Goal: Task Accomplishment & Management: Contribute content

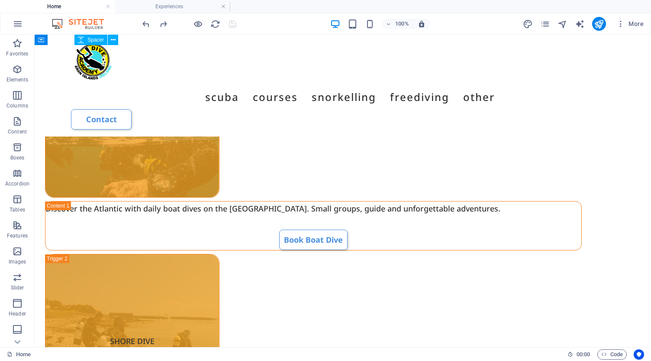
scroll to position [1677, 0]
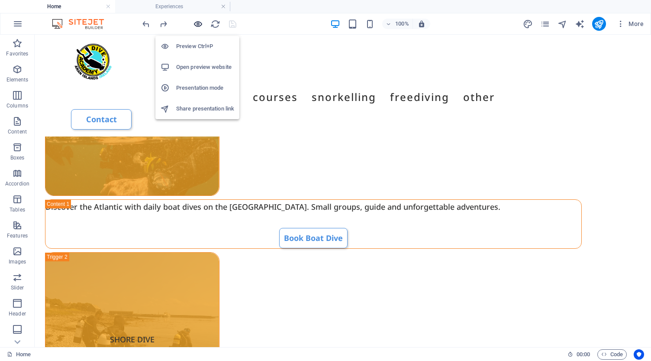
click at [198, 24] on icon "button" at bounding box center [198, 24] width 10 height 10
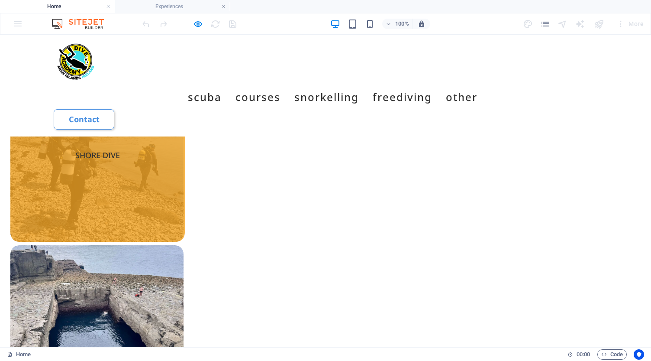
scroll to position [980, 0]
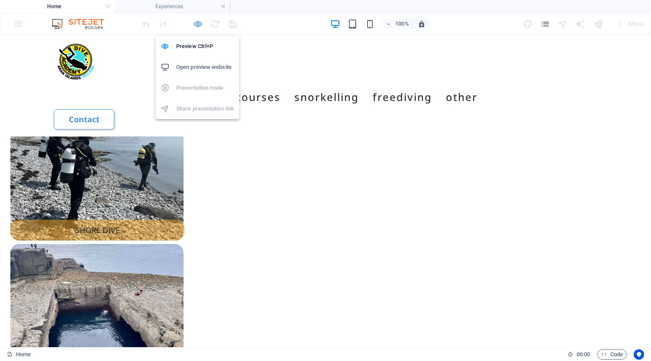
click at [197, 23] on icon "button" at bounding box center [198, 24] width 10 height 10
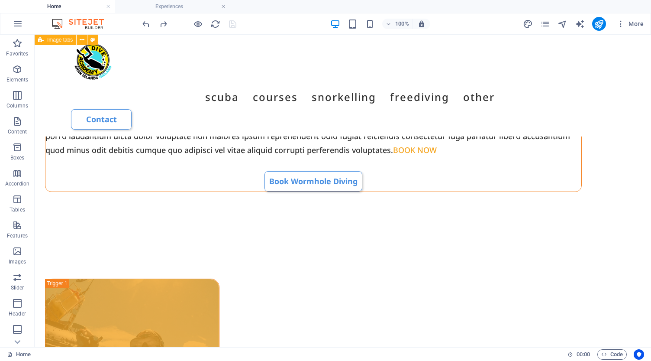
scroll to position [1422, 0]
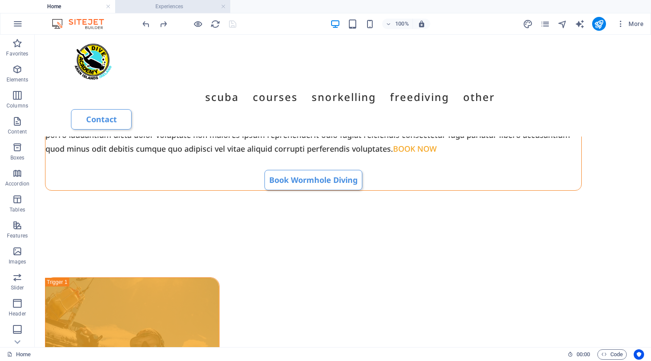
click at [155, 4] on h4 "Experiences" at bounding box center [172, 7] width 115 height 10
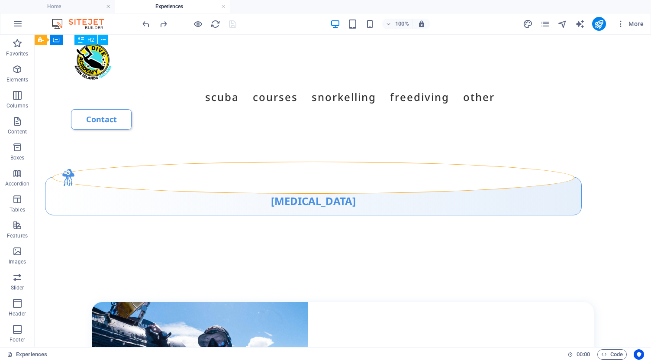
scroll to position [1122, 0]
click at [545, 23] on icon "pages" at bounding box center [545, 24] width 10 height 10
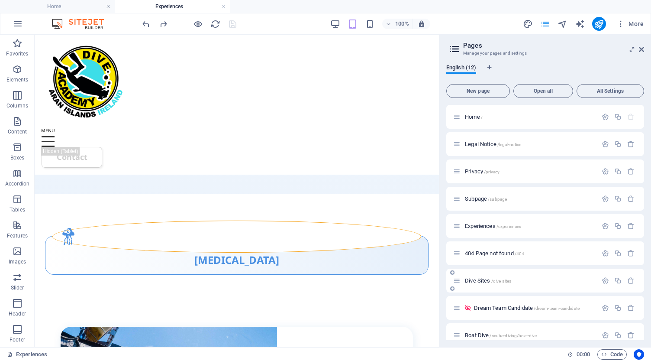
click at [473, 280] on span "Dive Sites /dive-sites" at bounding box center [488, 280] width 46 height 6
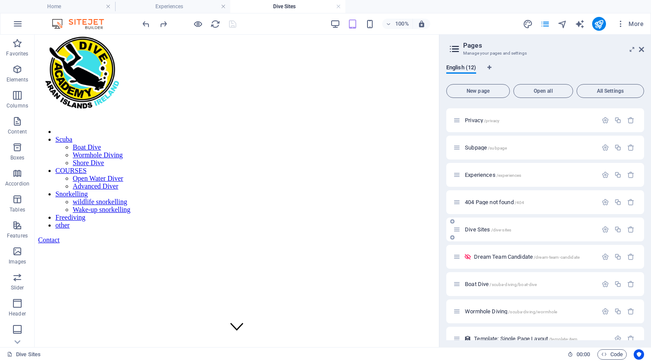
scroll to position [54, 0]
click at [484, 283] on span "Boat Dive /scuba-diving/boat-dive" at bounding box center [501, 281] width 72 height 6
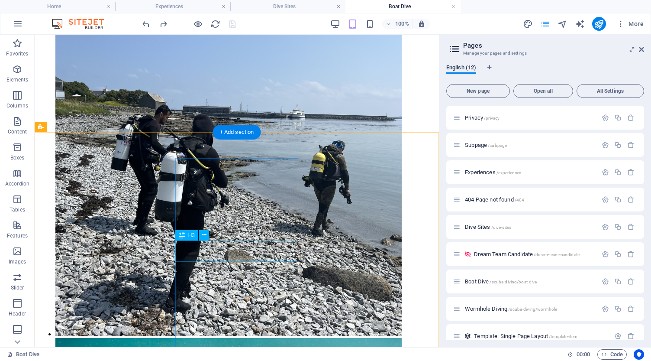
scroll to position [3275, 0]
click at [640, 49] on icon at bounding box center [641, 49] width 5 height 7
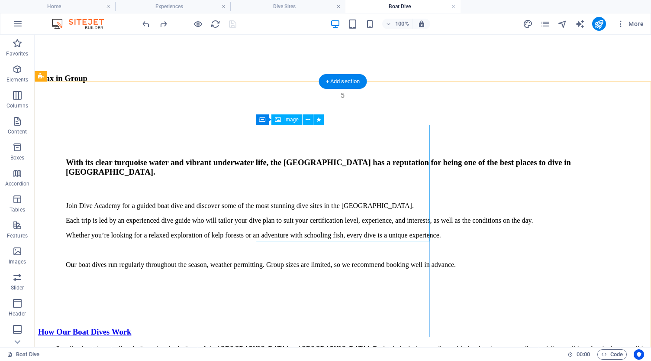
scroll to position [3236, 0]
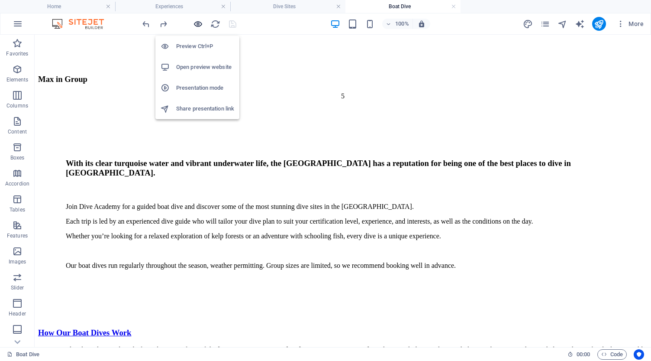
click at [200, 26] on icon "button" at bounding box center [198, 24] width 10 height 10
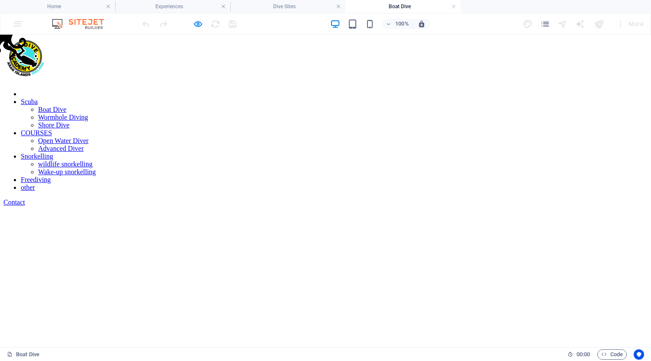
scroll to position [0, 0]
click at [74, 8] on h4 "Home" at bounding box center [57, 7] width 115 height 10
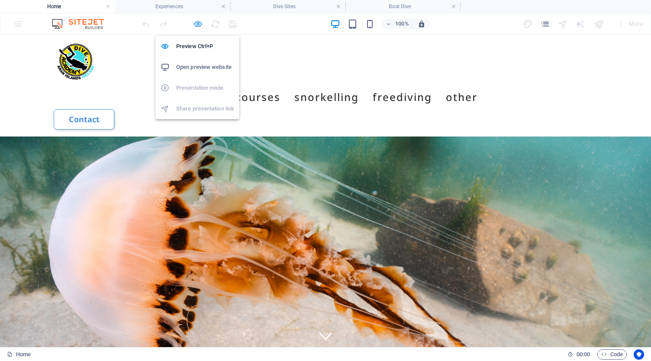
click at [197, 23] on icon "button" at bounding box center [198, 24] width 10 height 10
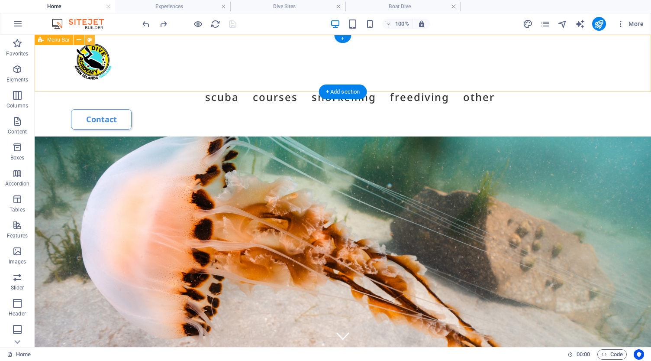
click at [90, 39] on icon at bounding box center [89, 39] width 5 height 9
select select "rem"
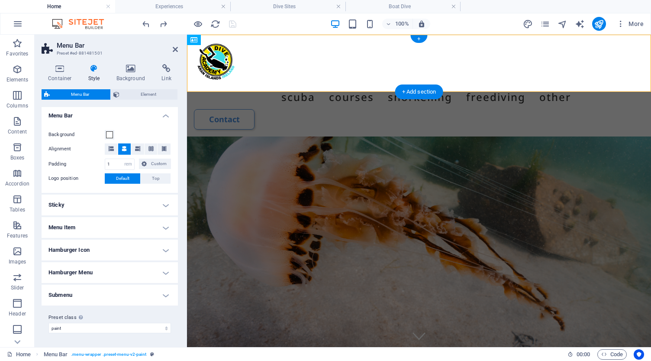
scroll to position [148, 0]
click at [113, 209] on h4 "Sticky" at bounding box center [110, 205] width 136 height 21
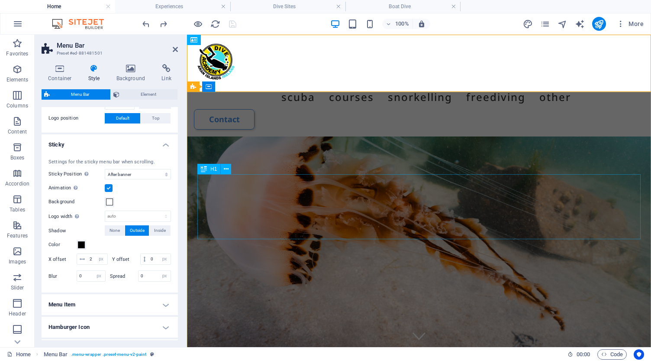
scroll to position [0, 0]
click at [110, 302] on h4 "Menu Item" at bounding box center [110, 304] width 136 height 21
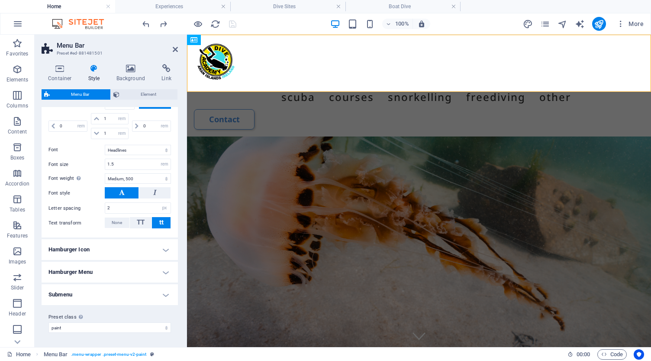
scroll to position [542, 0]
click at [129, 279] on h4 "Hamburger Menu" at bounding box center [110, 272] width 136 height 21
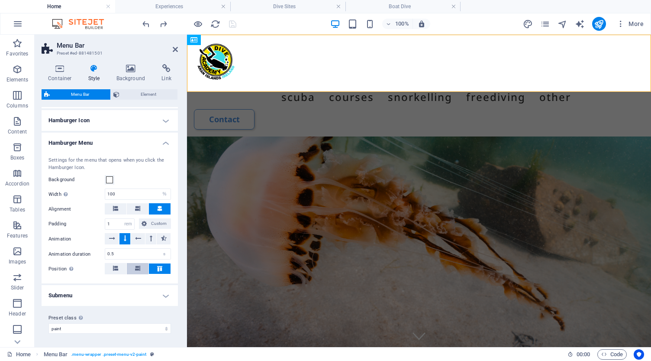
scroll to position [671, 0]
click at [129, 293] on h4 "Submenu" at bounding box center [110, 295] width 136 height 21
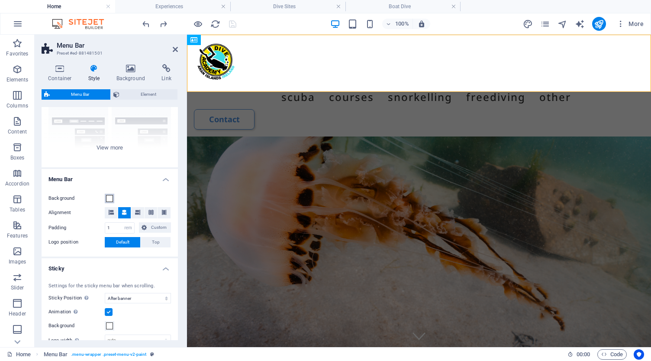
scroll to position [92, 0]
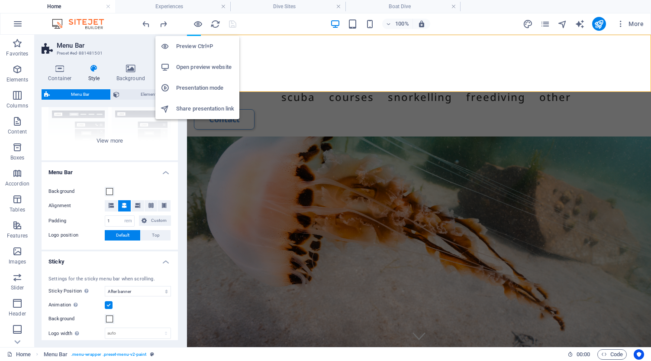
click at [181, 66] on h6 "Open preview website" at bounding box center [205, 67] width 58 height 10
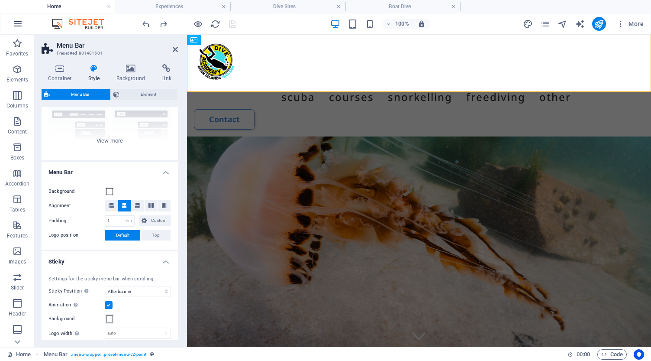
click at [18, 25] on icon "button" at bounding box center [18, 24] width 10 height 10
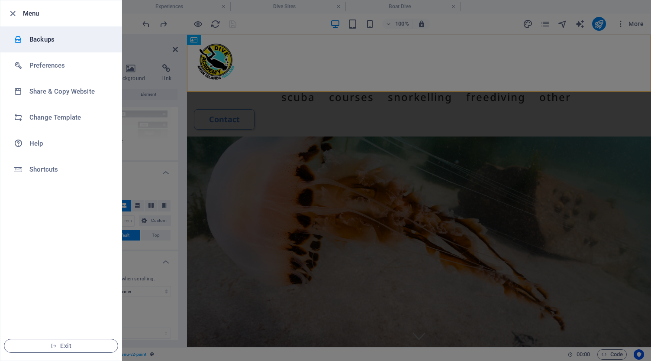
click at [36, 38] on h6 "Backups" at bounding box center [69, 39] width 80 height 10
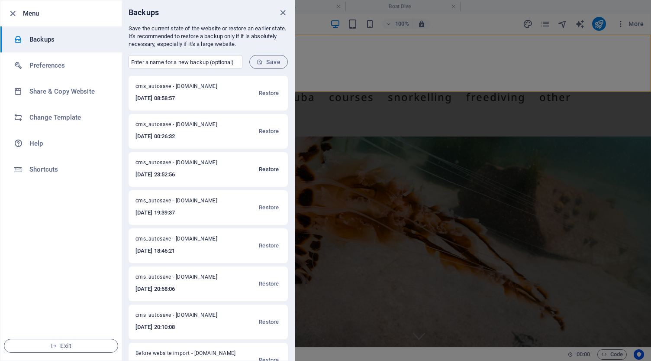
click at [269, 168] on span "Restore" at bounding box center [269, 169] width 20 height 10
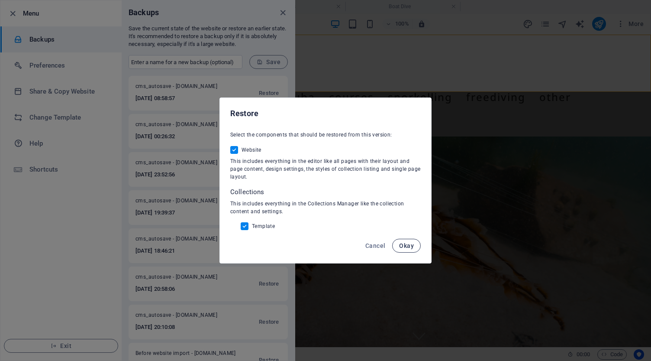
click at [409, 244] on span "Okay" at bounding box center [406, 245] width 15 height 7
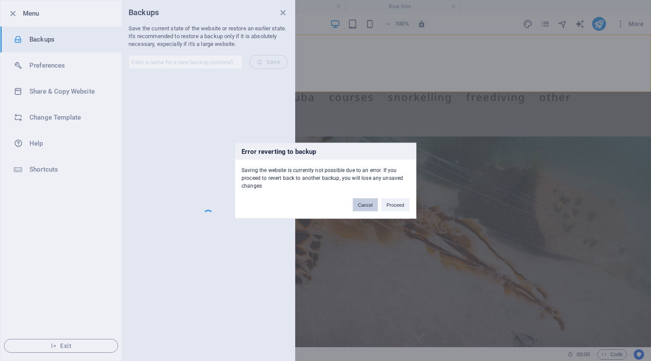
click at [363, 204] on button "Cancel" at bounding box center [365, 204] width 25 height 13
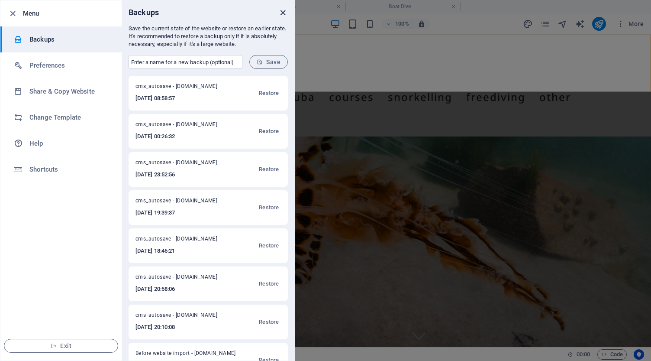
click at [283, 13] on icon "close" at bounding box center [283, 13] width 10 height 10
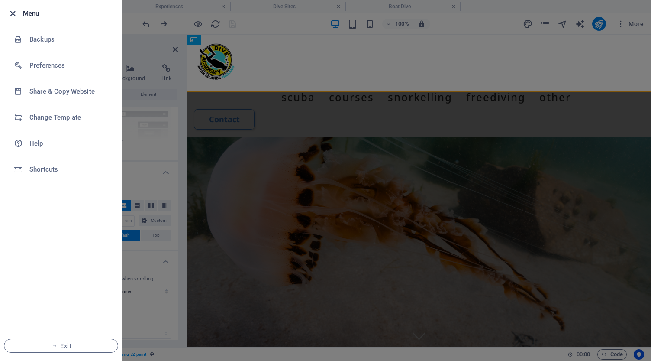
click at [11, 12] on icon "button" at bounding box center [13, 14] width 10 height 10
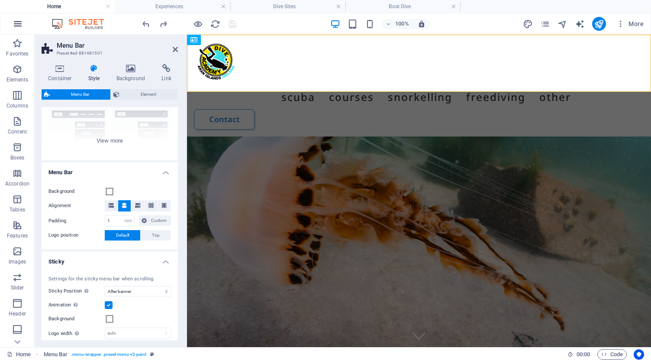
click at [21, 23] on icon "button" at bounding box center [18, 24] width 10 height 10
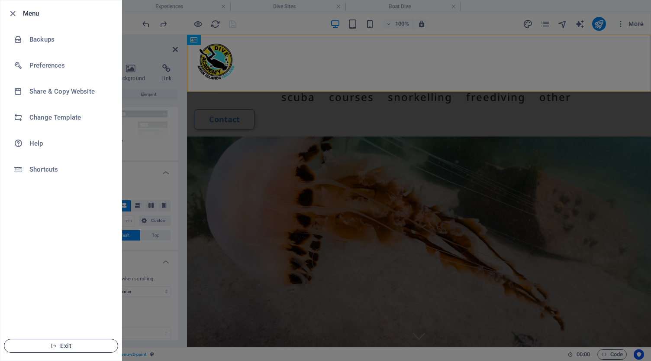
click at [63, 346] on span "Exit" at bounding box center [61, 345] width 100 height 7
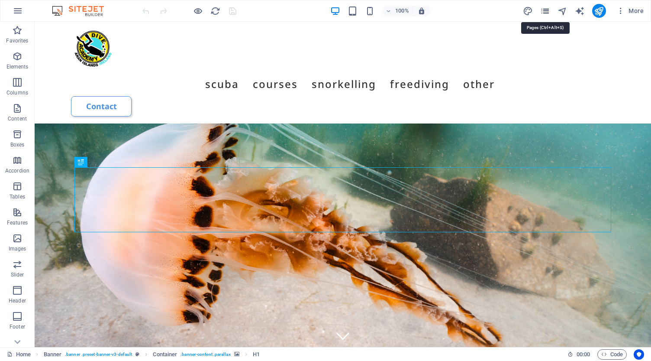
click at [548, 10] on icon "pages" at bounding box center [545, 11] width 10 height 10
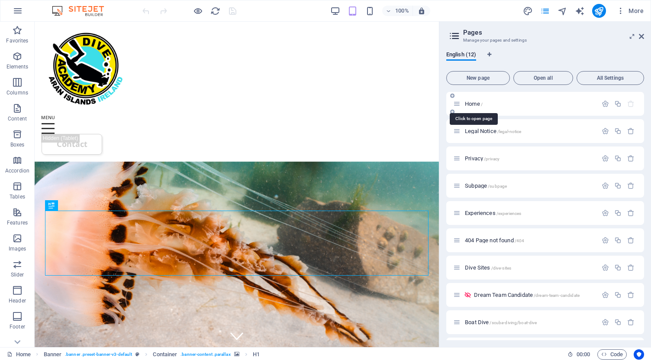
click at [475, 104] on span "Home /" at bounding box center [474, 103] width 18 height 6
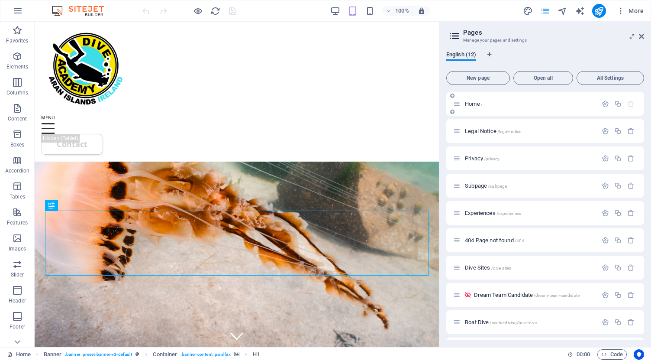
click at [507, 107] on div "Home /" at bounding box center [525, 104] width 144 height 10
click at [644, 36] on icon at bounding box center [641, 36] width 5 height 7
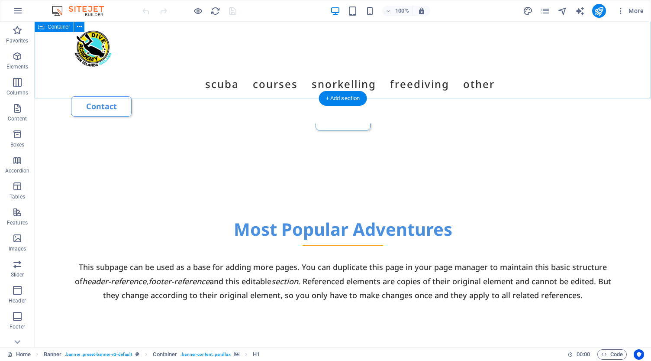
scroll to position [463, 0]
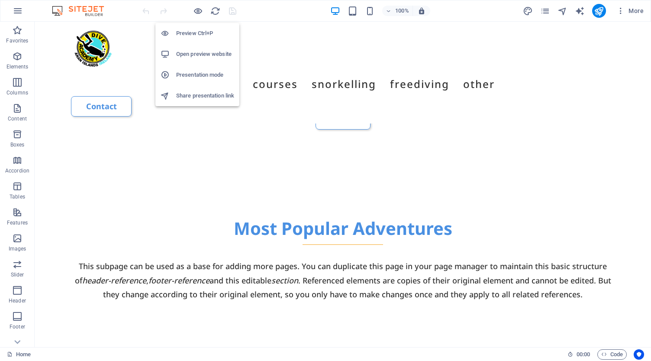
click at [195, 55] on h6 "Open preview website" at bounding box center [205, 54] width 58 height 10
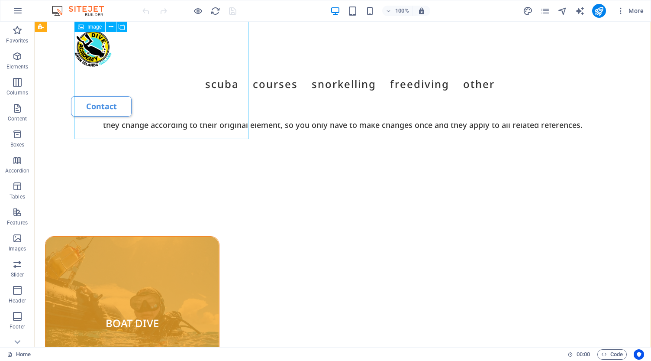
scroll to position [640, 0]
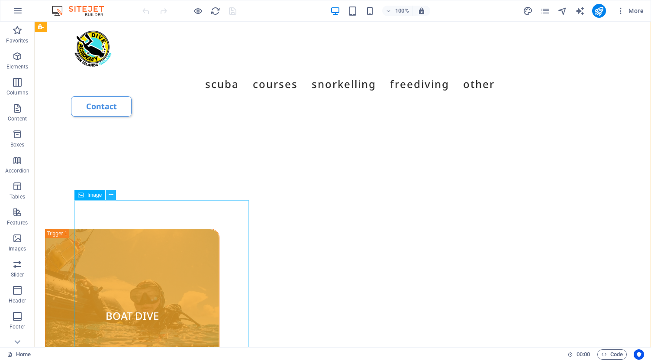
click at [114, 193] on button at bounding box center [111, 195] width 10 height 10
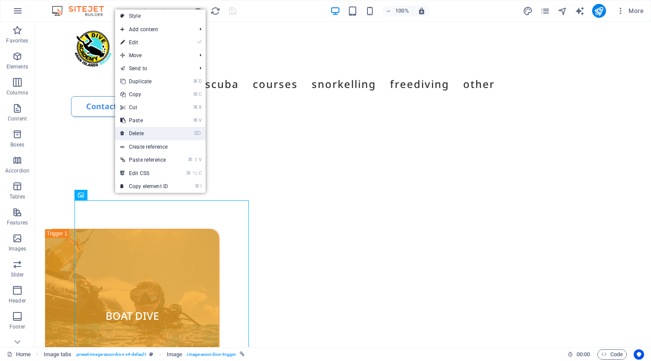
click at [138, 135] on link "⌦ Delete" at bounding box center [144, 133] width 58 height 13
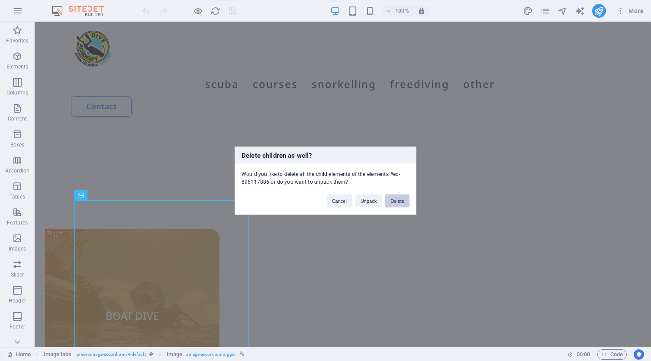
click at [398, 200] on button "Delete" at bounding box center [397, 200] width 24 height 13
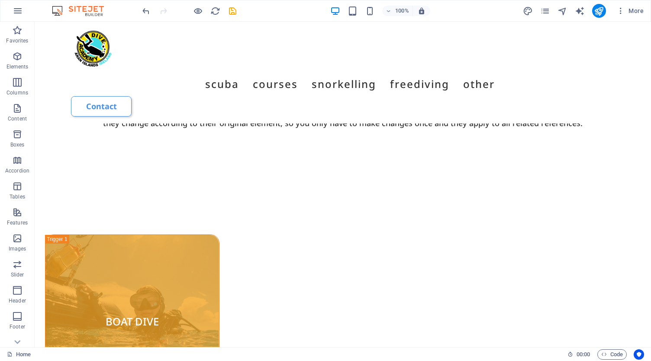
scroll to position [632, 0]
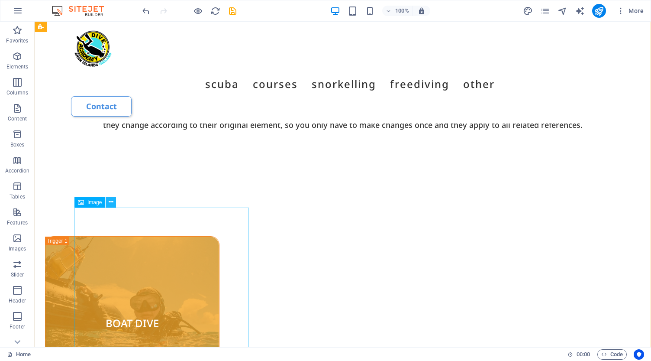
click at [114, 201] on button at bounding box center [111, 202] width 10 height 10
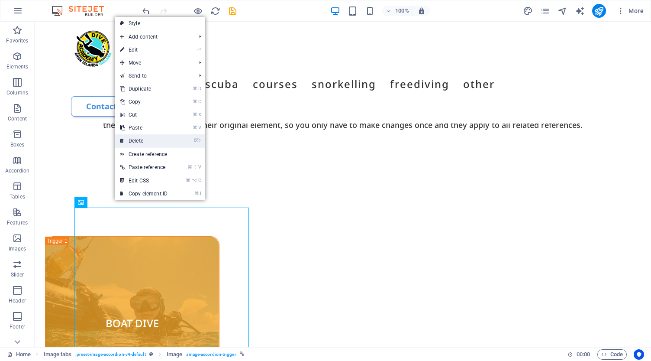
click at [140, 142] on link "⌦ Delete" at bounding box center [144, 140] width 58 height 13
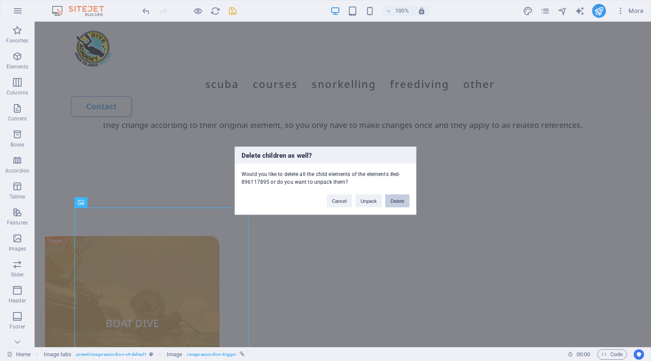
click at [398, 201] on button "Delete" at bounding box center [397, 200] width 24 height 13
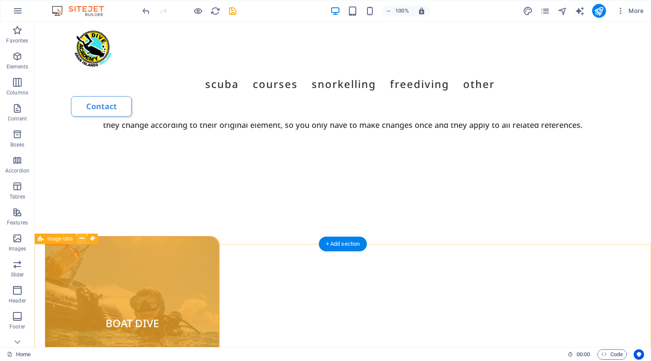
click at [83, 240] on icon at bounding box center [82, 238] width 5 height 9
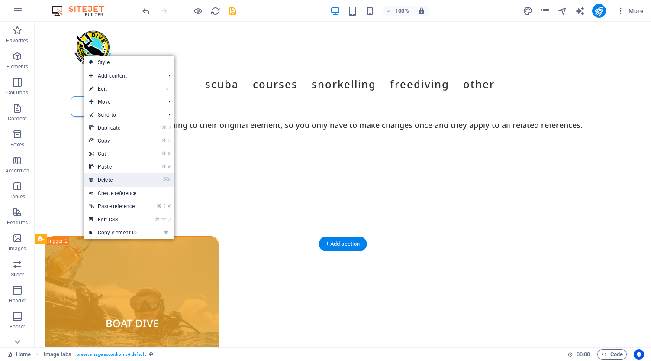
click at [106, 181] on link "⌦ Delete" at bounding box center [113, 179] width 58 height 13
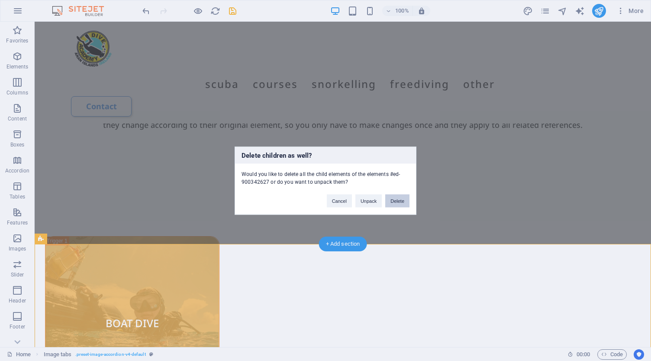
click at [402, 199] on button "Delete" at bounding box center [397, 200] width 24 height 13
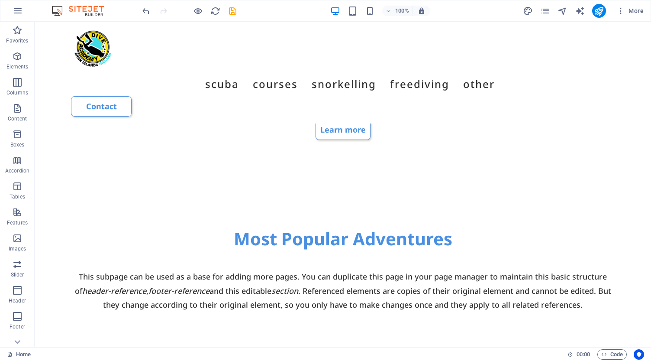
scroll to position [452, 0]
select select "px"
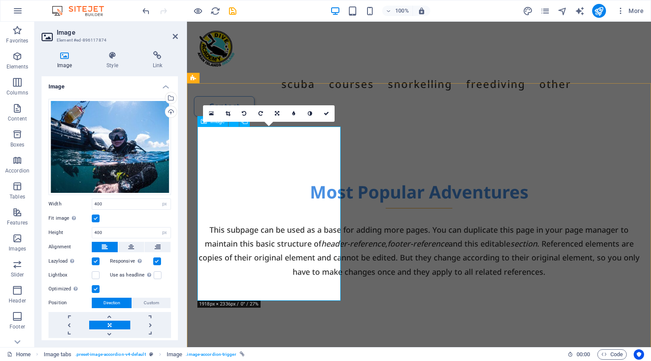
scroll to position [493, 0]
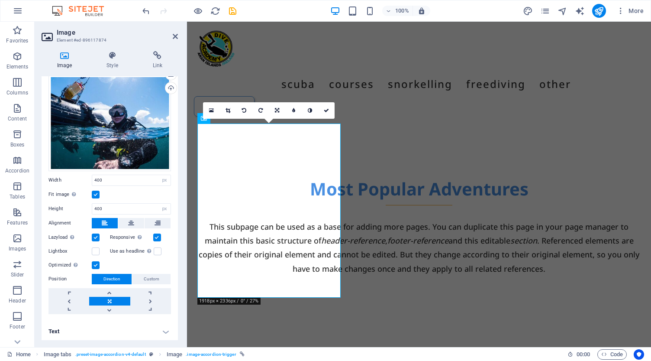
click at [100, 330] on h4 "Text" at bounding box center [110, 331] width 136 height 21
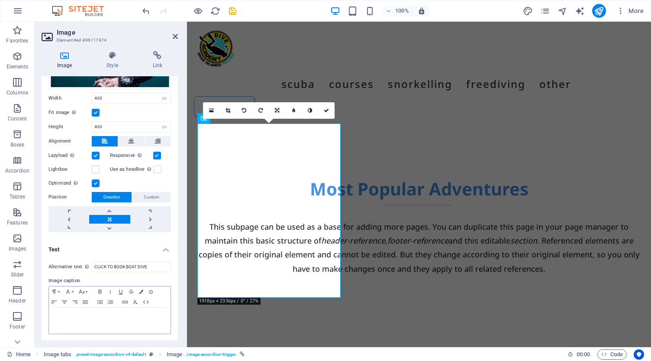
scroll to position [105, 0]
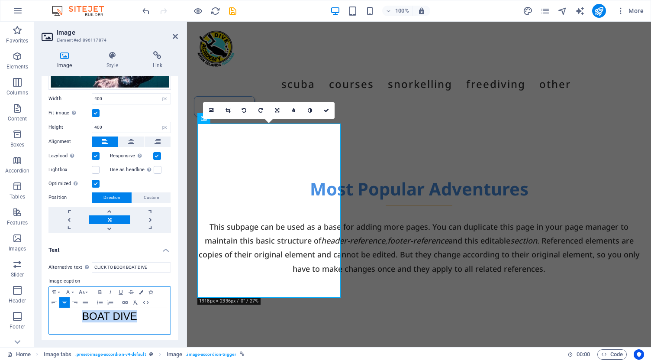
drag, startPoint x: 156, startPoint y: 316, endPoint x: 92, endPoint y: 302, distance: 65.4
click at [92, 302] on div "Paragraph Format Normal Heading 1 Heading 2 Heading 3 Heading 4 Heading 5 Headi…" at bounding box center [109, 310] width 122 height 48
click at [85, 290] on icon "button" at bounding box center [82, 291] width 10 height 7
click at [94, 196] on link "24" at bounding box center [92, 198] width 31 height 13
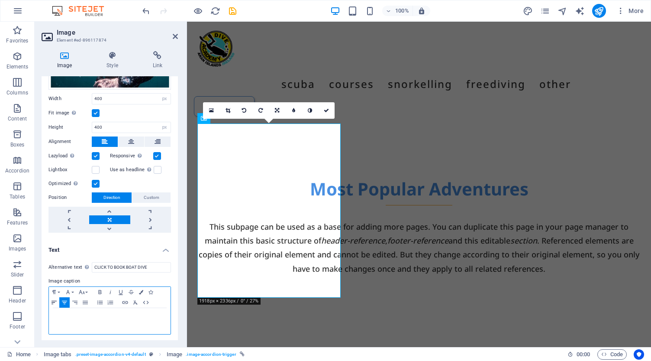
click at [55, 302] on icon "button" at bounding box center [54, 302] width 10 height 7
click at [64, 302] on icon "button" at bounding box center [64, 301] width 5 height 3
click at [136, 302] on icon "button" at bounding box center [135, 302] width 10 height 7
click at [86, 289] on icon "button" at bounding box center [82, 291] width 10 height 7
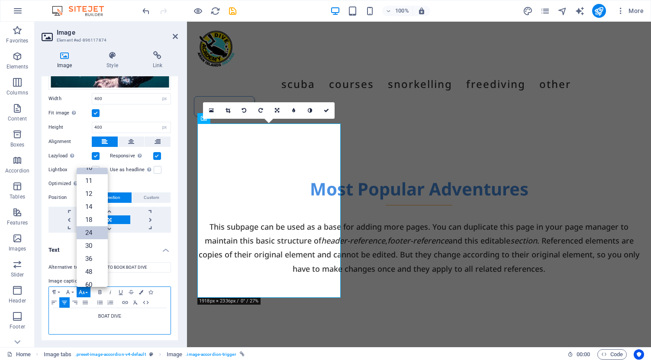
click at [95, 226] on link "24" at bounding box center [92, 232] width 31 height 13
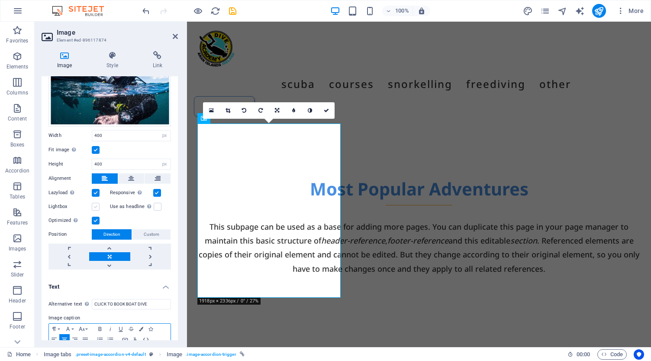
scroll to position [58, 0]
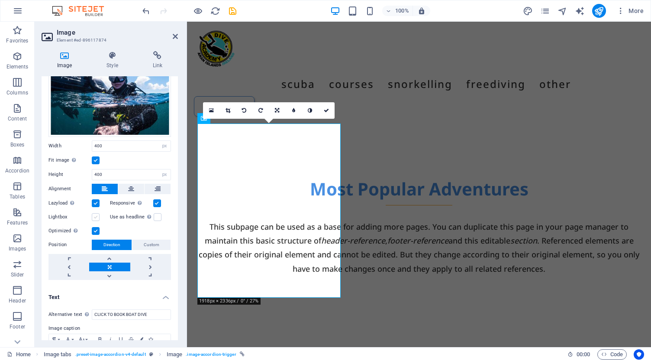
click at [96, 218] on label at bounding box center [96, 217] width 8 height 8
click at [0, 0] on input "Lightbox" at bounding box center [0, 0] width 0 height 0
click at [328, 111] on icon at bounding box center [326, 110] width 5 height 5
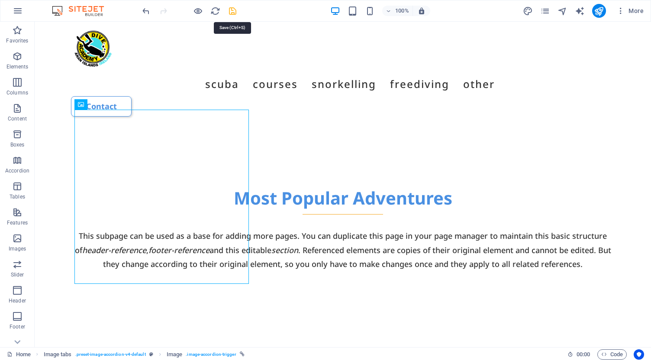
click at [235, 10] on icon "save" at bounding box center [233, 11] width 10 height 10
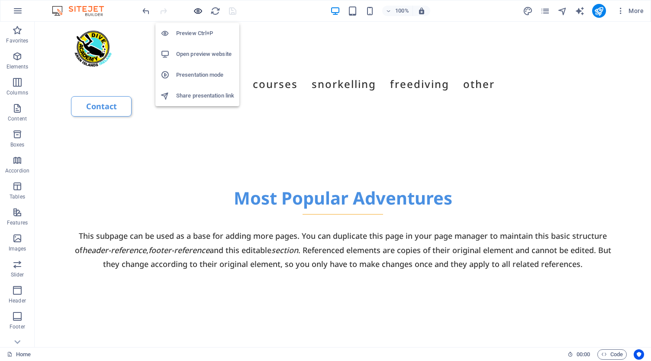
click at [197, 10] on icon "button" at bounding box center [198, 11] width 10 height 10
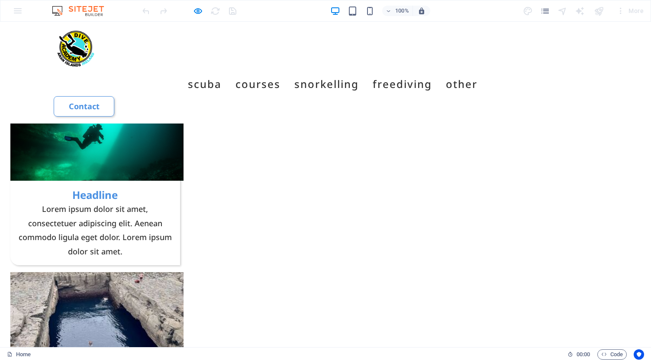
scroll to position [1296, 0]
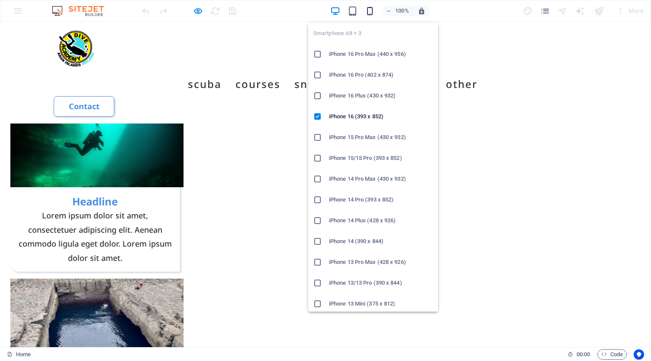
click at [371, 11] on icon "button" at bounding box center [370, 11] width 10 height 10
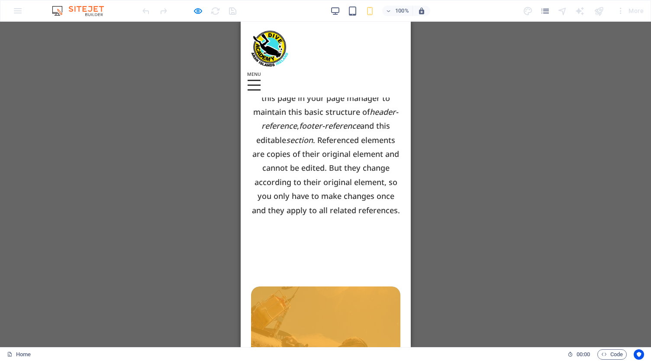
scroll to position [588, 0]
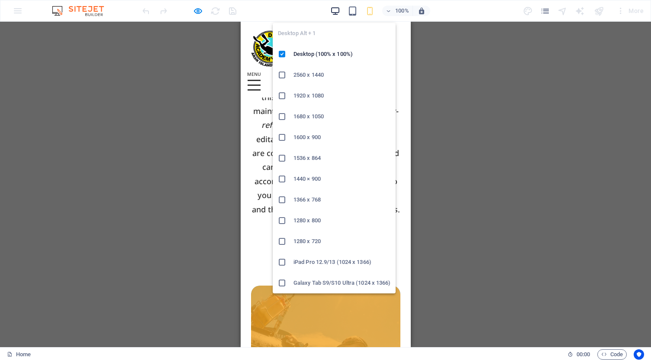
click at [339, 10] on icon "button" at bounding box center [335, 11] width 10 height 10
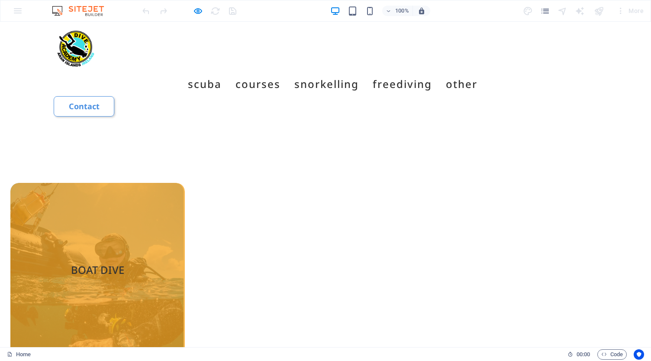
scroll to position [686, 0]
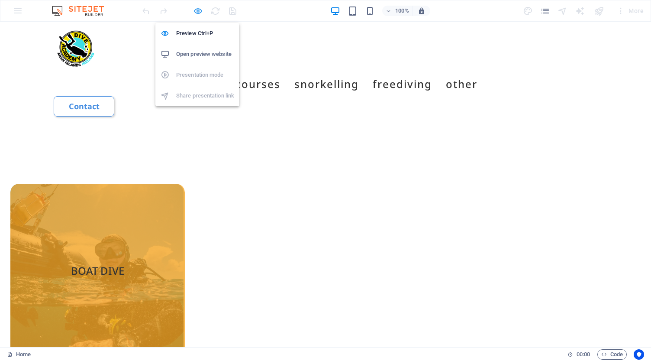
click at [197, 11] on icon "button" at bounding box center [198, 11] width 10 height 10
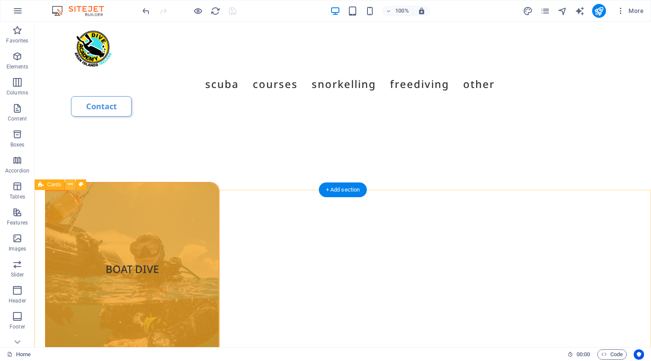
click at [72, 186] on icon at bounding box center [70, 184] width 5 height 9
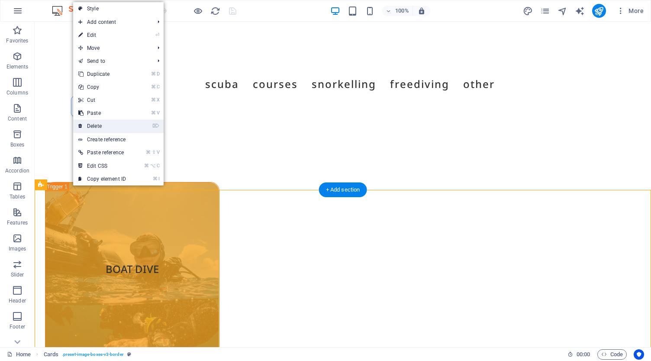
click at [106, 126] on link "⌦ Delete" at bounding box center [102, 125] width 58 height 13
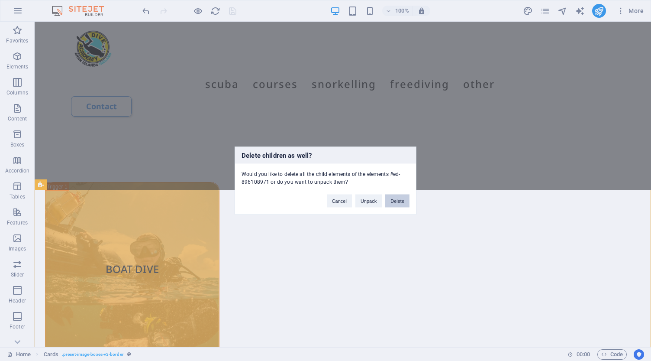
click at [393, 200] on button "Delete" at bounding box center [397, 200] width 24 height 13
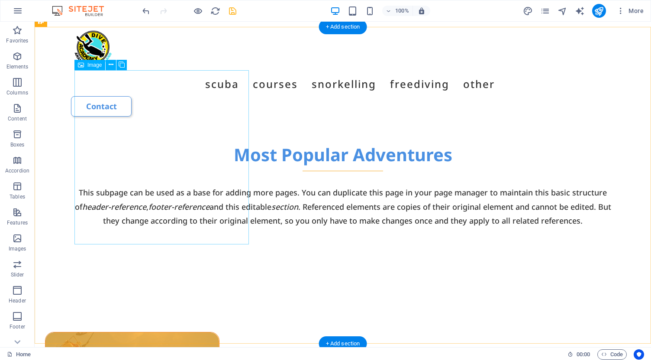
scroll to position [528, 0]
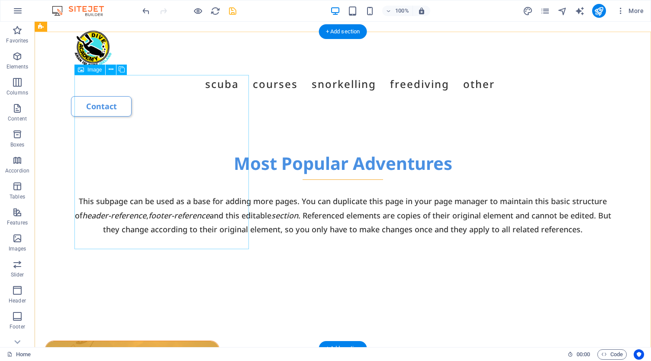
select select "px"
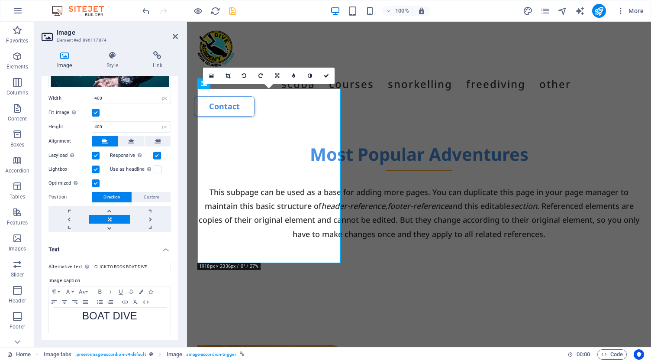
scroll to position [105, 0]
drag, startPoint x: 154, startPoint y: 265, endPoint x: 100, endPoint y: 260, distance: 54.3
click at [100, 262] on input "CLICK TO BOOK BOAT DIVE" at bounding box center [131, 267] width 79 height 10
type input "Daily Boat Dives in Aran Island"
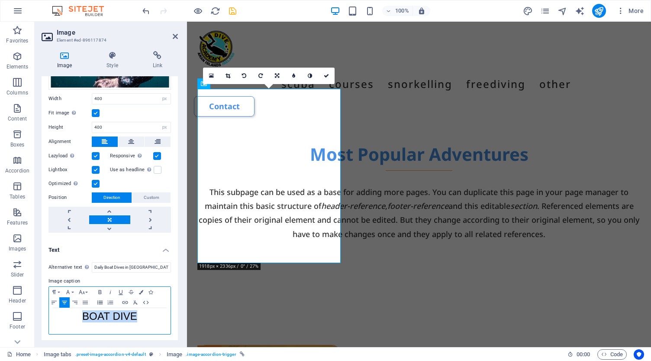
drag, startPoint x: 139, startPoint y: 311, endPoint x: 95, endPoint y: 306, distance: 44.9
click at [95, 306] on div "Paragraph Format Normal Heading 1 Heading 2 Heading 3 Heading 4 Heading 5 Headi…" at bounding box center [109, 310] width 122 height 48
click at [126, 300] on icon "button" at bounding box center [125, 302] width 10 height 7
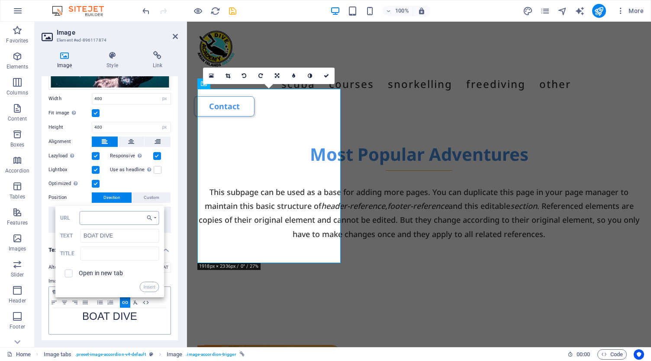
click at [129, 217] on input "URL" at bounding box center [120, 218] width 80 height 14
click at [154, 216] on button "Choose Link" at bounding box center [152, 218] width 16 height 14
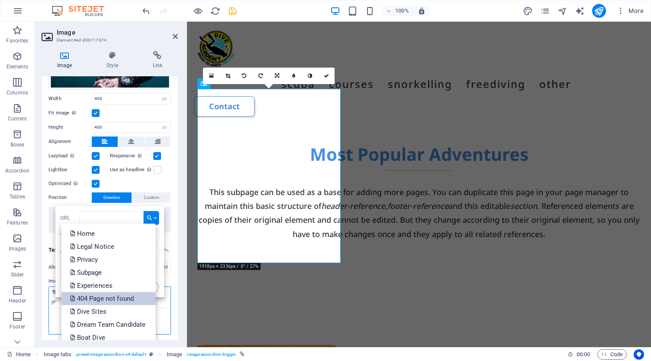
scroll to position [14, 0]
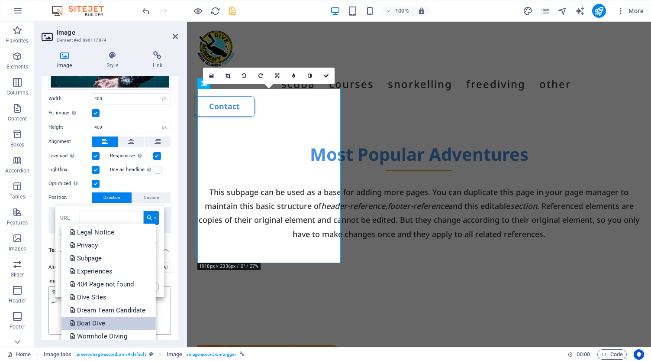
click at [94, 319] on p "Boat Dive" at bounding box center [88, 322] width 37 height 13
type input "/scuba-diving/boat-dive"
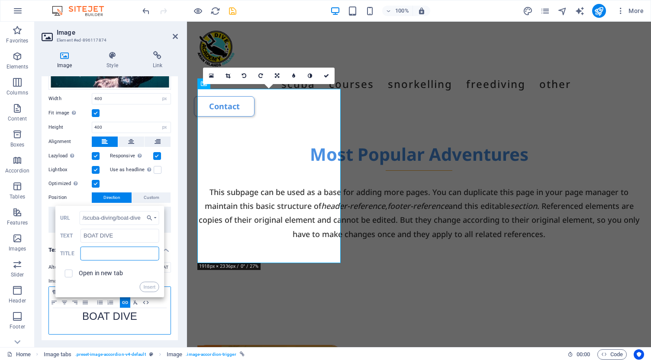
click at [97, 253] on input "text" at bounding box center [120, 253] width 79 height 14
type input "Click To book Boat Dive"
click at [147, 286] on button "Insert" at bounding box center [149, 286] width 20 height 10
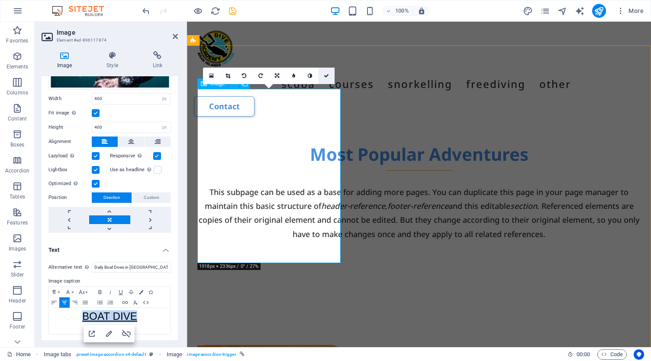
click at [327, 75] on icon at bounding box center [326, 75] width 5 height 5
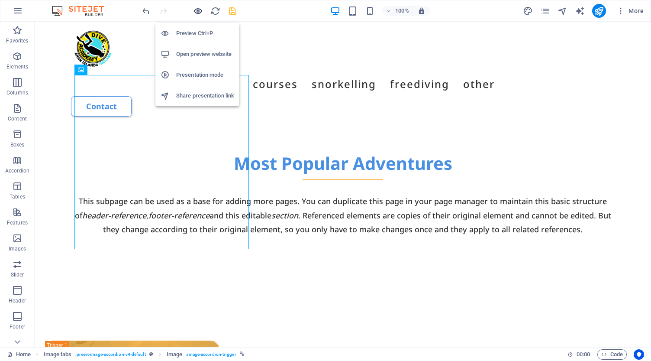
click at [196, 10] on icon "button" at bounding box center [198, 11] width 10 height 10
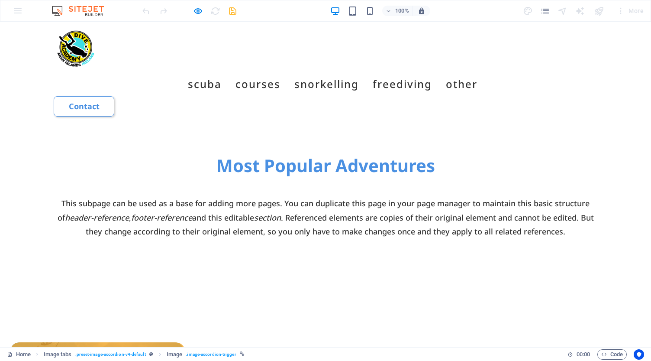
drag, startPoint x: 145, startPoint y: 162, endPoint x: 145, endPoint y: 154, distance: 8.2
click at [198, 10] on icon "button" at bounding box center [198, 11] width 10 height 10
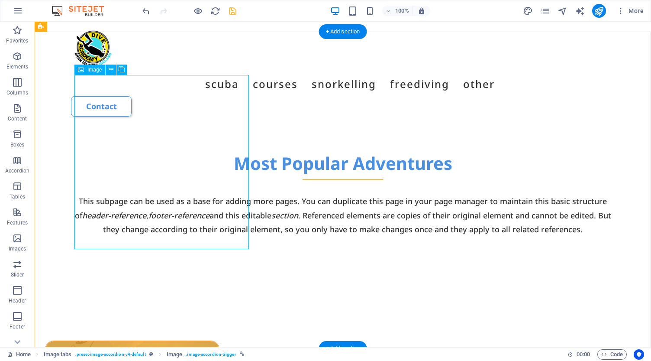
select select "px"
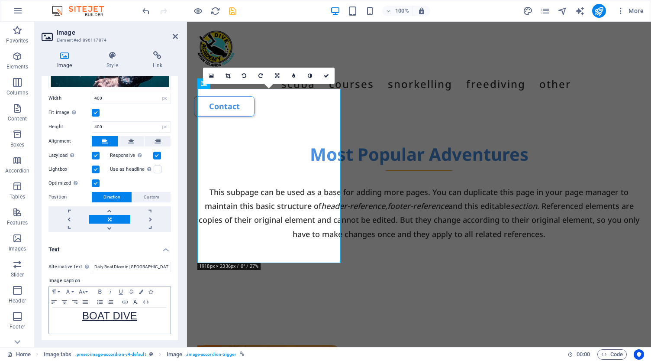
scroll to position [105, 0]
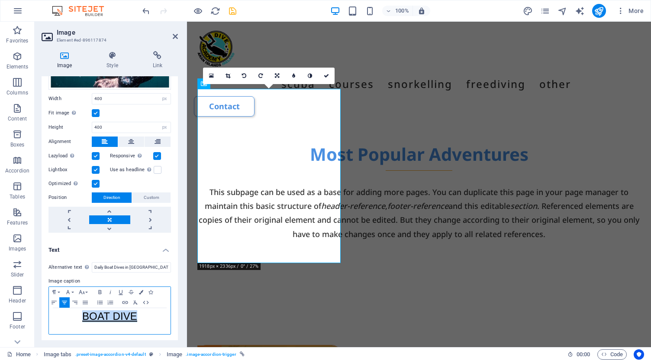
drag, startPoint x: 142, startPoint y: 317, endPoint x: 94, endPoint y: 306, distance: 48.9
click at [94, 306] on div "Paragraph Format Normal Heading 1 Heading 2 Heading 3 Heading 4 Heading 5 Headi…" at bounding box center [109, 310] width 122 height 48
click at [128, 300] on icon "button" at bounding box center [125, 302] width 10 height 7
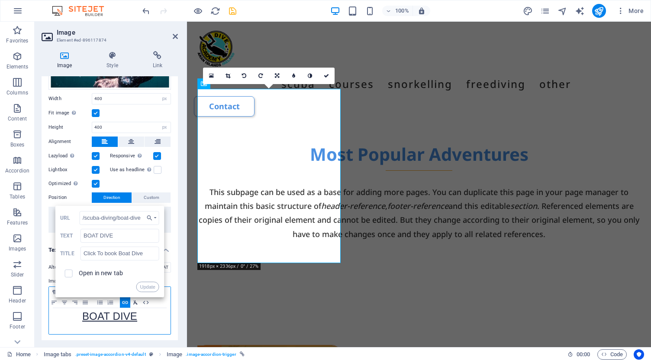
click at [135, 302] on icon "button" at bounding box center [135, 302] width 10 height 7
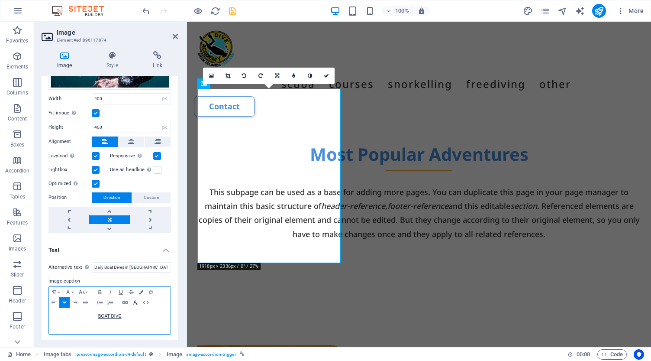
click at [135, 301] on icon "button" at bounding box center [135, 302] width 4 height 4
click at [126, 302] on icon "button" at bounding box center [125, 302] width 10 height 7
type input "BOAT DIVE"
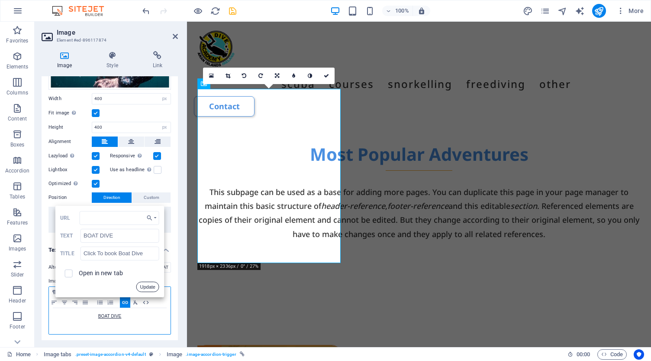
click at [149, 284] on button "Update" at bounding box center [147, 286] width 23 height 10
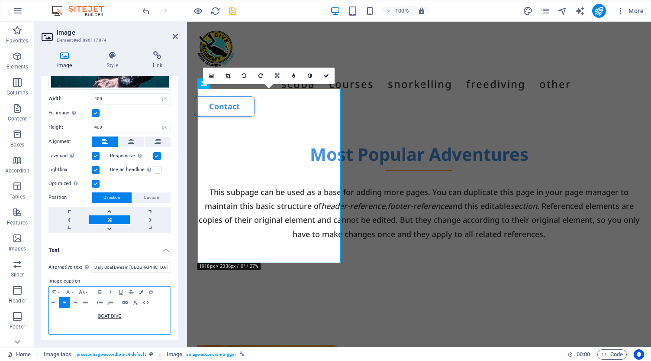
click at [108, 313] on link "BOAT DIVE" at bounding box center [109, 315] width 23 height 5
click at [126, 332] on icon "button" at bounding box center [126, 330] width 10 height 10
drag, startPoint x: 124, startPoint y: 316, endPoint x: 84, endPoint y: 313, distance: 39.4
click at [84, 313] on p "BOAT DIVE" at bounding box center [109, 316] width 113 height 8
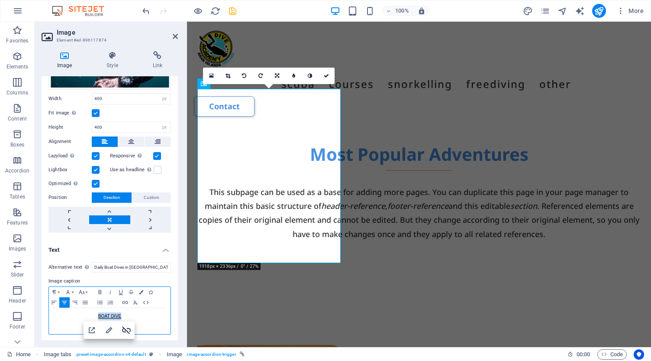
click at [128, 330] on icon "button" at bounding box center [126, 330] width 9 height 8
click at [71, 290] on icon "button" at bounding box center [68, 291] width 10 height 7
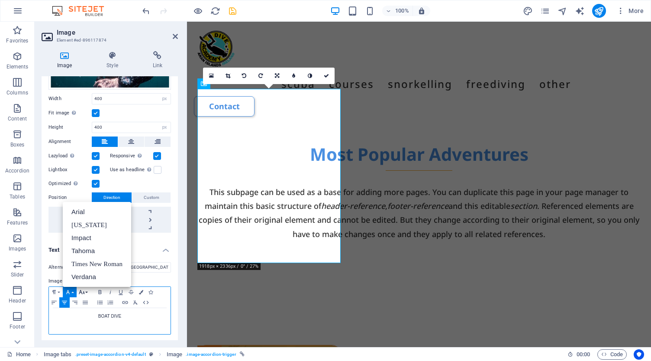
click at [86, 291] on icon "button" at bounding box center [82, 291] width 10 height 7
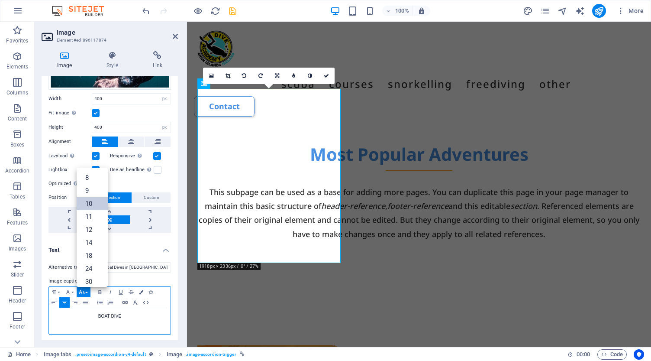
scroll to position [36, 0]
click at [95, 231] on link "24" at bounding box center [92, 232] width 31 height 13
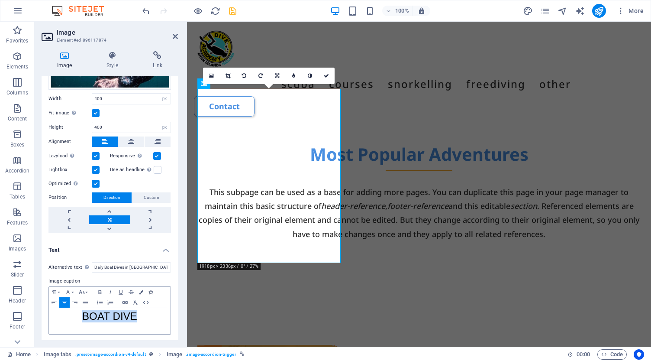
click at [152, 290] on icon "button" at bounding box center [150, 292] width 4 height 4
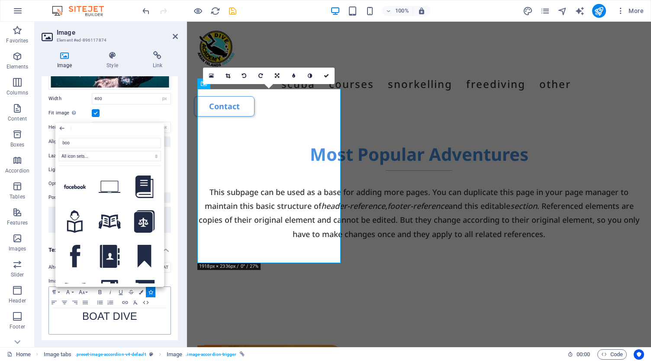
type input "bo"
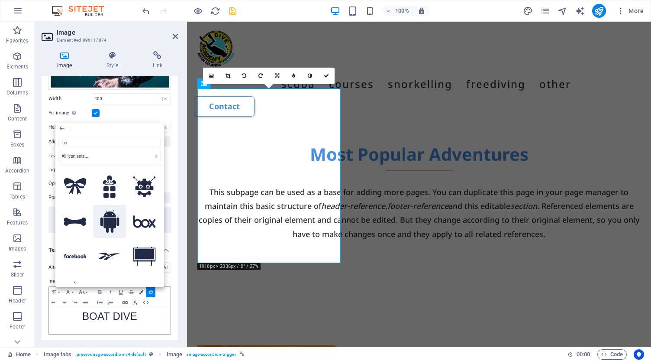
click at [110, 229] on icon at bounding box center [109, 221] width 19 height 23
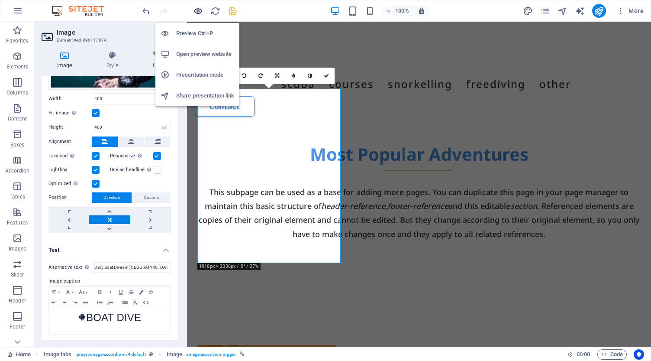
click at [198, 11] on icon "button" at bounding box center [198, 11] width 10 height 10
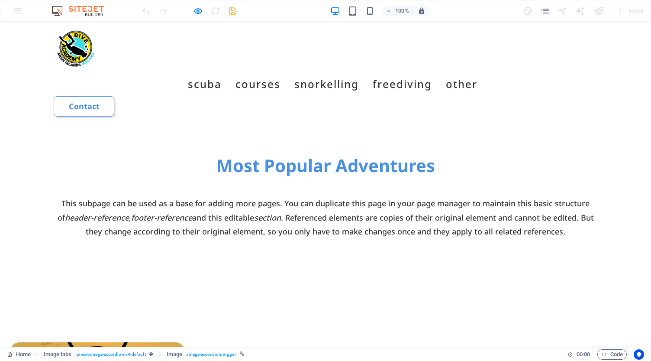
click at [197, 10] on icon "button" at bounding box center [198, 11] width 10 height 10
select select "px"
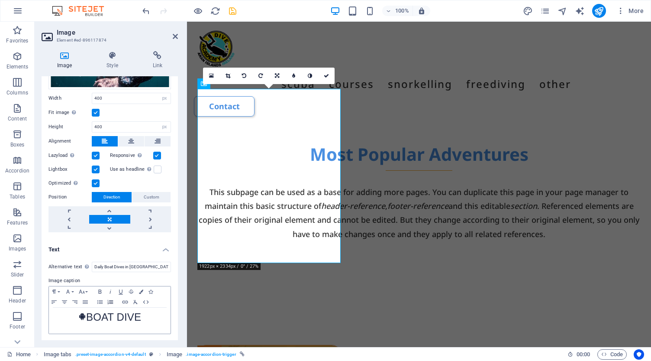
scroll to position [105, 0]
click at [86, 316] on span "BOAT DIVE" at bounding box center [109, 317] width 63 height 12
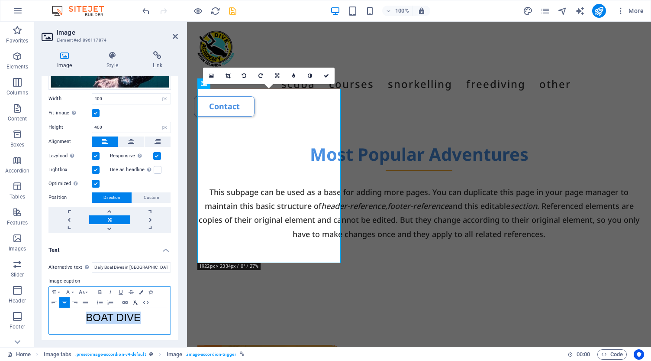
click at [135, 301] on icon "button" at bounding box center [135, 302] width 4 height 4
click at [73, 290] on button "Font Family" at bounding box center [70, 292] width 14 height 10
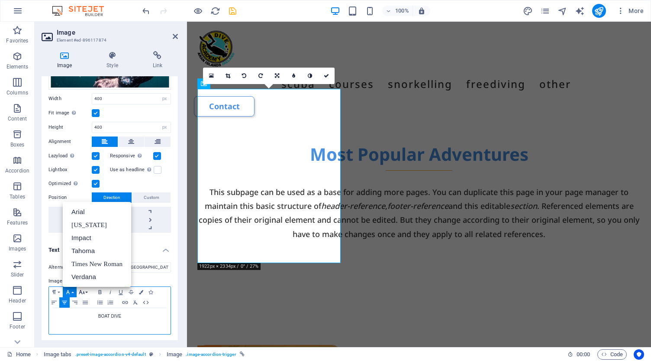
click at [86, 290] on button "Font Size" at bounding box center [84, 292] width 14 height 10
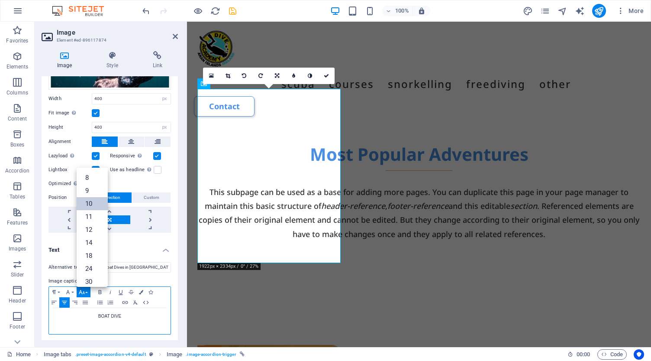
scroll to position [36, 0]
click at [93, 231] on link "24" at bounding box center [92, 232] width 31 height 13
click at [155, 319] on p "BOAT DIVE" at bounding box center [109, 317] width 113 height 10
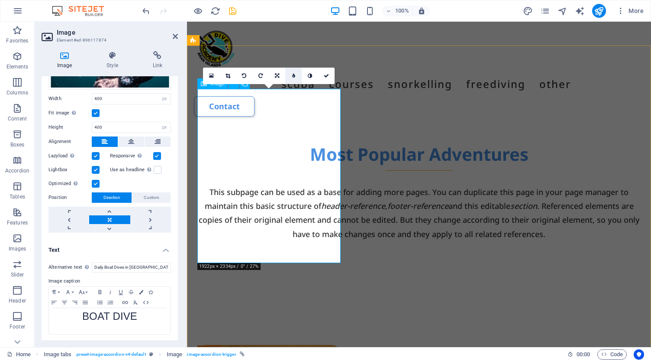
click at [295, 74] on icon at bounding box center [293, 75] width 3 height 5
type input "328"
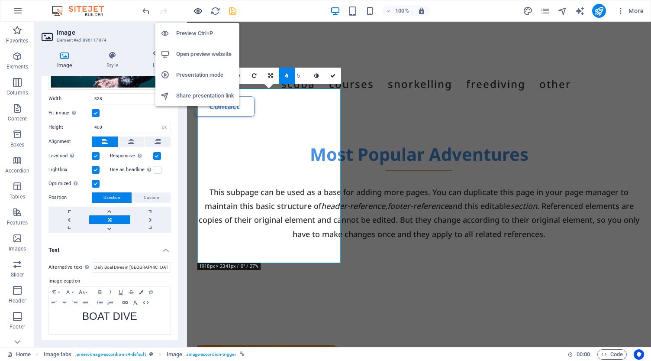
click at [196, 12] on icon "button" at bounding box center [198, 11] width 10 height 10
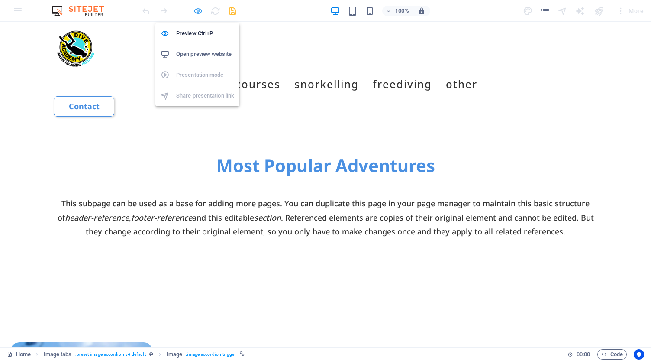
click at [196, 8] on icon "button" at bounding box center [198, 11] width 10 height 10
select select "px"
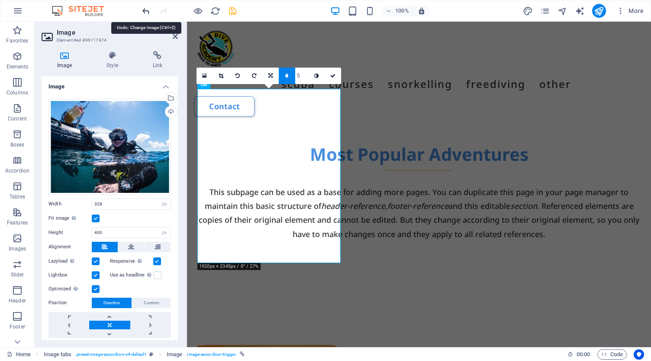
click at [145, 11] on icon "undo" at bounding box center [146, 11] width 10 height 10
type input "400"
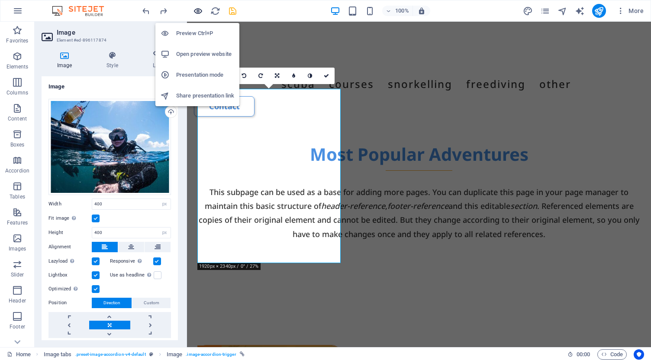
click at [200, 12] on icon "button" at bounding box center [198, 11] width 10 height 10
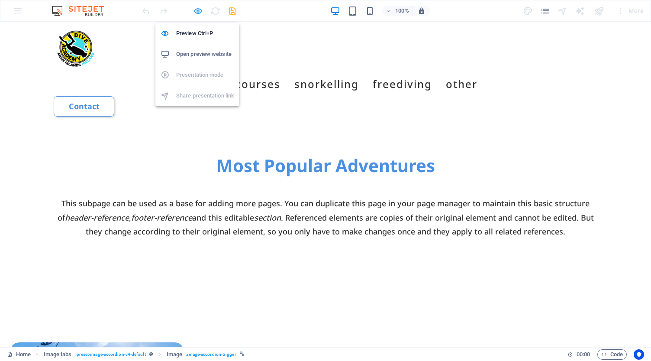
click at [198, 13] on icon "button" at bounding box center [198, 11] width 10 height 10
select select "px"
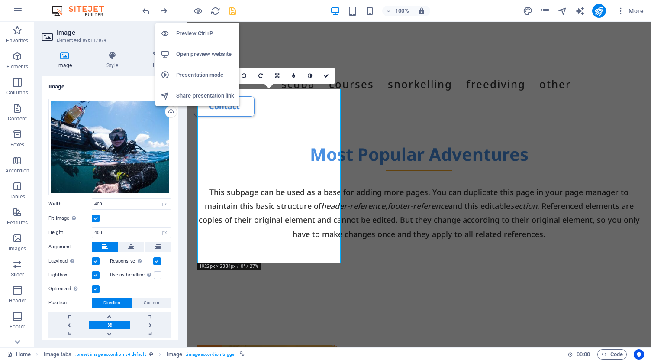
click at [196, 55] on h6 "Open preview website" at bounding box center [205, 54] width 58 height 10
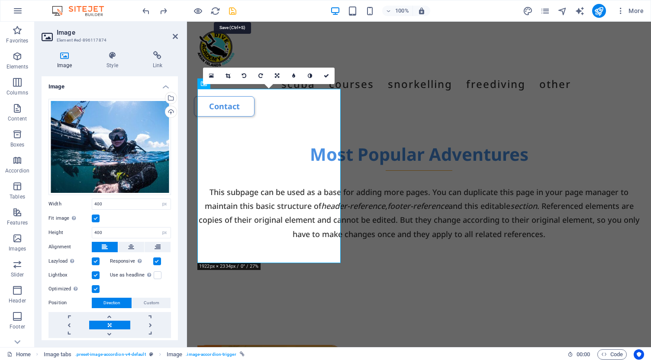
click at [232, 11] on icon "save" at bounding box center [233, 11] width 10 height 10
select select "px"
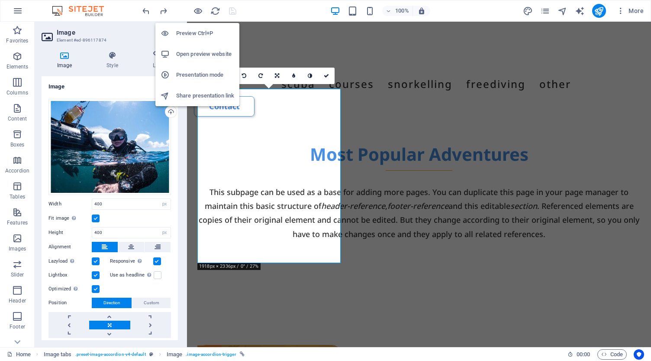
click at [191, 53] on h6 "Open preview website" at bounding box center [205, 54] width 58 height 10
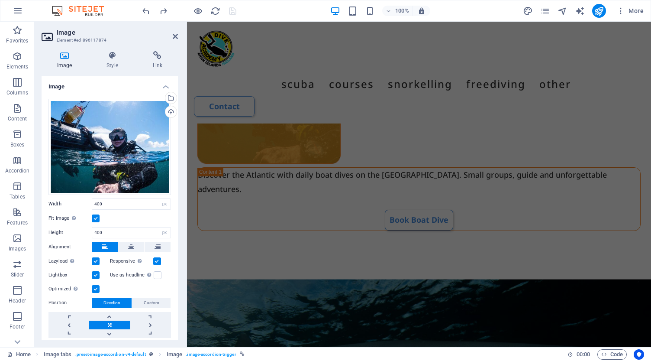
scroll to position [884, 0]
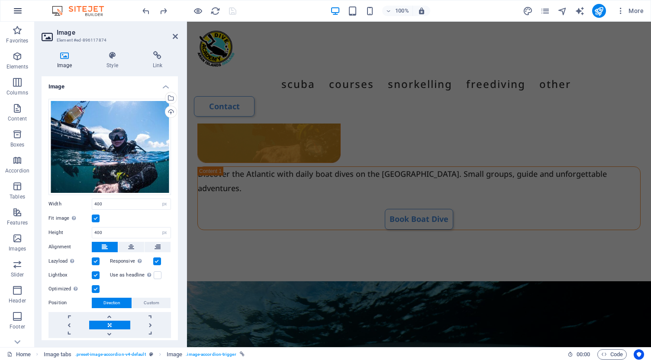
click at [21, 12] on icon "button" at bounding box center [18, 11] width 10 height 10
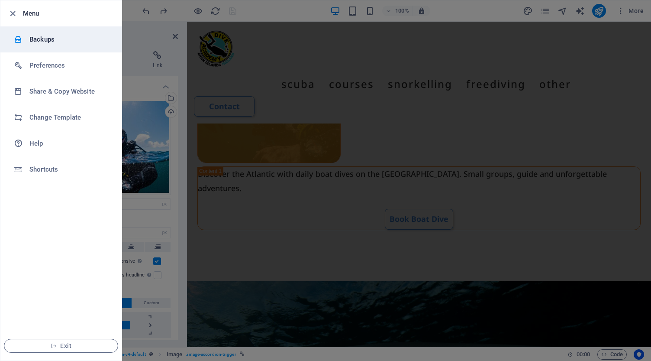
click at [40, 38] on h6 "Backups" at bounding box center [69, 39] width 80 height 10
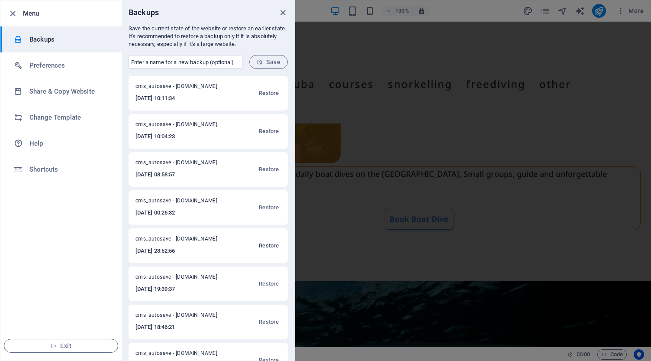
click at [266, 247] on span "Restore" at bounding box center [269, 245] width 20 height 10
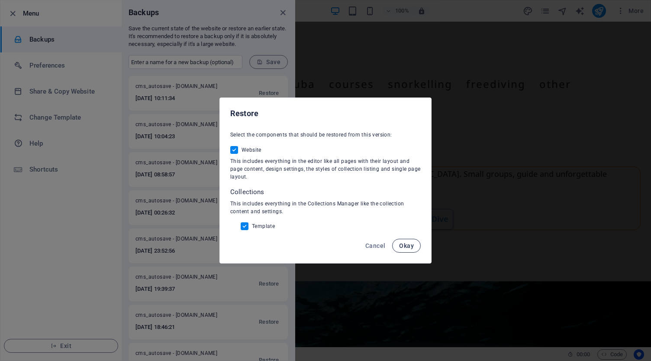
click at [409, 247] on span "Okay" at bounding box center [406, 245] width 15 height 7
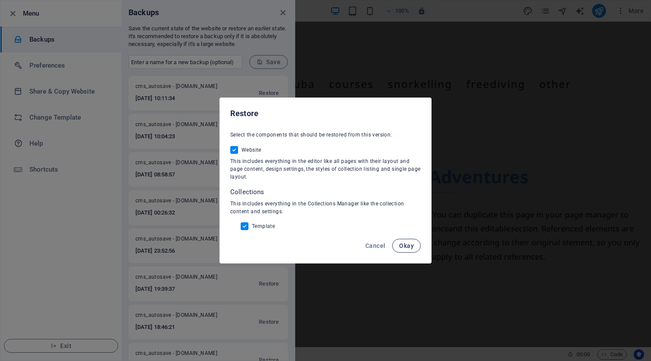
select select "px"
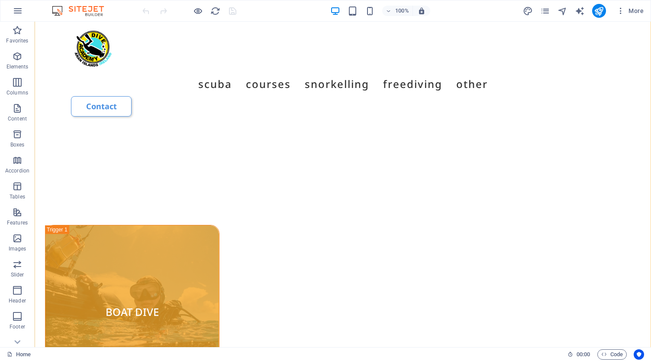
scroll to position [644, 0]
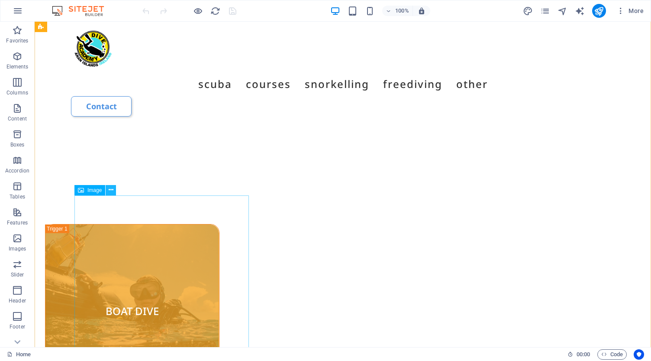
click at [112, 192] on icon at bounding box center [111, 189] width 5 height 9
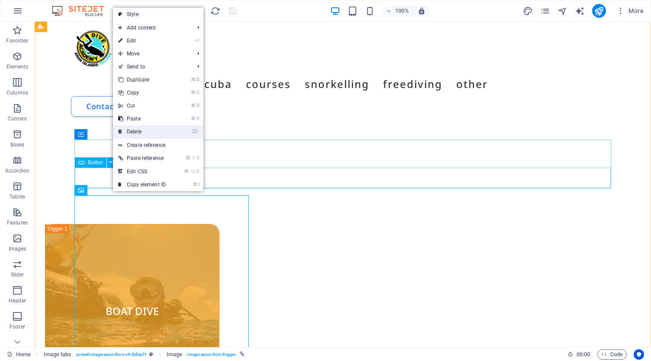
click at [147, 133] on link "⌦ Delete" at bounding box center [142, 131] width 58 height 13
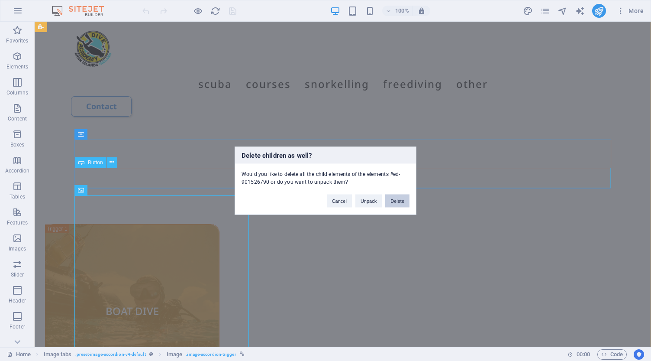
click at [400, 202] on button "Delete" at bounding box center [397, 200] width 24 height 13
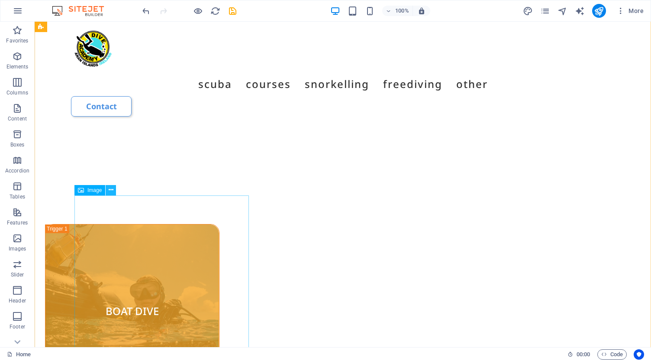
click at [112, 189] on icon at bounding box center [111, 189] width 5 height 9
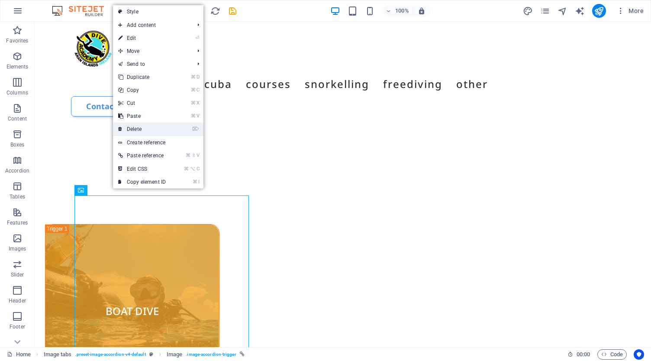
click at [154, 128] on link "⌦ Delete" at bounding box center [142, 128] width 58 height 13
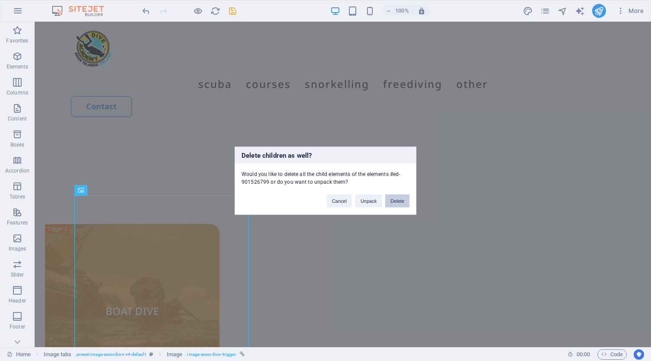
click at [395, 206] on button "Delete" at bounding box center [397, 200] width 24 height 13
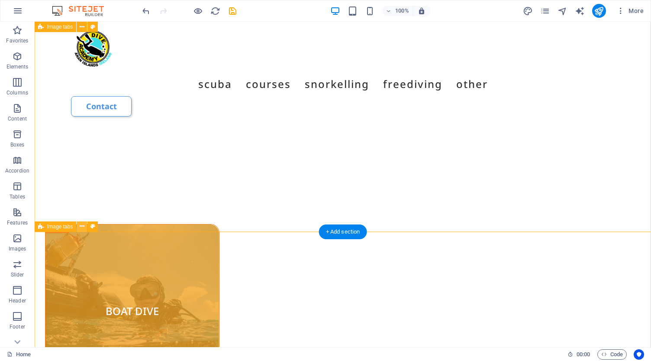
click at [81, 228] on icon at bounding box center [82, 226] width 5 height 9
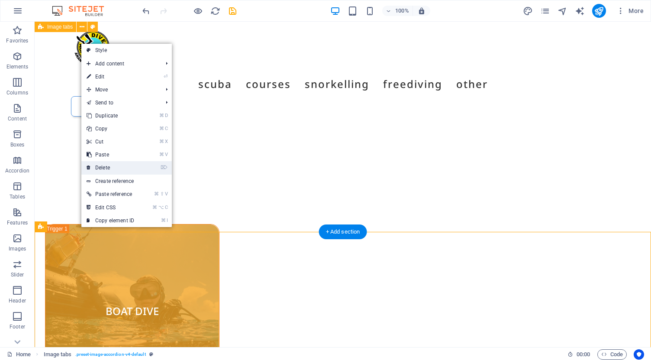
click at [128, 167] on link "⌦ Delete" at bounding box center [110, 167] width 58 height 13
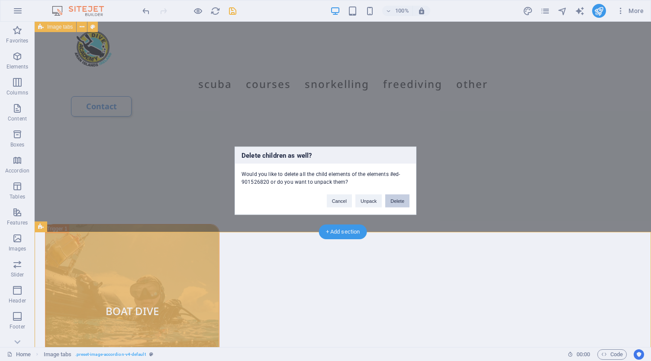
click at [395, 201] on button "Delete" at bounding box center [397, 200] width 24 height 13
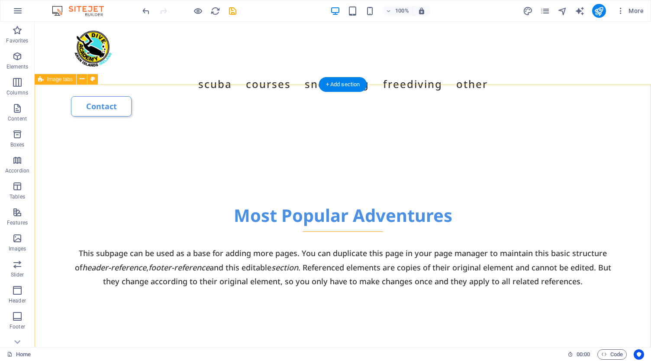
scroll to position [474, 0]
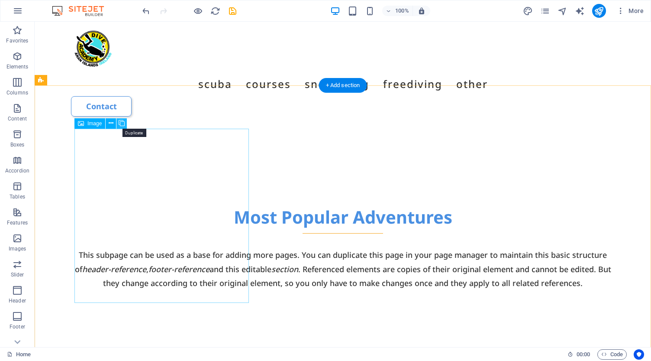
click at [121, 124] on icon at bounding box center [122, 123] width 6 height 9
click at [122, 123] on icon at bounding box center [122, 123] width 6 height 9
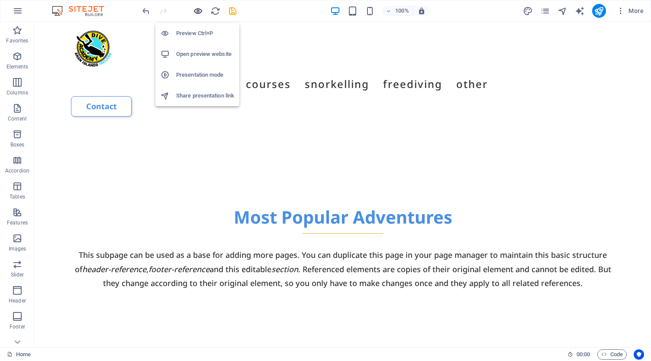
click at [202, 11] on icon "button" at bounding box center [198, 11] width 10 height 10
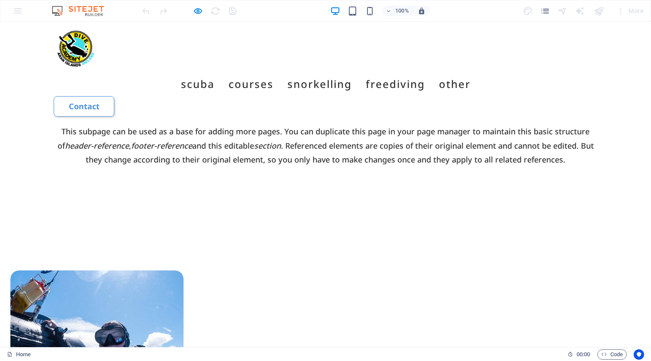
scroll to position [599, 0]
click at [200, 12] on icon "button" at bounding box center [198, 11] width 10 height 10
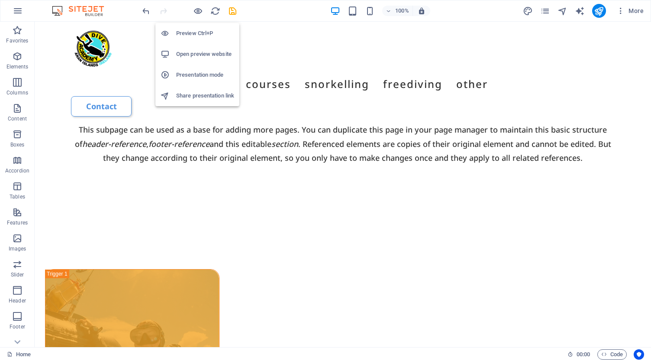
click at [195, 53] on h6 "Open preview website" at bounding box center [205, 54] width 58 height 10
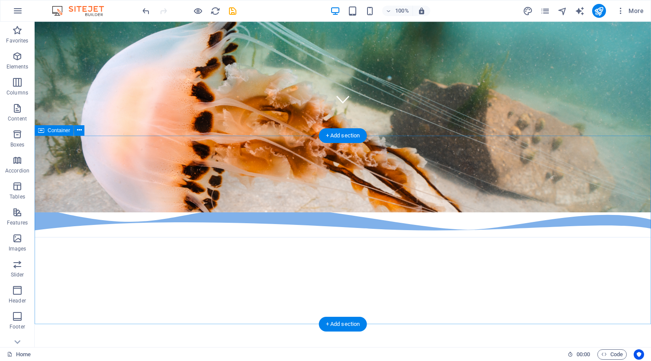
scroll to position [236, 0]
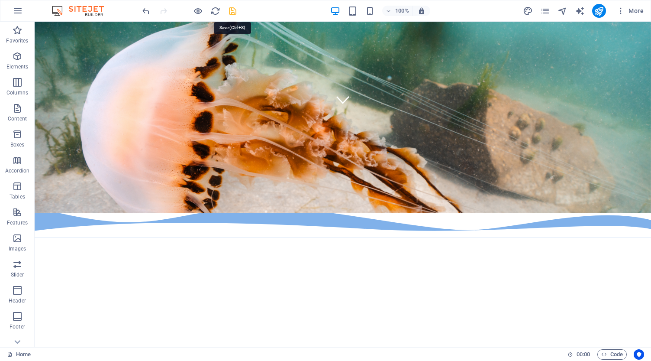
click at [234, 11] on icon "save" at bounding box center [233, 11] width 10 height 10
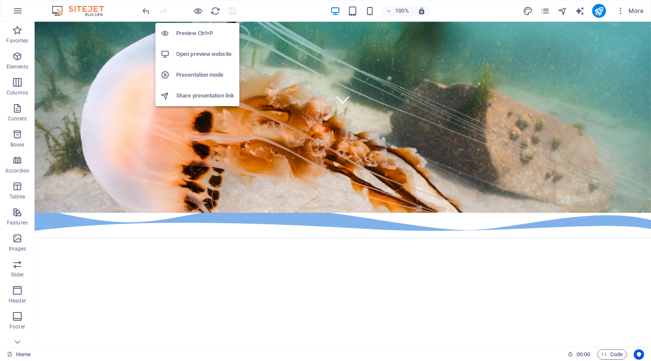
click at [196, 54] on h6 "Open preview website" at bounding box center [205, 54] width 58 height 10
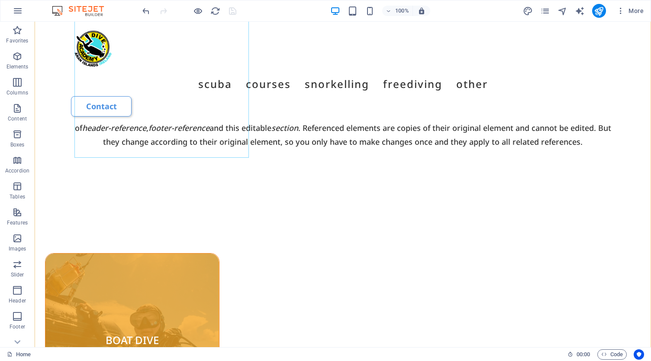
scroll to position [620, 0]
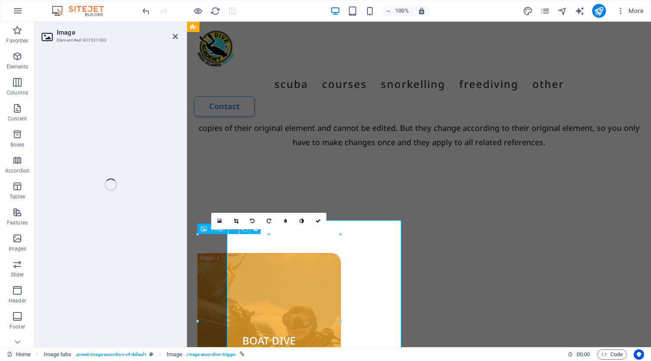
select select "px"
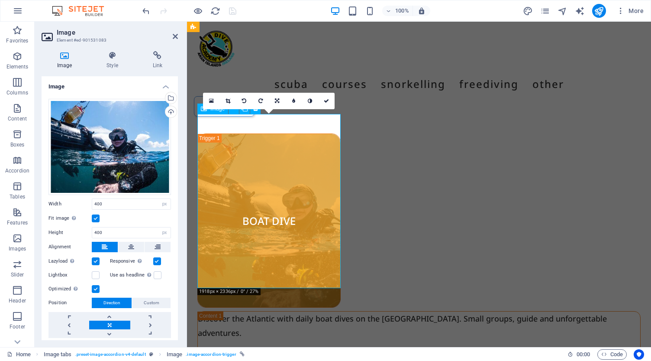
scroll to position [740, 0]
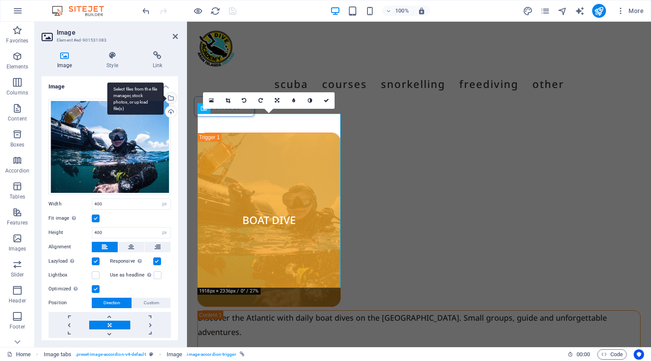
click at [170, 96] on div "Select files from the file manager, stock photos, or upload file(s)" at bounding box center [170, 98] width 13 height 13
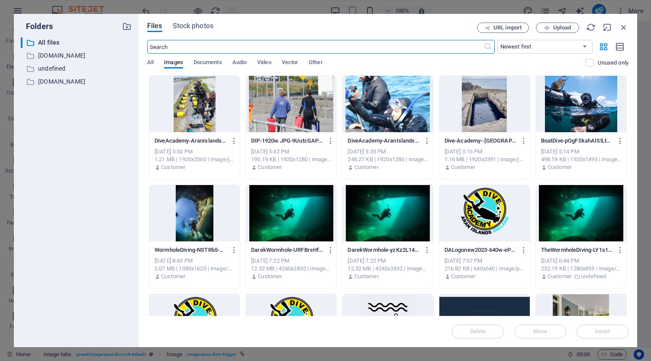
click at [278, 108] on div at bounding box center [291, 104] width 90 height 56
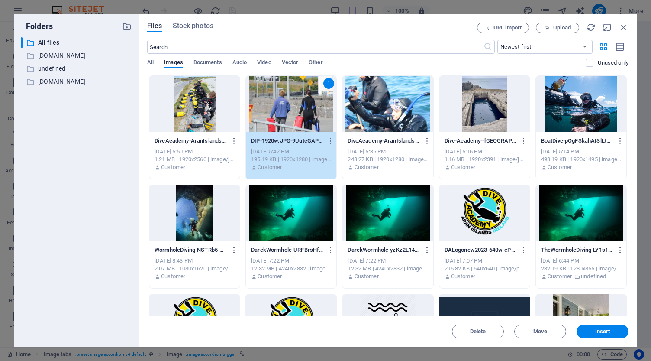
click at [278, 108] on div "1" at bounding box center [291, 104] width 90 height 56
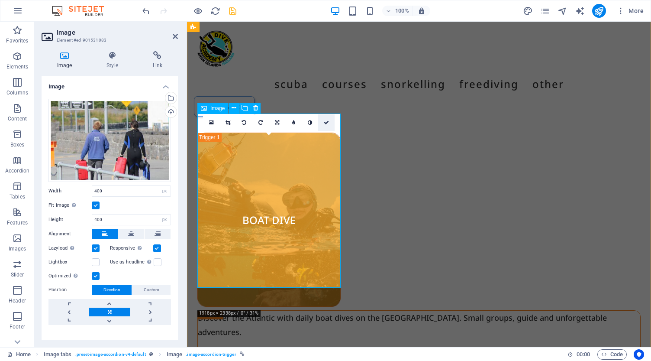
click at [325, 122] on icon at bounding box center [326, 122] width 5 height 5
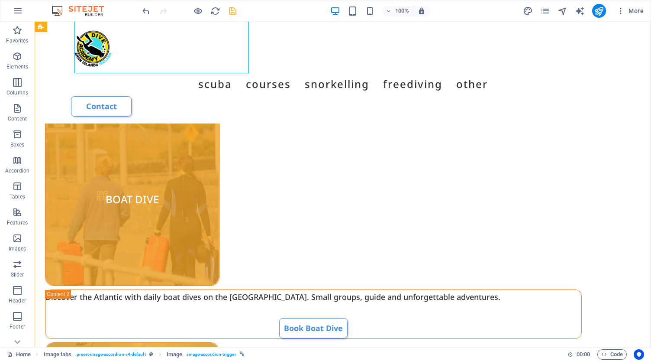
scroll to position [990, 0]
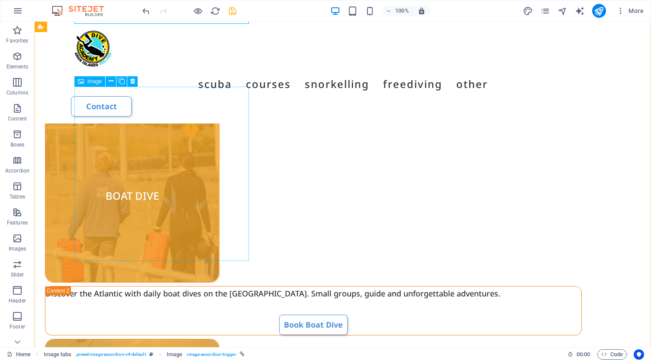
select select "px"
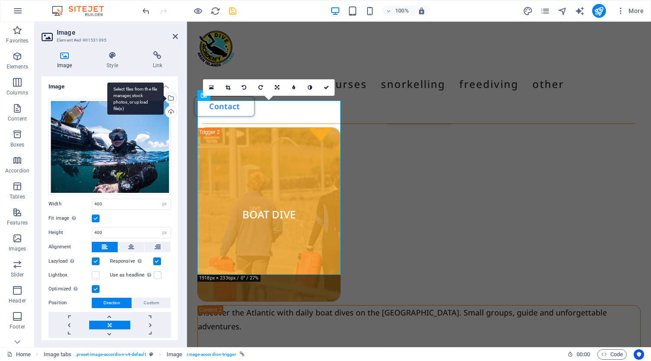
click at [170, 94] on div "Select files from the file manager, stock photos, or upload file(s)" at bounding box center [170, 98] width 13 height 13
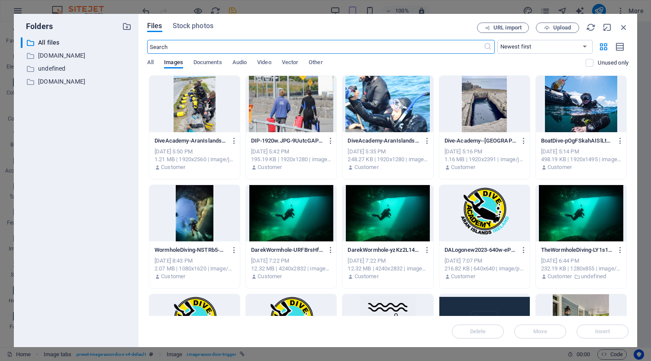
click at [296, 206] on div at bounding box center [291, 213] width 90 height 56
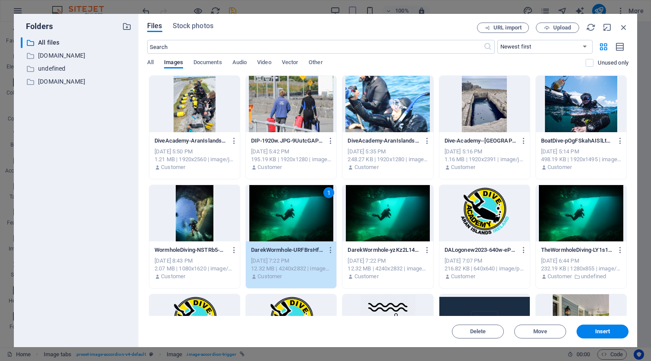
click at [296, 206] on div "1" at bounding box center [291, 213] width 90 height 56
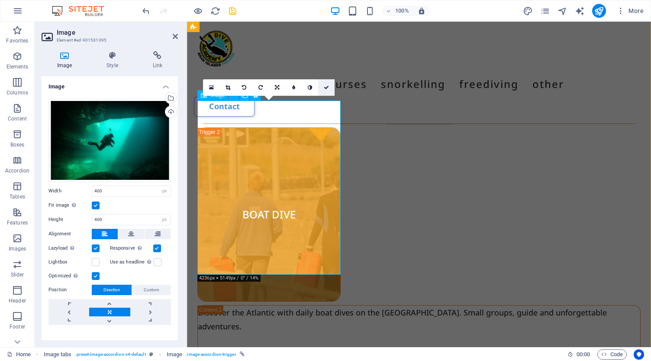
click at [331, 88] on link at bounding box center [326, 87] width 16 height 16
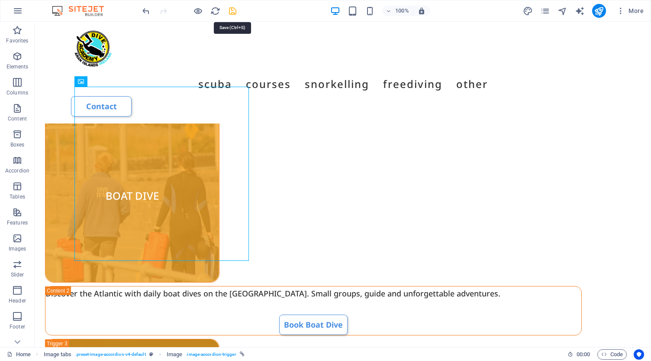
click at [233, 10] on icon "save" at bounding box center [233, 11] width 10 height 10
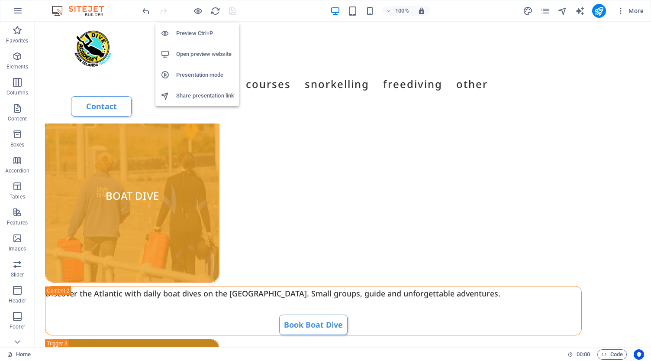
click at [198, 52] on h6 "Open preview website" at bounding box center [205, 54] width 58 height 10
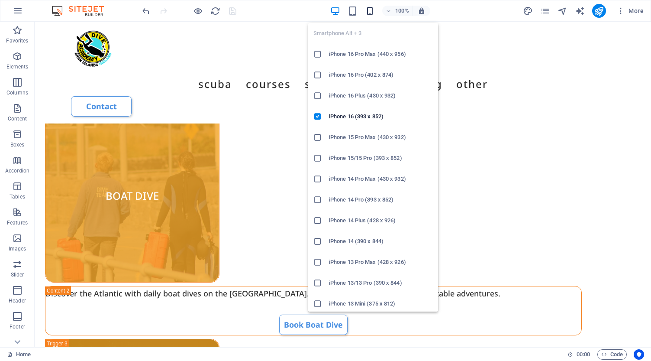
click at [370, 13] on icon "button" at bounding box center [370, 11] width 10 height 10
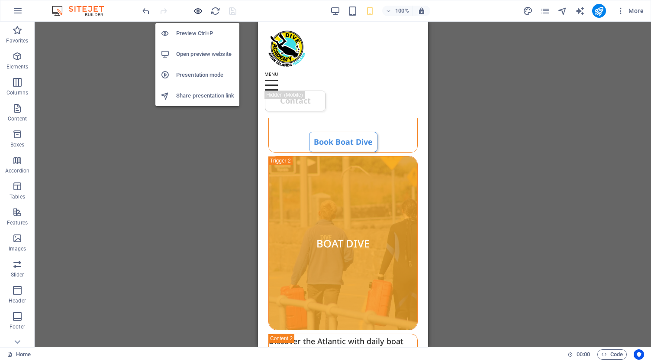
click at [200, 10] on icon "button" at bounding box center [198, 11] width 10 height 10
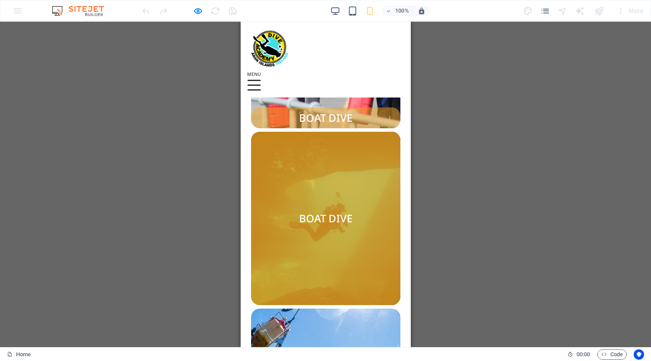
scroll to position [1096, 0]
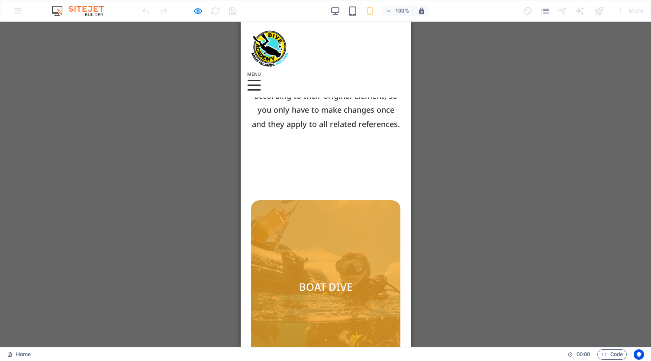
scroll to position [674, 0]
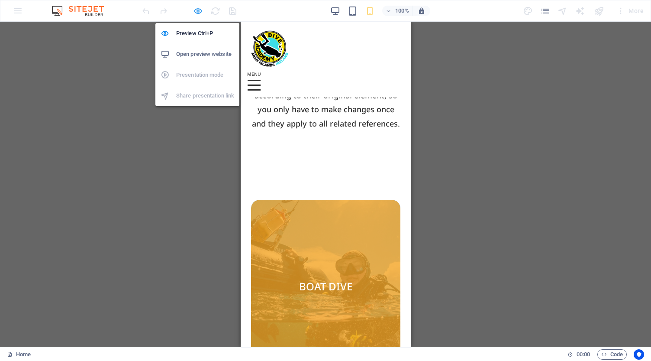
click at [197, 10] on icon "button" at bounding box center [198, 11] width 10 height 10
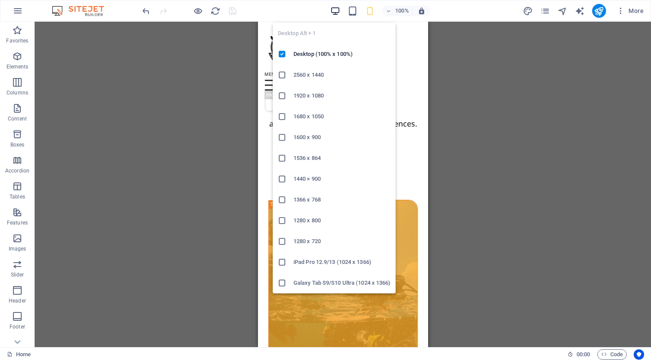
click at [337, 12] on icon "button" at bounding box center [335, 11] width 10 height 10
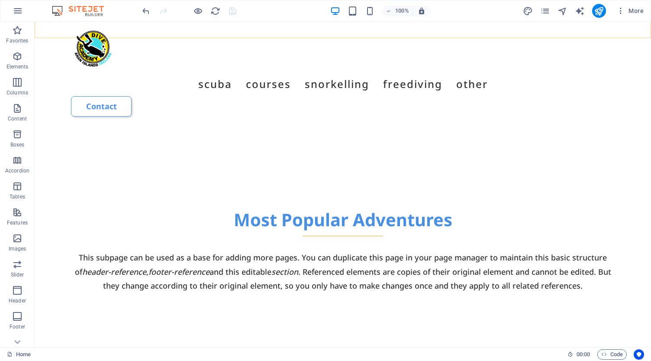
scroll to position [509, 0]
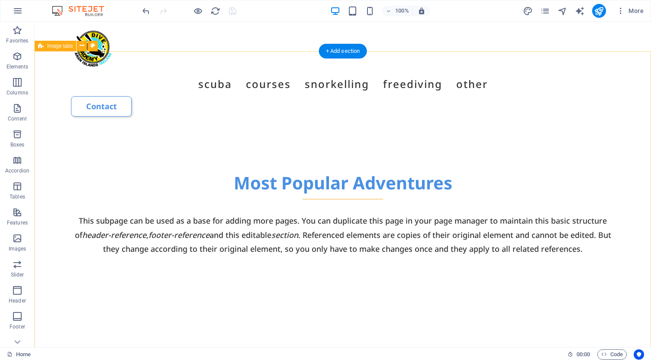
select select "rem"
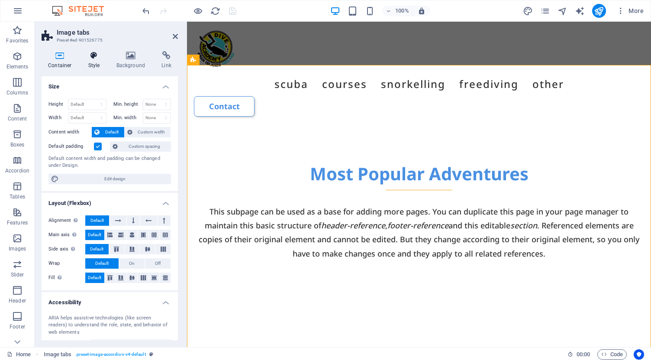
click at [93, 55] on icon at bounding box center [94, 55] width 25 height 9
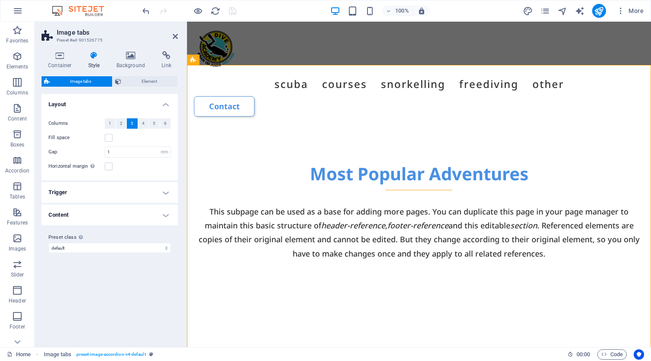
click at [134, 195] on h4 "Trigger" at bounding box center [110, 192] width 136 height 21
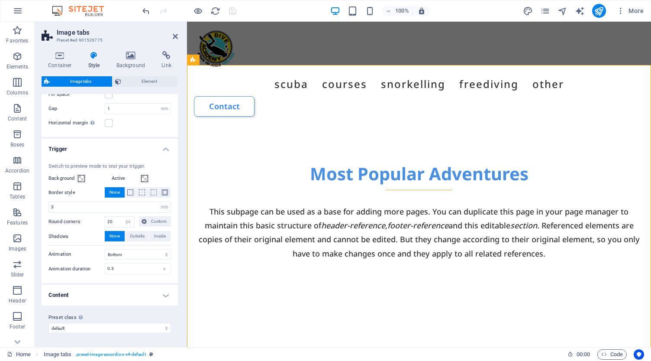
scroll to position [43, 0]
click at [129, 295] on h4 "Content" at bounding box center [110, 295] width 136 height 21
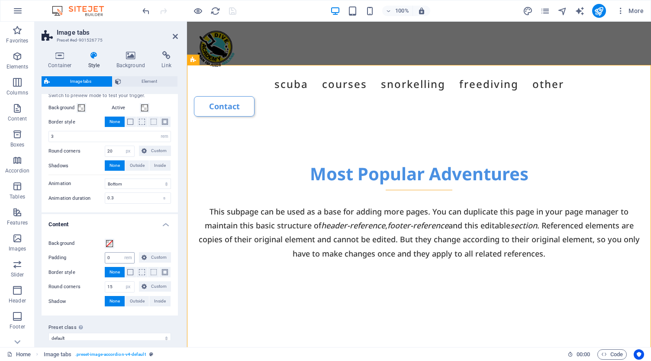
scroll to position [91, 0]
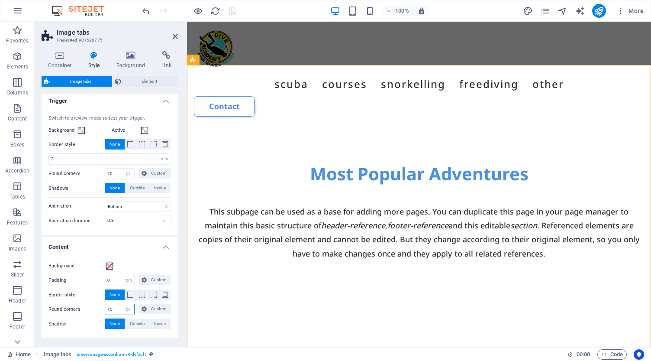
drag, startPoint x: 115, startPoint y: 307, endPoint x: 97, endPoint y: 305, distance: 18.3
click at [97, 305] on div "Round corners 15 px rem % vh vw Custom Custom" at bounding box center [109, 308] width 122 height 11
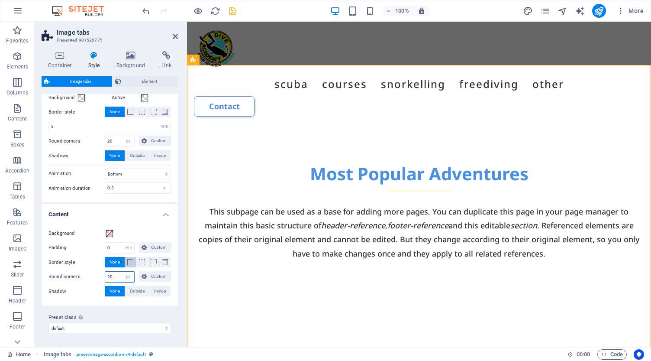
scroll to position [123, 0]
type input "20"
click at [129, 262] on span at bounding box center [130, 262] width 6 height 6
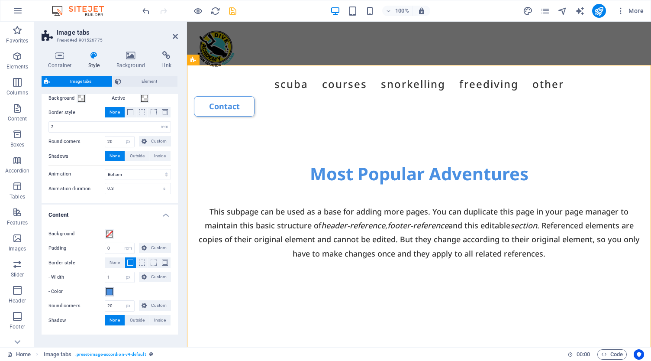
click at [110, 292] on span at bounding box center [109, 291] width 7 height 7
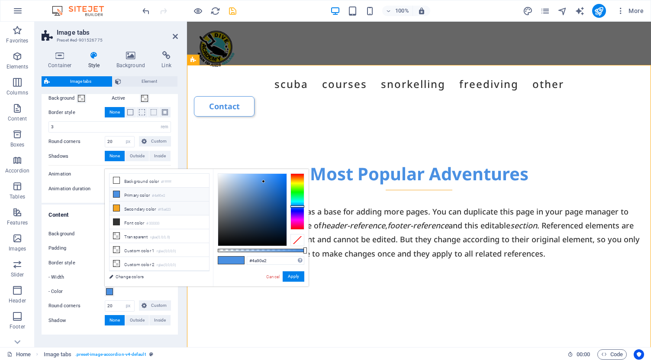
click at [117, 207] on icon at bounding box center [116, 208] width 6 height 6
type input "#f5a623"
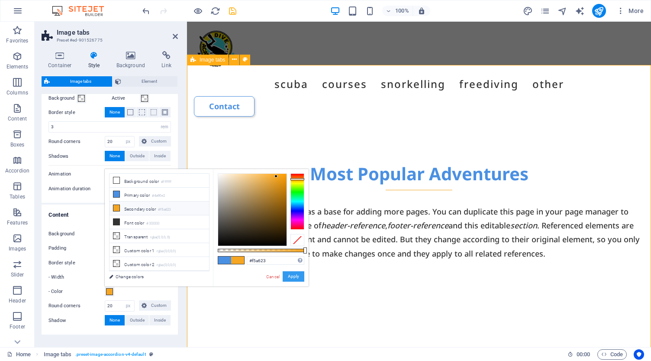
click at [293, 275] on button "Apply" at bounding box center [294, 276] width 22 height 10
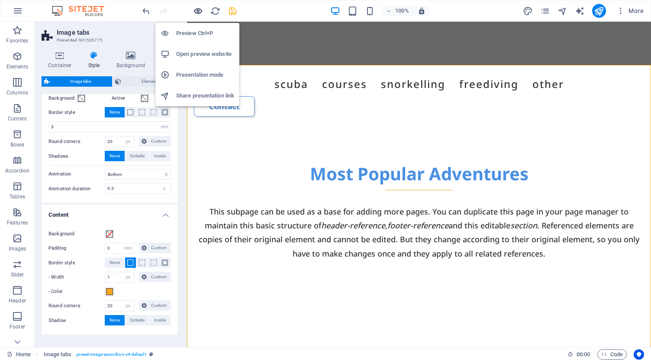
click at [199, 12] on icon "button" at bounding box center [198, 11] width 10 height 10
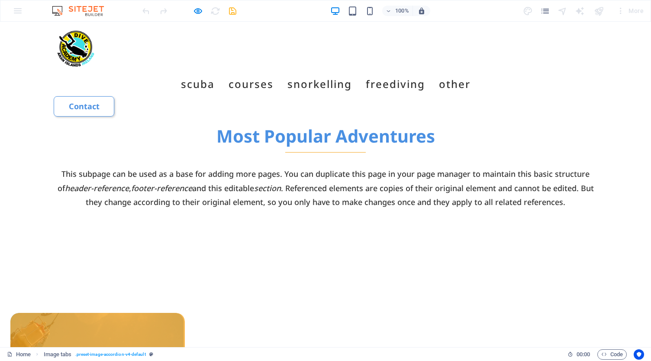
scroll to position [558, 0]
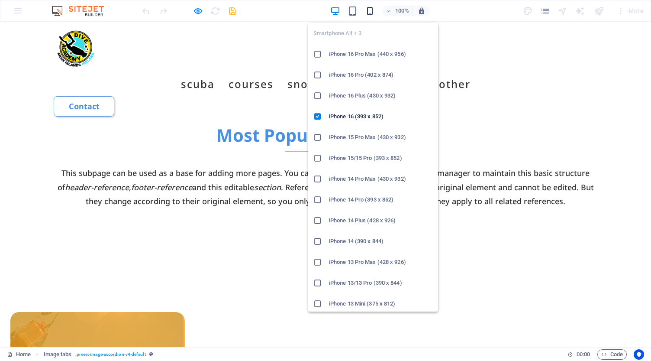
click at [371, 10] on icon "button" at bounding box center [370, 11] width 10 height 10
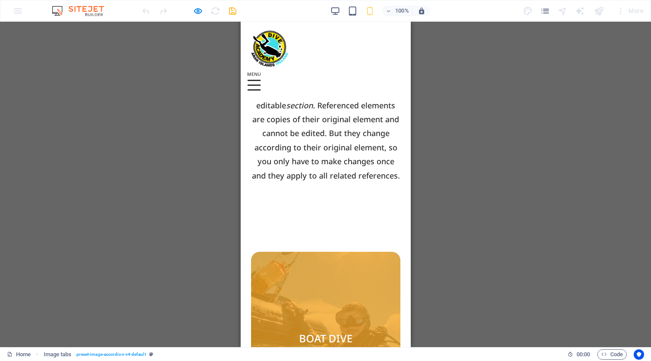
scroll to position [623, 0]
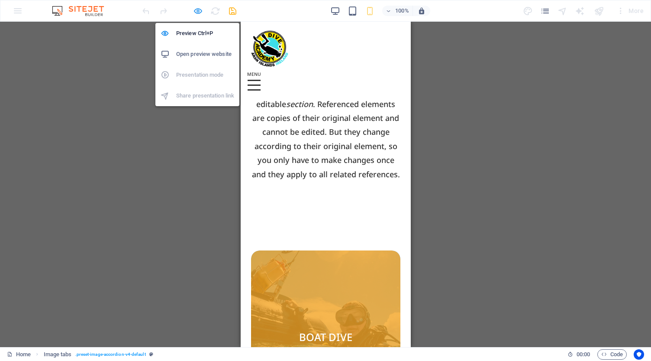
click at [196, 6] on icon "button" at bounding box center [198, 11] width 10 height 10
select select "rem"
select select "px"
select select "rem"
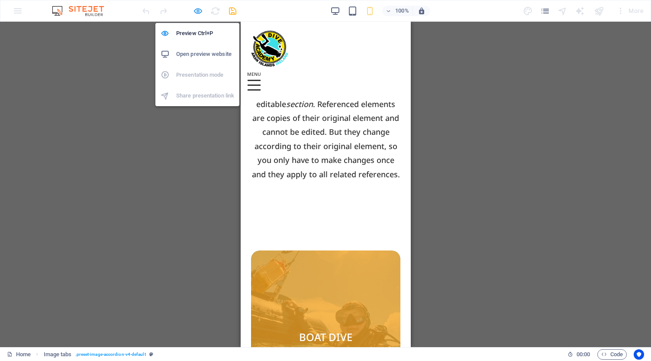
select select "px"
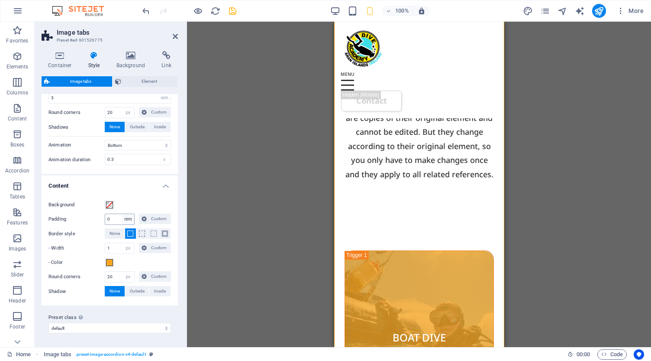
scroll to position [152, 0]
click at [115, 233] on span "None" at bounding box center [115, 234] width 10 height 10
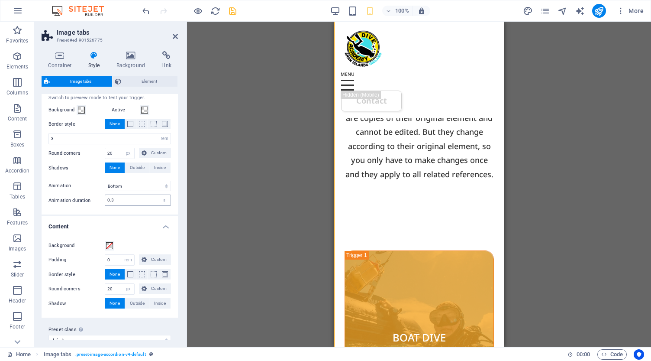
scroll to position [113, 0]
click at [107, 245] on span at bounding box center [109, 243] width 7 height 7
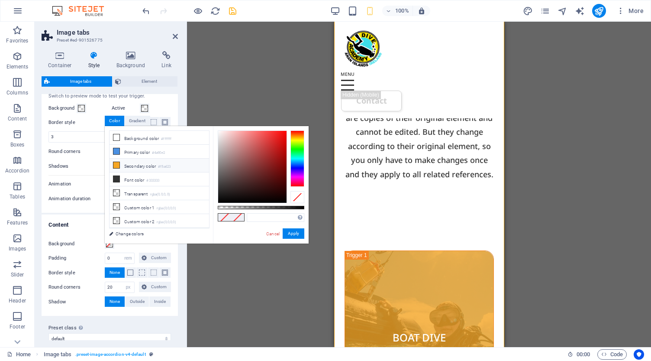
click at [117, 166] on icon at bounding box center [116, 165] width 6 height 6
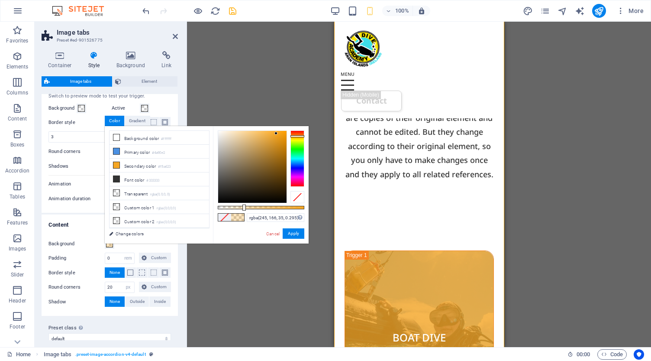
type input "rgba(245, 166, 35, 0.29)"
drag, startPoint x: 305, startPoint y: 208, endPoint x: 243, endPoint y: 207, distance: 61.9
click at [243, 207] on div at bounding box center [243, 207] width 3 height 6
click at [296, 235] on button "Apply" at bounding box center [294, 233] width 22 height 10
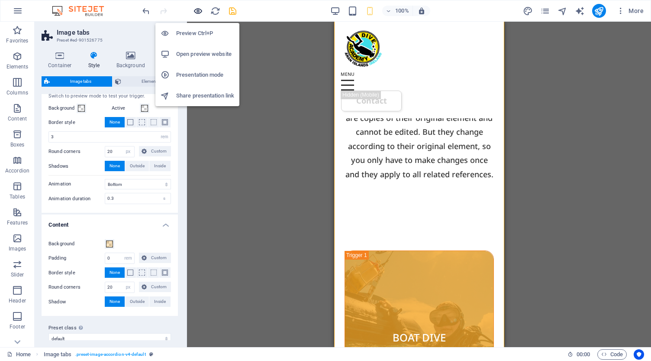
click at [197, 10] on icon "button" at bounding box center [198, 11] width 10 height 10
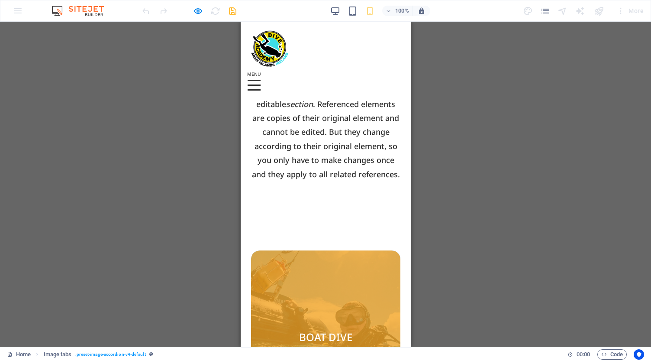
click at [304, 250] on span "BOAT DIVE" at bounding box center [325, 336] width 149 height 173
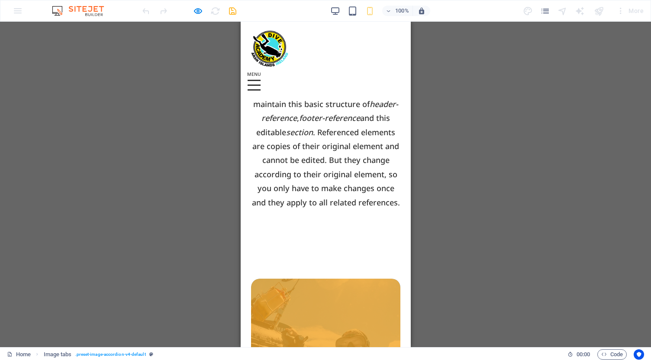
scroll to position [599, 0]
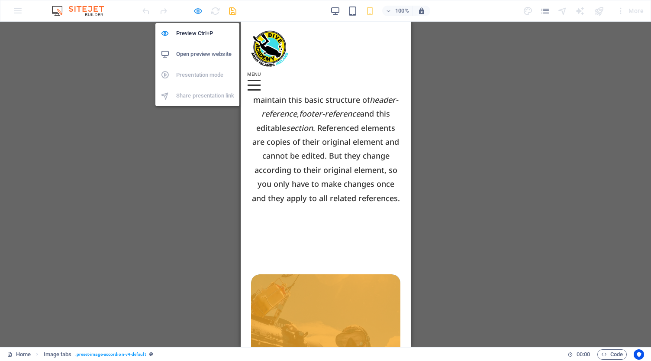
click at [196, 11] on icon "button" at bounding box center [198, 11] width 10 height 10
select select "rem"
select select "px"
select select "rem"
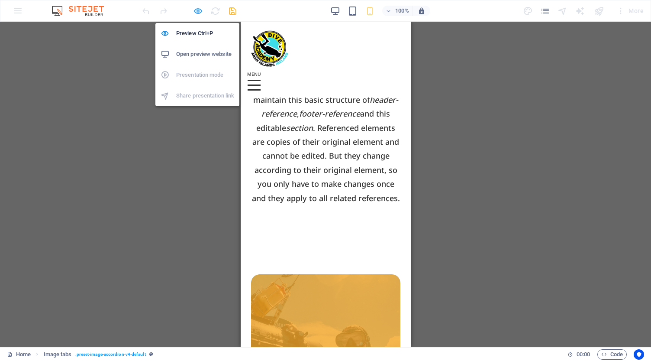
select select "px"
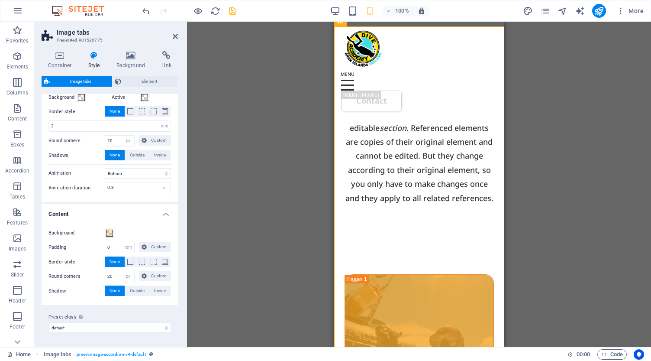
scroll to position [123, 0]
click at [108, 233] on span at bounding box center [109, 233] width 7 height 7
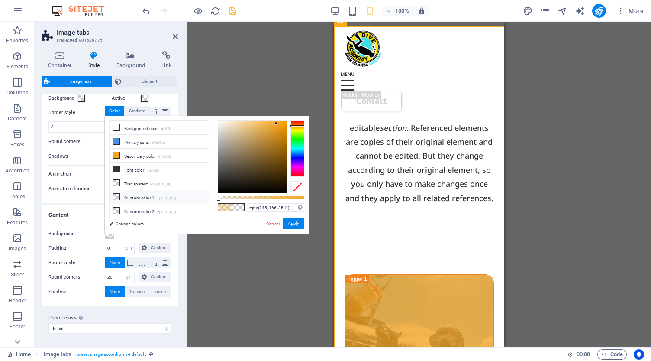
drag, startPoint x: 243, startPoint y: 198, endPoint x: 199, endPoint y: 196, distance: 44.6
click at [199, 196] on div "less Background color #ffffff Primary color #4a90e2 Secondary color #f5a623 Fon…" at bounding box center [207, 174] width 204 height 117
click at [151, 131] on li "Background color #ffffff" at bounding box center [160, 128] width 100 height 14
type input "rgba(255, 255, 255, 0)"
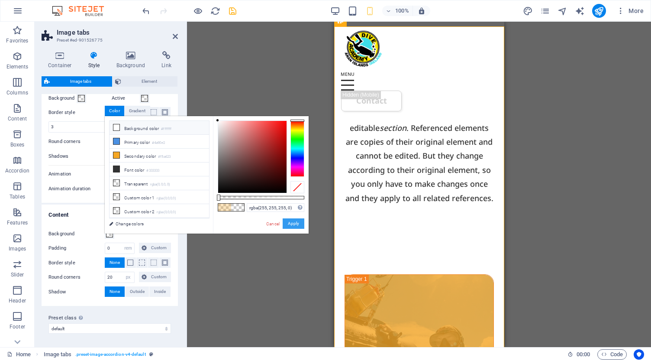
click at [294, 225] on button "Apply" at bounding box center [294, 223] width 22 height 10
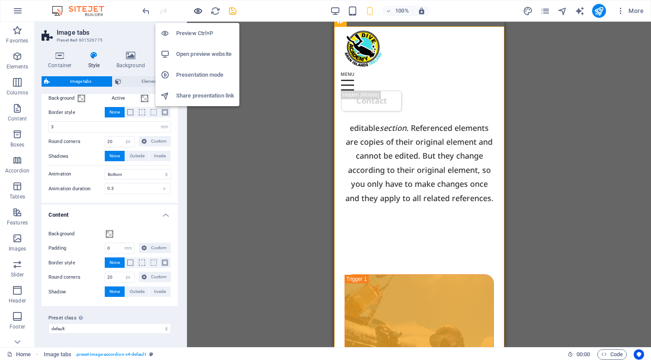
click at [197, 9] on icon "button" at bounding box center [198, 11] width 10 height 10
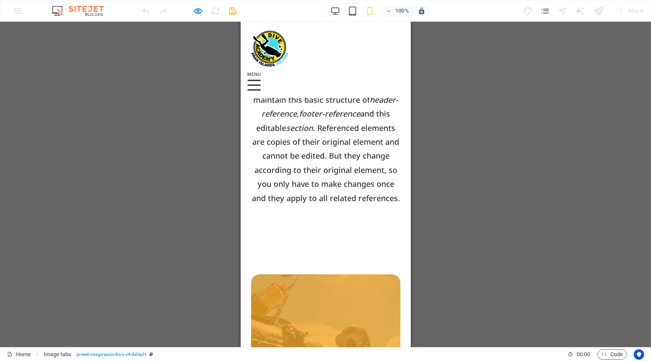
click at [325, 274] on span "BOAT DIVE" at bounding box center [325, 360] width 149 height 173
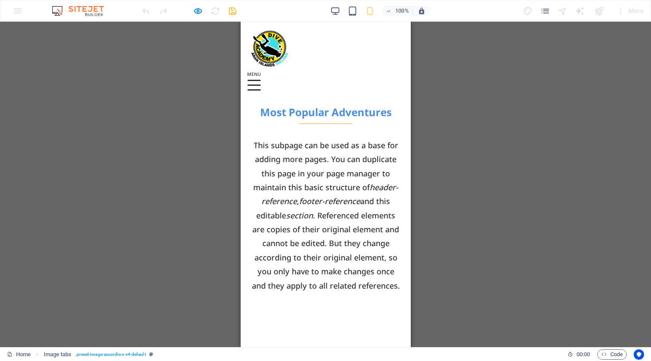
scroll to position [548, 0]
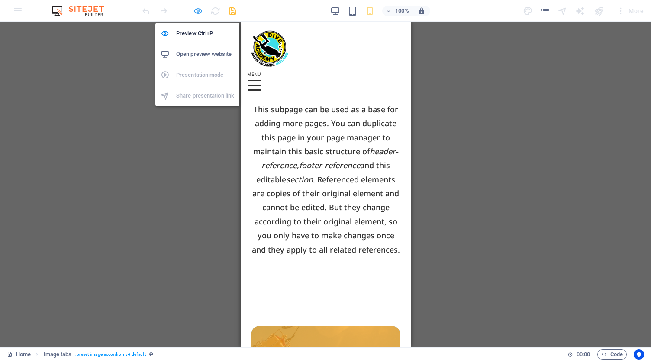
click at [199, 11] on icon "button" at bounding box center [198, 11] width 10 height 10
select select "rem"
select select "px"
select select "rem"
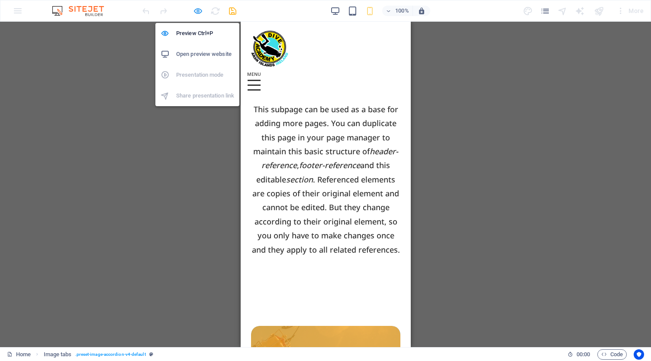
select select "px"
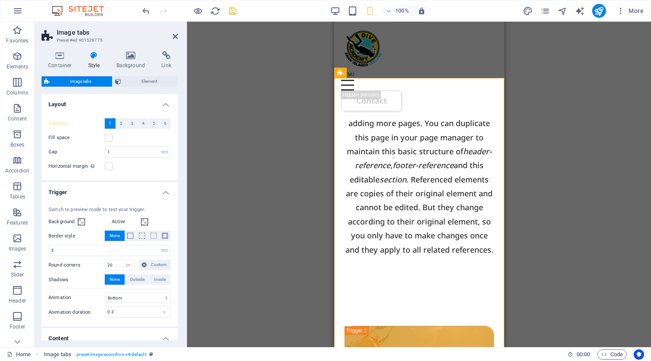
scroll to position [0, 0]
click at [145, 221] on span at bounding box center [144, 221] width 7 height 7
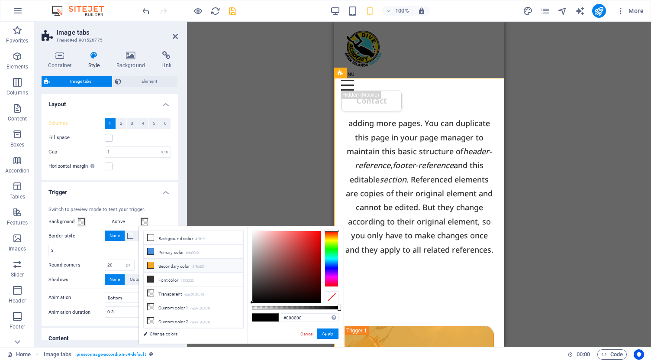
click at [151, 265] on icon at bounding box center [151, 265] width 6 height 6
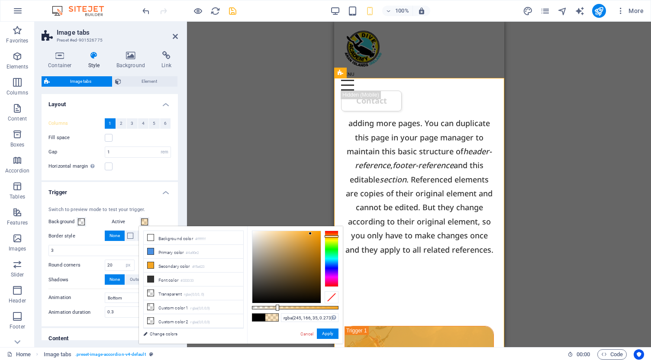
type input "rgba(245, 166, 35, 0.268)"
drag, startPoint x: 323, startPoint y: 308, endPoint x: 275, endPoint y: 308, distance: 48.0
click at [275, 308] on div at bounding box center [275, 307] width 3 height 6
click at [326, 335] on button "Apply" at bounding box center [328, 333] width 22 height 10
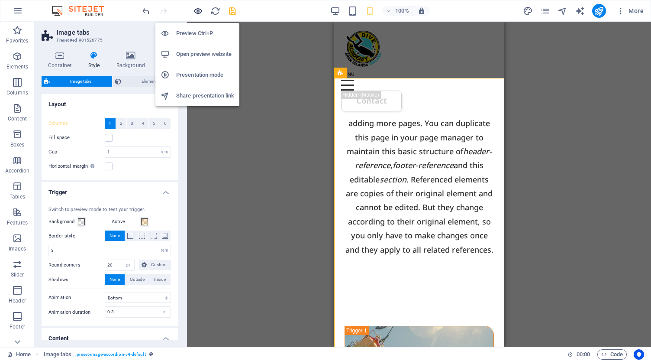
click at [198, 10] on icon "button" at bounding box center [198, 11] width 10 height 10
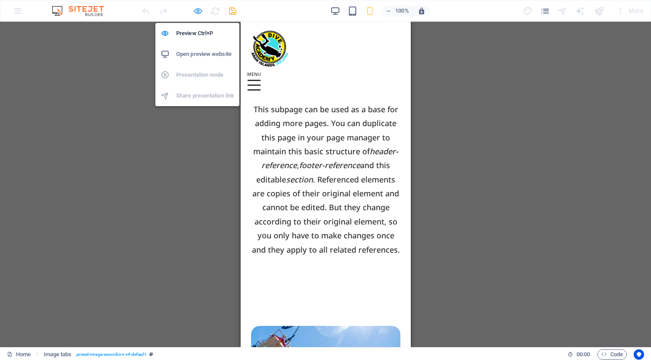
click at [197, 11] on icon "button" at bounding box center [198, 11] width 10 height 10
select select "rem"
select select "px"
select select "rem"
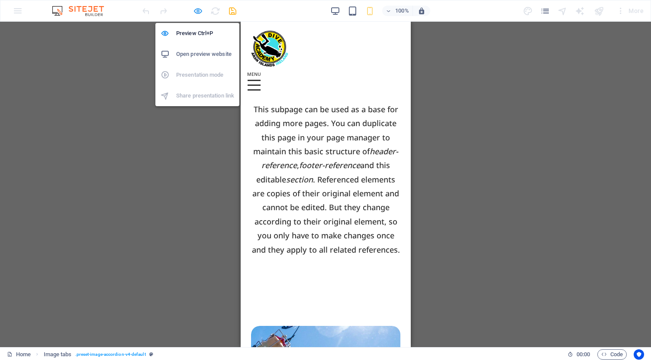
select select "px"
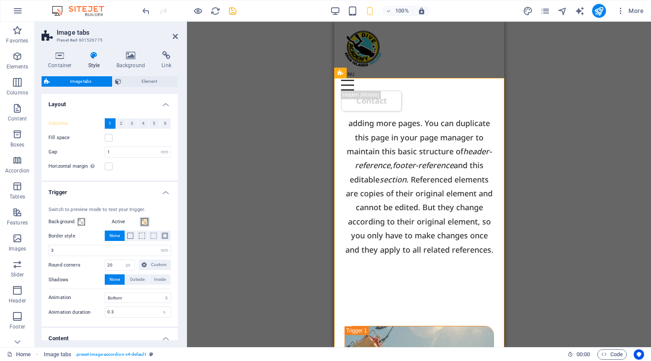
click at [145, 221] on span at bounding box center [144, 221] width 7 height 7
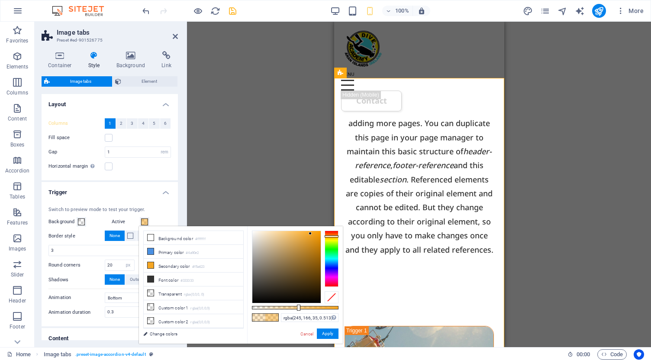
type input "rgba(245, 166, 35, 0.507)"
drag, startPoint x: 277, startPoint y: 308, endPoint x: 296, endPoint y: 309, distance: 18.7
click at [296, 309] on div at bounding box center [296, 307] width 3 height 6
click at [326, 335] on button "Apply" at bounding box center [328, 333] width 22 height 10
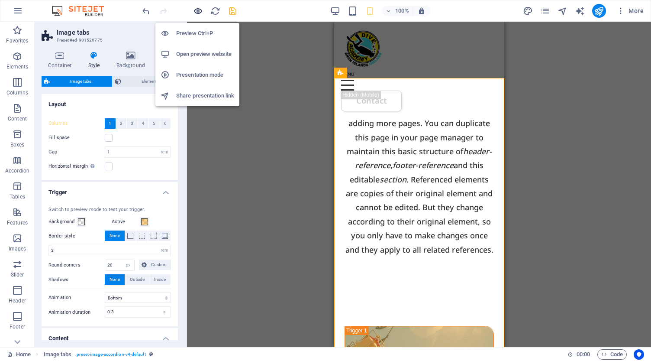
click at [198, 10] on icon "button" at bounding box center [198, 11] width 10 height 10
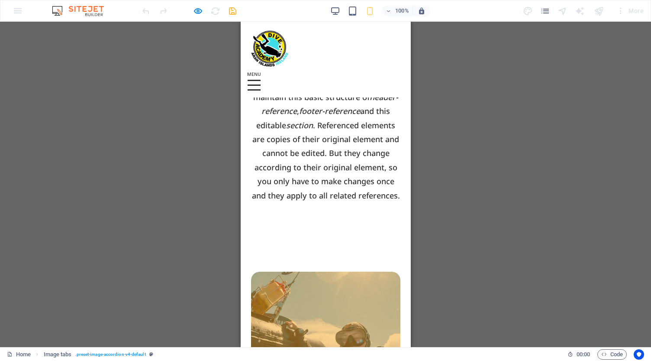
scroll to position [603, 0]
click at [348, 271] on span "BOAT DIVE" at bounding box center [325, 357] width 149 height 173
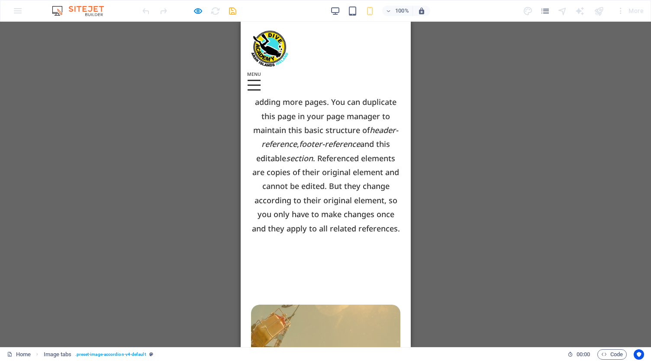
scroll to position [586, 0]
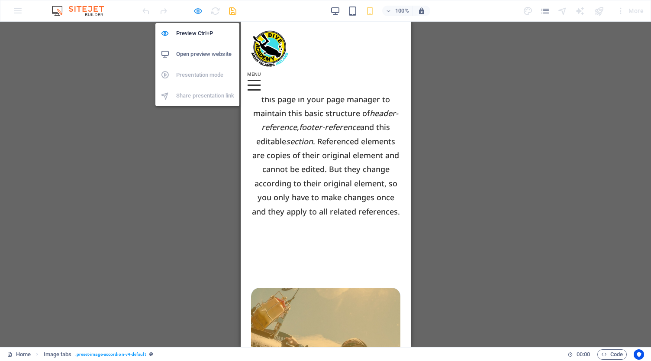
click at [200, 9] on icon "button" at bounding box center [198, 11] width 10 height 10
select select "rem"
select select "px"
select select "rem"
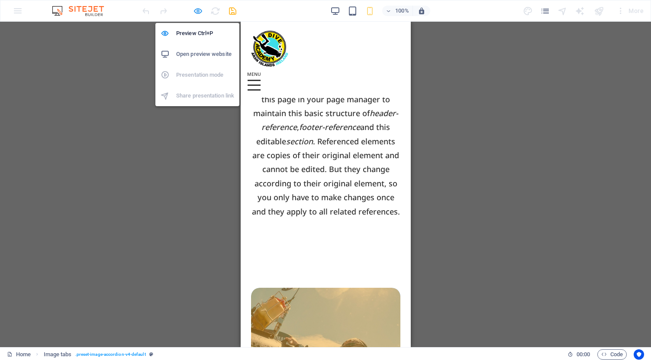
select select "px"
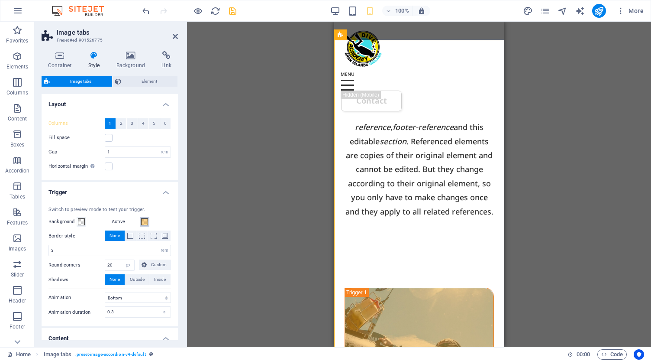
click at [144, 222] on span at bounding box center [144, 221] width 7 height 7
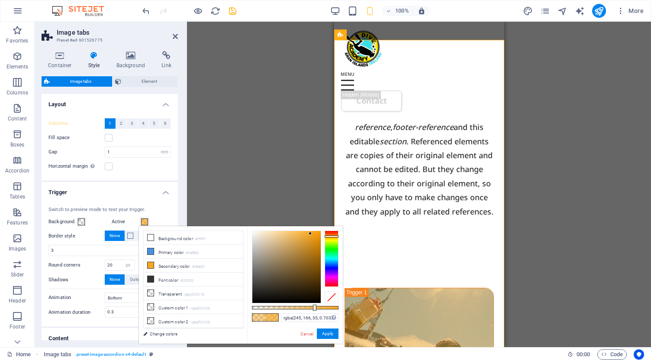
type input "rgba(245, 166, 35, 0.698)"
drag, startPoint x: 297, startPoint y: 308, endPoint x: 312, endPoint y: 308, distance: 14.7
click at [312, 308] on div at bounding box center [312, 307] width 3 height 6
click at [329, 337] on button "Apply" at bounding box center [328, 333] width 22 height 10
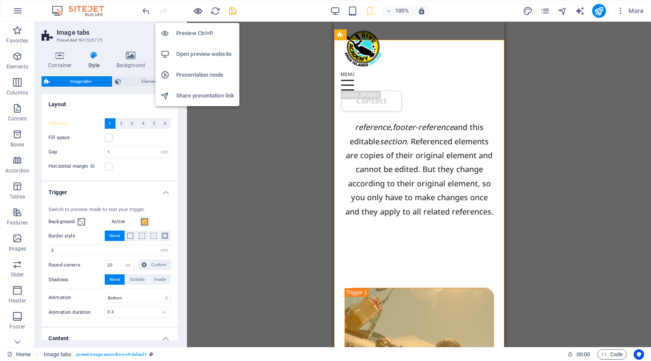
click at [200, 12] on icon "button" at bounding box center [198, 11] width 10 height 10
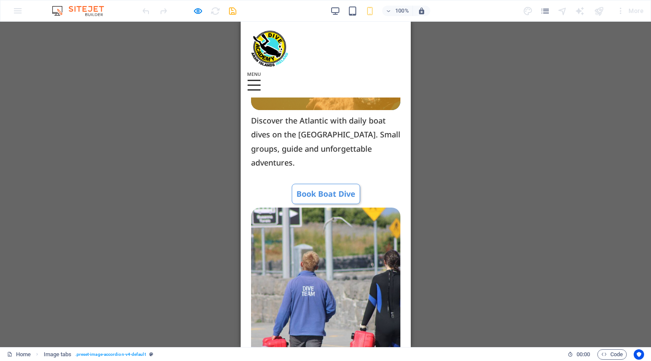
scroll to position [948, 0]
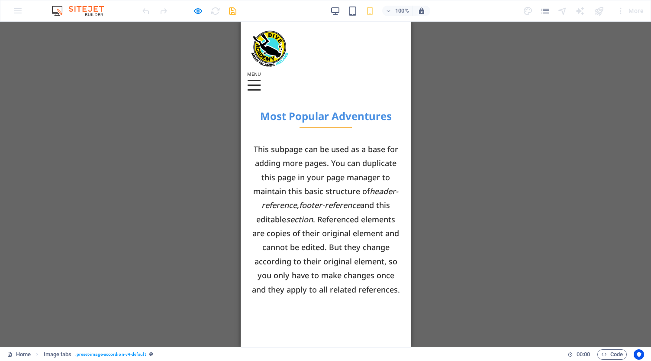
scroll to position [508, 0]
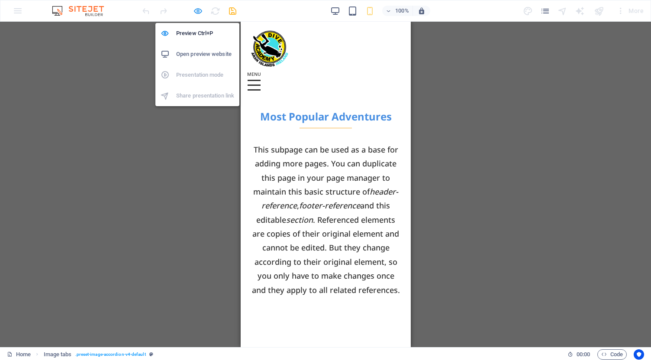
click at [199, 10] on icon "button" at bounding box center [198, 11] width 10 height 10
select select "rem"
select select "px"
select select "rem"
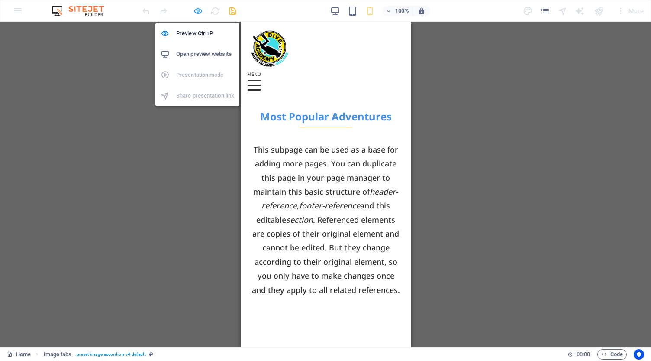
select select "px"
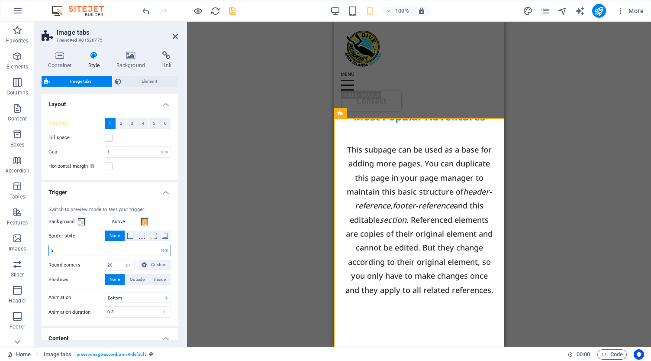
drag, startPoint x: 89, startPoint y: 251, endPoint x: 54, endPoint y: 242, distance: 35.8
click at [54, 242] on div "Switch to preview mode to test your trigger. Background Active Border style Non…" at bounding box center [110, 261] width 140 height 129
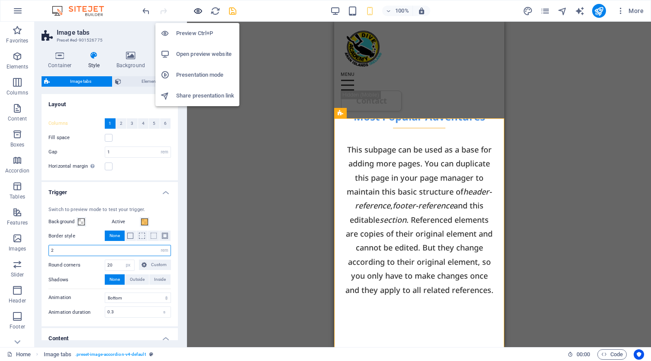
type input "2"
click at [197, 9] on icon "button" at bounding box center [198, 11] width 10 height 10
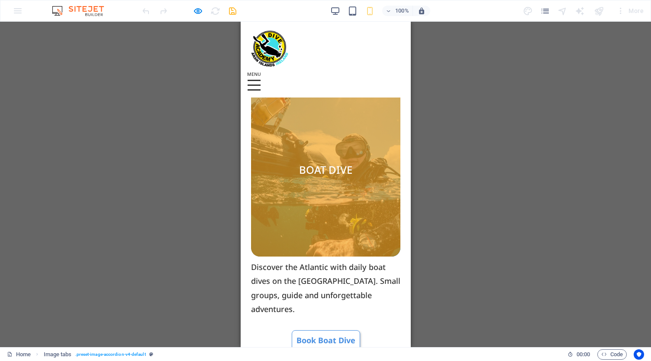
scroll to position [796, 0]
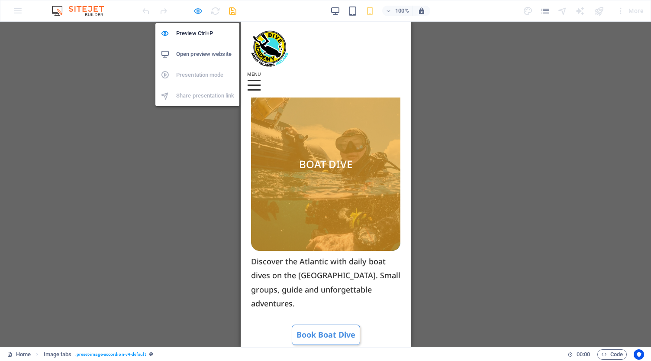
click at [199, 13] on icon "button" at bounding box center [198, 11] width 10 height 10
select select "rem"
select select "px"
select select "rem"
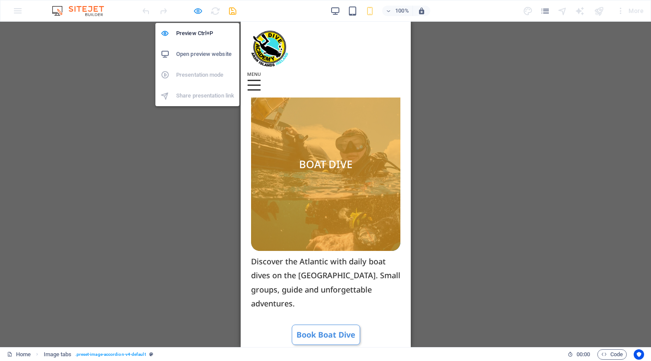
select select "px"
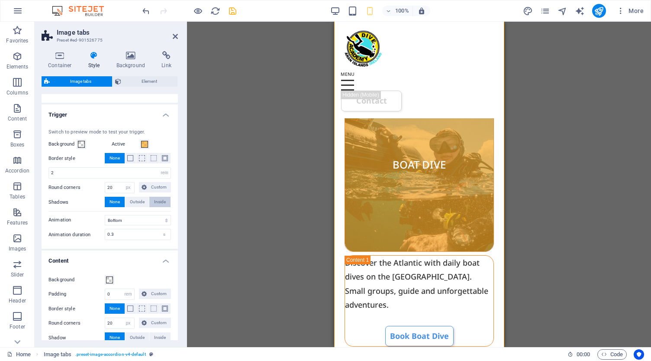
scroll to position [80, 0]
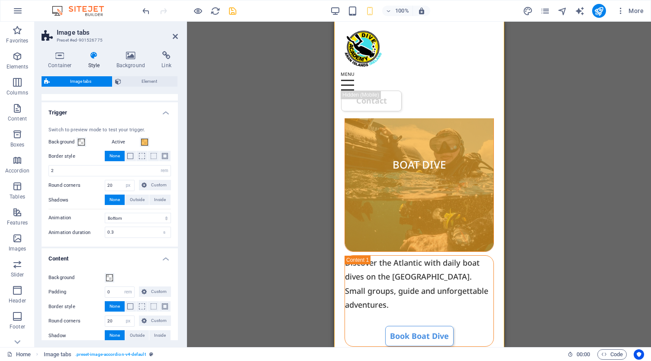
click at [233, 13] on icon "save" at bounding box center [233, 11] width 10 height 10
select select "rem"
select select "px"
select select "rem"
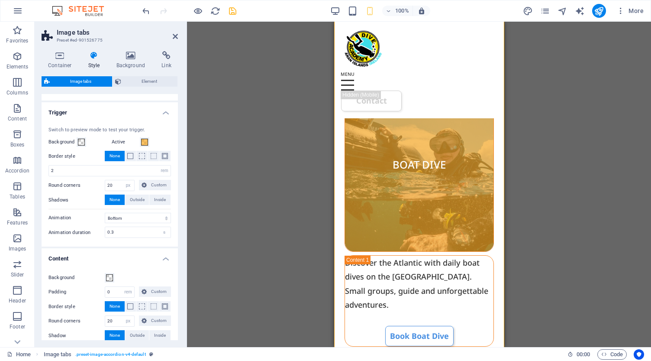
select select "px"
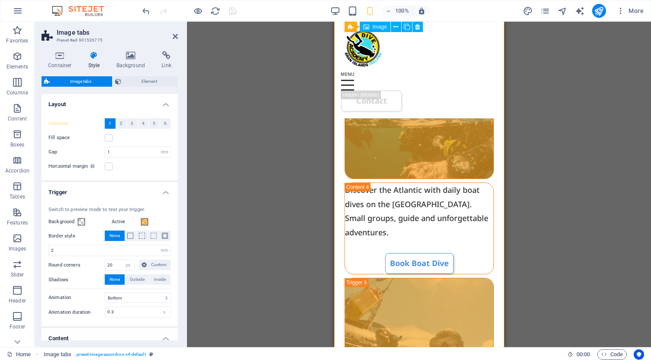
scroll to position [1711, 0]
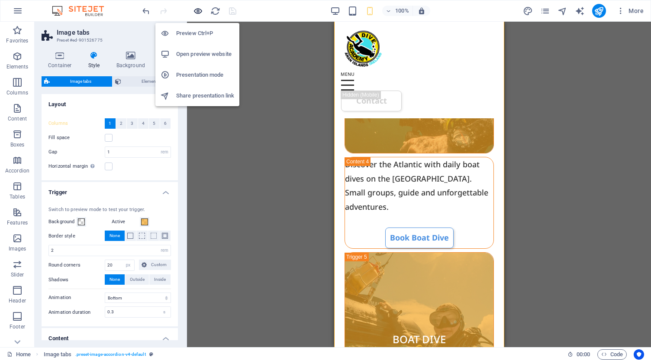
click at [198, 11] on icon "button" at bounding box center [198, 11] width 10 height 10
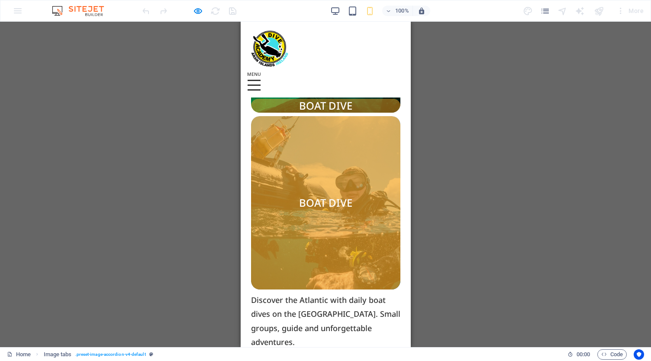
scroll to position [1288, 0]
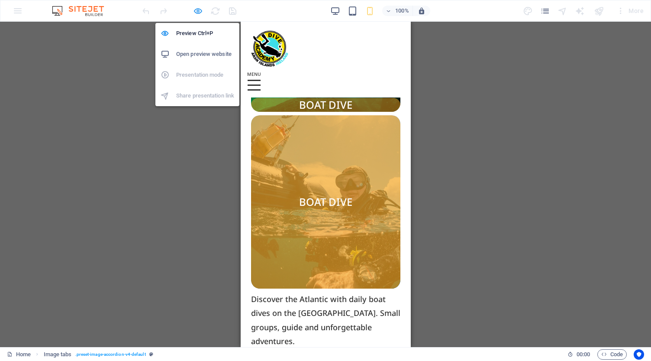
click at [200, 10] on icon "button" at bounding box center [198, 11] width 10 height 10
select select "rem"
select select "px"
select select "rem"
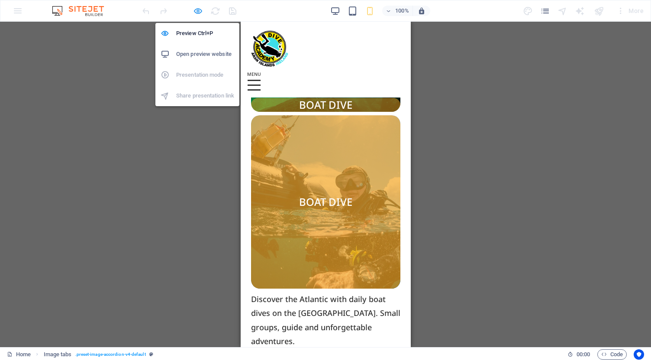
select select "px"
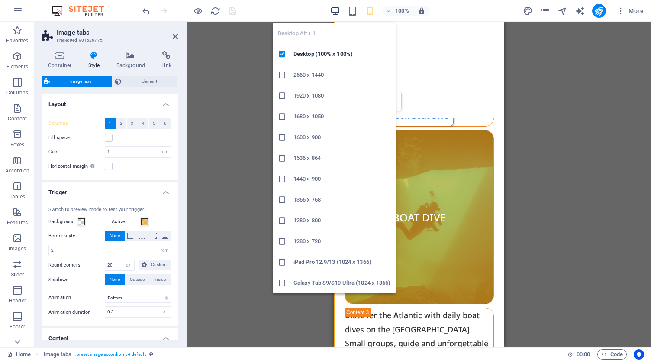
click at [336, 10] on icon "button" at bounding box center [335, 11] width 10 height 10
type input "3"
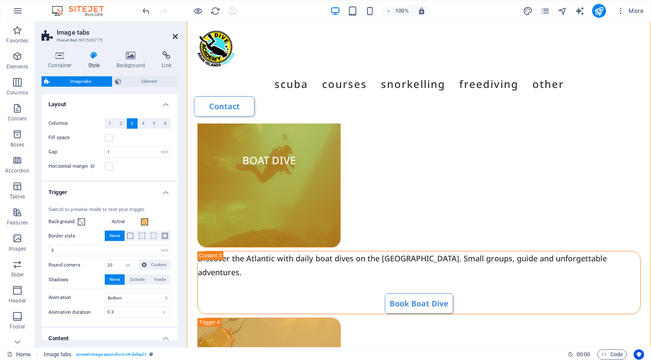
click at [174, 36] on icon at bounding box center [175, 36] width 5 height 7
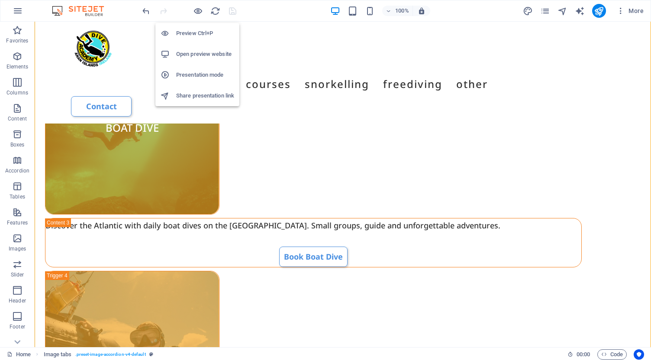
click at [194, 55] on h6 "Open preview website" at bounding box center [205, 54] width 58 height 10
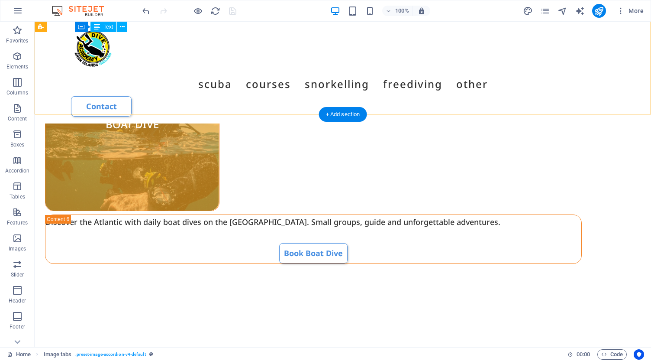
scroll to position [1930, 0]
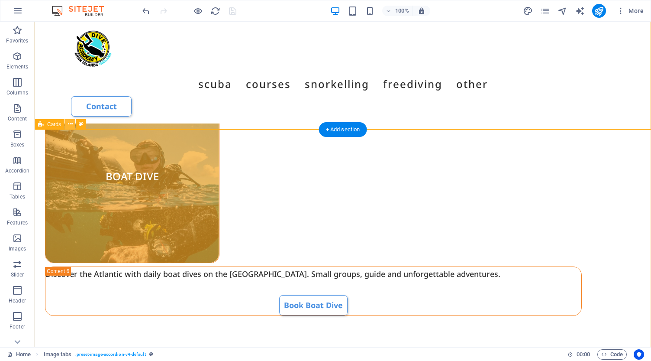
click at [73, 126] on button at bounding box center [70, 124] width 10 height 10
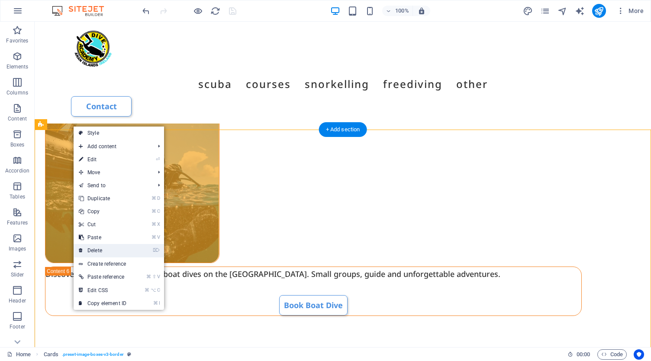
click at [109, 249] on link "⌦ Delete" at bounding box center [103, 250] width 58 height 13
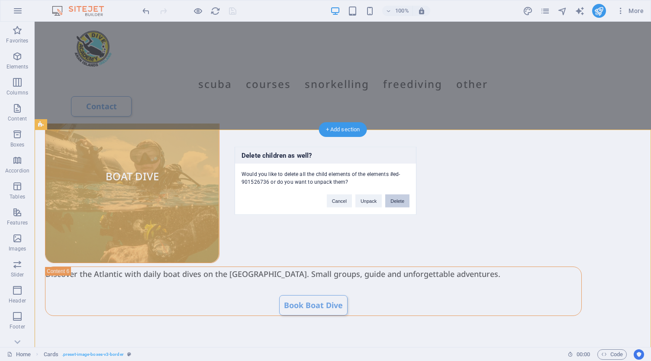
click at [396, 200] on button "Delete" at bounding box center [397, 200] width 24 height 13
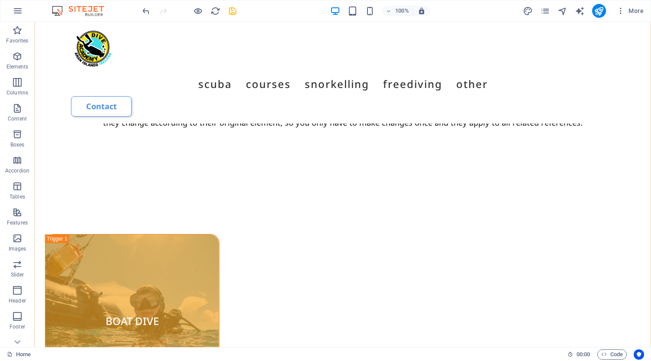
scroll to position [636, 0]
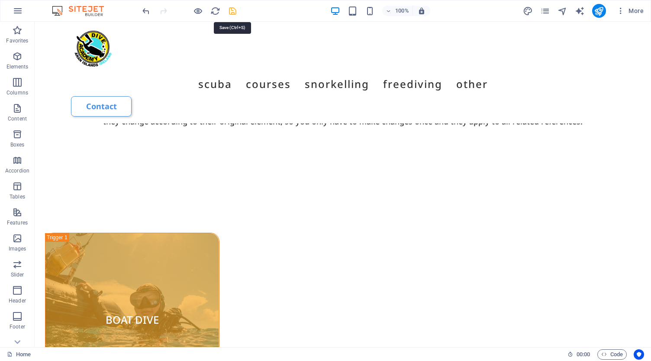
click at [232, 11] on icon "save" at bounding box center [233, 11] width 10 height 10
select select "rem"
select select "px"
select select "rem"
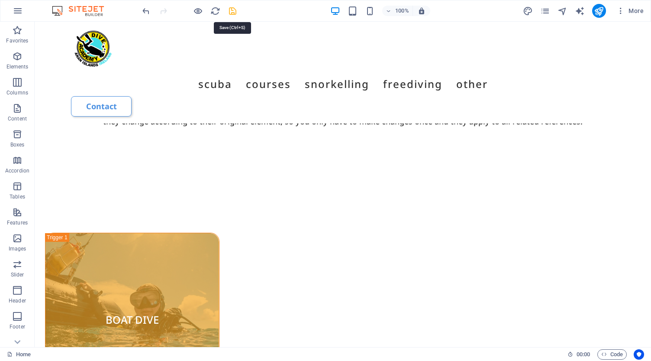
select select "px"
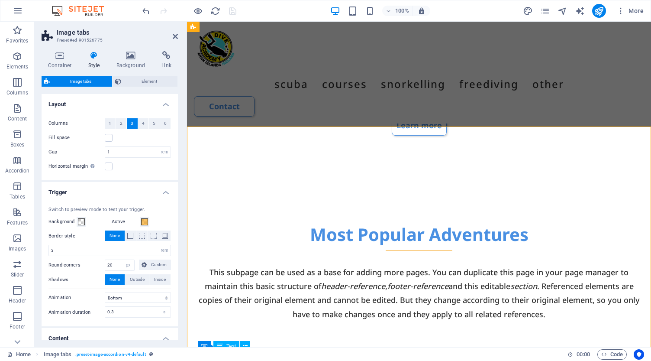
scroll to position [447, 0]
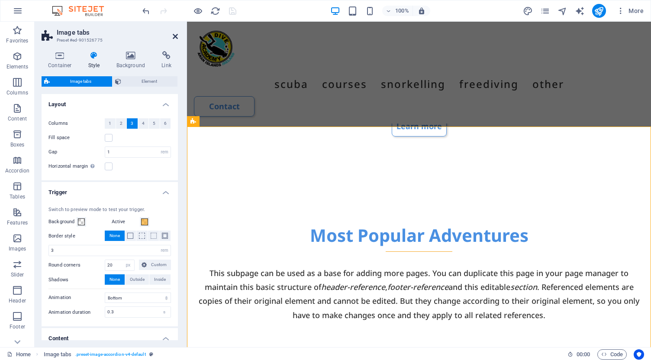
click at [175, 35] on icon at bounding box center [175, 36] width 5 height 7
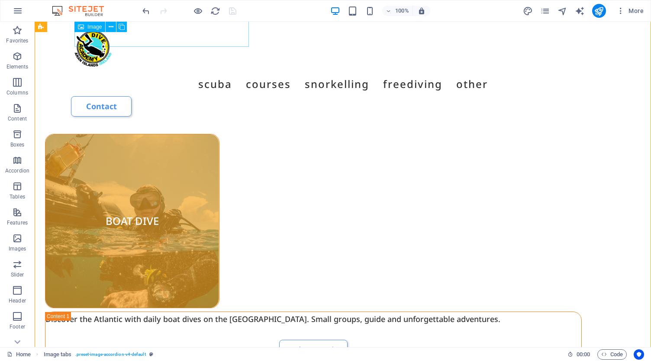
scroll to position [751, 0]
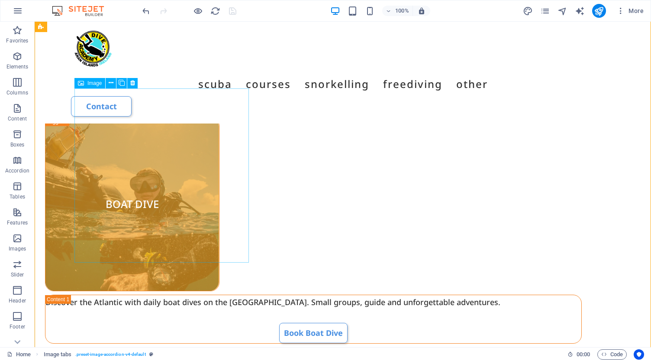
select select "px"
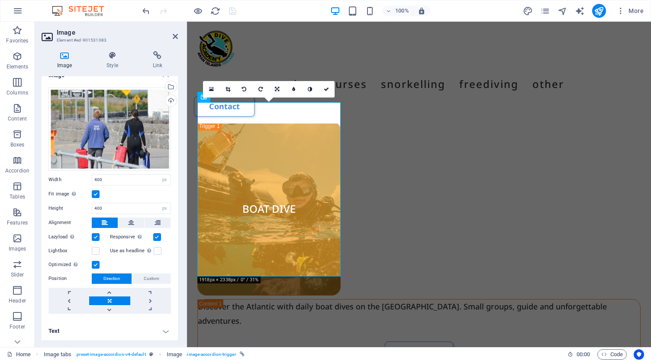
click at [141, 324] on h4 "Text" at bounding box center [110, 330] width 136 height 21
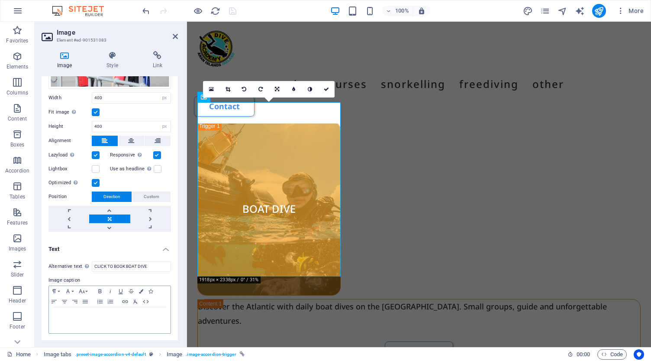
scroll to position [93, 0]
click at [137, 316] on p "BOAT DIVE" at bounding box center [109, 317] width 113 height 10
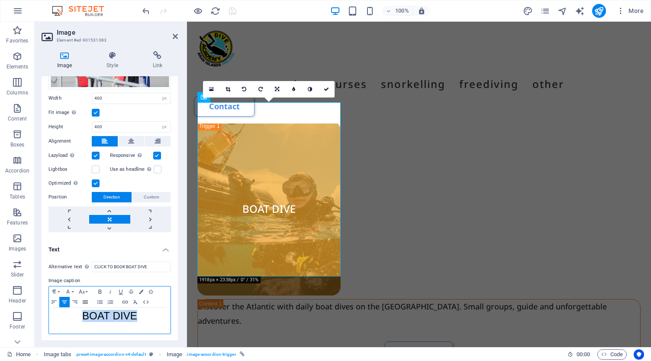
drag, startPoint x: 151, startPoint y: 313, endPoint x: 90, endPoint y: 304, distance: 62.2
click at [90, 304] on div "Paragraph Format Normal Heading 1 Heading 2 Heading 3 Heading 4 Heading 5 Headi…" at bounding box center [109, 310] width 122 height 48
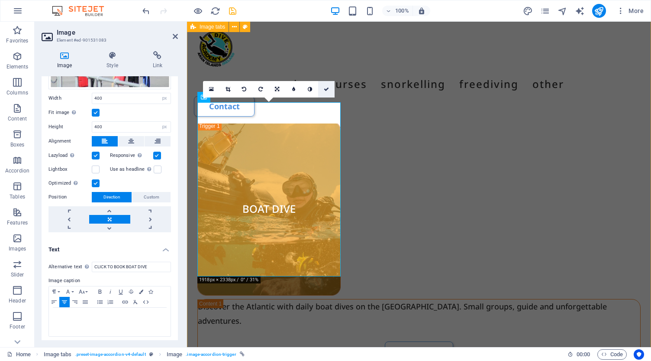
click at [327, 90] on icon at bounding box center [326, 89] width 5 height 5
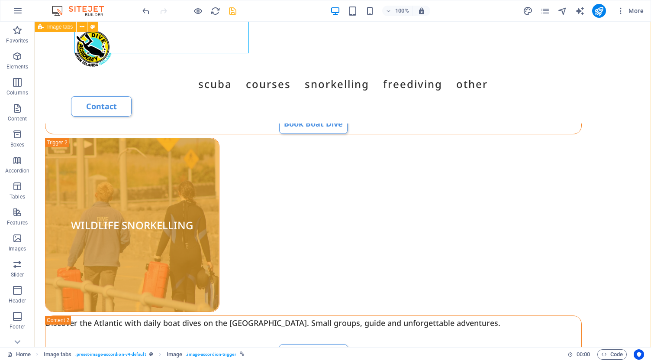
scroll to position [961, 0]
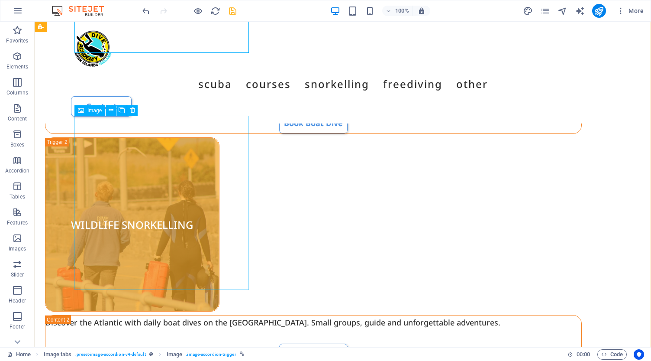
select select "px"
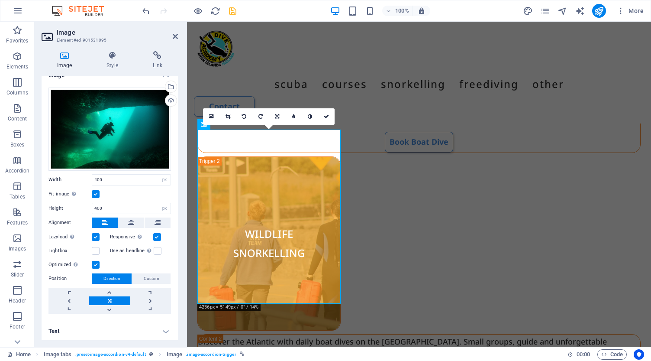
click at [161, 332] on h4 "Text" at bounding box center [110, 330] width 136 height 21
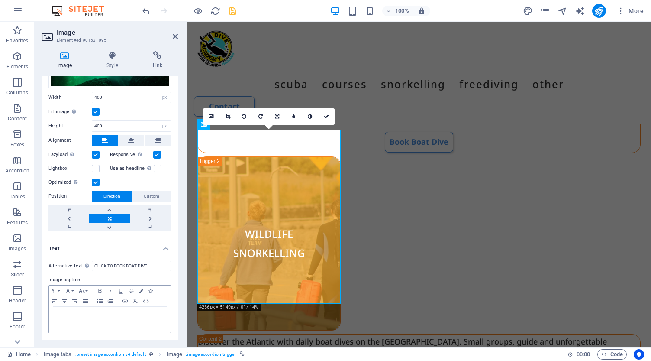
scroll to position [93, 0]
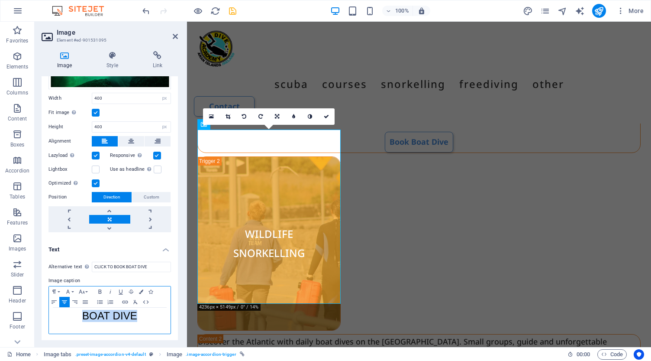
drag, startPoint x: 158, startPoint y: 319, endPoint x: 95, endPoint y: 306, distance: 64.1
click at [95, 307] on div "BOAT DIVE" at bounding box center [110, 320] width 122 height 26
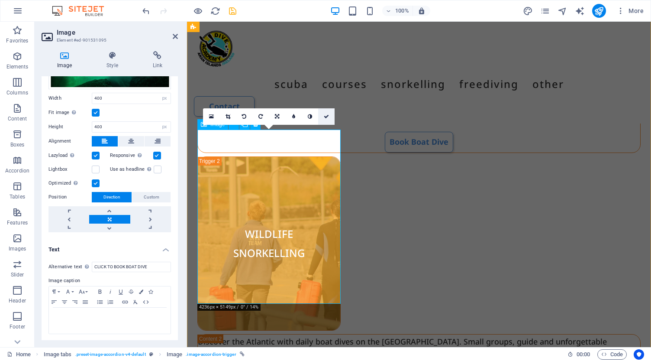
click at [326, 116] on icon at bounding box center [326, 116] width 5 height 5
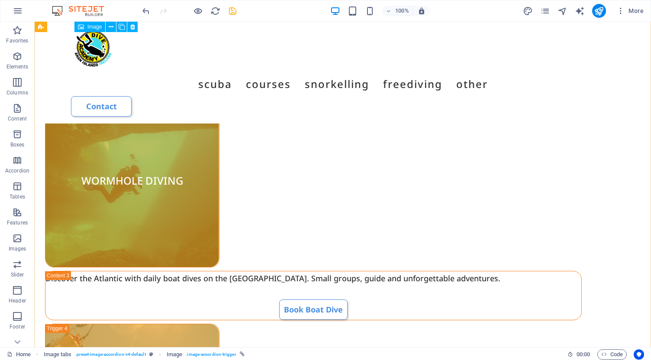
scroll to position [1254, 0]
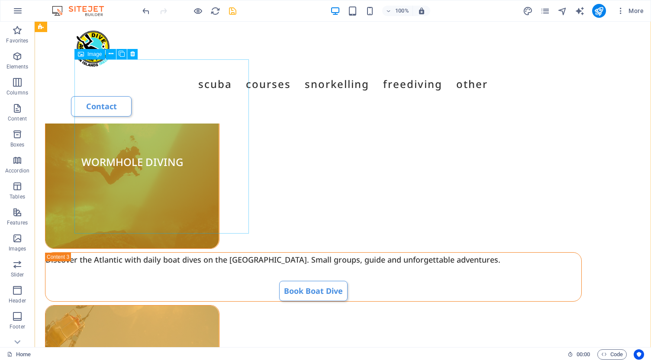
select select "px"
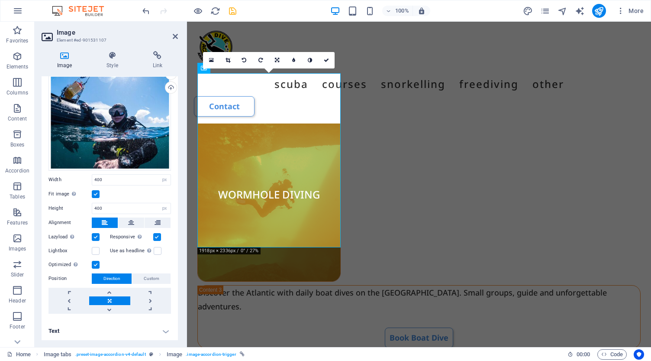
scroll to position [24, 0]
click at [164, 329] on h4 "Text" at bounding box center [110, 331] width 136 height 21
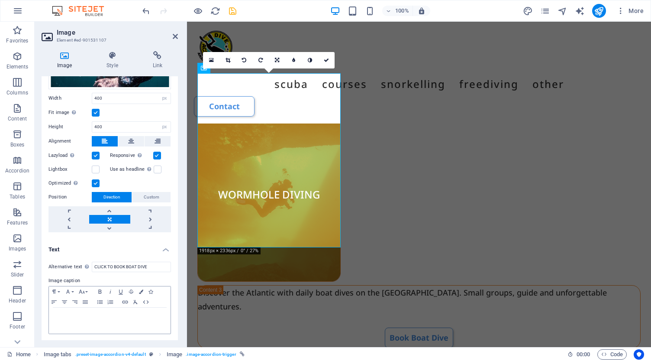
scroll to position [105, 0]
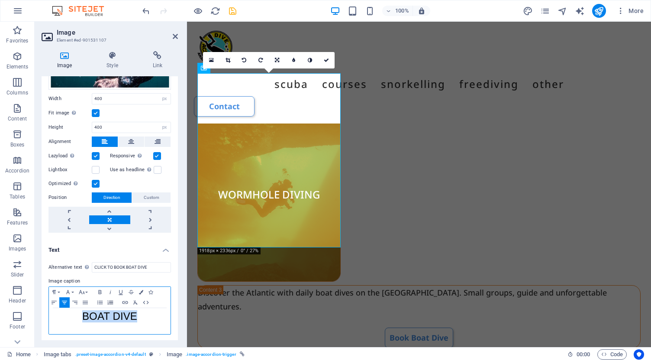
drag, startPoint x: 158, startPoint y: 316, endPoint x: 107, endPoint y: 306, distance: 51.3
click at [107, 306] on div "Paragraph Format Normal Heading 1 Heading 2 Heading 3 Heading 4 Heading 5 Headi…" at bounding box center [109, 310] width 122 height 48
click at [326, 61] on icon at bounding box center [326, 60] width 5 height 5
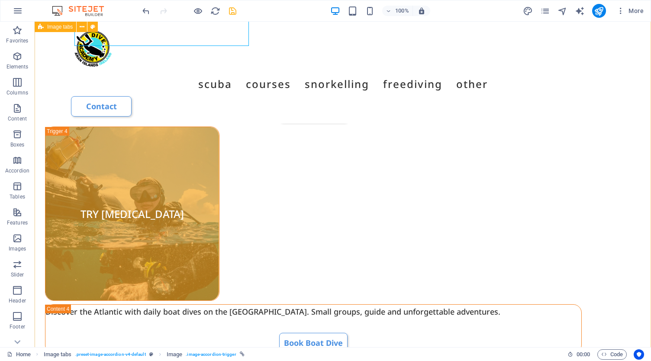
scroll to position [1441, 0]
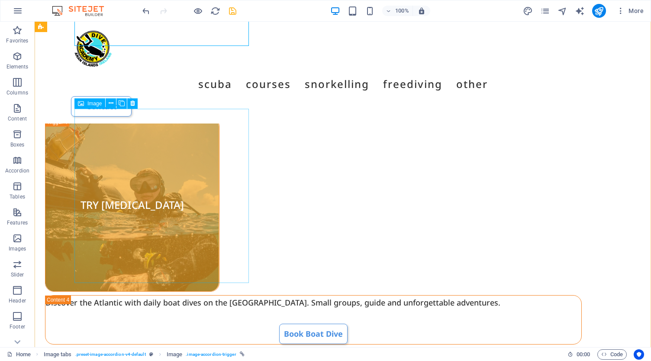
select select "px"
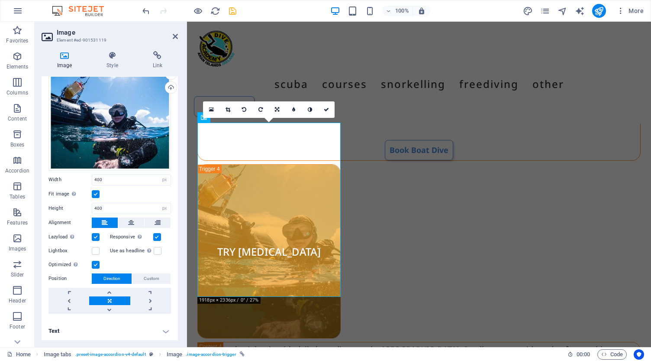
scroll to position [24, 0]
click at [166, 331] on h4 "Text" at bounding box center [110, 331] width 136 height 21
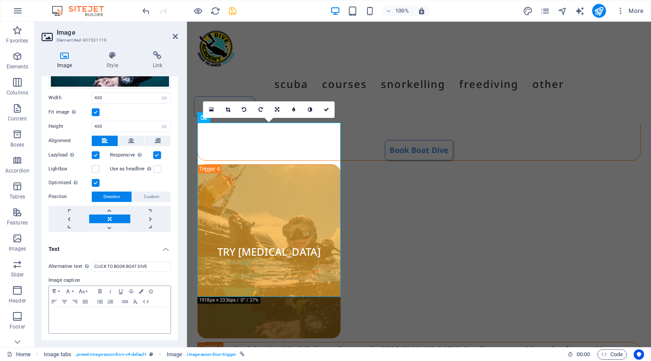
scroll to position [105, 0]
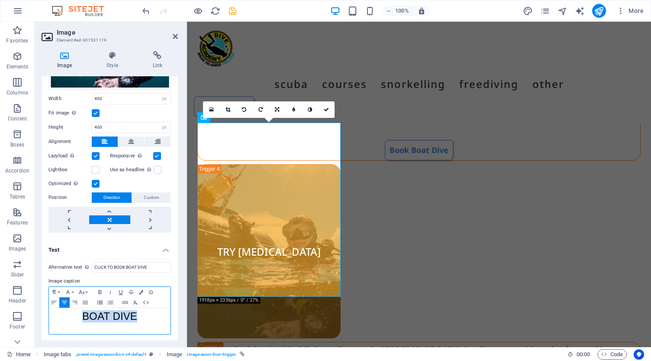
drag, startPoint x: 161, startPoint y: 315, endPoint x: 101, endPoint y: 301, distance: 61.2
click at [101, 301] on div "Paragraph Format Normal Heading 1 Heading 2 Heading 3 Heading 4 Heading 5 Headi…" at bounding box center [109, 310] width 122 height 48
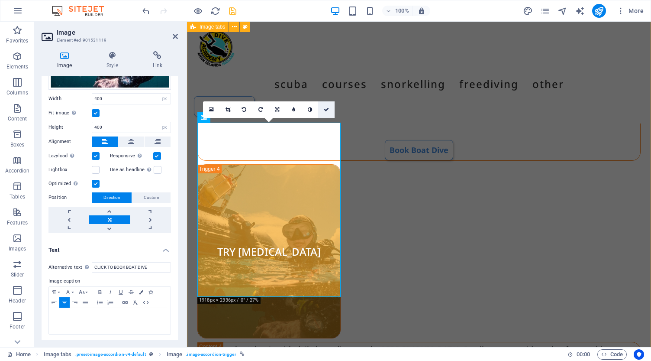
click at [326, 110] on icon at bounding box center [326, 109] width 5 height 5
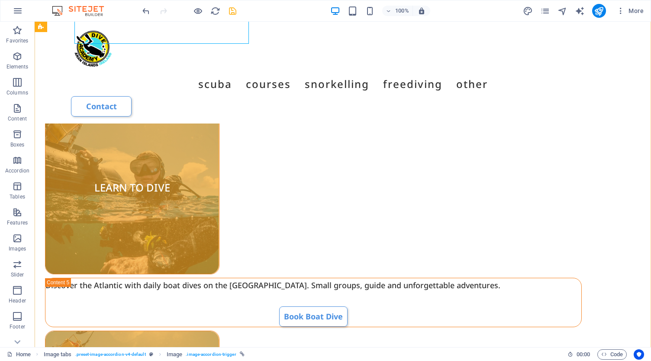
scroll to position [1690, 0]
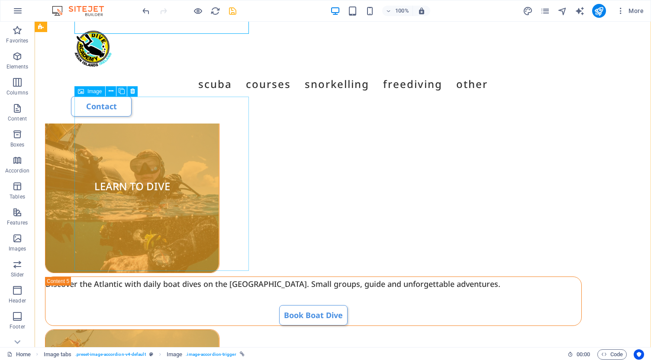
select select "px"
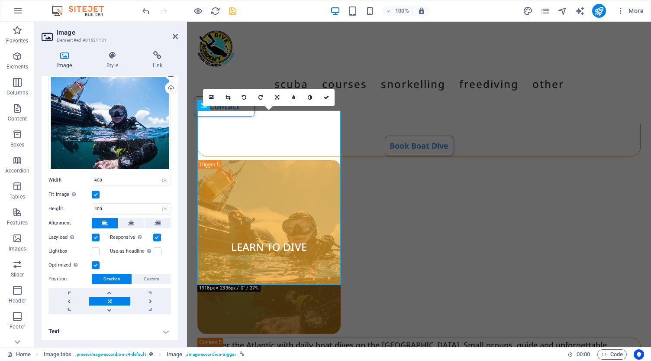
click at [164, 328] on h4 "Text" at bounding box center [110, 331] width 136 height 21
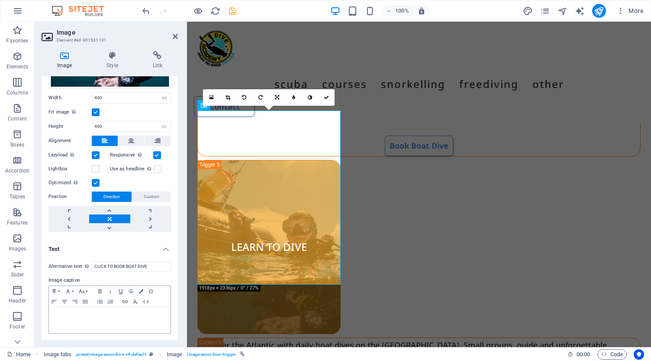
scroll to position [105, 0]
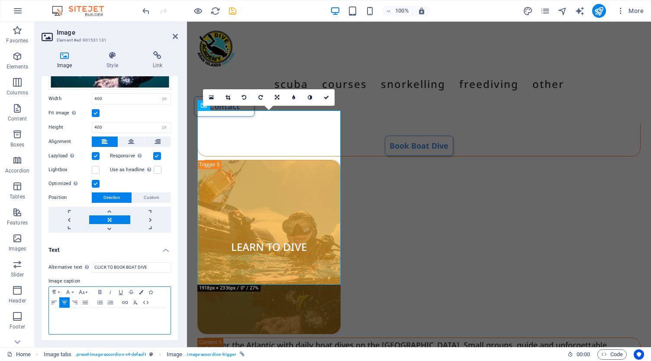
click at [163, 317] on p "BOAT DIVE" at bounding box center [109, 317] width 113 height 10
drag, startPoint x: 163, startPoint y: 317, endPoint x: 112, endPoint y: 308, distance: 51.9
click at [112, 308] on div "BOAT DIVE" at bounding box center [110, 321] width 122 height 26
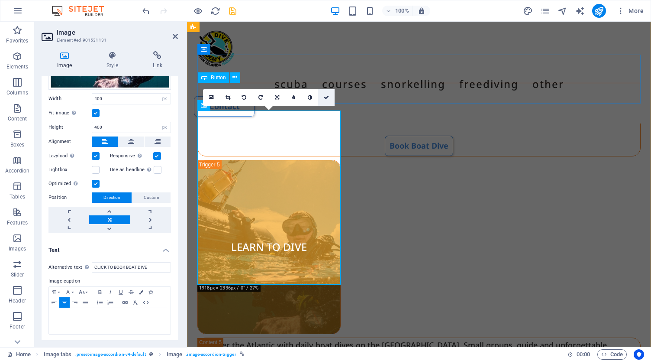
click at [328, 99] on icon at bounding box center [326, 97] width 5 height 5
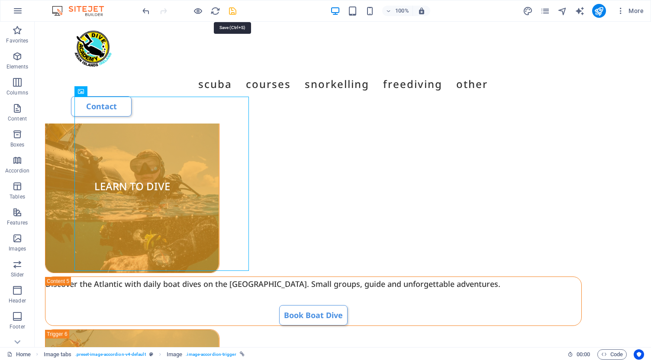
click at [232, 13] on icon "save" at bounding box center [233, 11] width 10 height 10
select select "rem"
select select "px"
select select "rem"
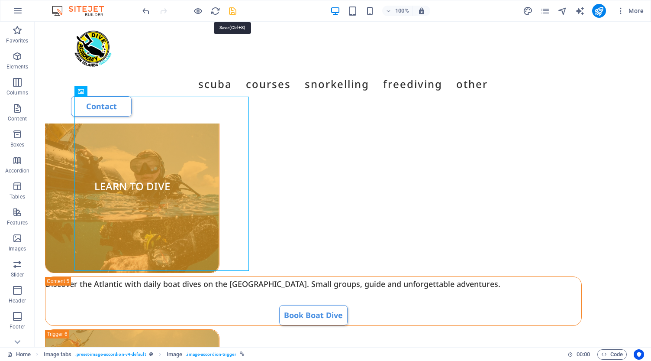
select select "px"
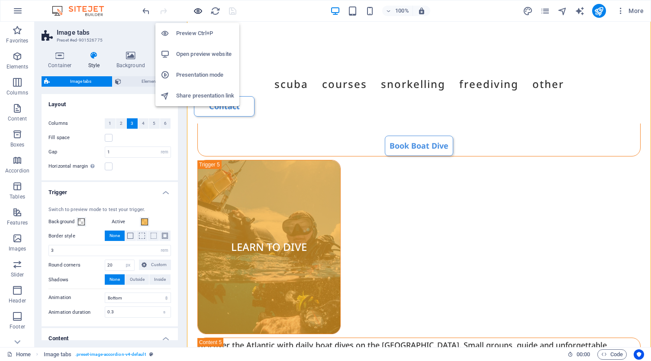
click at [197, 10] on icon "button" at bounding box center [198, 11] width 10 height 10
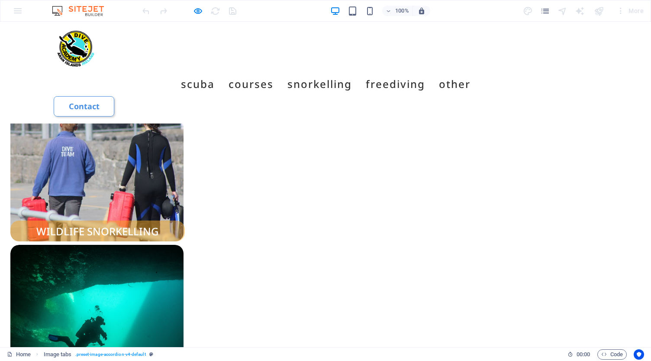
scroll to position [975, 0]
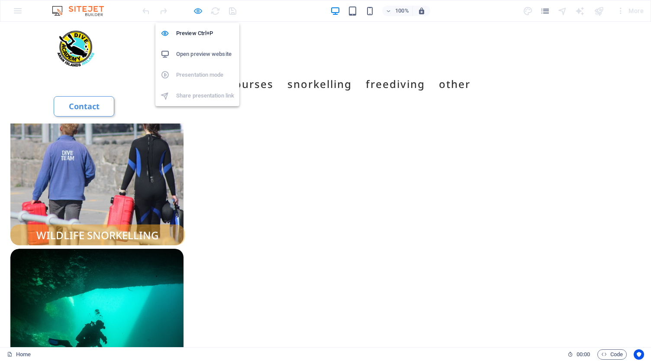
click at [198, 10] on icon "button" at bounding box center [198, 11] width 10 height 10
select select "rem"
select select "px"
select select "rem"
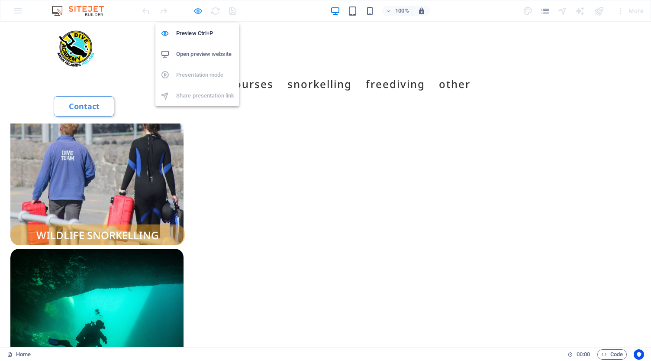
select select "px"
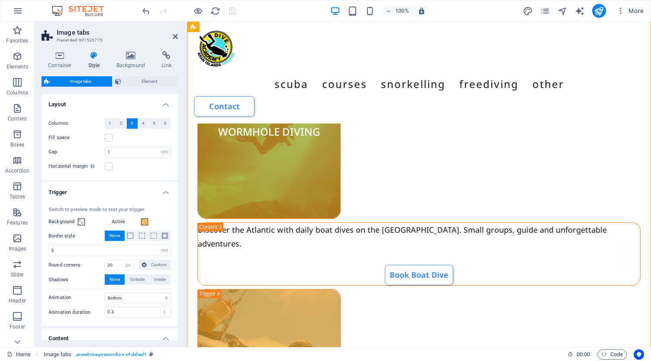
scroll to position [1422, 0]
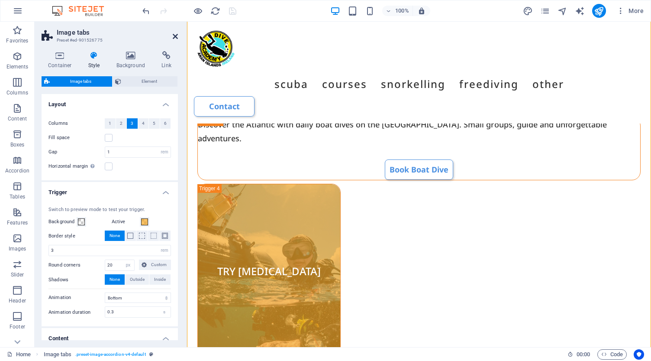
click at [174, 37] on icon at bounding box center [175, 36] width 5 height 7
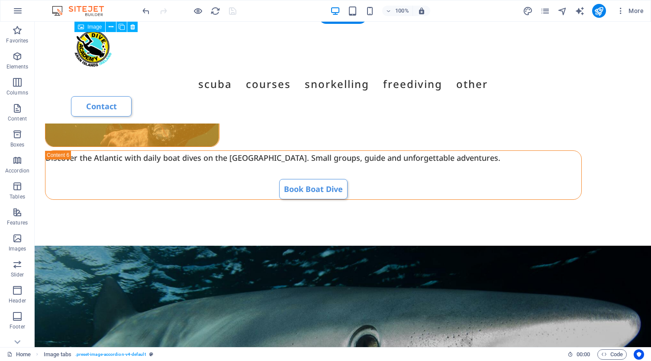
scroll to position [2043, 0]
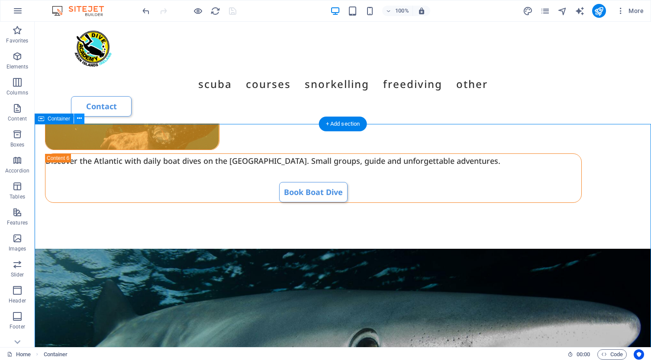
click at [81, 119] on icon at bounding box center [79, 118] width 5 height 9
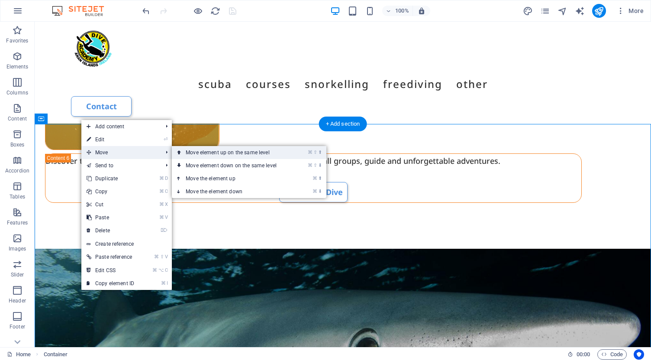
click at [277, 148] on link "⌘ ⇧ ⬆ Move element up on the same level" at bounding box center [233, 152] width 122 height 13
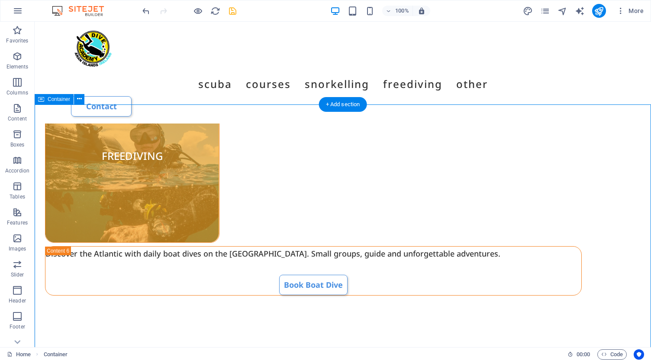
scroll to position [1949, 0]
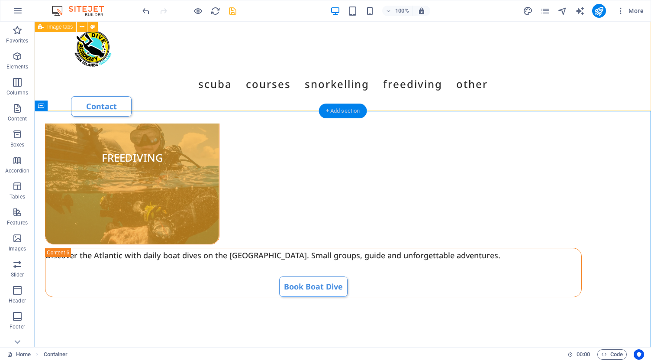
click at [344, 111] on div "+ Add section" at bounding box center [343, 110] width 48 height 15
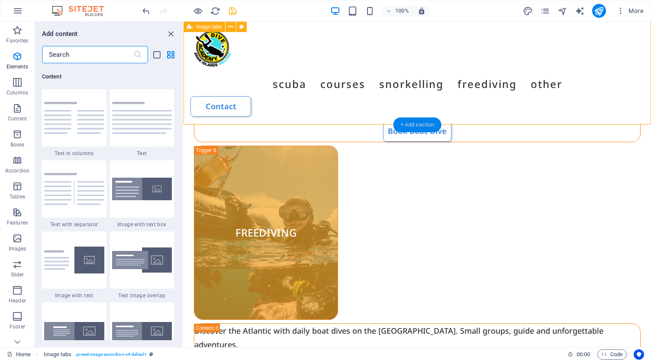
scroll to position [1514, 0]
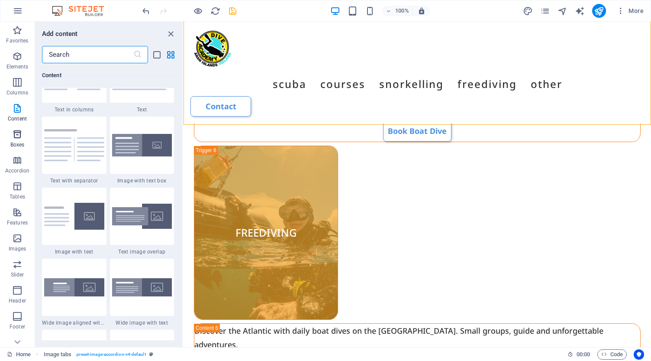
click at [18, 137] on icon "button" at bounding box center [17, 134] width 10 height 10
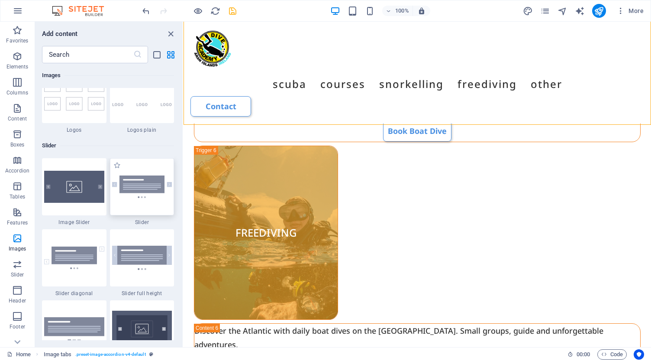
scroll to position [4856, 0]
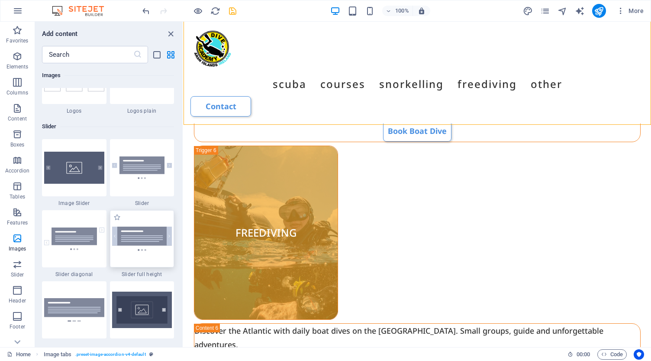
click at [141, 232] on img at bounding box center [142, 238] width 60 height 24
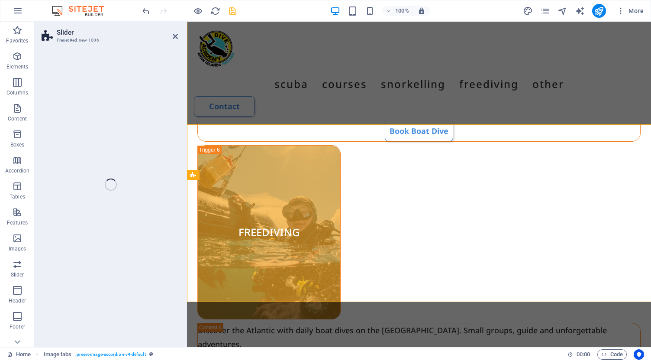
select select "rem"
select select "px"
select select "preset-slider-content-v3-full-height"
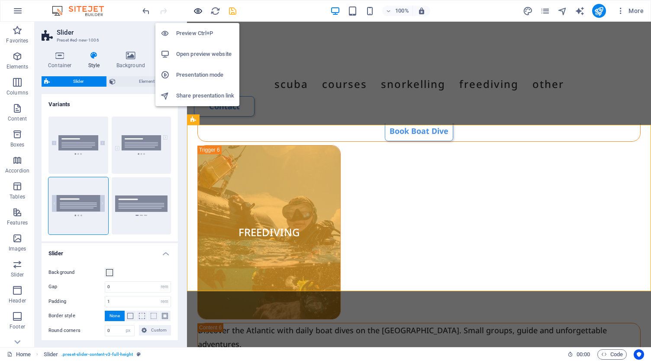
click at [197, 10] on icon "button" at bounding box center [198, 11] width 10 height 10
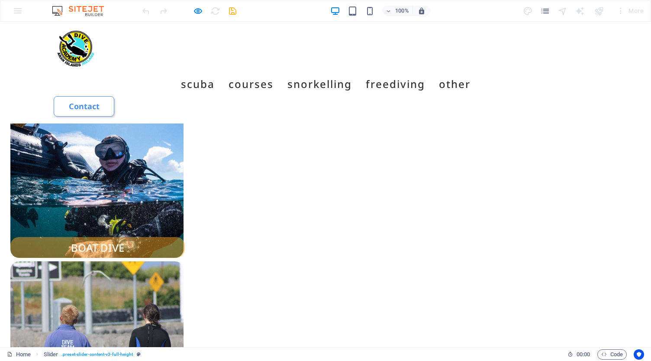
scroll to position [787, 0]
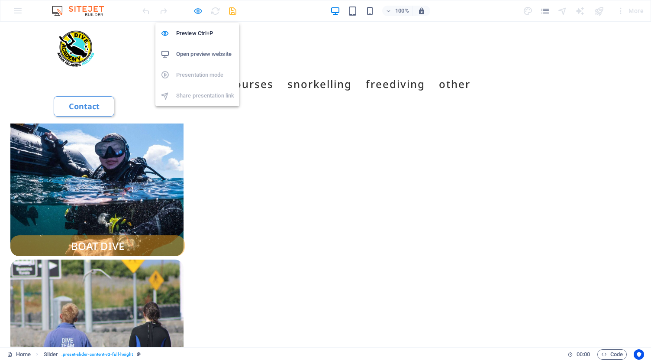
click at [198, 12] on icon "button" at bounding box center [198, 11] width 10 height 10
select select "rem"
select select "px"
select select "preset-slider-content-v3-full-height"
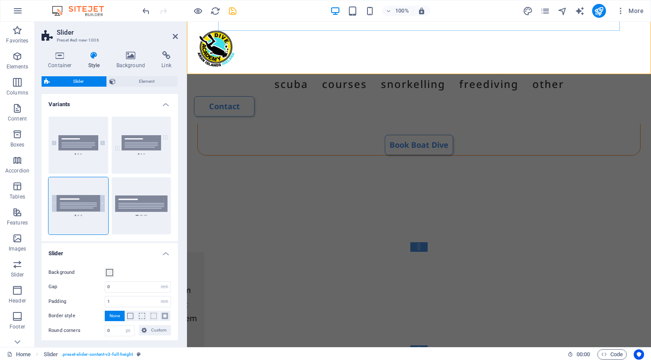
scroll to position [2182, 0]
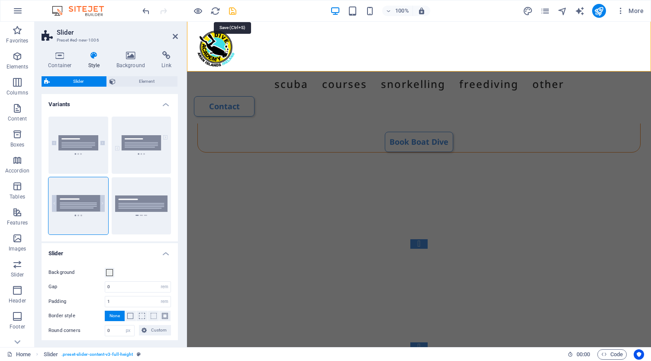
click at [232, 13] on icon "save" at bounding box center [233, 11] width 10 height 10
select select "rem"
select select "px"
select select "preset-slider-content-v3-full-height"
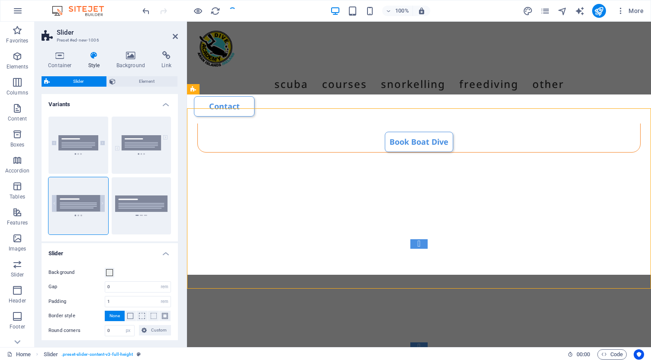
scroll to position [1965, 0]
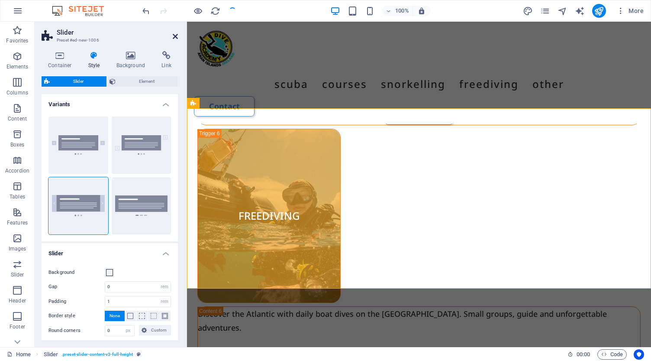
click at [175, 36] on icon at bounding box center [175, 36] width 5 height 7
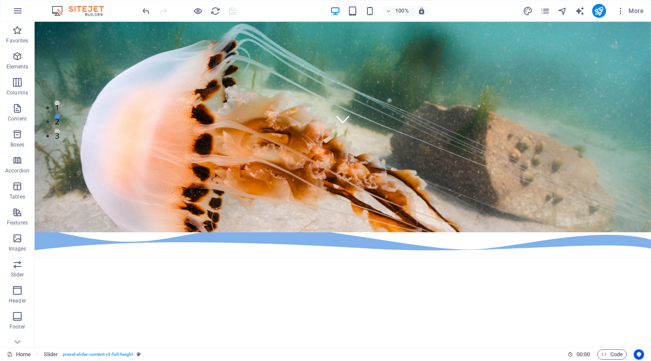
scroll to position [260, 0]
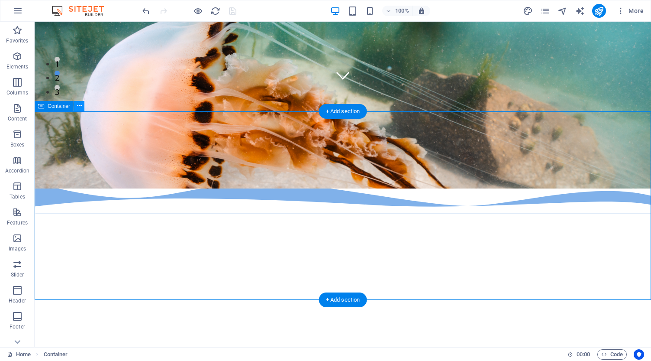
click at [79, 106] on icon at bounding box center [79, 105] width 5 height 9
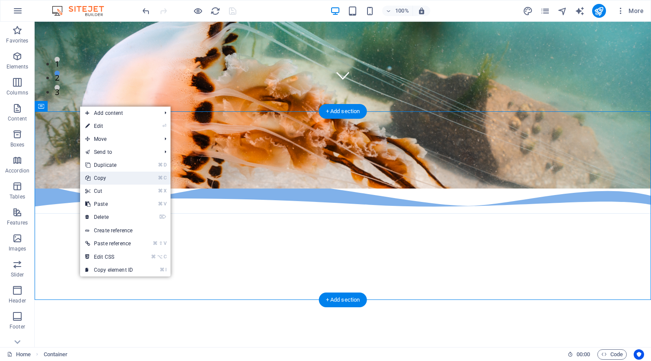
click at [118, 179] on link "⌘ C Copy" at bounding box center [109, 177] width 58 height 13
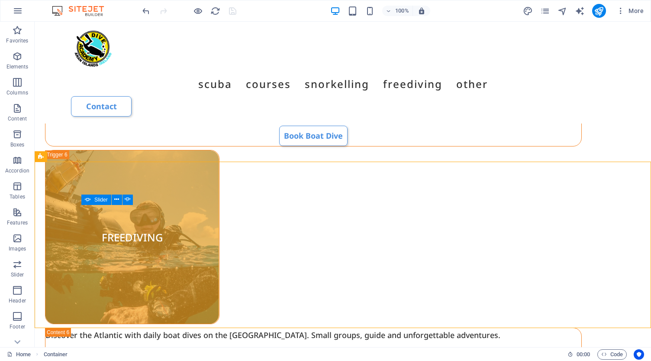
scroll to position [1921, 0]
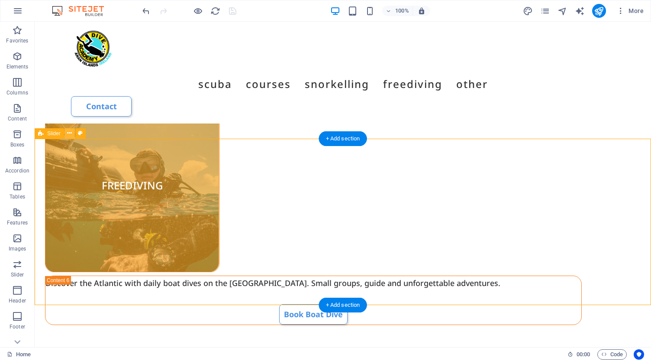
click at [70, 135] on icon at bounding box center [69, 133] width 5 height 9
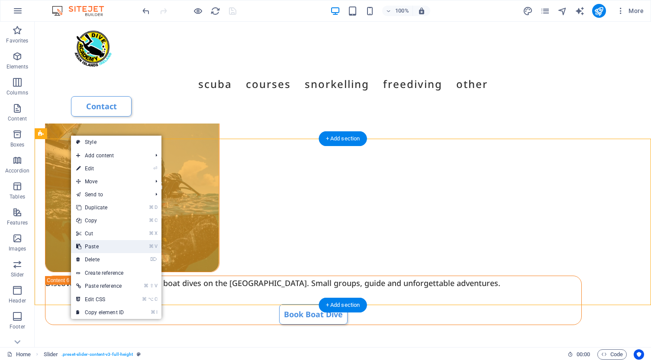
click at [110, 245] on link "⌘ V Paste" at bounding box center [100, 246] width 58 height 13
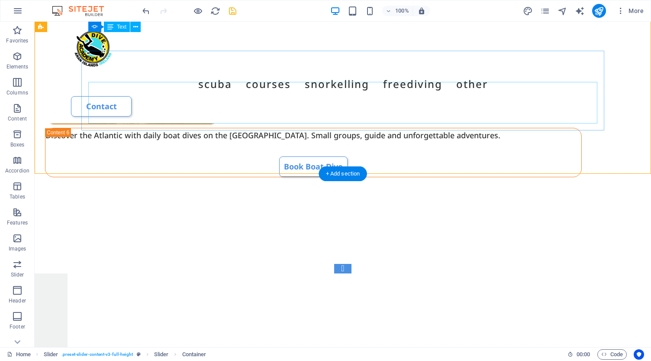
scroll to position [2042, 0]
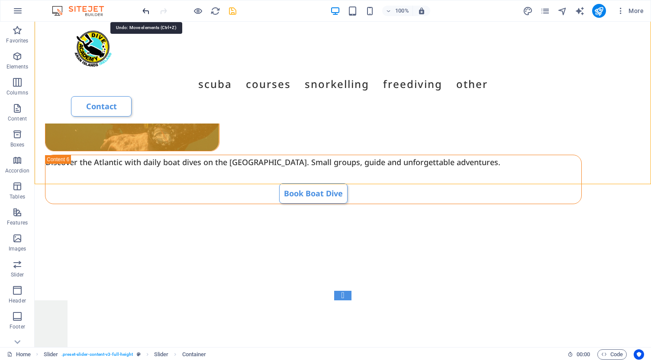
click at [145, 13] on icon "undo" at bounding box center [146, 11] width 10 height 10
click at [145, 12] on icon "undo" at bounding box center [146, 11] width 10 height 10
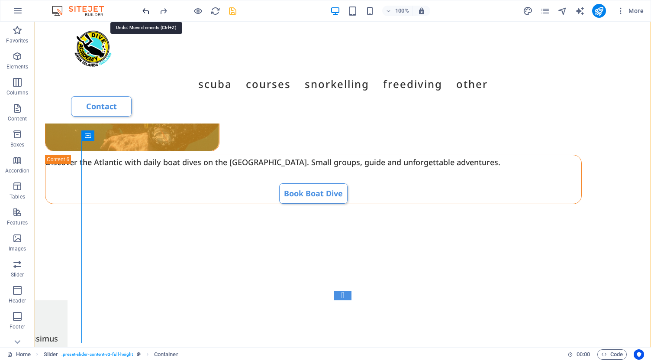
click at [146, 12] on icon "undo" at bounding box center [146, 11] width 10 height 10
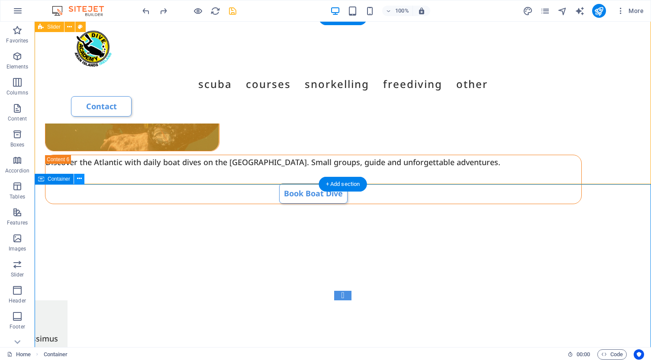
click at [79, 178] on icon at bounding box center [79, 178] width 5 height 9
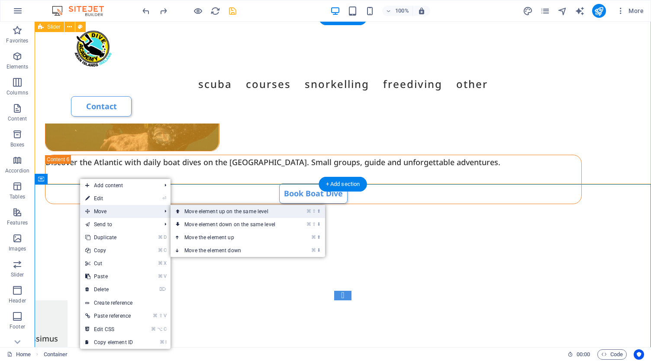
click at [264, 213] on link "⌘ ⇧ ⬆ Move element up on the same level" at bounding box center [232, 211] width 122 height 13
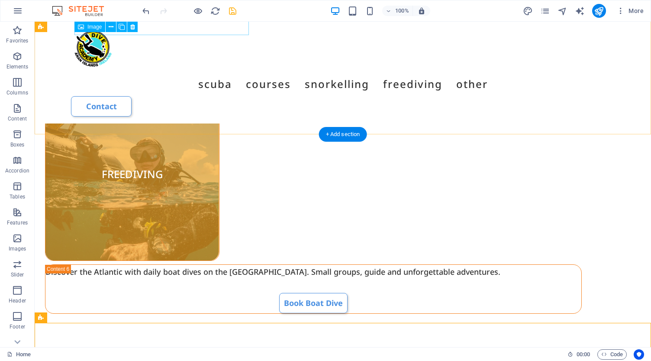
scroll to position [1935, 0]
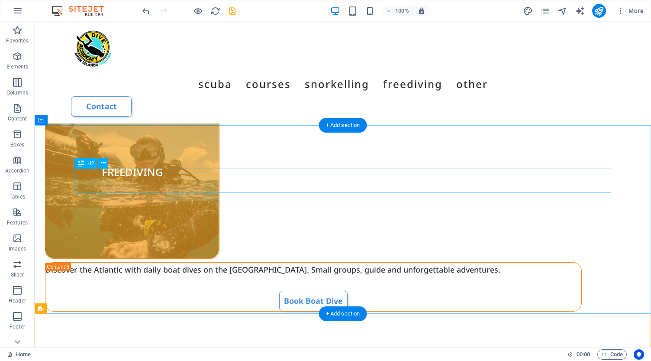
click at [106, 206] on icon at bounding box center [106, 205] width 5 height 9
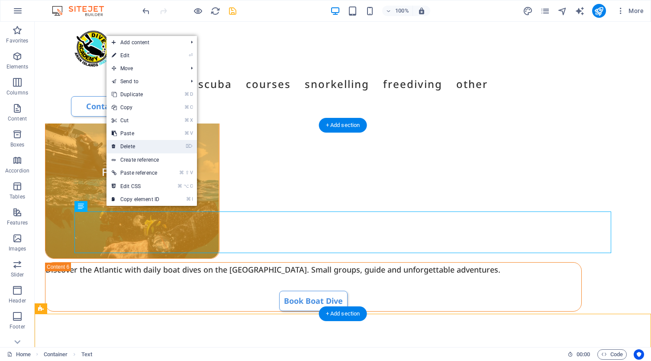
click at [145, 147] on link "⌦ Delete" at bounding box center [135, 146] width 58 height 13
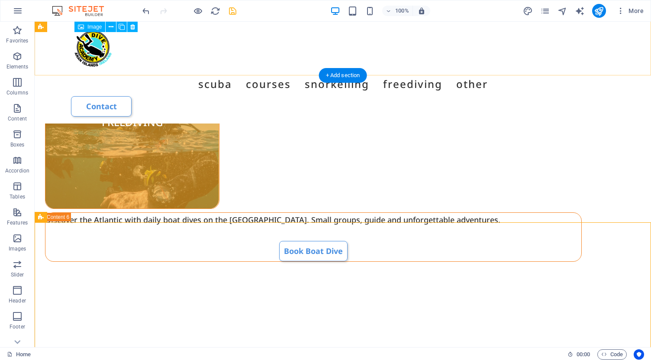
scroll to position [1986, 0]
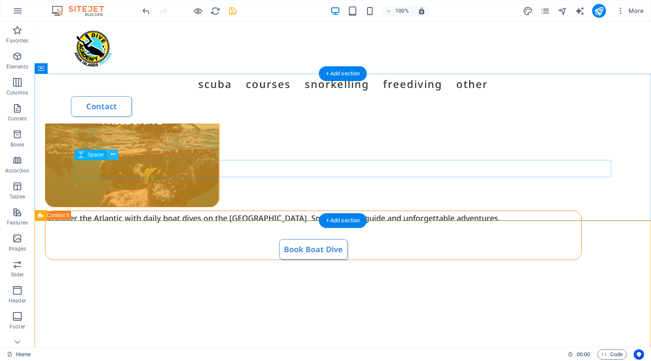
click at [115, 156] on icon at bounding box center [113, 154] width 5 height 9
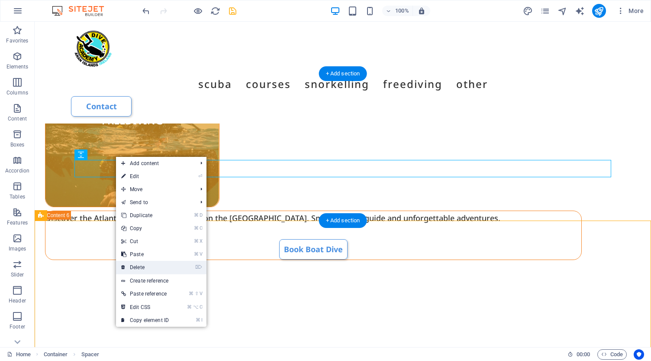
click at [153, 264] on link "⌦ Delete" at bounding box center [145, 267] width 58 height 13
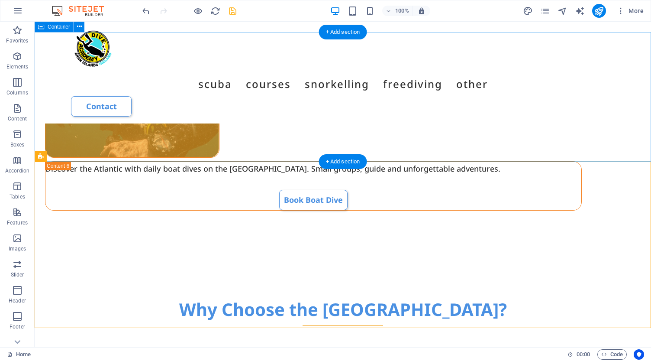
scroll to position [2042, 0]
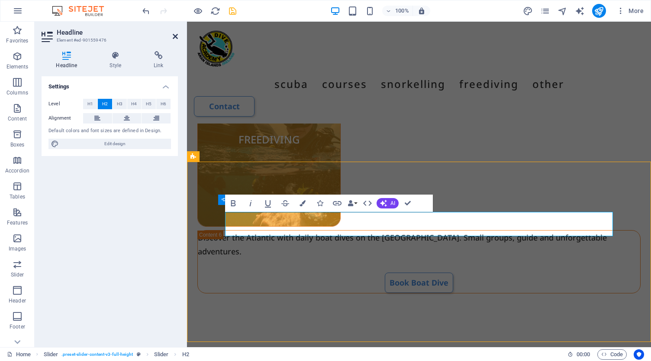
click at [175, 35] on icon at bounding box center [175, 36] width 5 height 7
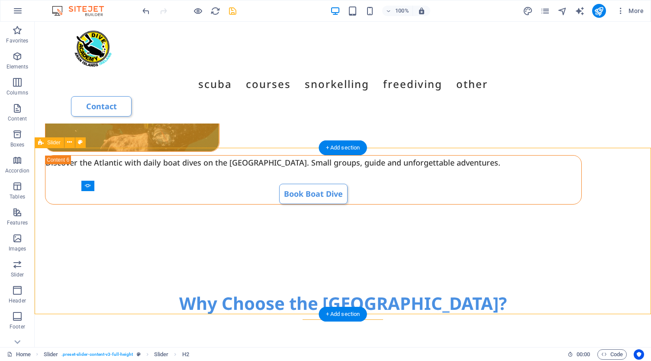
select select "rem"
select select "px"
select select "preset-slider-content-v3-full-height"
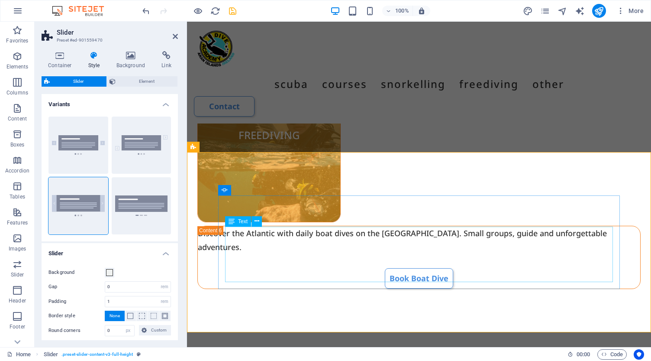
scroll to position [2027, 0]
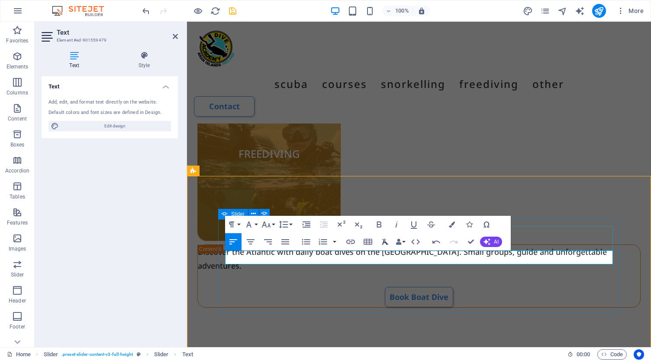
click at [384, 241] on icon "button" at bounding box center [385, 241] width 10 height 10
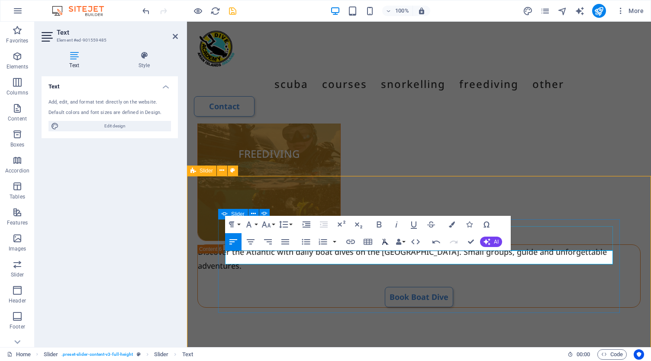
click at [386, 240] on icon "button" at bounding box center [385, 241] width 10 height 10
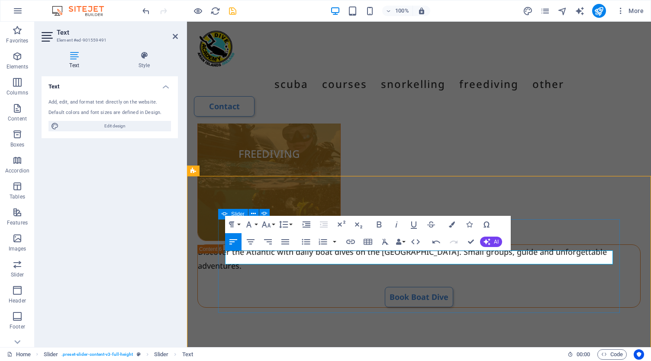
click at [385, 241] on icon "button" at bounding box center [385, 241] width 6 height 6
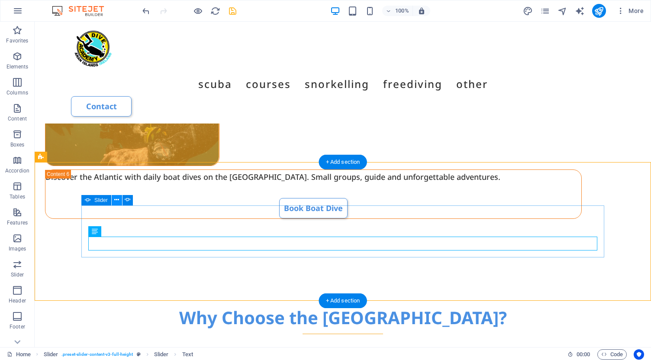
click at [116, 200] on icon at bounding box center [116, 199] width 5 height 9
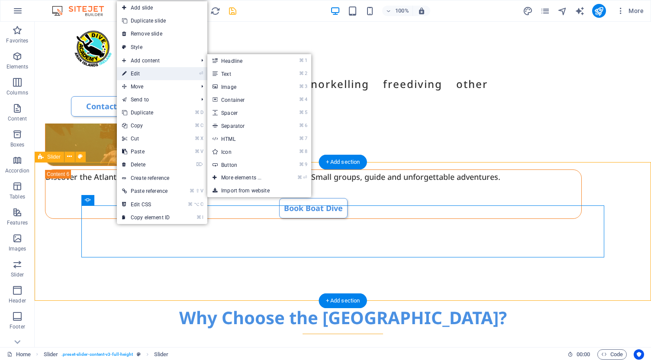
click at [158, 74] on link "⏎ Edit" at bounding box center [146, 73] width 58 height 13
select select "ms"
select select "s"
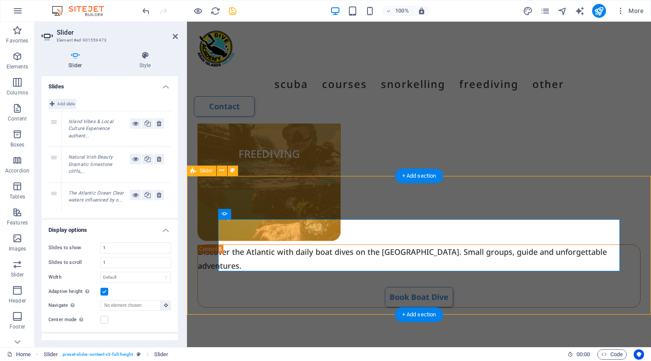
click at [52, 103] on icon at bounding box center [52, 104] width 5 height 10
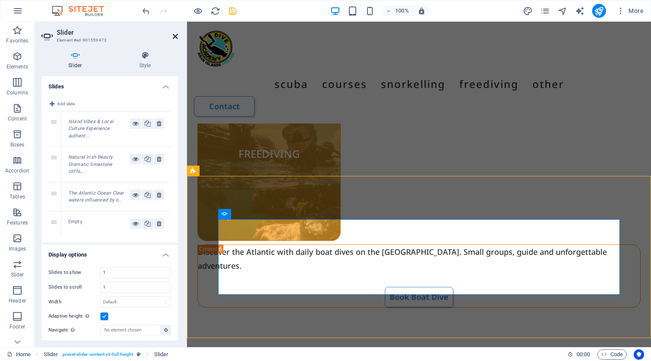
click at [175, 37] on icon at bounding box center [175, 36] width 5 height 7
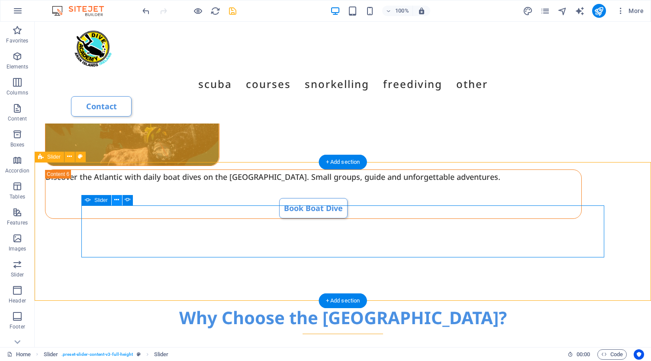
click at [117, 200] on icon at bounding box center [116, 199] width 5 height 9
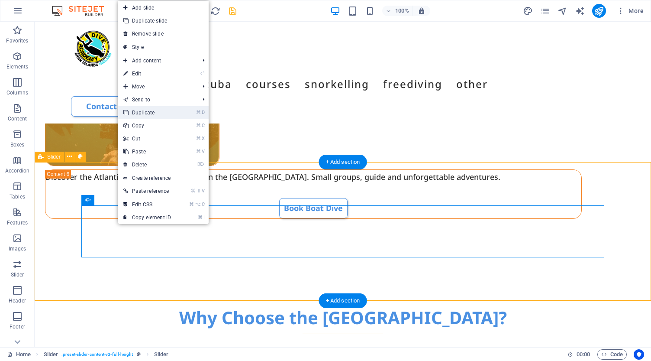
click at [153, 112] on link "⌘ D Duplicate" at bounding box center [147, 112] width 58 height 13
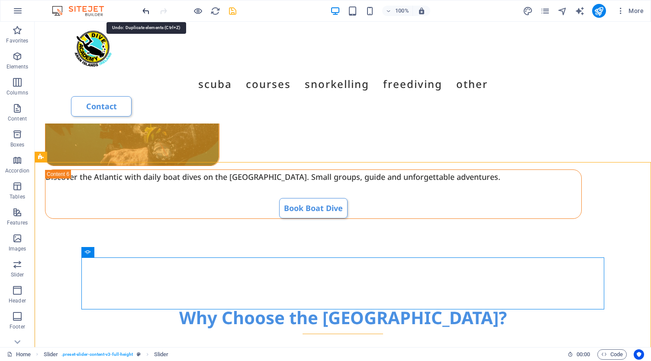
click at [146, 9] on icon "undo" at bounding box center [146, 11] width 10 height 10
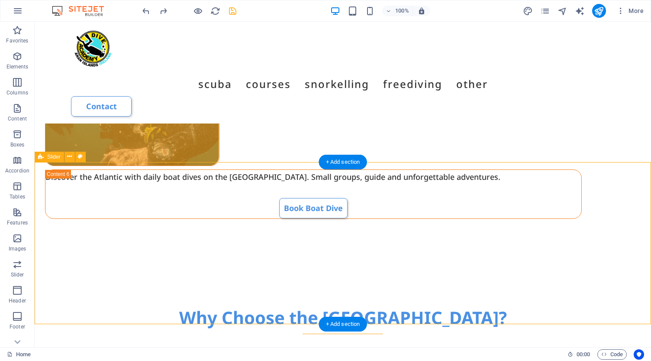
select select "rem"
select select "px"
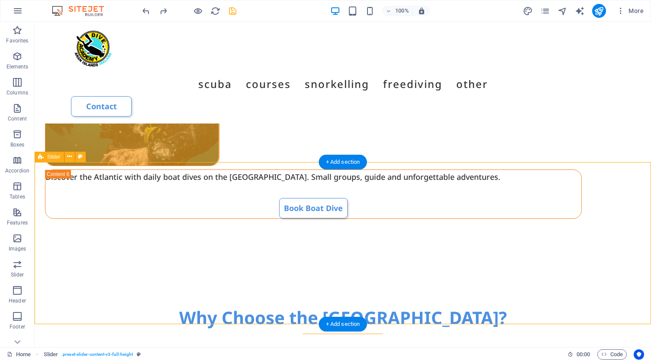
select select "preset-slider-content-v3-full-height"
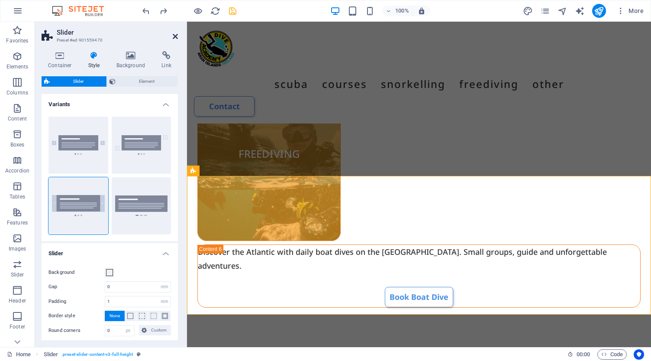
click at [174, 35] on icon at bounding box center [175, 36] width 5 height 7
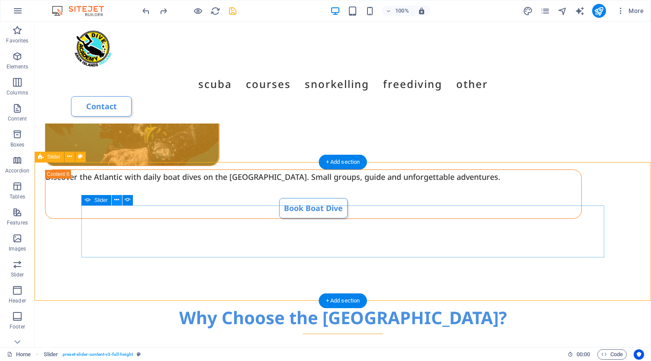
click at [118, 198] on icon at bounding box center [116, 199] width 5 height 9
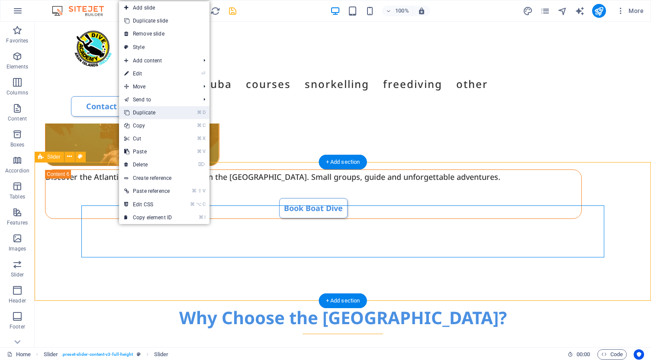
click at [151, 114] on link "⌘ D Duplicate" at bounding box center [148, 112] width 58 height 13
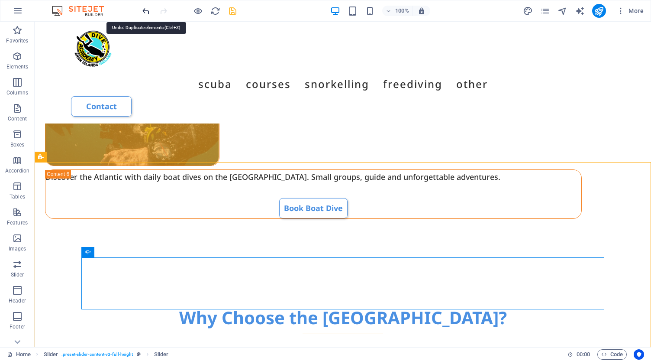
click at [146, 12] on icon "undo" at bounding box center [146, 11] width 10 height 10
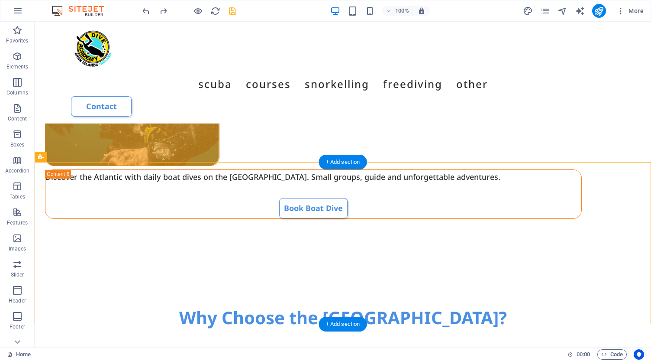
select select "rem"
select select "px"
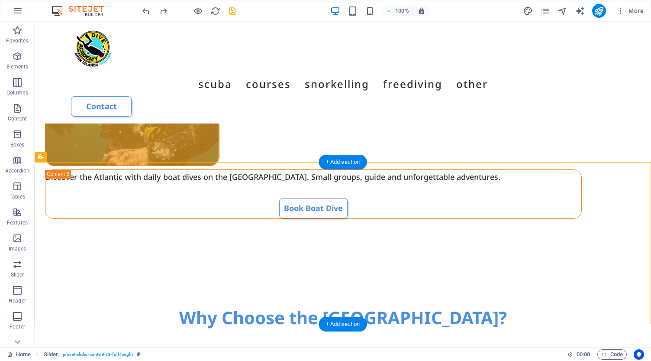
select select "preset-slider-content-v3-full-height"
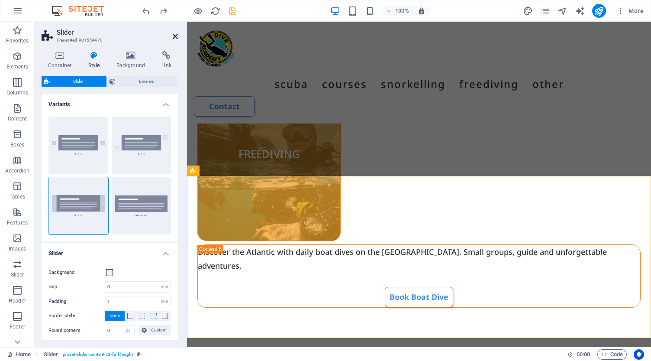
click at [175, 36] on icon at bounding box center [175, 36] width 5 height 7
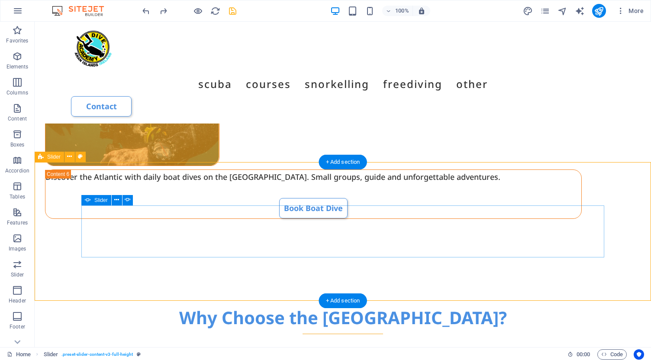
click at [115, 200] on icon at bounding box center [116, 199] width 5 height 9
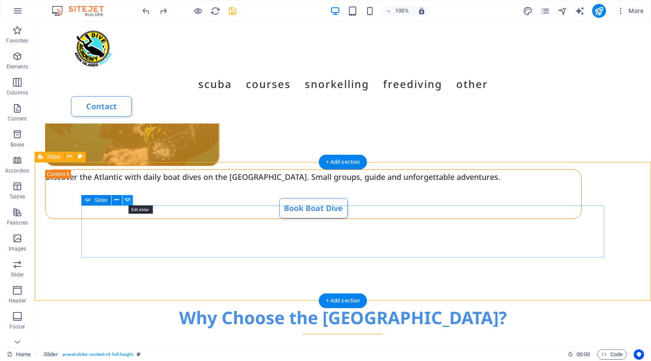
click at [127, 200] on icon at bounding box center [128, 199] width 6 height 9
select select "ms"
select select "s"
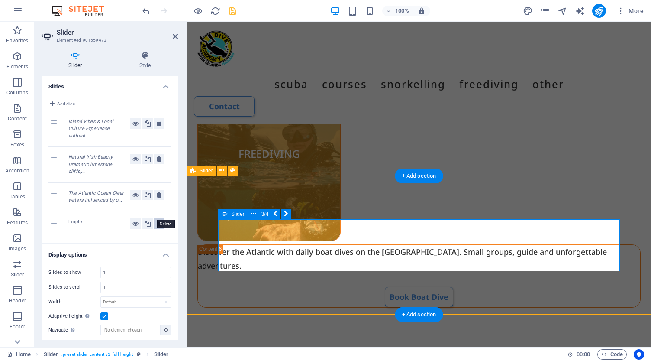
click at [158, 218] on icon at bounding box center [159, 223] width 5 height 10
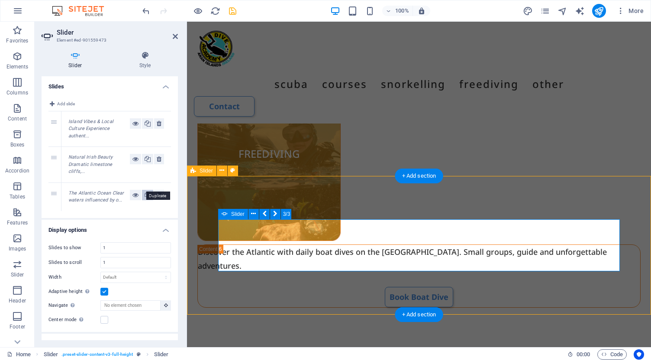
click at [147, 190] on icon at bounding box center [148, 195] width 6 height 10
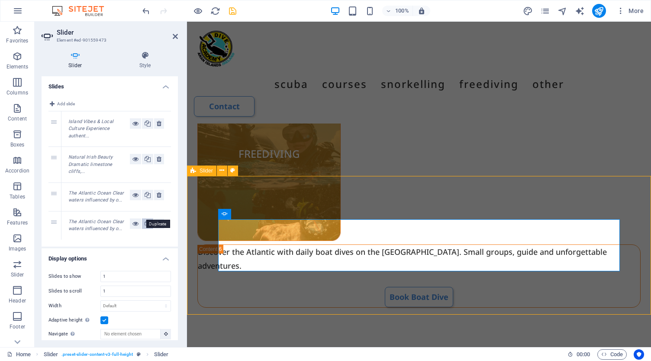
click at [148, 218] on icon at bounding box center [148, 223] width 6 height 10
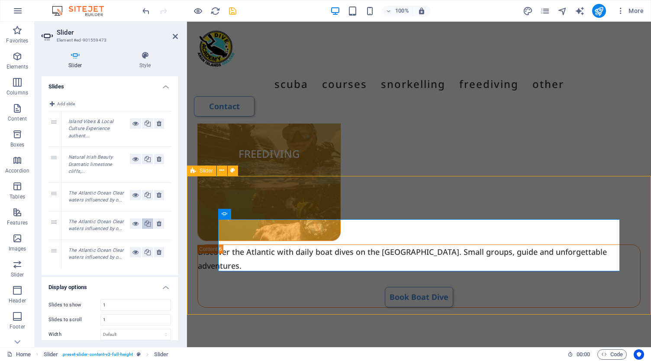
click at [148, 218] on icon at bounding box center [148, 223] width 6 height 10
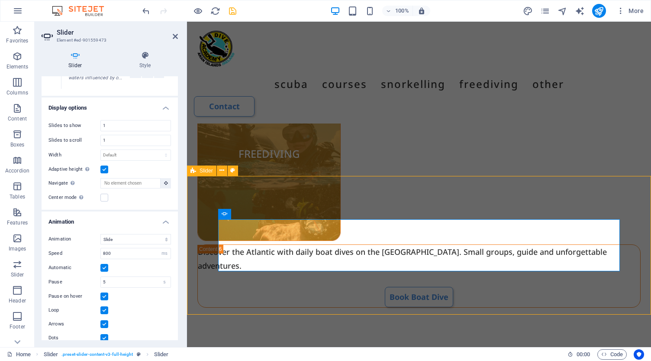
scroll to position [207, 0]
click at [175, 35] on icon at bounding box center [175, 36] width 5 height 7
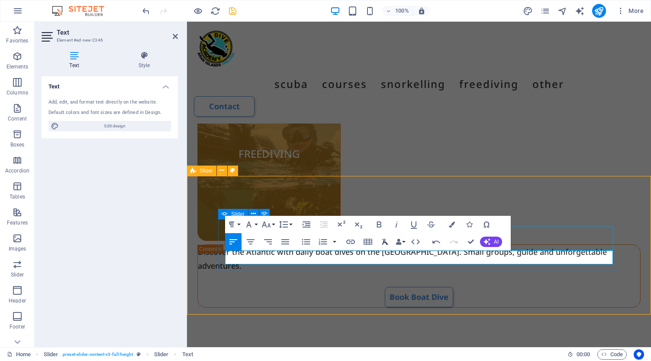
click at [384, 241] on icon "button" at bounding box center [385, 241] width 10 height 10
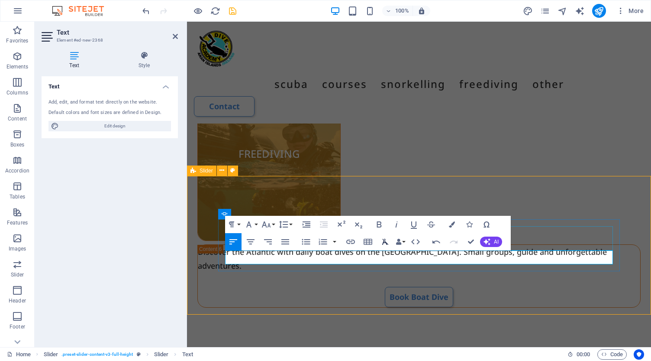
click at [385, 241] on icon "button" at bounding box center [385, 241] width 10 height 10
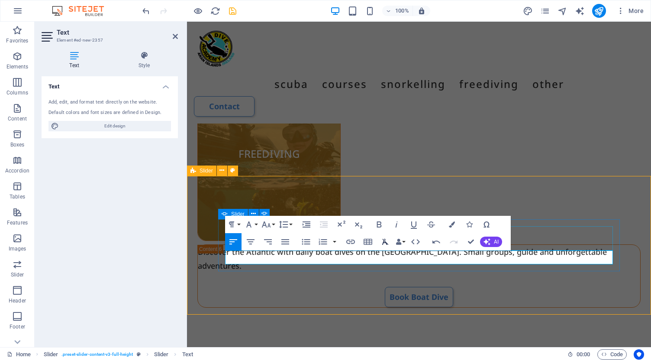
click at [384, 243] on icon "button" at bounding box center [385, 241] width 10 height 10
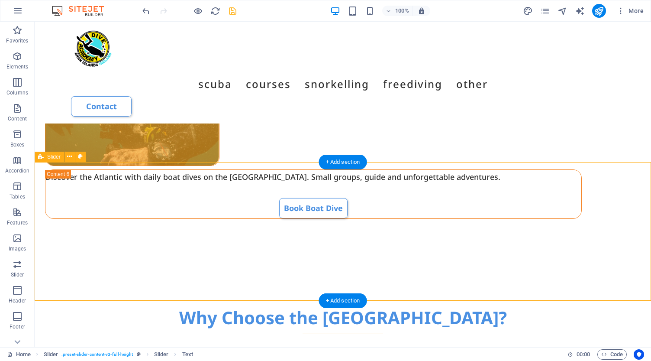
select select "rem"
select select "px"
select select "preset-slider-content-v3-full-height"
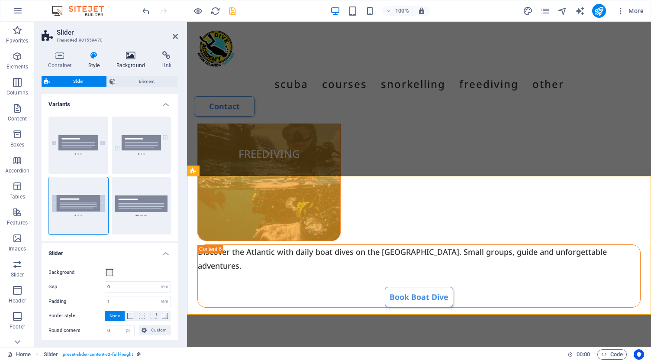
click at [129, 55] on icon at bounding box center [131, 55] width 42 height 9
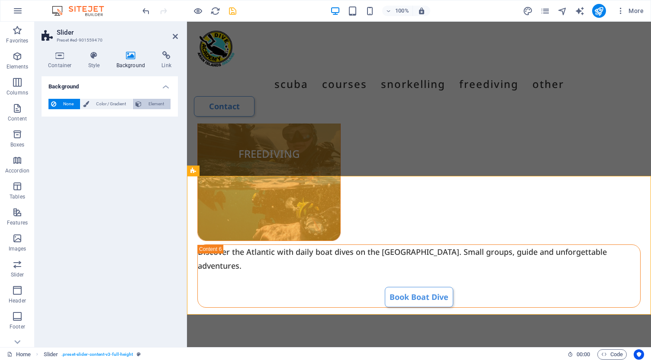
click at [156, 103] on span "Element" at bounding box center [156, 104] width 24 height 10
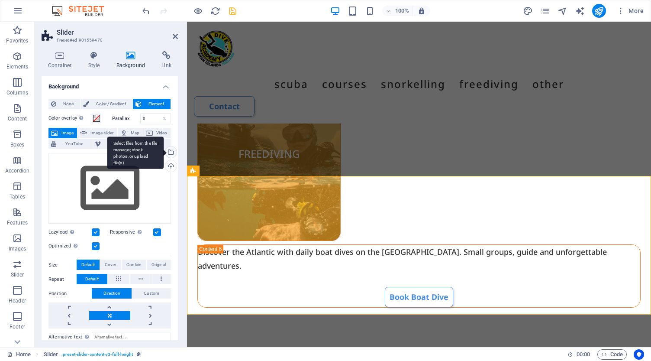
click at [170, 151] on div "Select files from the file manager, stock photos, or upload file(s)" at bounding box center [170, 152] width 13 height 13
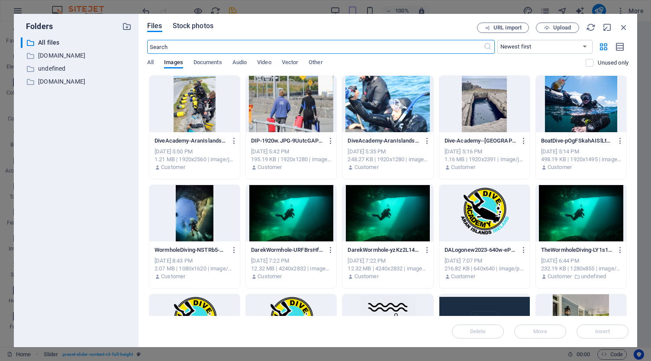
click at [186, 26] on span "Stock photos" at bounding box center [193, 26] width 41 height 10
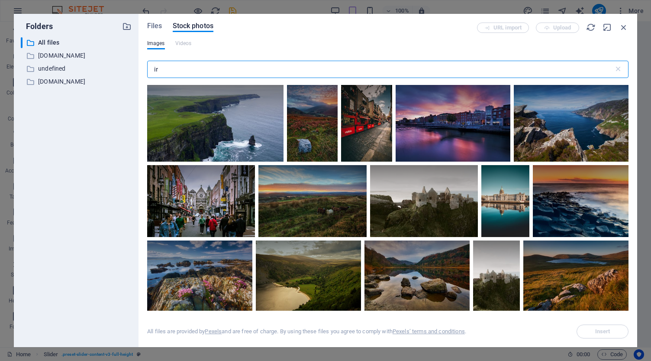
type input "i"
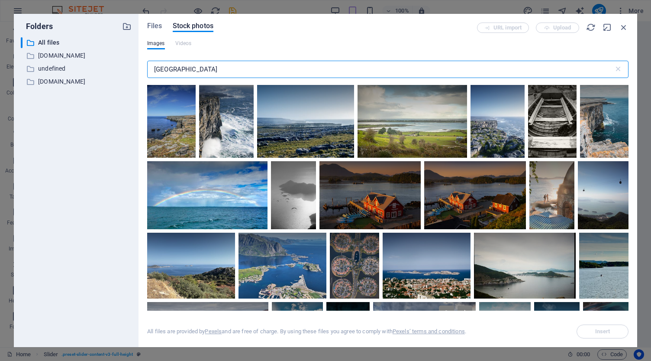
scroll to position [0, 0]
click at [596, 93] on icon at bounding box center [599, 95] width 15 height 15
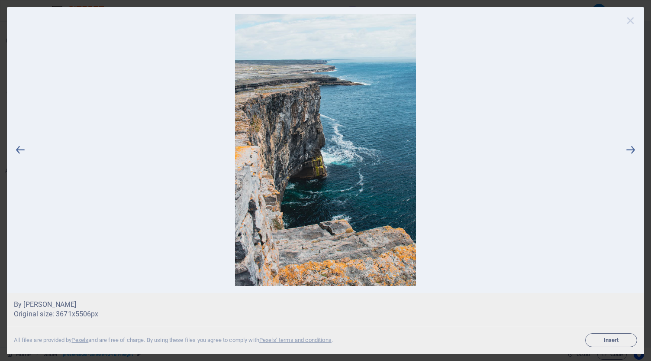
click at [631, 21] on icon at bounding box center [630, 20] width 13 height 13
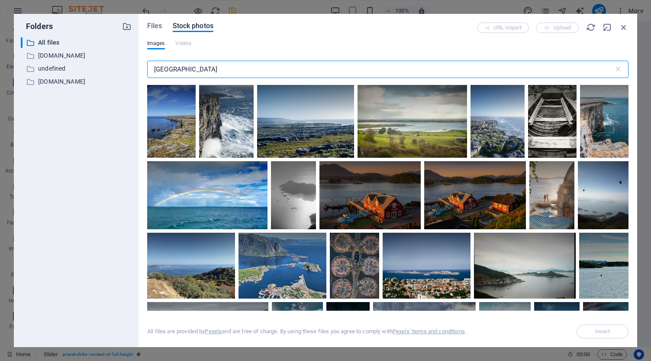
drag, startPoint x: 213, startPoint y: 72, endPoint x: 136, endPoint y: 62, distance: 76.8
click at [136, 62] on div "Folders ​ All files All files ​ diveacademy.info diveacademy.info ​ undefined u…" at bounding box center [325, 180] width 623 height 333
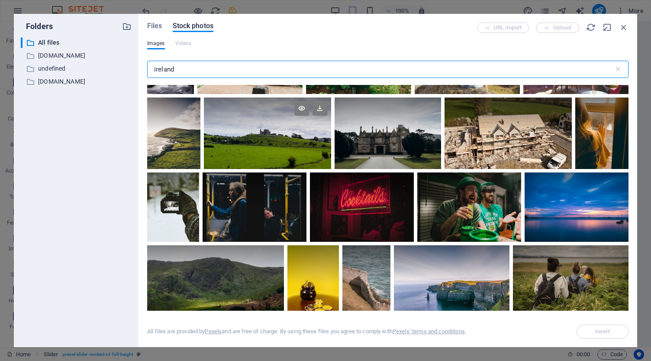
scroll to position [1608, 0]
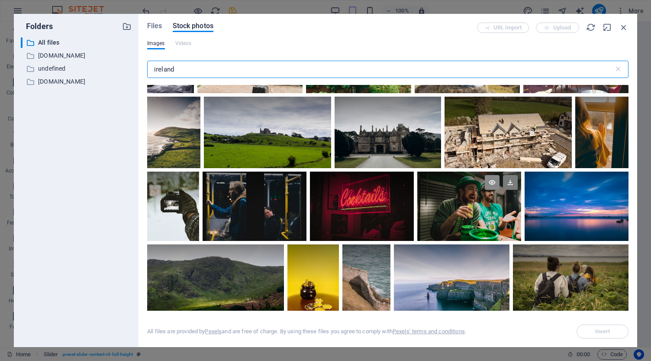
type input "ireland"
click at [488, 177] on icon at bounding box center [492, 182] width 15 height 15
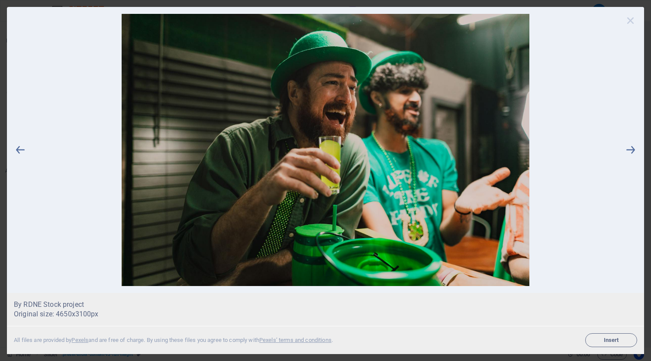
click at [631, 21] on icon at bounding box center [630, 20] width 13 height 13
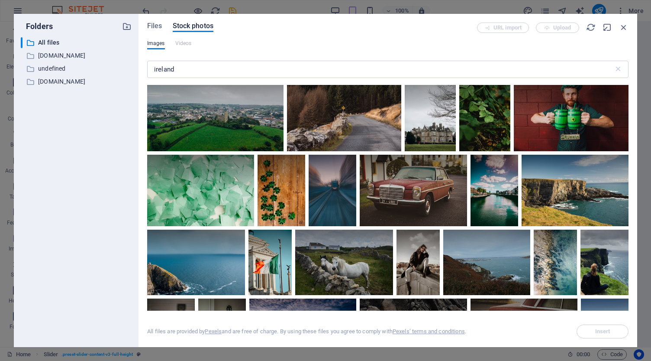
scroll to position [1863, 0]
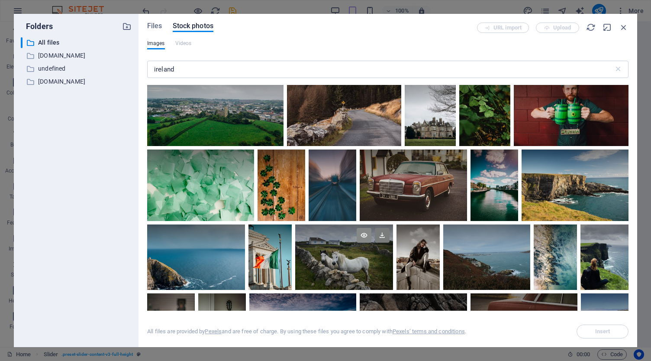
click at [371, 229] on icon at bounding box center [364, 235] width 15 height 15
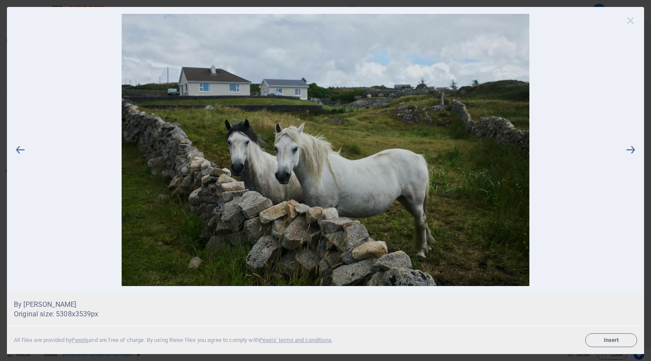
click at [631, 21] on icon at bounding box center [630, 20] width 13 height 13
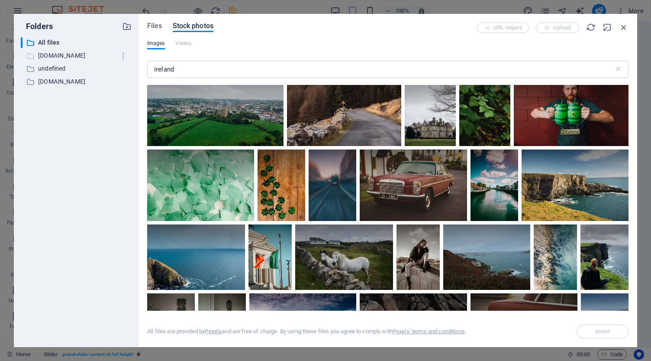
click at [58, 55] on p "[DOMAIN_NAME]" at bounding box center [76, 56] width 77 height 10
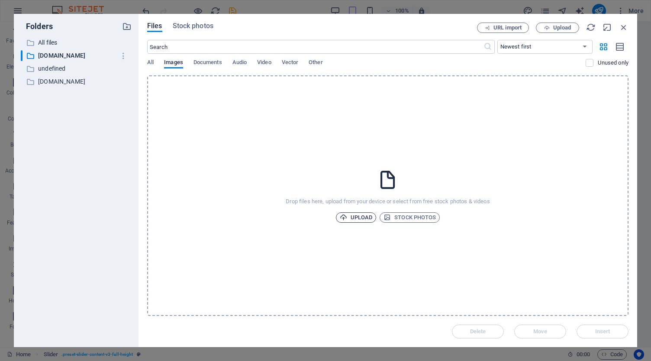
click at [354, 215] on span "Upload" at bounding box center [356, 217] width 33 height 10
click at [624, 26] on icon "button" at bounding box center [624, 28] width 10 height 10
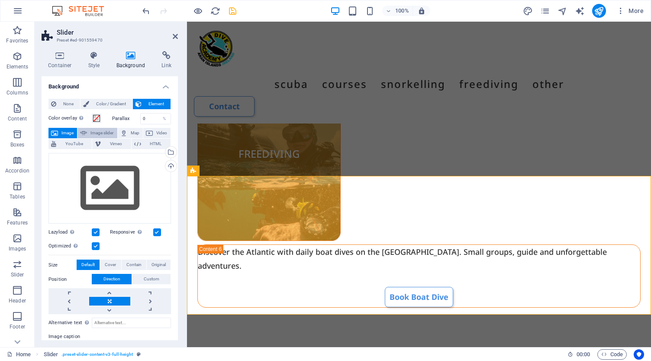
click at [93, 132] on span "Image slider" at bounding box center [102, 133] width 25 height 10
select select "ms"
select select "s"
select select "progressive"
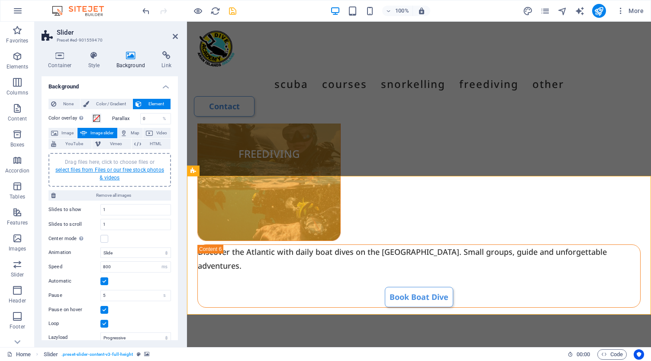
click at [106, 170] on link "select files from Files or our free stock photos & videos" at bounding box center [109, 174] width 109 height 14
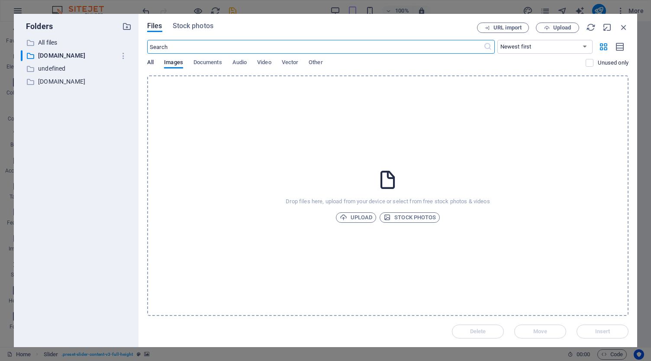
click at [151, 64] on span "All" at bounding box center [150, 63] width 6 height 12
click at [50, 42] on p "All files" at bounding box center [76, 43] width 77 height 10
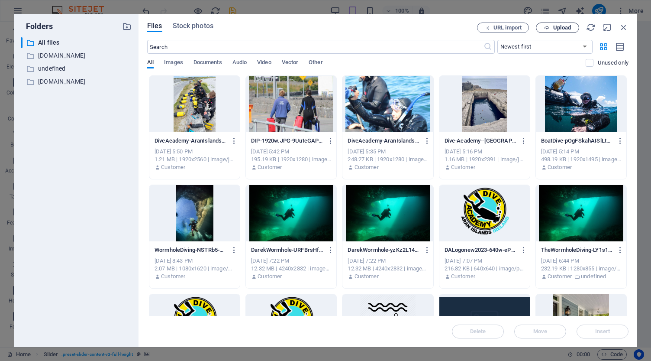
click at [557, 27] on span "Upload" at bounding box center [562, 27] width 18 height 5
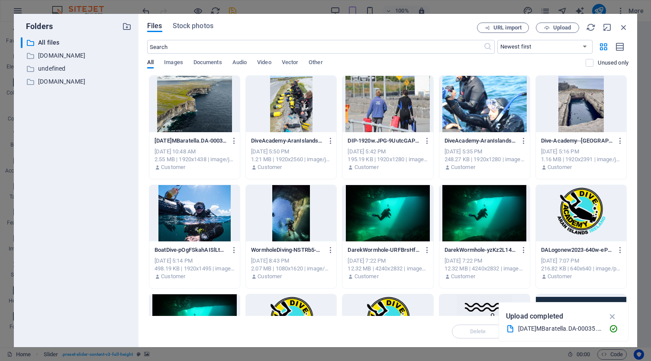
click at [196, 110] on div at bounding box center [194, 104] width 90 height 56
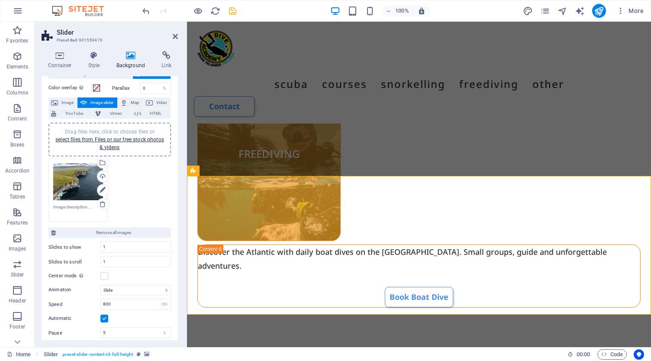
scroll to position [45, 0]
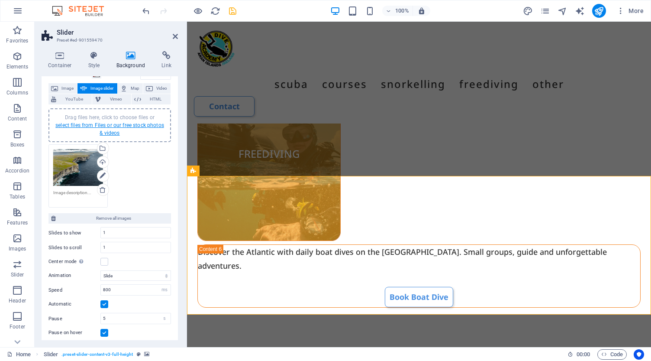
click at [113, 126] on link "select files from Files or our free stock photos & videos" at bounding box center [109, 129] width 109 height 14
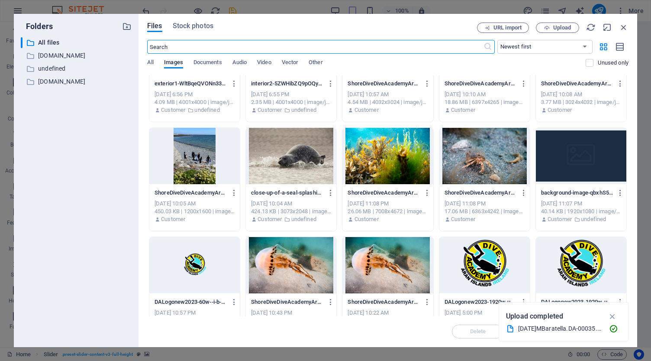
scroll to position [388, 0]
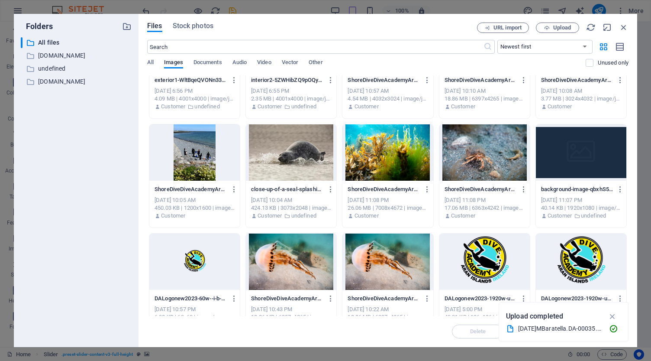
click at [287, 148] on div at bounding box center [291, 152] width 90 height 56
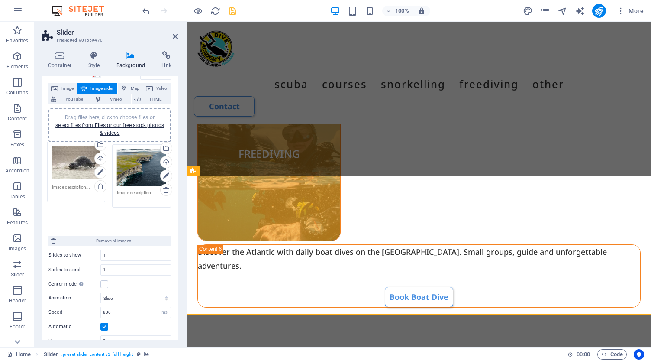
drag, startPoint x: 142, startPoint y: 163, endPoint x: 78, endPoint y: 159, distance: 64.1
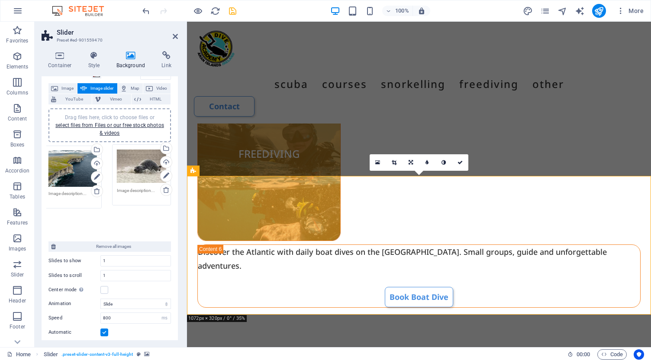
drag, startPoint x: 134, startPoint y: 167, endPoint x: 67, endPoint y: 169, distance: 67.5
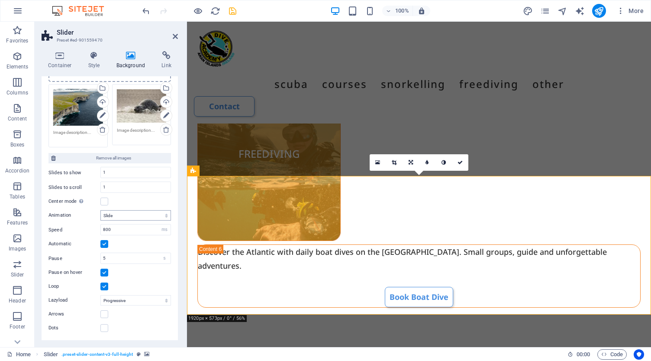
scroll to position [104, 0]
click at [104, 203] on label at bounding box center [104, 202] width 8 height 8
click at [0, 0] on input "Center mode Enables centered view with partial previous/next slide. Use with od…" at bounding box center [0, 0] width 0 height 0
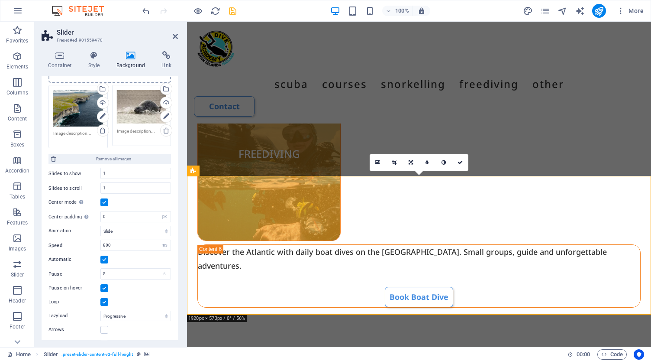
click at [104, 202] on label at bounding box center [104, 202] width 8 height 8
click at [0, 0] on input "Center mode Enables centered view with partial previous/next slide. Use with od…" at bounding box center [0, 0] width 0 height 0
click at [105, 271] on label at bounding box center [104, 273] width 8 height 8
click at [0, 0] on input "Pause on hover" at bounding box center [0, 0] width 0 height 0
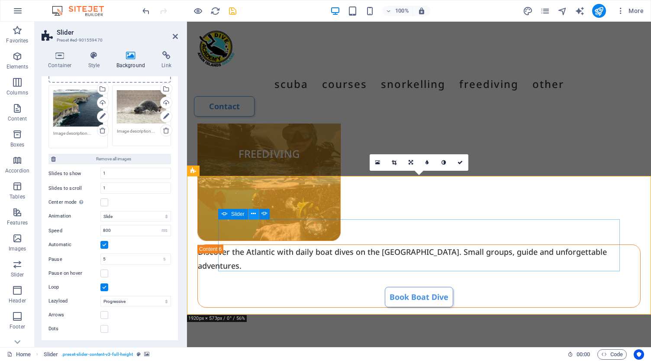
click at [253, 213] on icon at bounding box center [253, 213] width 5 height 9
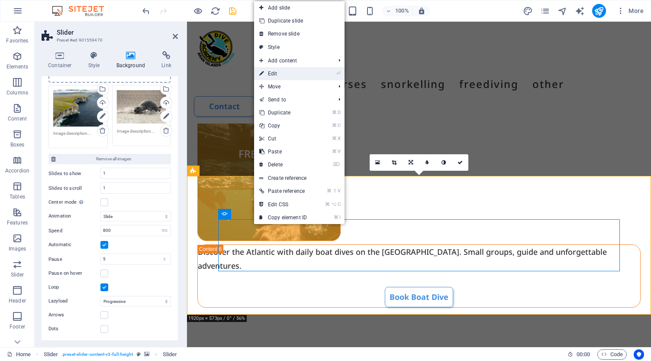
click at [293, 75] on link "⏎ Edit" at bounding box center [283, 73] width 58 height 13
select select "ms"
select select "s"
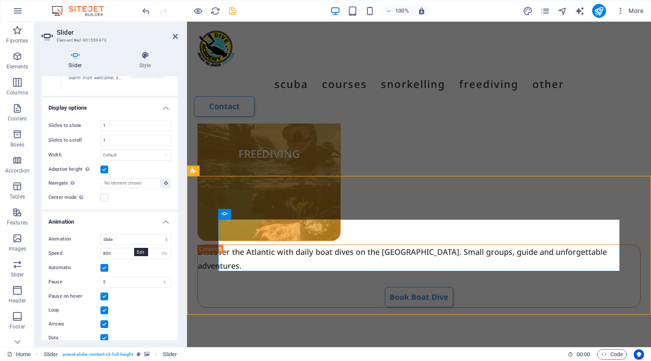
scroll to position [207, 0]
click at [102, 293] on label at bounding box center [104, 297] width 8 height 8
click at [0, 0] on input "Pause on hover" at bounding box center [0, 0] width 0 height 0
click at [104, 320] on label at bounding box center [104, 324] width 8 height 8
click at [0, 0] on input "Arrows" at bounding box center [0, 0] width 0 height 0
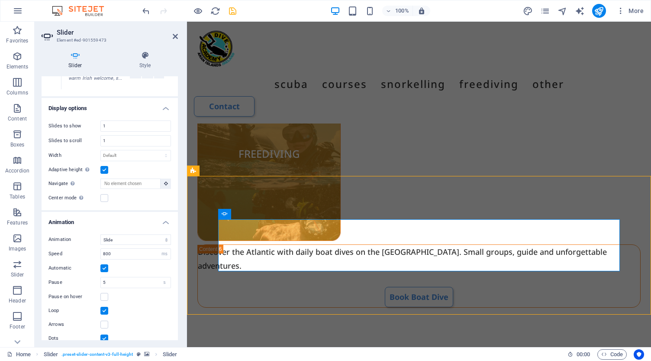
click at [106, 334] on label at bounding box center [104, 338] width 8 height 8
click at [0, 0] on input "Dots" at bounding box center [0, 0] width 0 height 0
click at [236, 12] on icon "save" at bounding box center [233, 11] width 10 height 10
select select "ms"
select select "s"
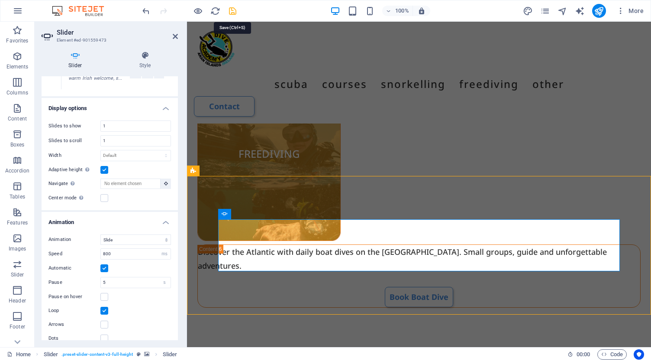
select select "progressive"
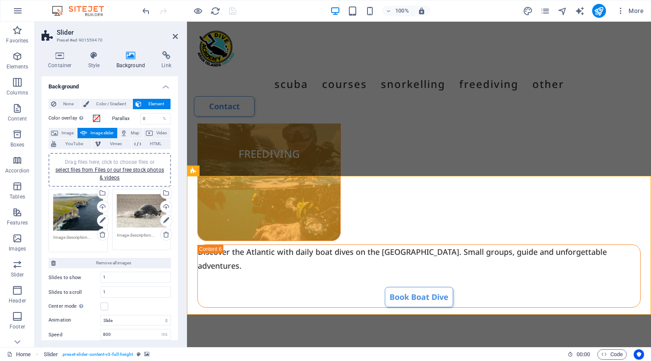
scroll to position [0, 0]
click at [103, 171] on link "select files from Files or our free stock photos & videos" at bounding box center [109, 174] width 109 height 14
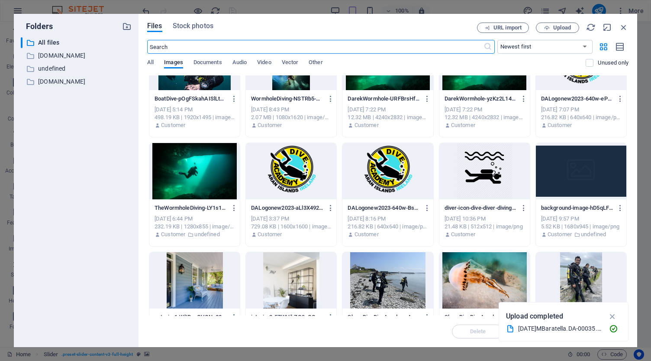
scroll to position [139, 0]
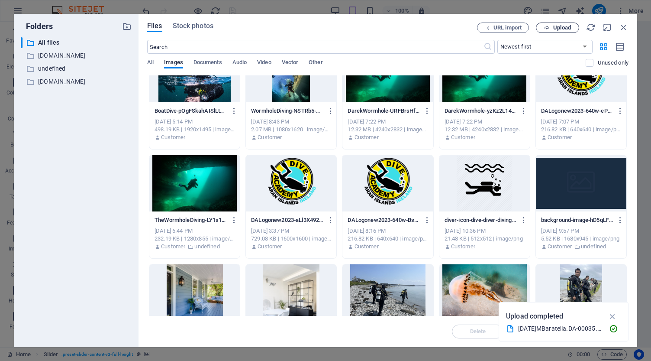
click at [559, 28] on span "Upload" at bounding box center [562, 27] width 18 height 5
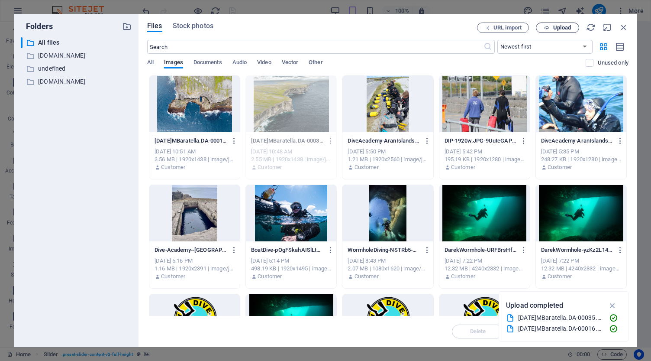
scroll to position [0, 0]
click at [232, 140] on icon "button" at bounding box center [234, 141] width 8 height 8
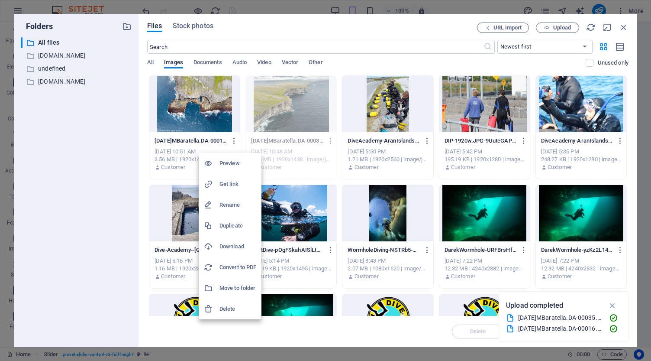
click at [228, 203] on h6 "Rename" at bounding box center [237, 205] width 37 height 10
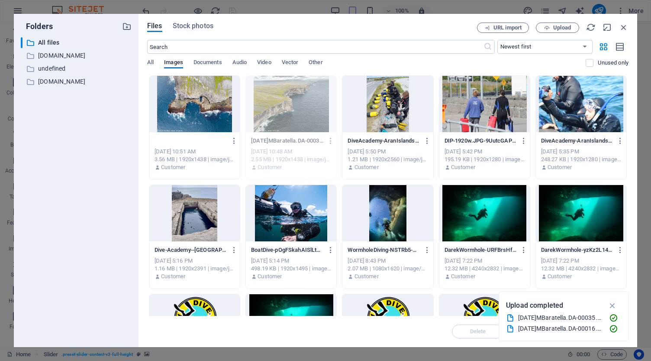
type input "WormholeDiving.jpg"
click at [214, 116] on div at bounding box center [194, 104] width 90 height 56
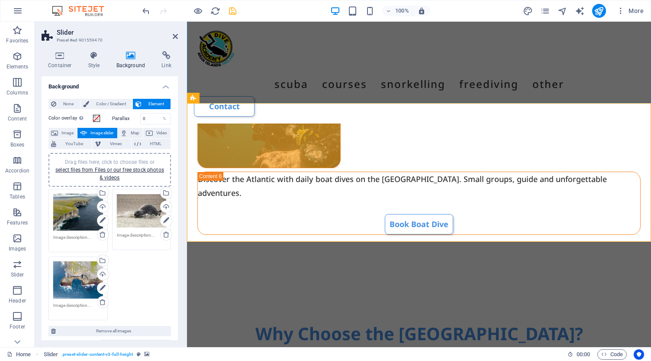
scroll to position [2100, 0]
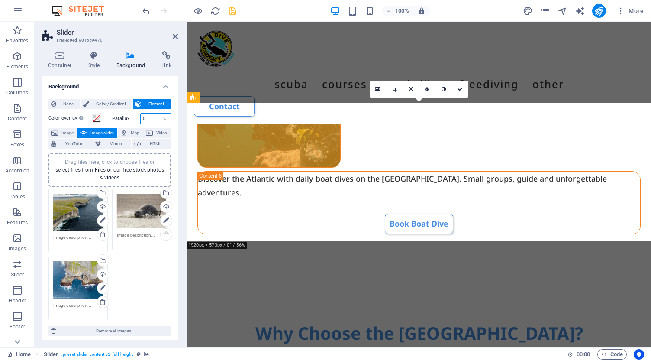
drag, startPoint x: 153, startPoint y: 120, endPoint x: 126, endPoint y: 119, distance: 26.5
click at [126, 119] on div "Parallax 0 %" at bounding box center [141, 118] width 59 height 11
type input "50"
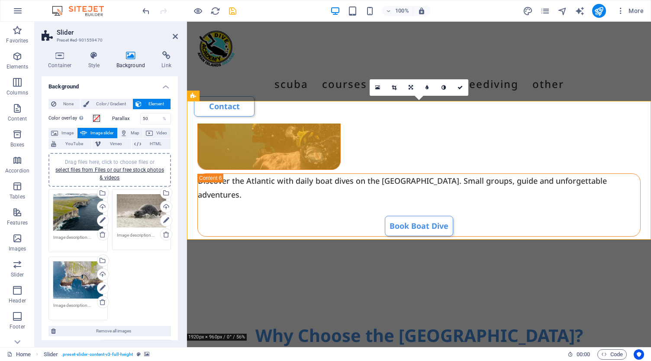
scroll to position [2082, 0]
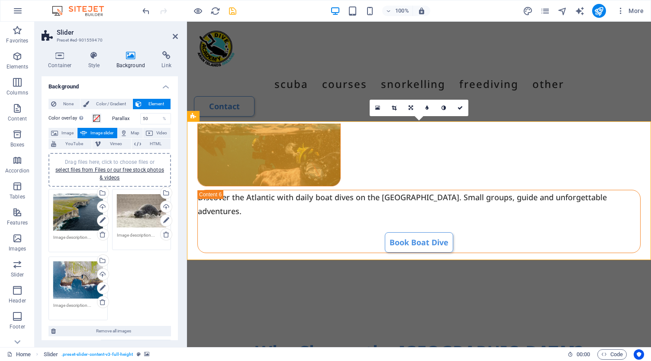
click at [232, 12] on icon "save" at bounding box center [233, 11] width 10 height 10
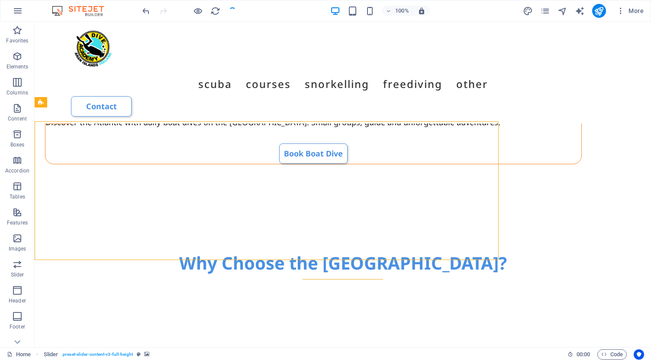
select select "ms"
select select "s"
select select "progressive"
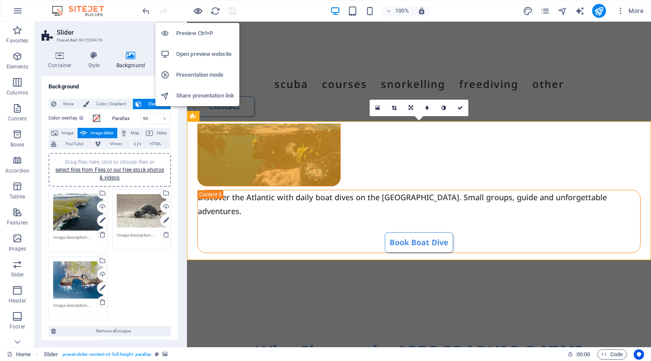
click at [199, 12] on icon "button" at bounding box center [198, 11] width 10 height 10
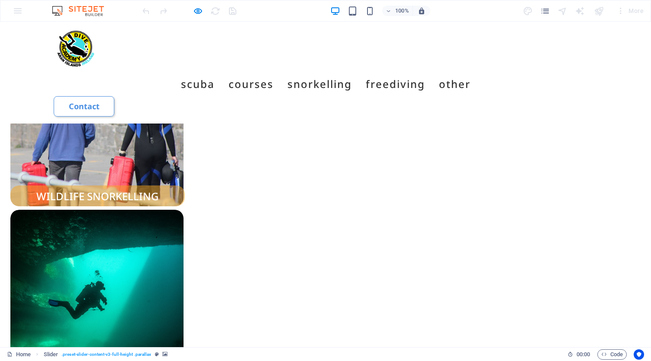
scroll to position [1015, 0]
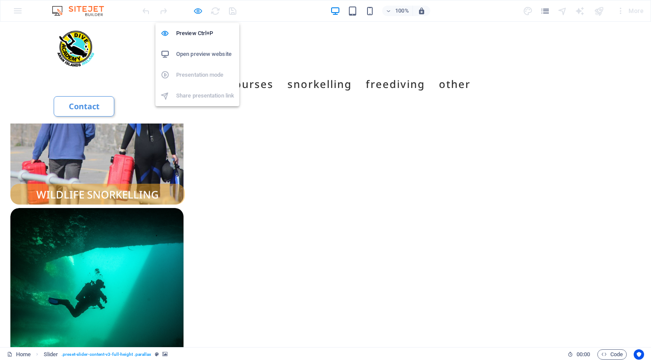
click at [201, 11] on icon "button" at bounding box center [198, 11] width 10 height 10
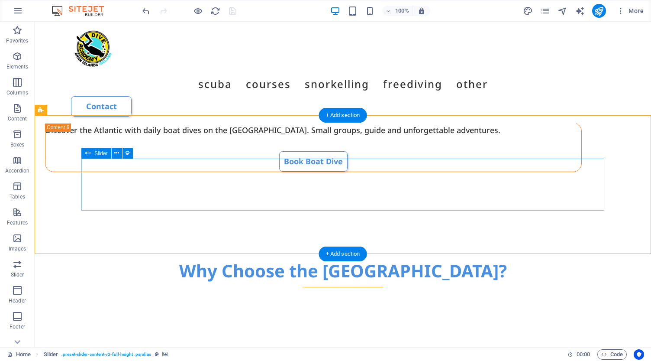
select select "ms"
select select "s"
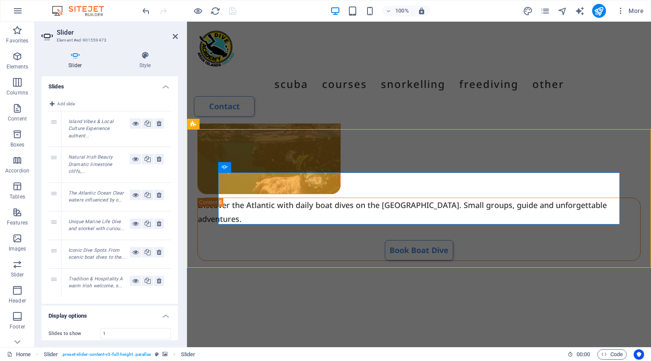
scroll to position [23, 0]
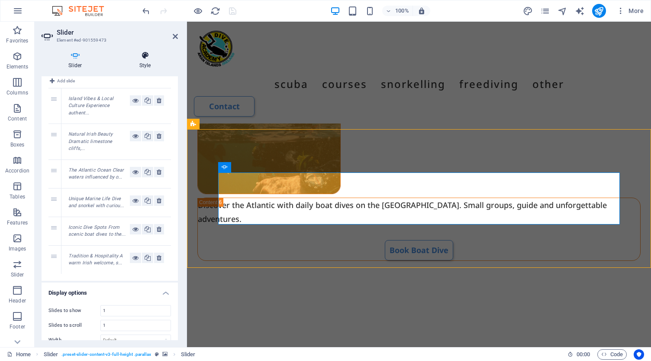
click at [145, 57] on icon at bounding box center [145, 55] width 65 height 9
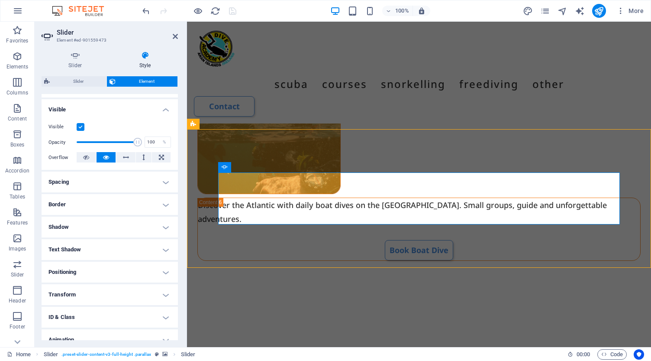
scroll to position [81, 0]
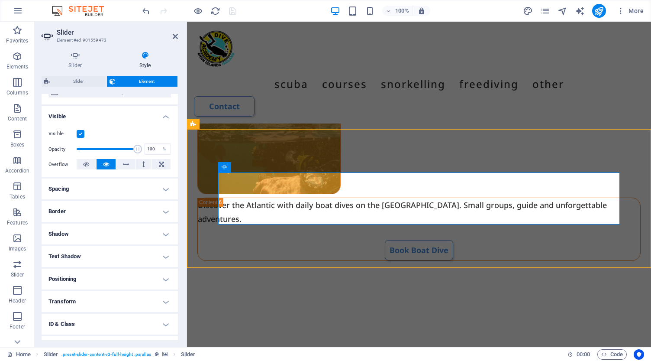
click at [113, 209] on h4 "Border" at bounding box center [110, 211] width 136 height 21
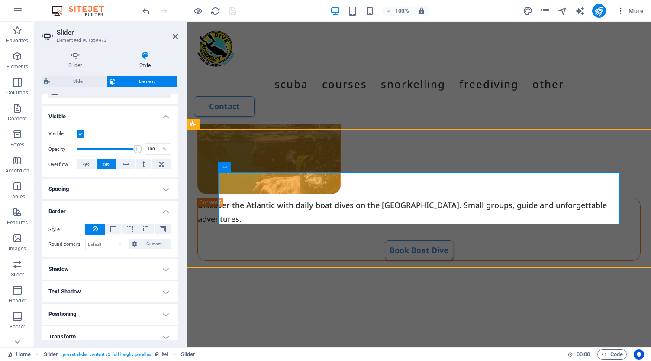
click at [113, 209] on h4 "Border" at bounding box center [110, 209] width 136 height 16
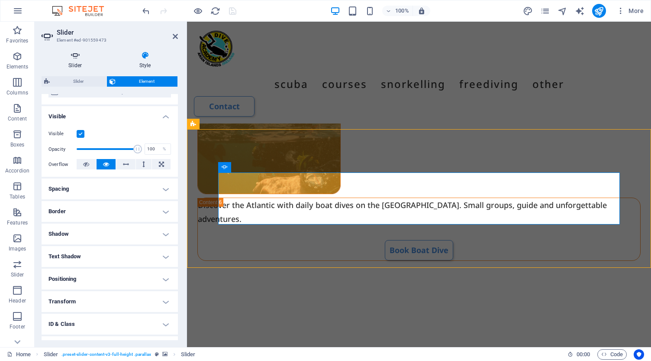
click at [76, 57] on icon at bounding box center [76, 55] width 68 height 9
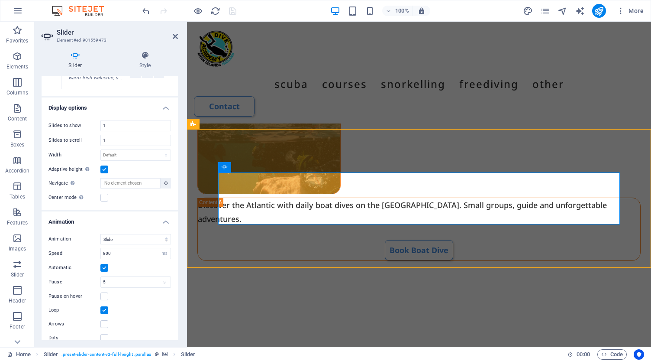
scroll to position [207, 0]
click at [145, 58] on icon at bounding box center [145, 55] width 65 height 9
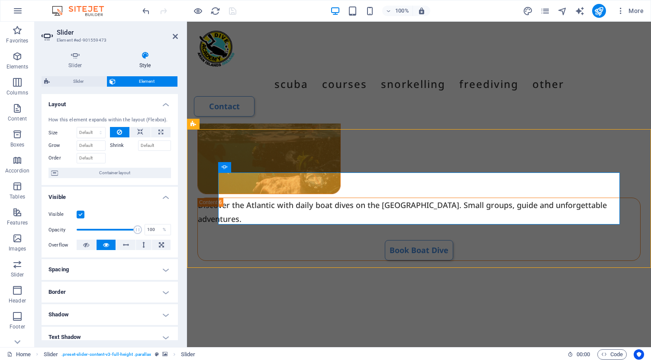
scroll to position [0, 0]
click at [108, 269] on h4 "Spacing" at bounding box center [110, 269] width 136 height 21
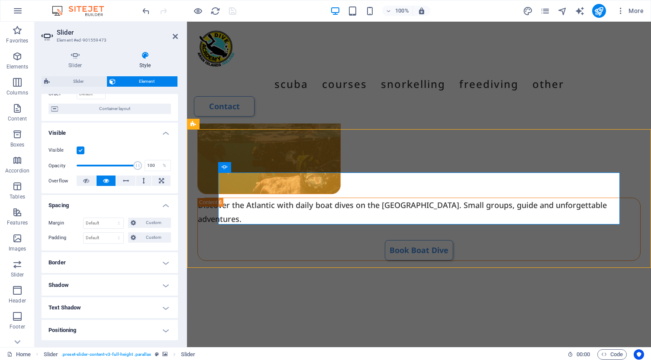
scroll to position [79, 0]
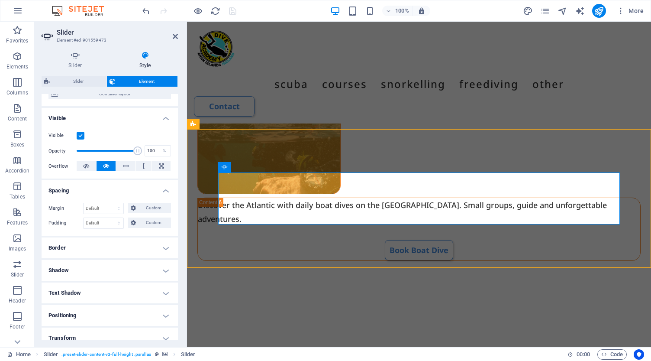
click at [103, 250] on h4 "Border" at bounding box center [110, 247] width 136 height 21
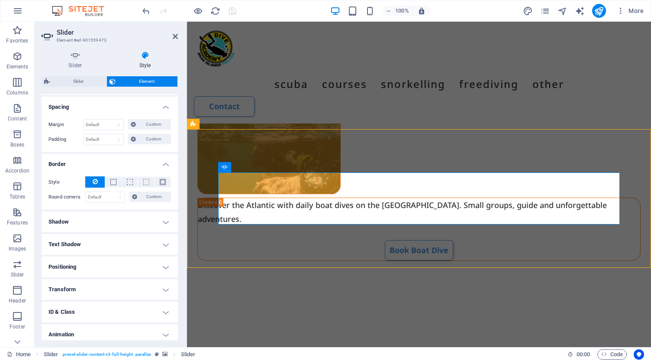
scroll to position [166, 0]
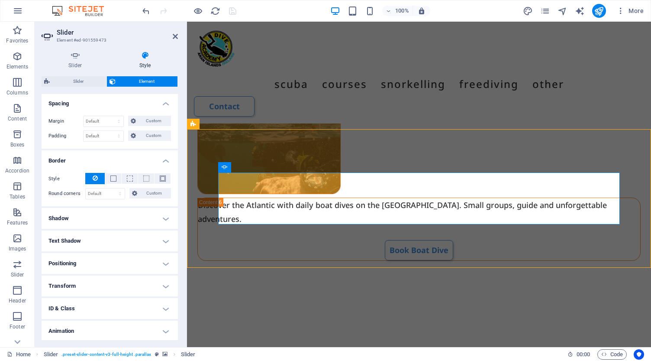
click at [106, 216] on h4 "Shadow" at bounding box center [110, 218] width 136 height 21
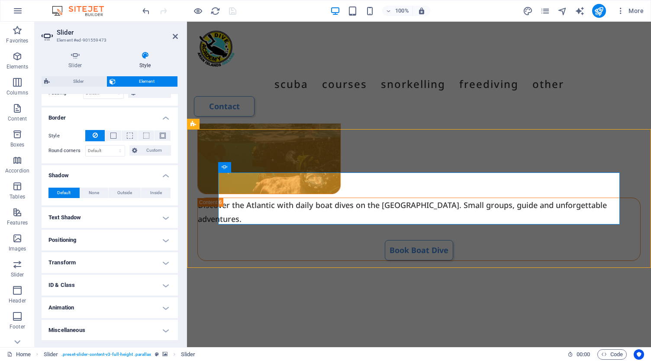
click at [107, 214] on h4 "Text Shadow" at bounding box center [110, 217] width 136 height 21
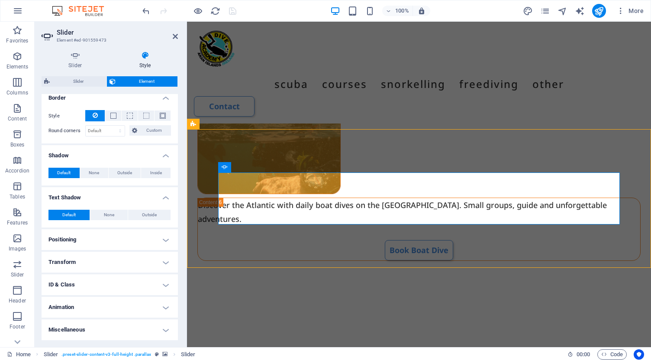
scroll to position [228, 0]
click at [101, 236] on h4 "Positioning" at bounding box center [110, 239] width 136 height 21
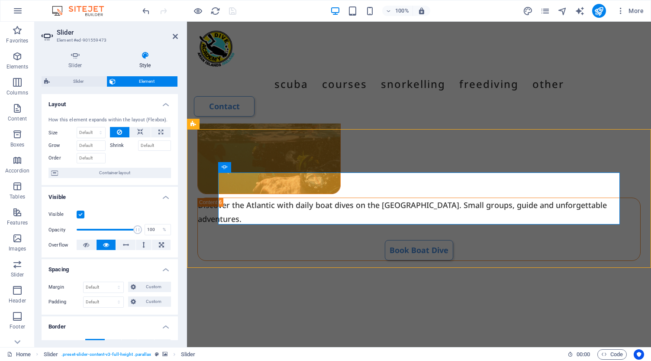
scroll to position [0, 0]
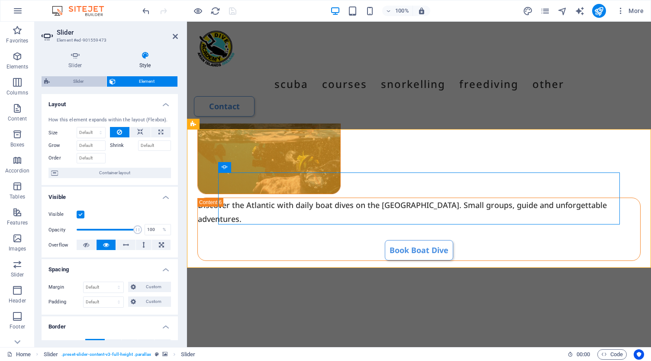
click at [80, 81] on span "Slider" at bounding box center [78, 81] width 52 height 10
select select "region"
select select "rem"
select select "px"
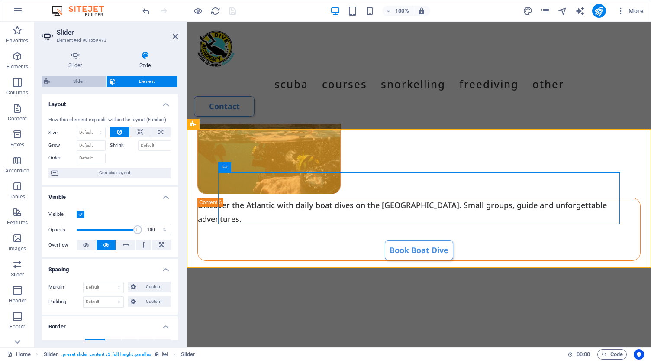
select select "preset-slider-content-v3-full-height"
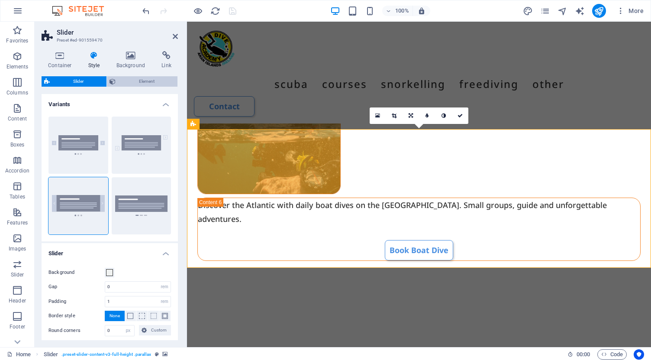
click at [130, 80] on span "Element" at bounding box center [146, 81] width 57 height 10
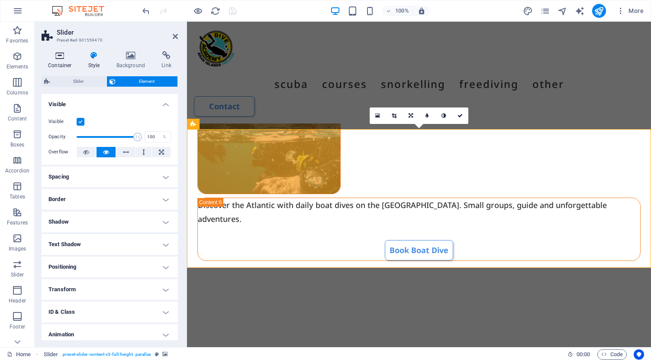
click at [59, 54] on icon at bounding box center [60, 55] width 37 height 9
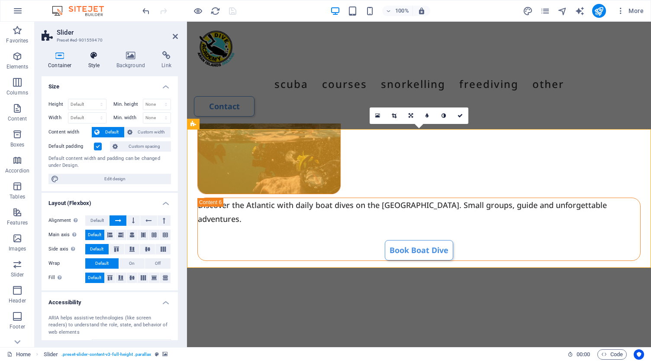
click at [94, 60] on h4 "Style" at bounding box center [96, 60] width 28 height 18
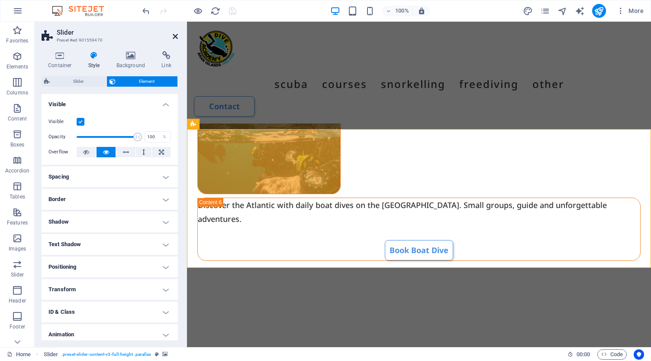
click at [177, 38] on icon at bounding box center [175, 36] width 5 height 7
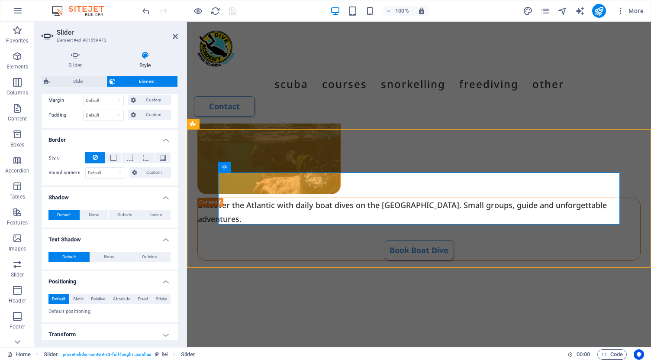
scroll to position [187, 0]
select select "px"
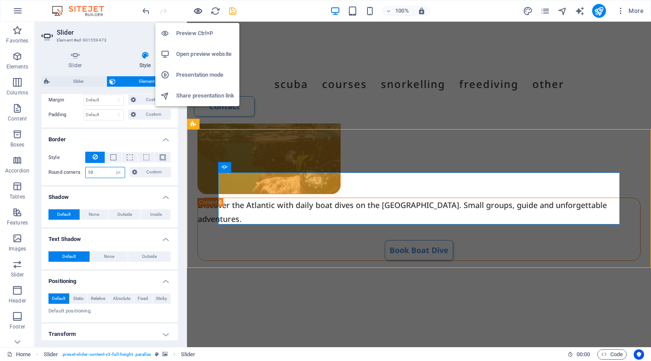
type input "10"
click at [199, 11] on icon "button" at bounding box center [198, 11] width 10 height 10
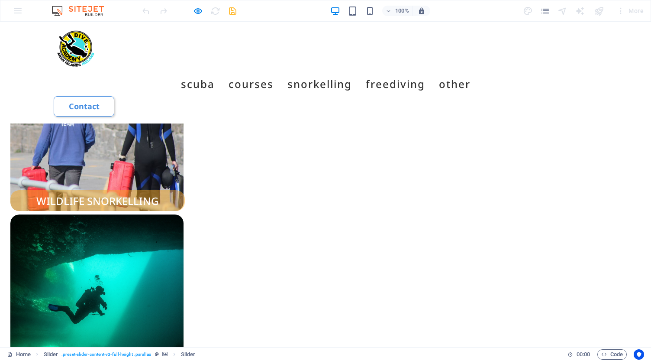
scroll to position [1009, 0]
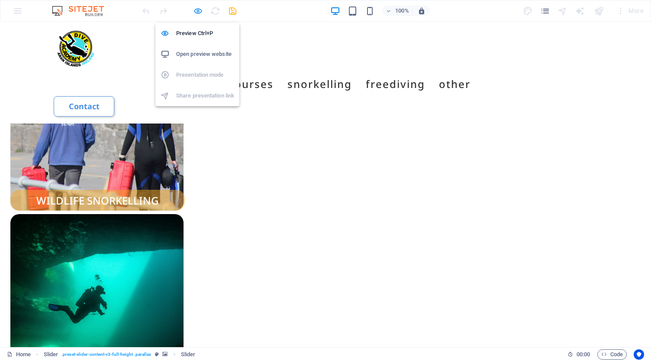
click at [197, 11] on icon "button" at bounding box center [198, 11] width 10 height 10
select select "px"
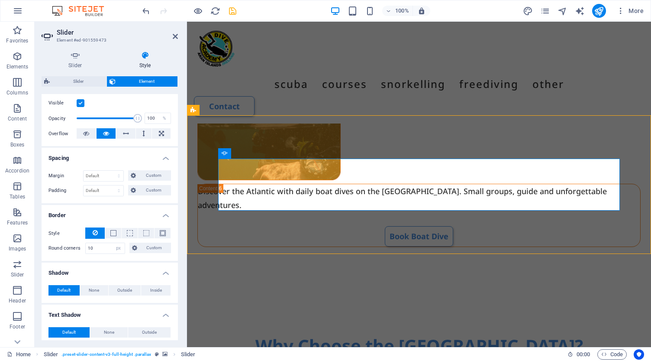
scroll to position [112, 0]
click at [111, 234] on span at bounding box center [113, 232] width 6 height 6
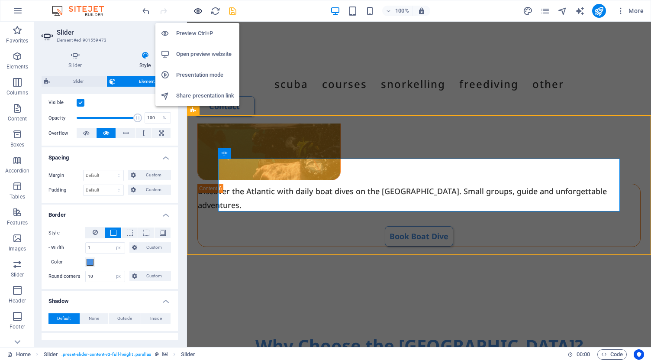
click at [196, 12] on icon "button" at bounding box center [198, 11] width 10 height 10
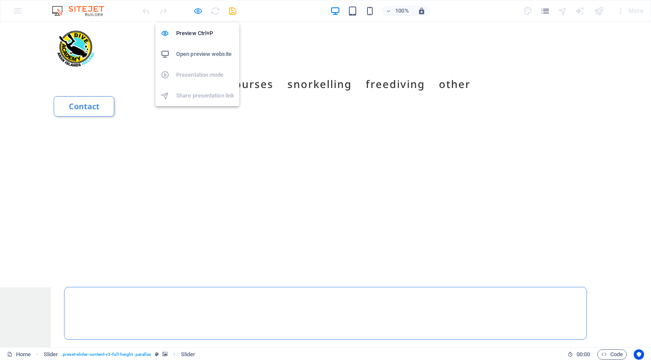
scroll to position [1014, 0]
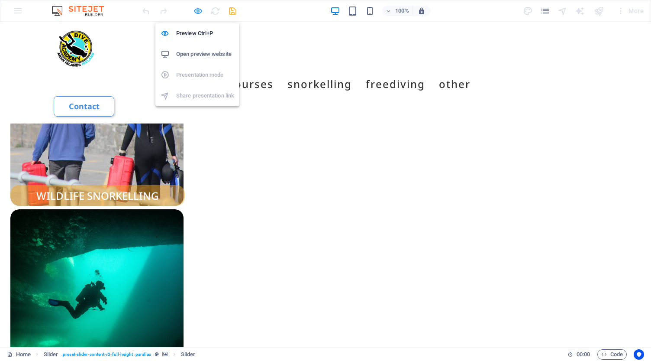
click at [198, 11] on icon "button" at bounding box center [198, 11] width 10 height 10
select select "px"
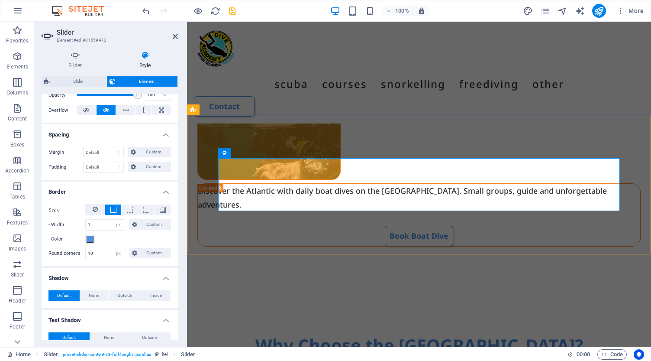
scroll to position [138, 0]
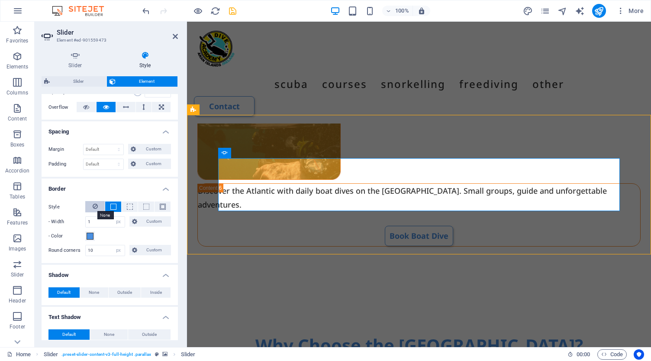
click at [96, 206] on icon at bounding box center [95, 206] width 5 height 10
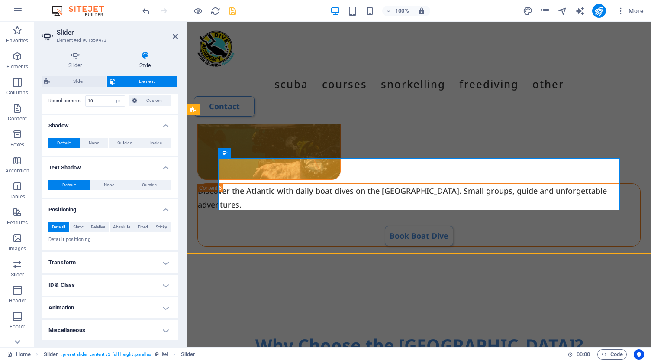
scroll to position [258, 0]
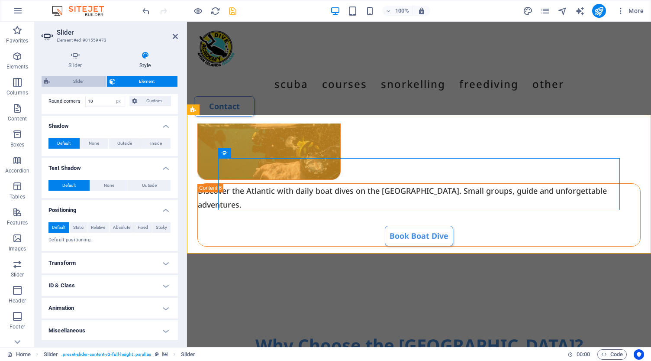
click at [87, 82] on span "Slider" at bounding box center [78, 81] width 52 height 10
select select "rem"
select select "px"
select select "preset-slider-content-v3-full-height"
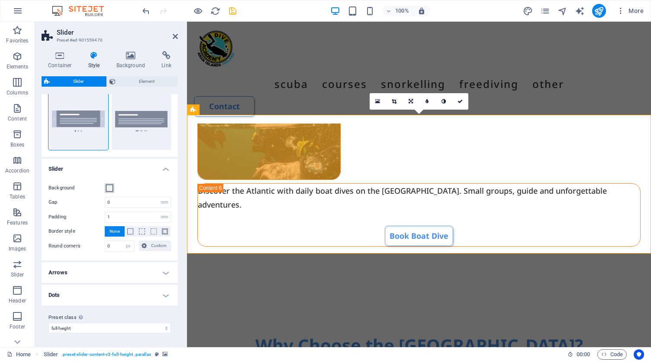
scroll to position [84, 0]
click at [110, 187] on span at bounding box center [109, 188] width 7 height 7
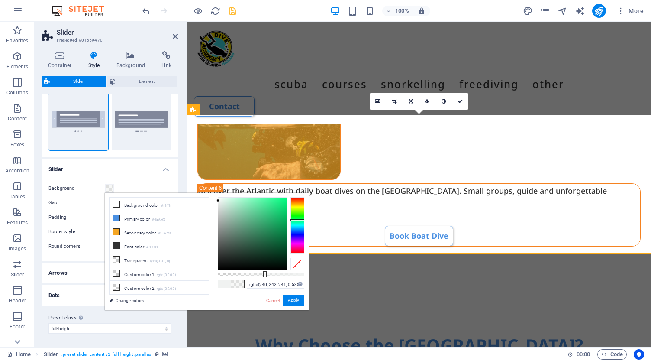
drag, startPoint x: 305, startPoint y: 275, endPoint x: 264, endPoint y: 279, distance: 40.9
click at [264, 279] on div "rgba(240, 242, 241, 0.535) Supported formats #0852ed rgb(8, 82, 237) rgba(8, 82…" at bounding box center [261, 314] width 96 height 243
type input "rgba(240, 242, 241, 0.68)"
drag, startPoint x: 265, startPoint y: 276, endPoint x: 277, endPoint y: 277, distance: 11.8
click at [277, 277] on div "rgba(240, 242, 241, 0.68) Supported formats #0852ed rgb(8, 82, 237) rgba(8, 82,…" at bounding box center [261, 314] width 96 height 243
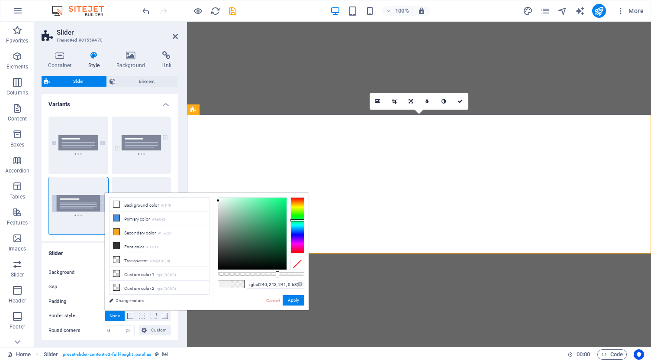
select select "rem"
select select "px"
select select "preset-slider-content-v3-full-height"
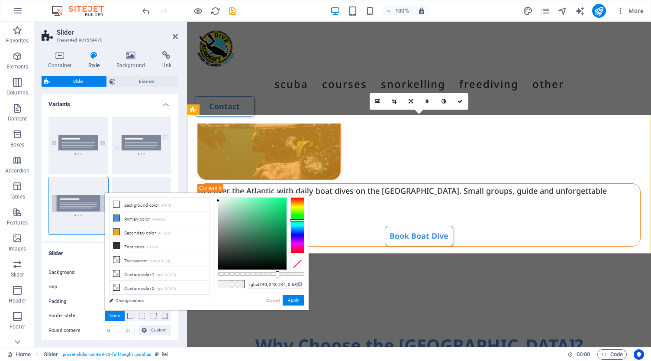
scroll to position [84, 0]
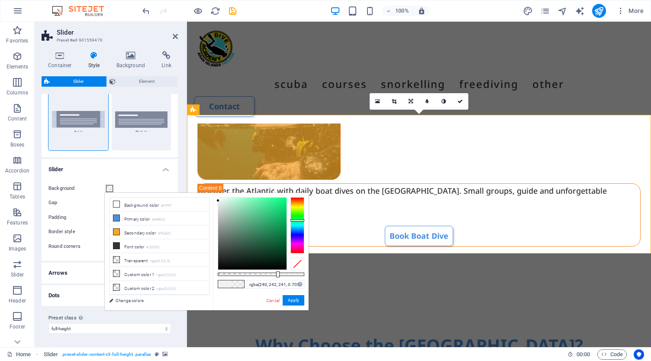
type input "rgba(240, 242, 241, 0.71)"
click at [279, 274] on div at bounding box center [279, 274] width 3 height 6
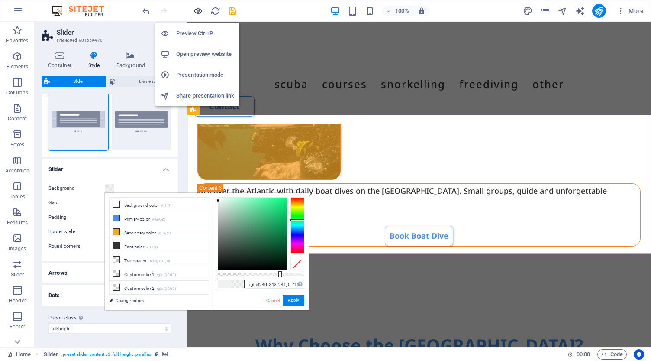
click at [199, 11] on icon "button" at bounding box center [198, 11] width 10 height 10
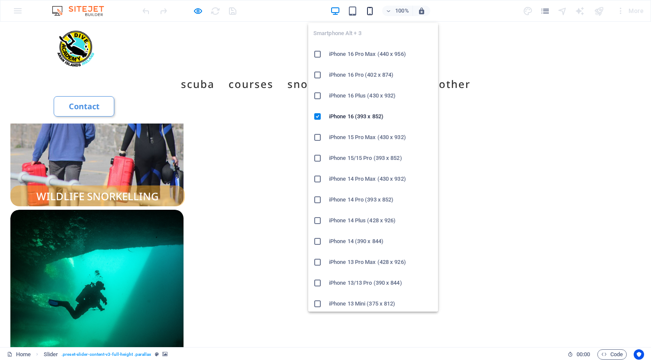
click at [371, 10] on icon "button" at bounding box center [370, 11] width 10 height 10
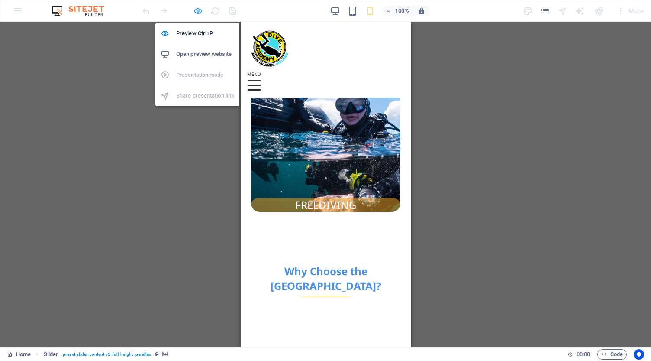
click at [200, 10] on icon "button" at bounding box center [198, 11] width 10 height 10
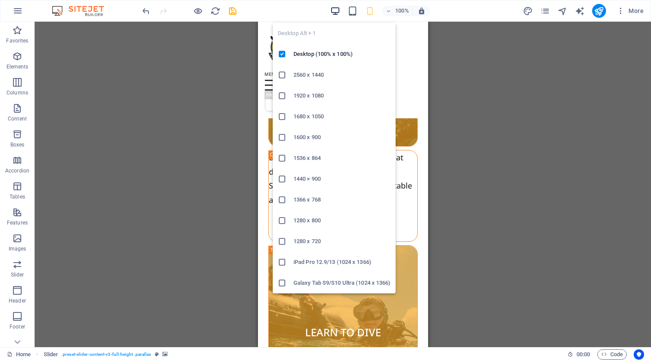
click at [337, 9] on icon "button" at bounding box center [335, 11] width 10 height 10
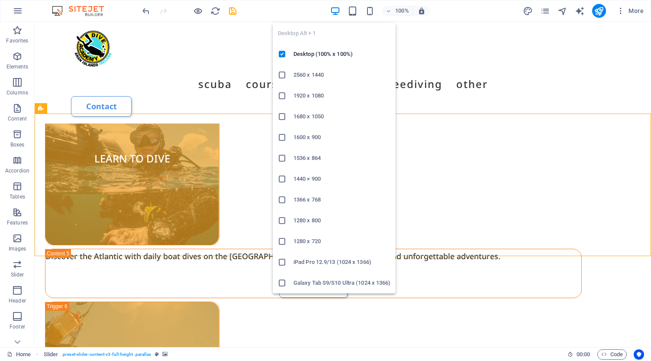
scroll to position [2076, 0]
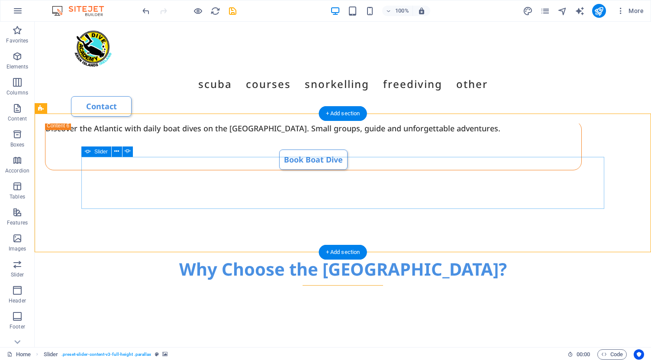
select select "px"
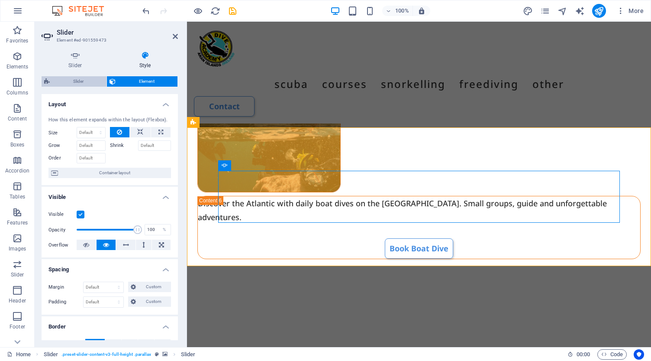
click at [81, 81] on span "Slider" at bounding box center [78, 81] width 52 height 10
select select "rem"
select select "px"
select select "preset-slider-content-v3-full-height"
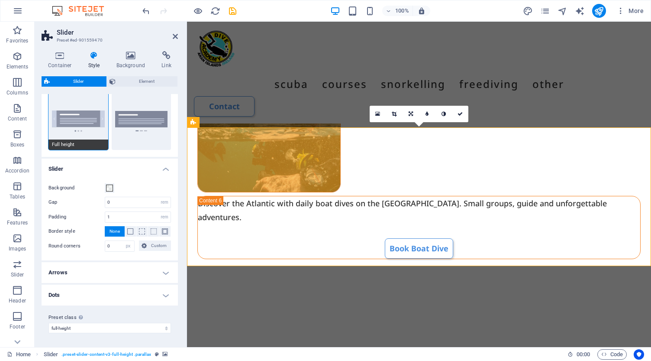
scroll to position [84, 0]
drag, startPoint x: 118, startPoint y: 249, endPoint x: 97, endPoint y: 247, distance: 21.3
click at [97, 247] on div "Round corners 0 px rem % vh vw Custom Custom" at bounding box center [109, 246] width 122 height 11
type input "1"
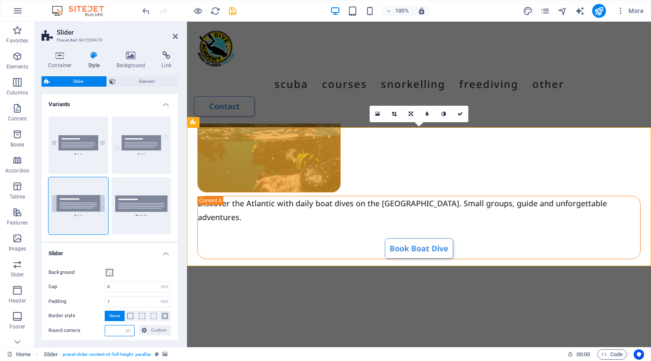
scroll to position [0, 0]
click at [150, 79] on span "Element" at bounding box center [146, 81] width 57 height 10
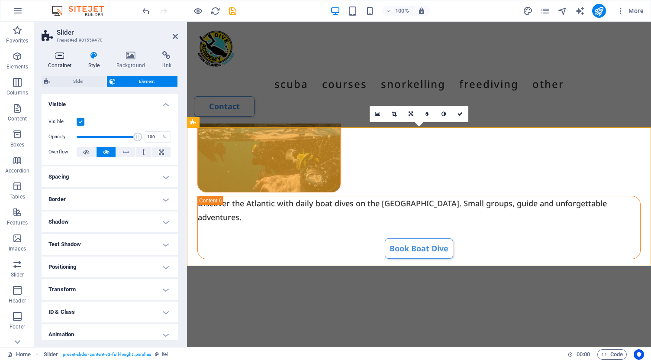
click at [61, 58] on icon at bounding box center [60, 55] width 37 height 9
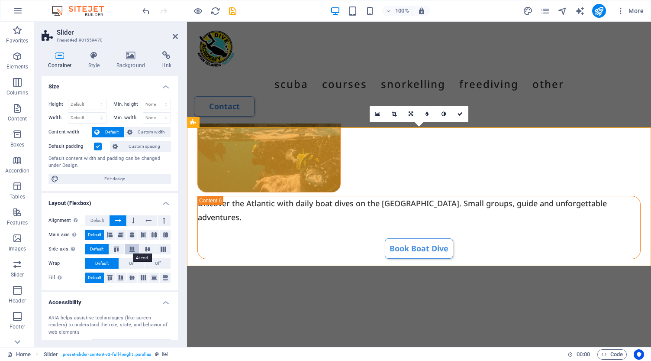
click at [133, 247] on icon at bounding box center [132, 248] width 10 height 5
click at [95, 249] on span "Default" at bounding box center [96, 249] width 13 height 10
click at [121, 277] on icon at bounding box center [121, 277] width 10 height 5
click at [94, 276] on span "Default" at bounding box center [94, 277] width 13 height 10
click at [98, 147] on label at bounding box center [98, 146] width 8 height 8
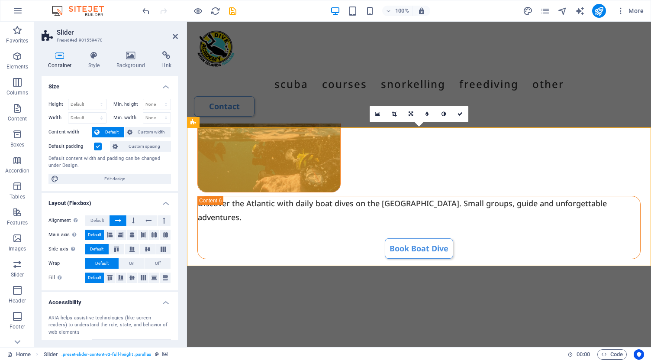
click at [0, 0] on input "Default padding" at bounding box center [0, 0] width 0 height 0
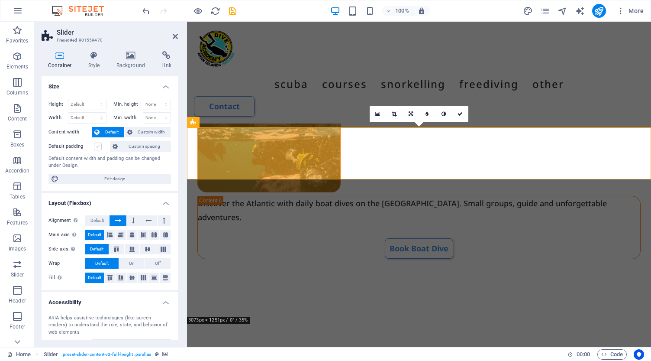
click at [98, 147] on label at bounding box center [98, 146] width 8 height 8
click at [0, 0] on input "Default padding" at bounding box center [0, 0] width 0 height 0
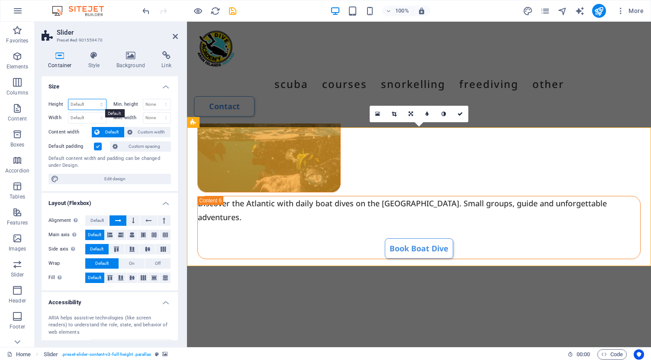
select select "px"
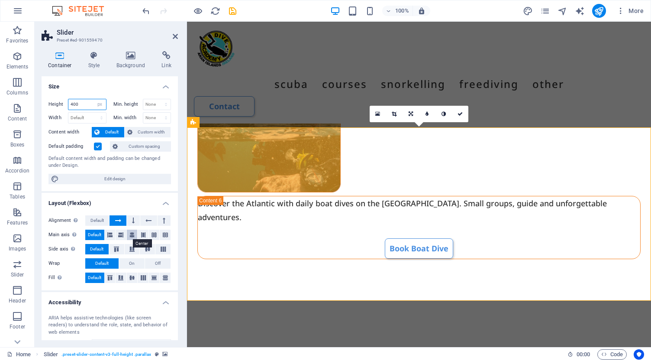
type input "400"
click at [133, 232] on icon at bounding box center [131, 234] width 5 height 10
click at [100, 231] on span "Default" at bounding box center [94, 234] width 13 height 10
click at [148, 248] on icon at bounding box center [147, 248] width 10 height 5
click at [131, 261] on span "On" at bounding box center [132, 263] width 6 height 10
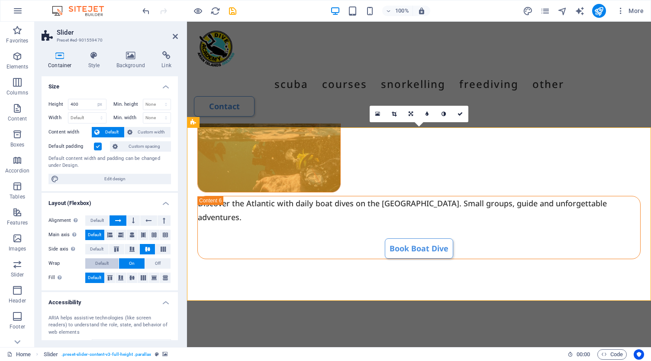
click at [101, 259] on span "Default" at bounding box center [101, 263] width 13 height 10
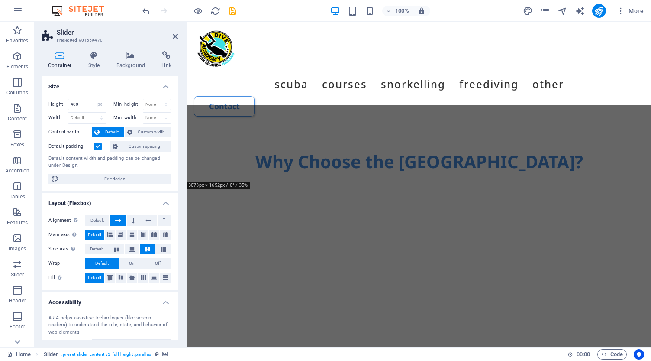
scroll to position [2274, 0]
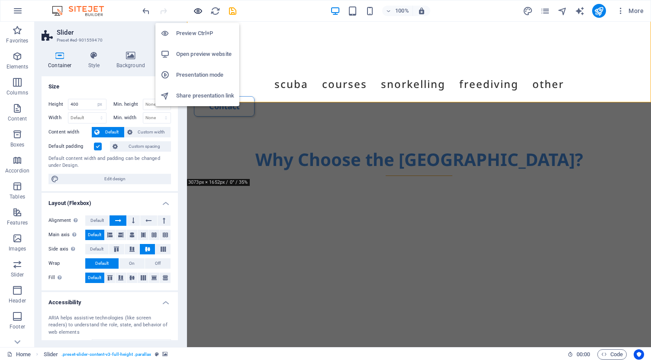
click at [197, 12] on icon "button" at bounding box center [198, 11] width 10 height 10
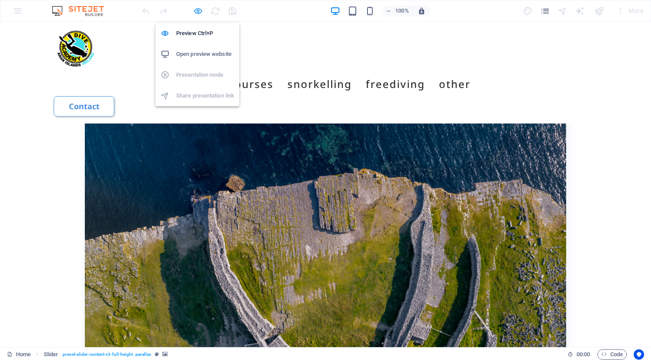
scroll to position [1031, 0]
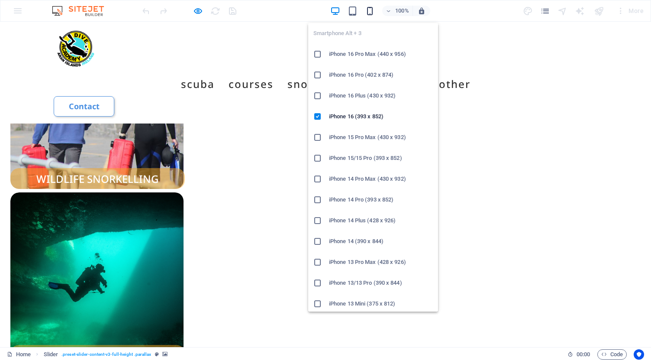
click at [374, 8] on icon "button" at bounding box center [370, 11] width 10 height 10
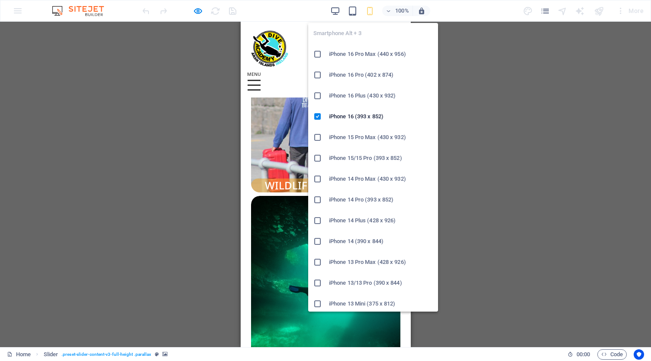
scroll to position [1752, 0]
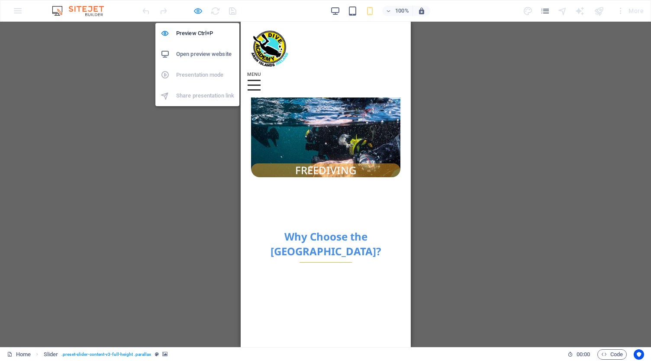
click at [199, 12] on icon "button" at bounding box center [198, 11] width 10 height 10
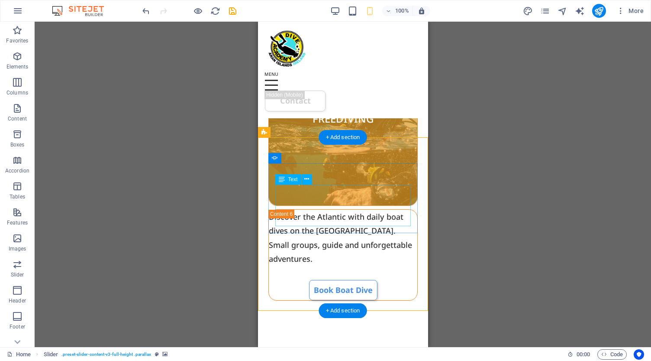
scroll to position [2225, 0]
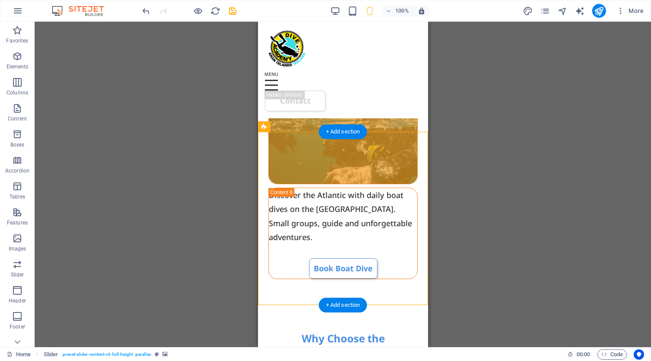
click at [87, 349] on img "2/3" at bounding box center [2, 349] width 170 height 0
select select "px"
select select "region"
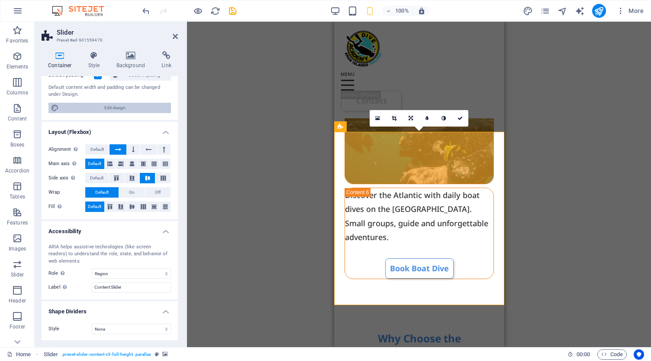
scroll to position [71, 0]
click at [99, 178] on span "Default" at bounding box center [96, 178] width 13 height 10
click at [93, 176] on span "Default" at bounding box center [96, 178] width 13 height 10
click at [98, 177] on span "Default" at bounding box center [96, 178] width 13 height 10
click at [130, 163] on icon at bounding box center [131, 164] width 5 height 10
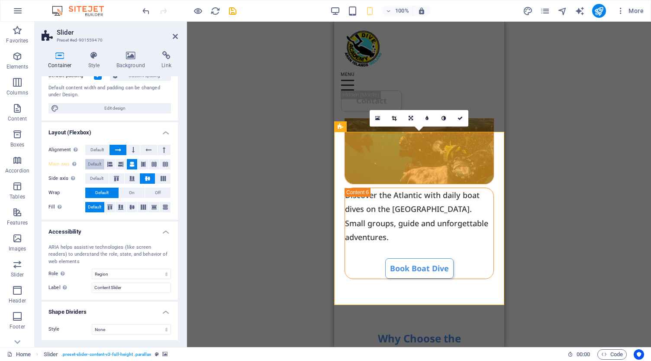
click at [91, 162] on span "Default" at bounding box center [94, 164] width 13 height 10
click at [124, 207] on icon at bounding box center [121, 206] width 10 height 5
click at [132, 207] on icon at bounding box center [132, 206] width 10 height 5
click at [155, 206] on icon at bounding box center [154, 206] width 10 height 5
click at [132, 207] on icon at bounding box center [132, 206] width 10 height 5
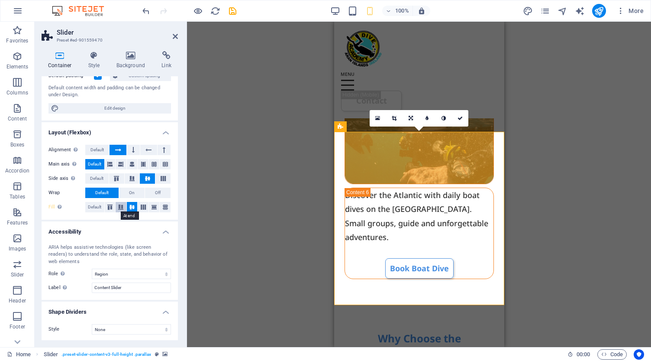
click at [119, 206] on icon at bounding box center [121, 206] width 10 height 5
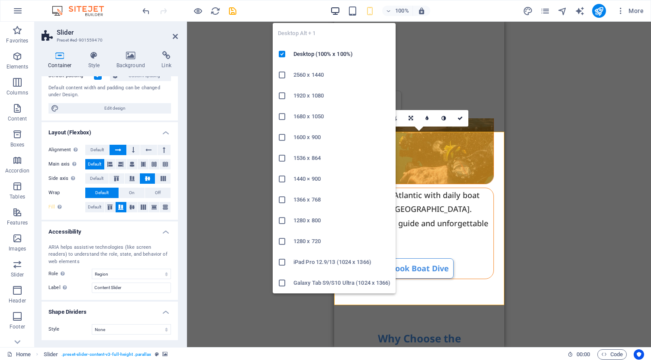
click at [339, 12] on icon "button" at bounding box center [335, 11] width 10 height 10
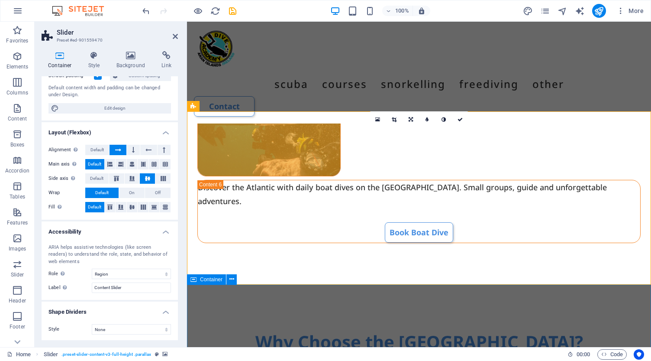
scroll to position [2091, 0]
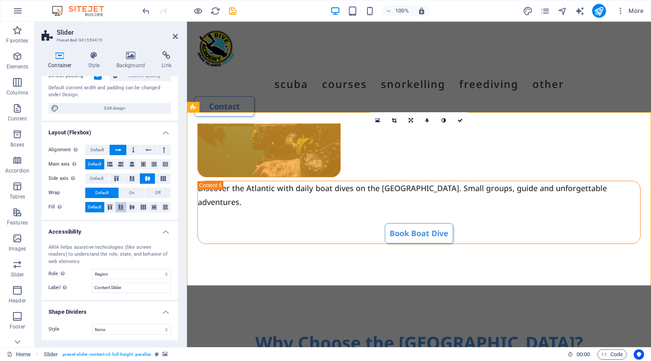
click at [122, 207] on icon at bounding box center [121, 206] width 10 height 5
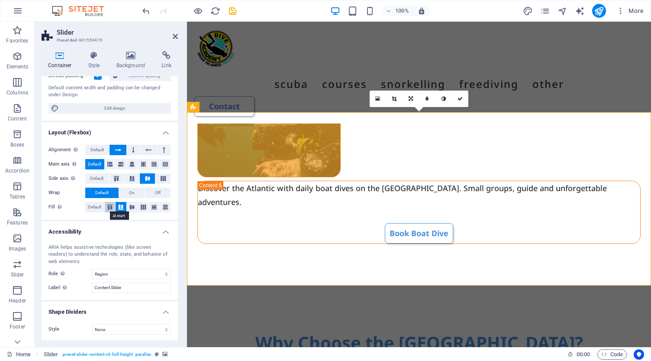
click at [108, 206] on icon at bounding box center [110, 206] width 10 height 5
click at [131, 205] on icon at bounding box center [132, 206] width 10 height 5
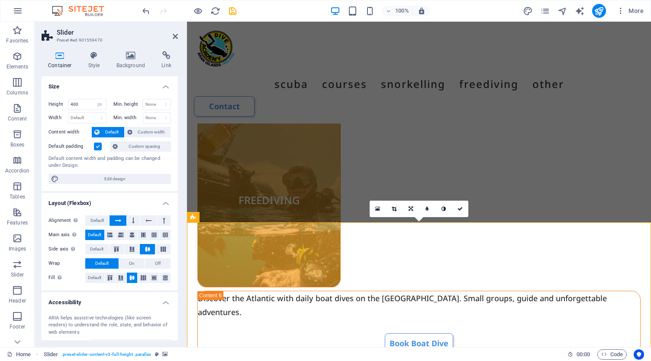
scroll to position [0, 0]
drag, startPoint x: 84, startPoint y: 106, endPoint x: 55, endPoint y: 101, distance: 29.3
click at [55, 101] on div "Height 400 Default px rem % vh vw" at bounding box center [77, 104] width 58 height 11
type input "4"
type input "500"
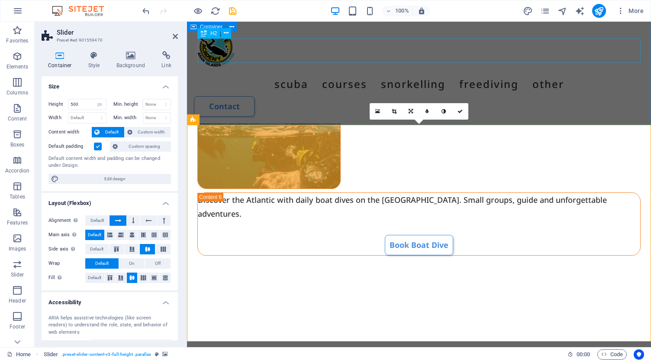
scroll to position [2078, 0]
click at [119, 276] on icon at bounding box center [121, 277] width 10 height 5
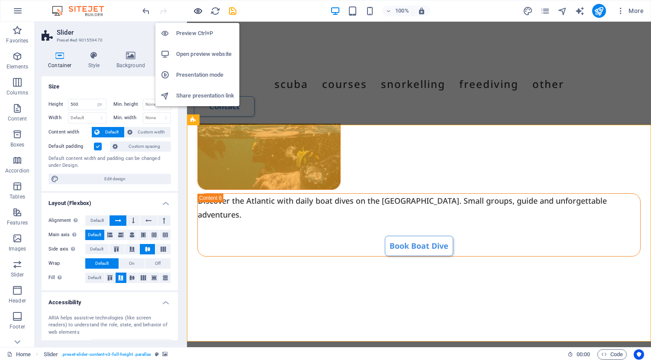
click at [200, 9] on icon "button" at bounding box center [198, 11] width 10 height 10
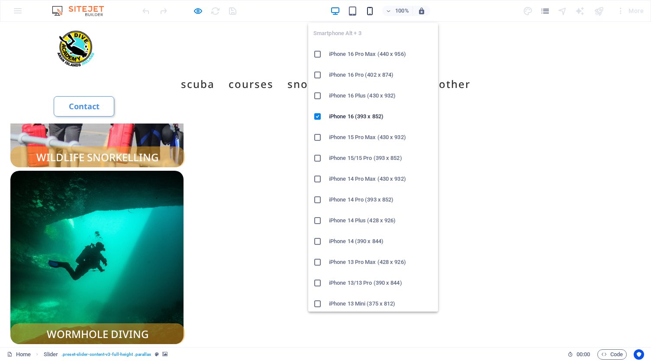
click at [371, 11] on icon "button" at bounding box center [370, 11] width 10 height 10
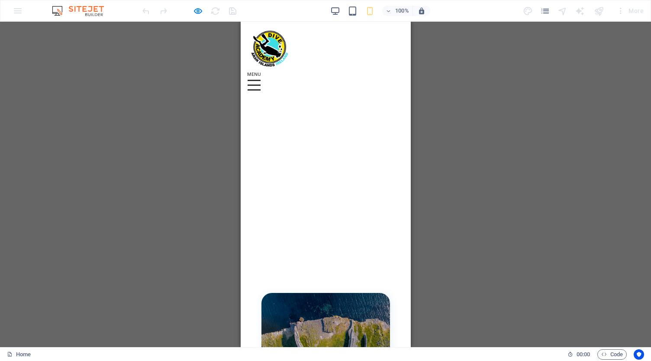
scroll to position [2033, 0]
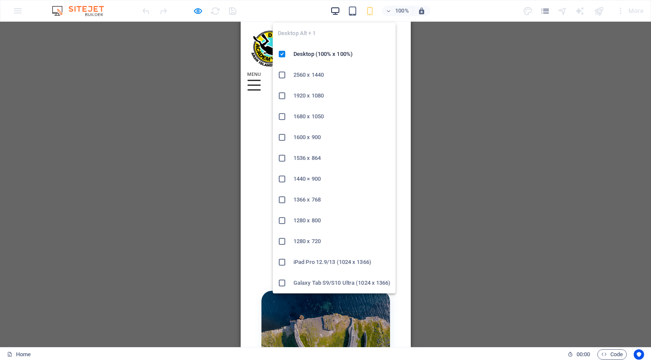
click at [336, 11] on icon "button" at bounding box center [335, 11] width 10 height 10
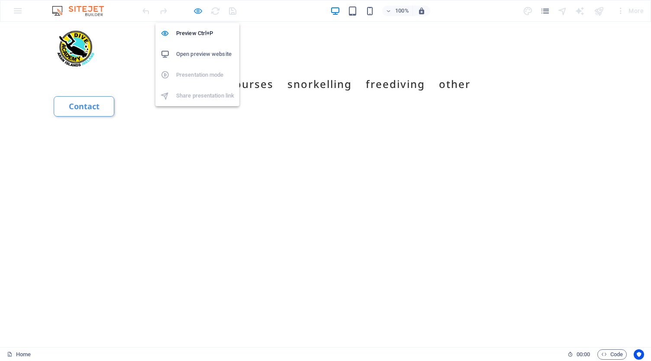
click at [196, 13] on icon "button" at bounding box center [198, 11] width 10 height 10
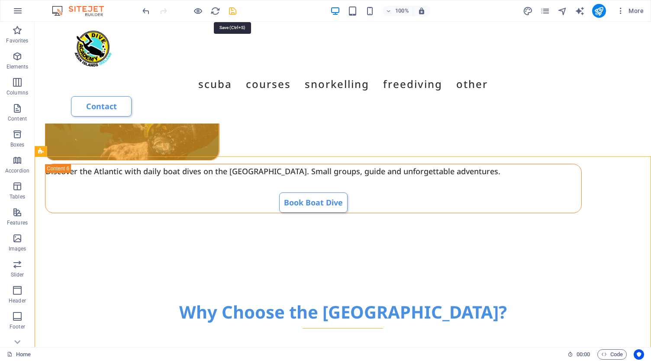
click at [234, 10] on icon "save" at bounding box center [233, 11] width 10 height 10
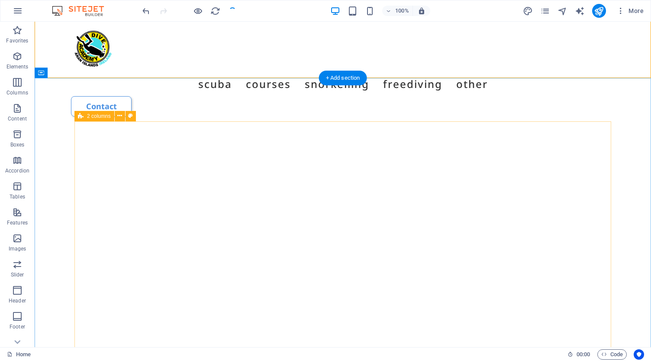
scroll to position [2328, 0]
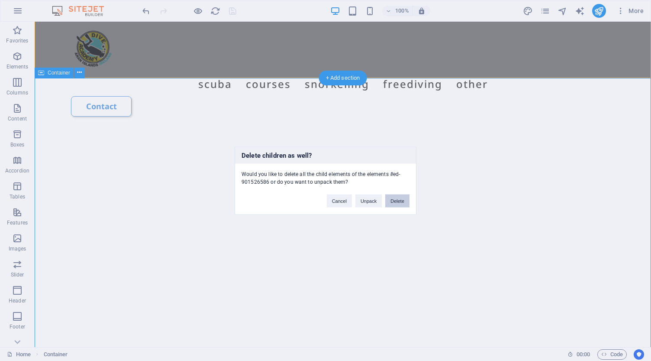
click at [401, 199] on button "Delete" at bounding box center [397, 200] width 24 height 13
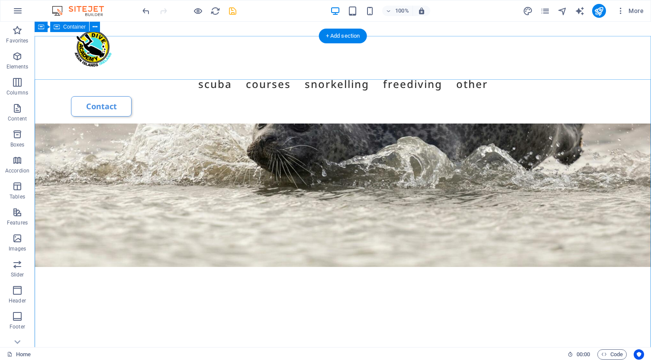
scroll to position [3002, 0]
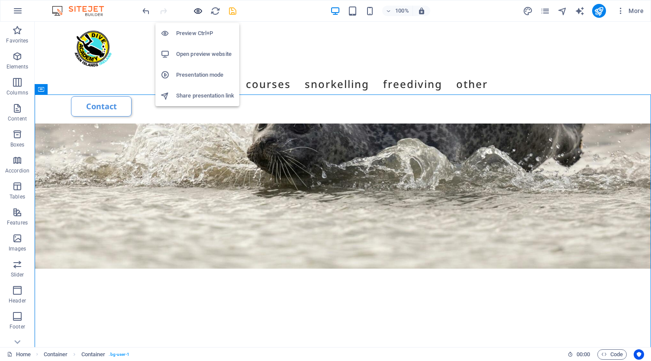
click at [198, 12] on icon "button" at bounding box center [198, 11] width 10 height 10
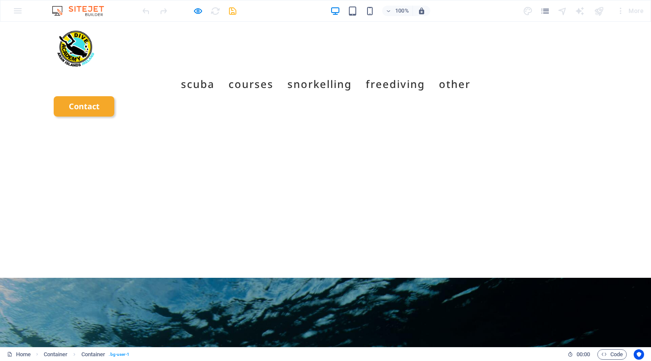
click at [114, 96] on link "Contact" at bounding box center [84, 106] width 61 height 20
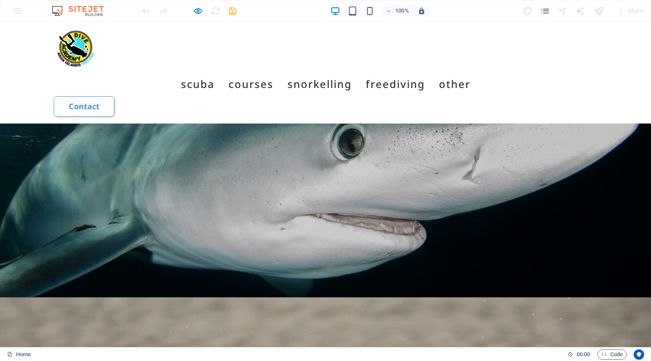
scroll to position [2325, 0]
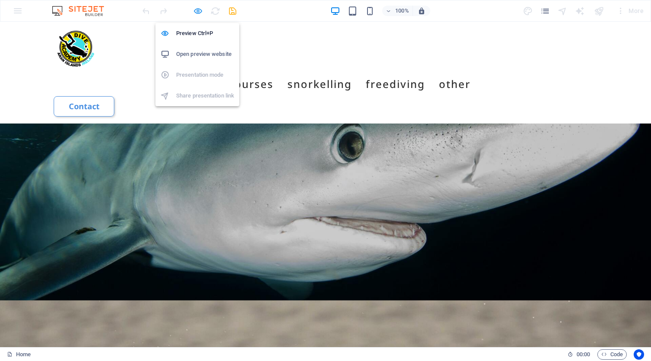
click at [198, 10] on icon "button" at bounding box center [198, 11] width 10 height 10
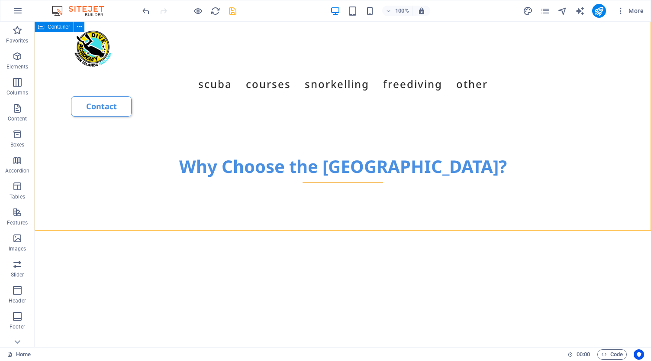
scroll to position [2179, 0]
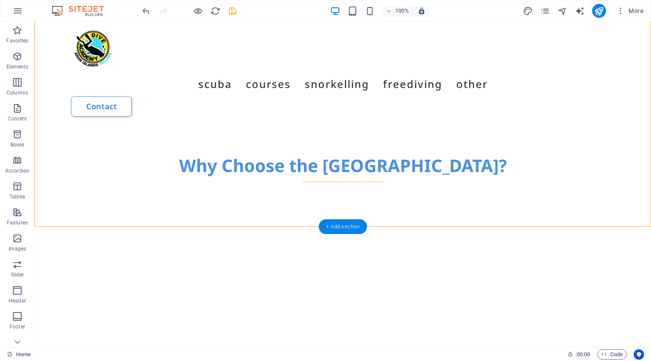
click at [345, 224] on div "+ Add section" at bounding box center [343, 226] width 48 height 15
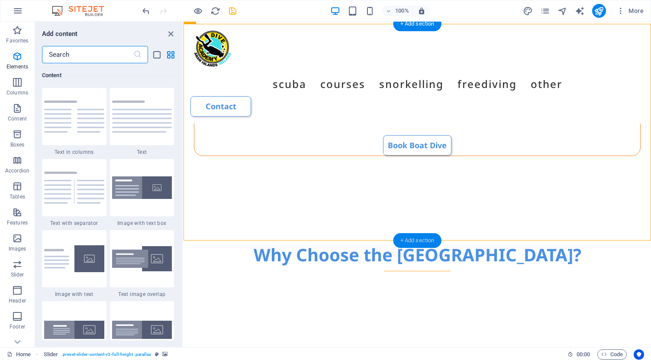
scroll to position [1514, 0]
click at [66, 55] on input "text" at bounding box center [87, 54] width 91 height 17
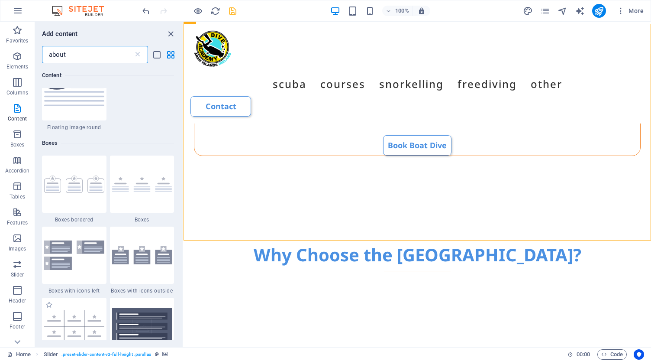
scroll to position [236, 0]
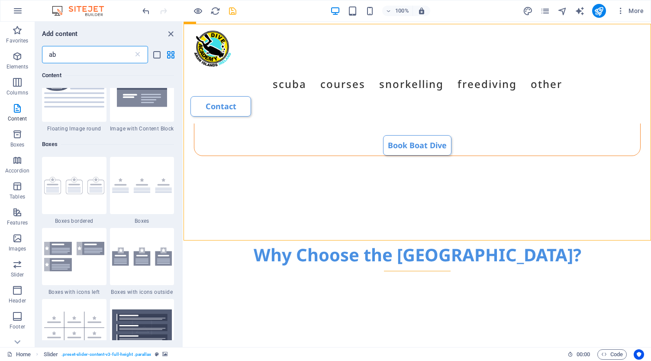
type input "a"
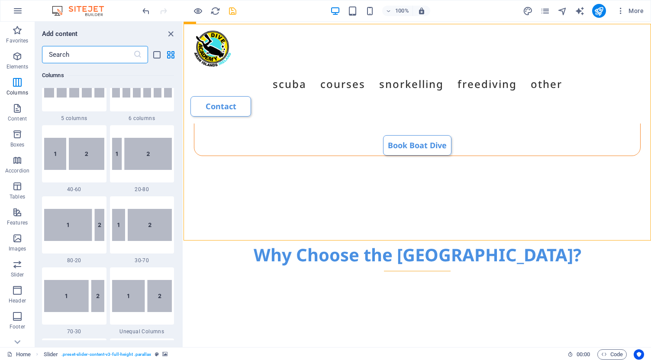
scroll to position [605, 0]
click at [20, 107] on icon "button" at bounding box center [17, 108] width 10 height 10
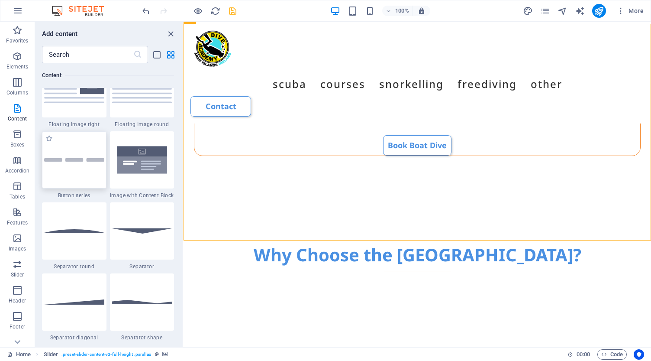
scroll to position [1969, 0]
click at [134, 167] on img at bounding box center [142, 159] width 60 height 40
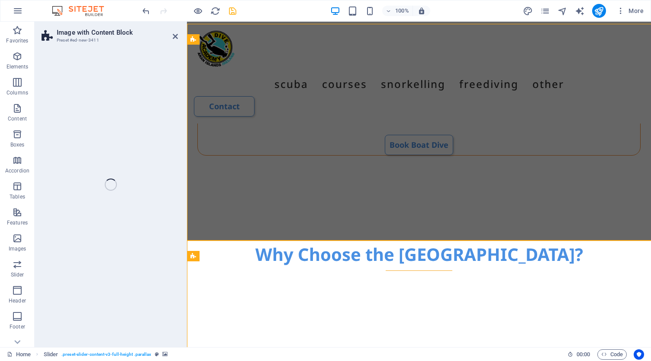
select select "rem"
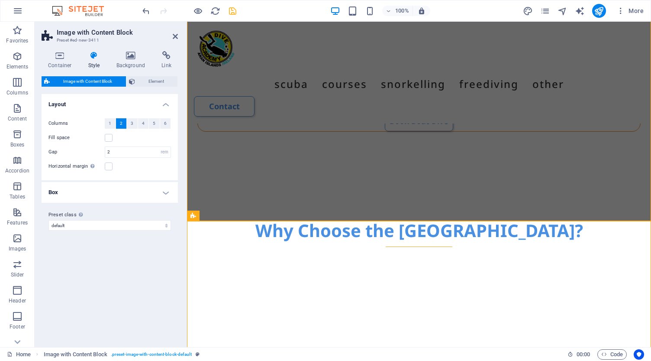
scroll to position [2195, 0]
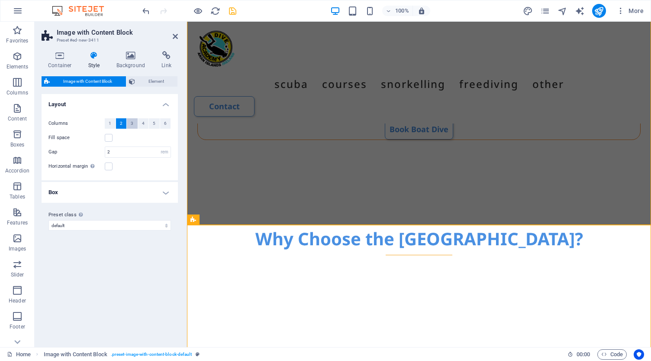
click at [130, 123] on button "3" at bounding box center [132, 123] width 11 height 10
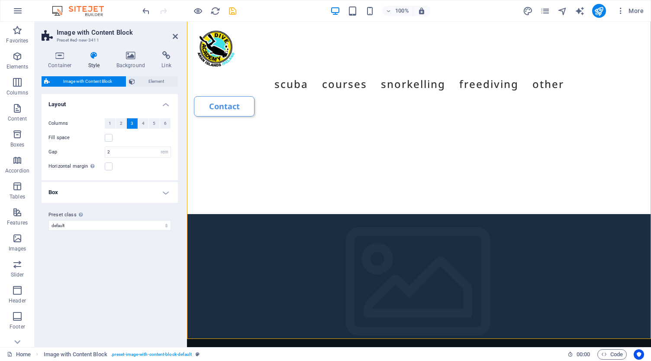
scroll to position [2509, 0]
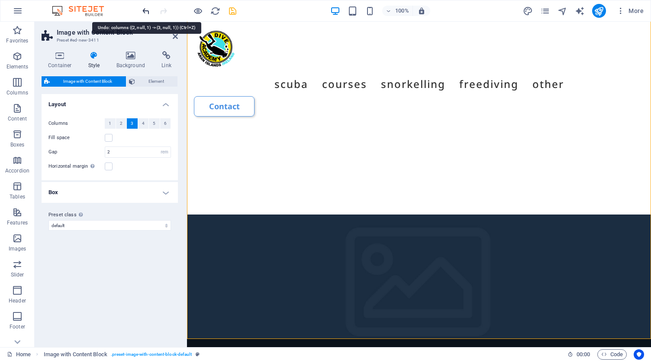
click at [145, 11] on icon "undo" at bounding box center [146, 11] width 10 height 10
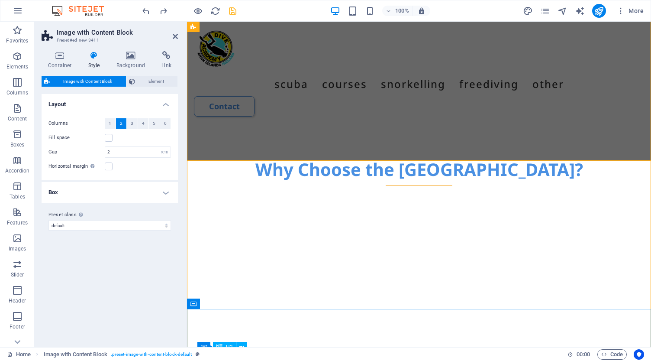
scroll to position [2258, 0]
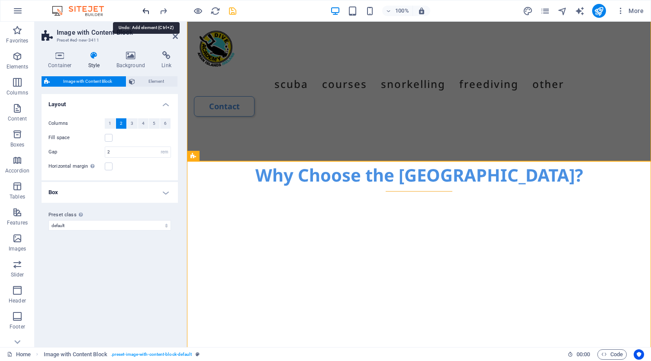
click at [146, 11] on icon "undo" at bounding box center [146, 11] width 10 height 10
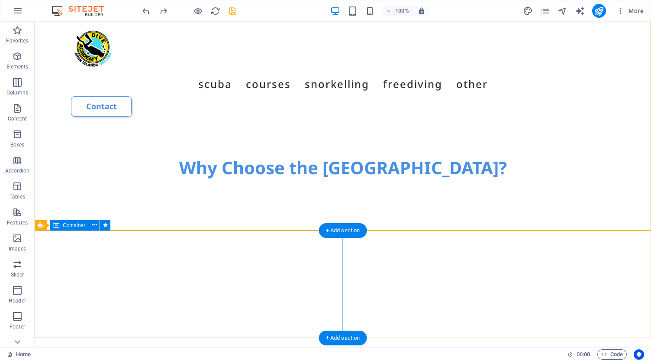
scroll to position [2177, 0]
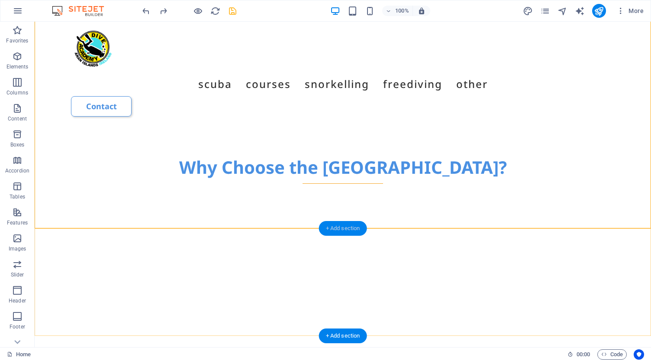
click at [343, 229] on div "+ Add section" at bounding box center [343, 228] width 48 height 15
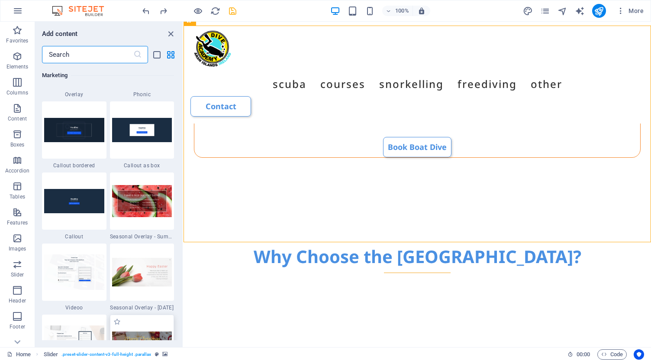
scroll to position [7102, 0]
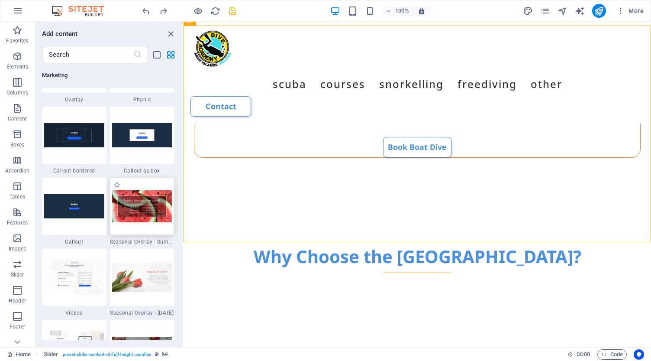
click at [139, 212] on img at bounding box center [142, 206] width 60 height 32
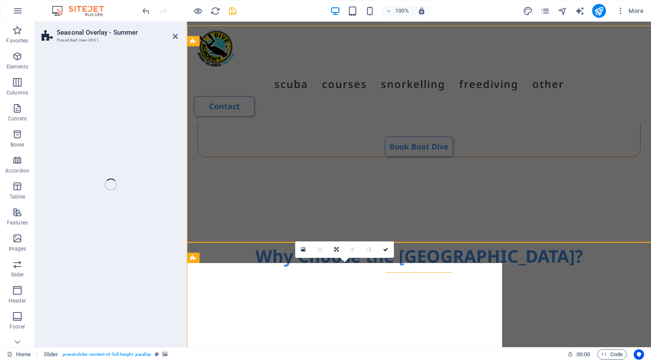
select select "px"
select select "rem"
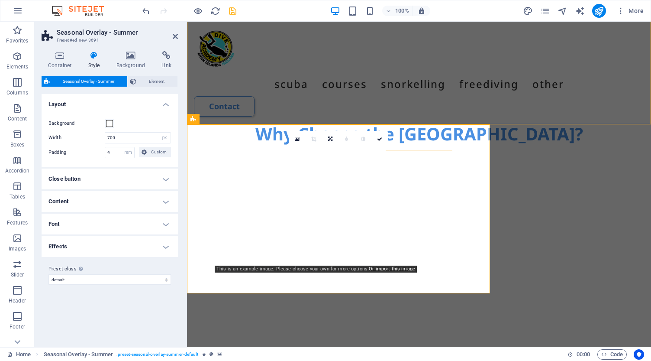
scroll to position [2300, 0]
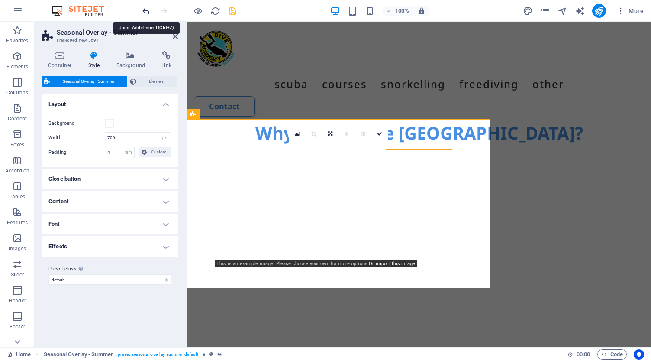
click at [145, 14] on icon "undo" at bounding box center [146, 11] width 10 height 10
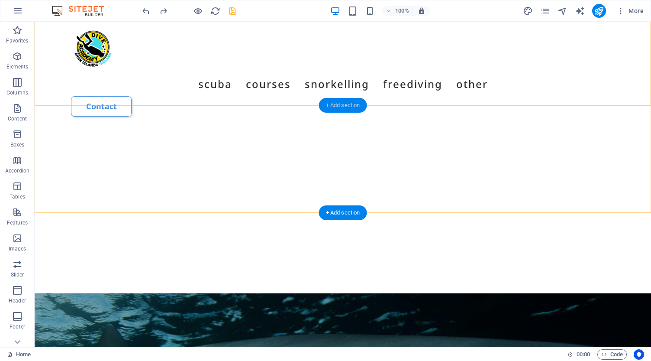
click at [346, 109] on div "+ Add section" at bounding box center [343, 105] width 48 height 15
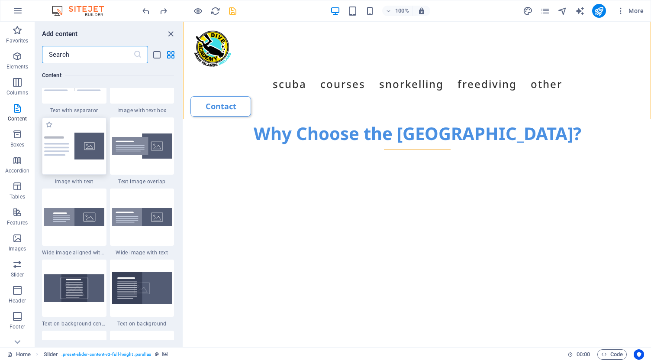
scroll to position [1633, 0]
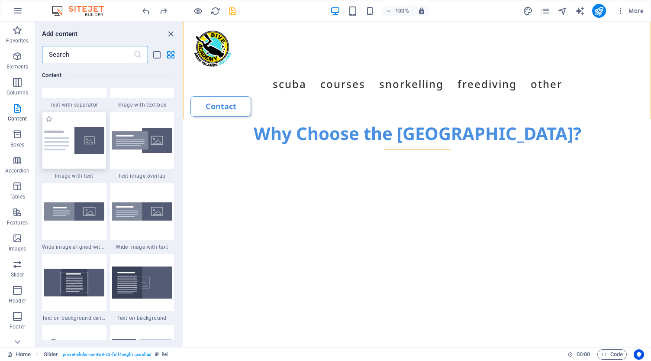
click at [62, 149] on img at bounding box center [74, 140] width 60 height 27
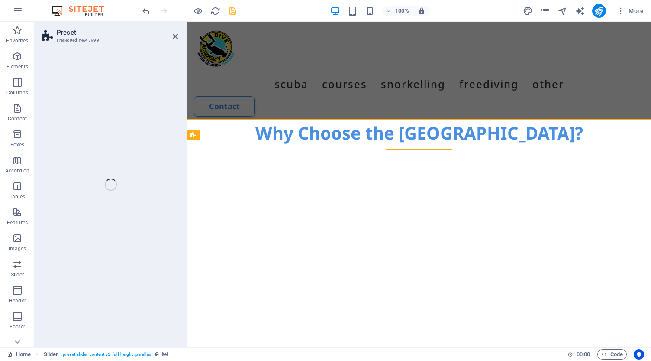
select select "rem"
select select "px"
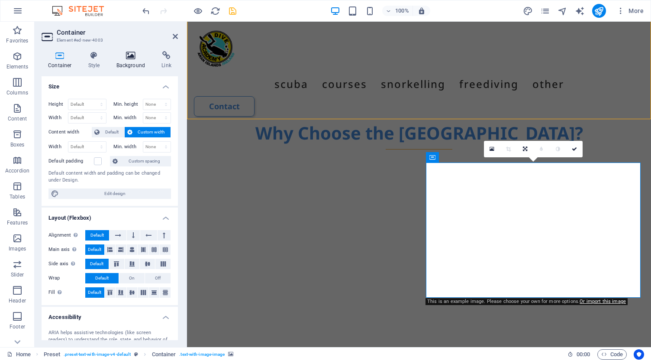
click at [129, 58] on icon at bounding box center [131, 55] width 42 height 9
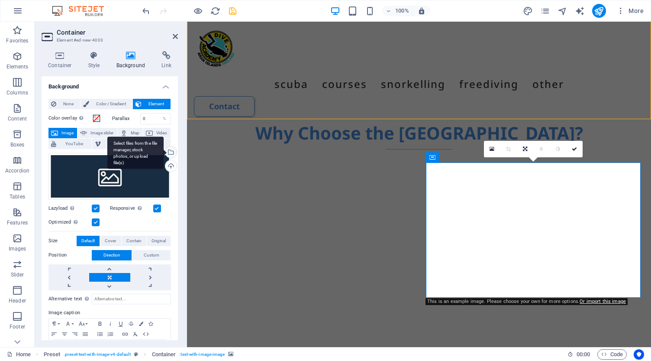
click at [168, 153] on div "Select files from the file manager, stock photos, or upload file(s)" at bounding box center [170, 152] width 13 height 13
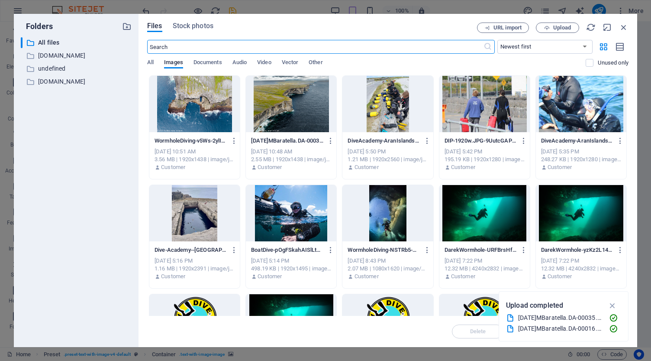
click at [303, 207] on div at bounding box center [291, 213] width 90 height 56
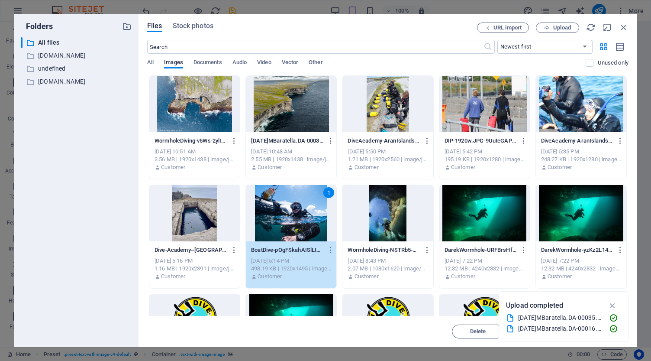
click at [303, 207] on div "1" at bounding box center [291, 213] width 90 height 56
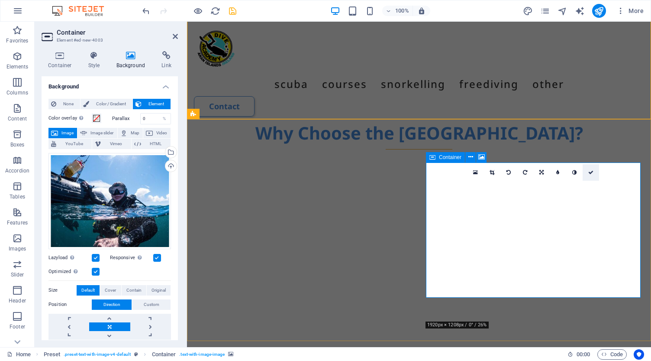
click at [589, 173] on icon at bounding box center [590, 172] width 5 height 5
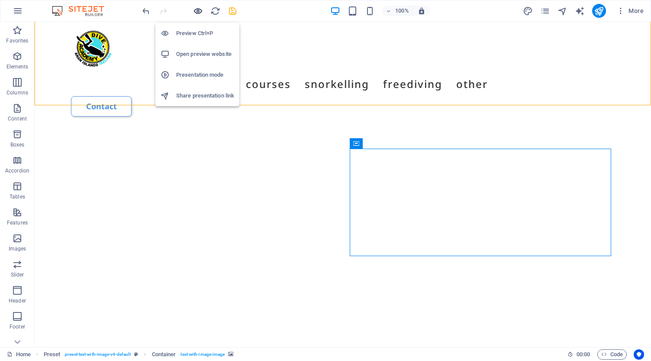
click at [197, 10] on icon "button" at bounding box center [198, 11] width 10 height 10
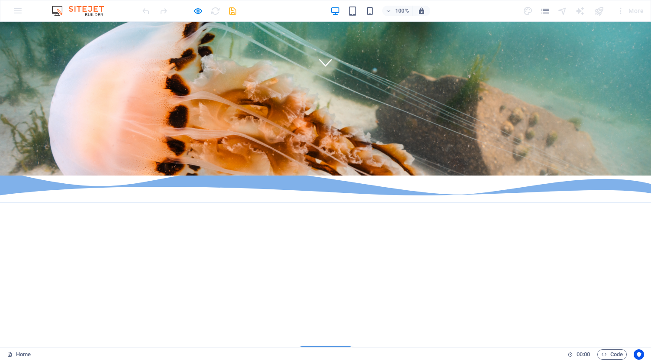
scroll to position [274, 0]
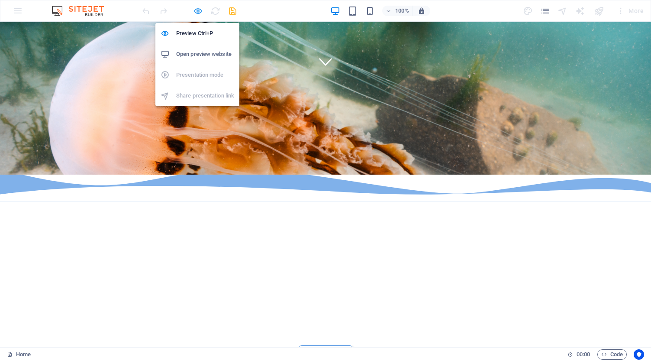
click at [200, 9] on icon "button" at bounding box center [198, 11] width 10 height 10
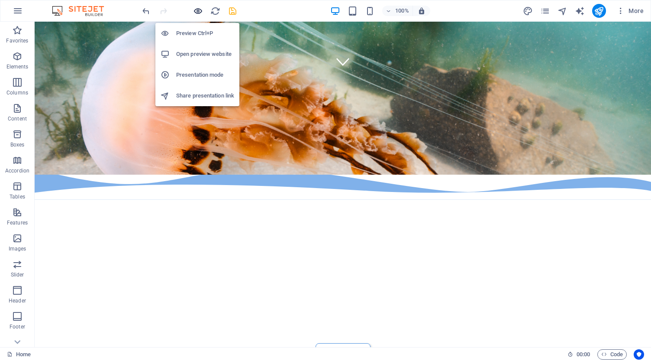
click at [199, 12] on icon "button" at bounding box center [198, 11] width 10 height 10
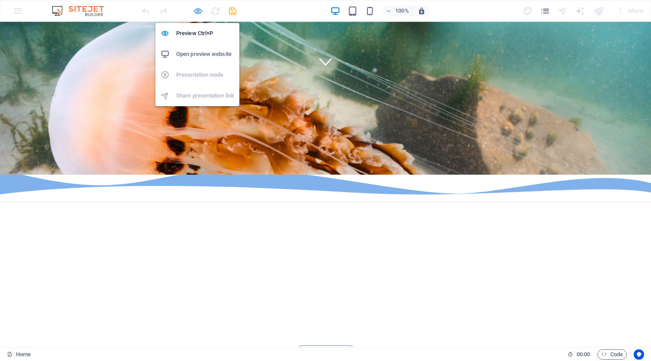
click at [200, 9] on icon "button" at bounding box center [198, 11] width 10 height 10
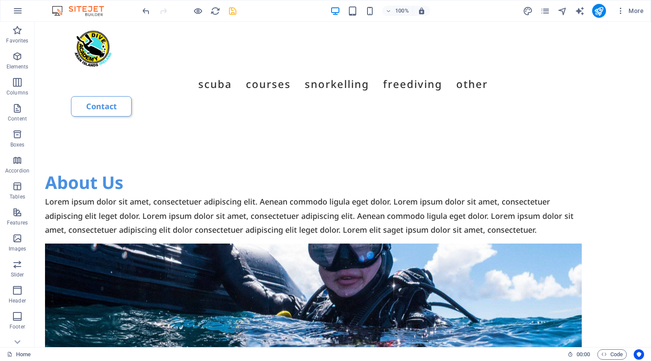
scroll to position [2439, 0]
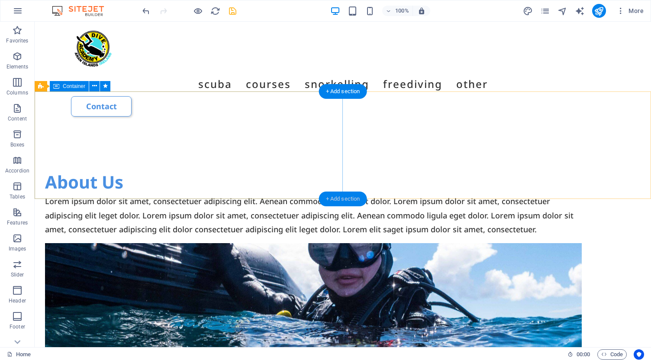
click at [342, 200] on div "+ Add section" at bounding box center [343, 198] width 48 height 15
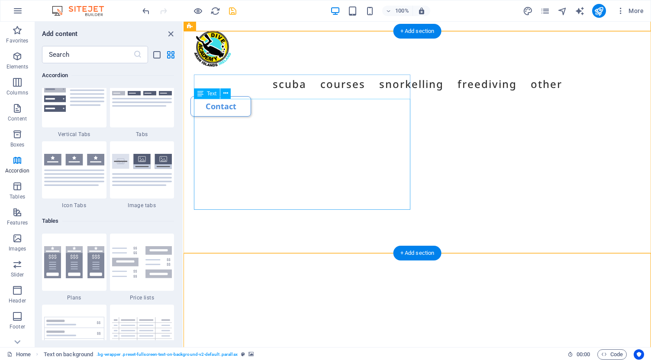
scroll to position [2326, 0]
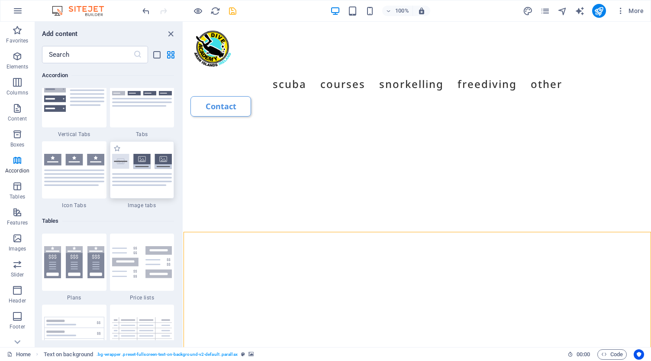
click at [148, 181] on img at bounding box center [142, 170] width 60 height 32
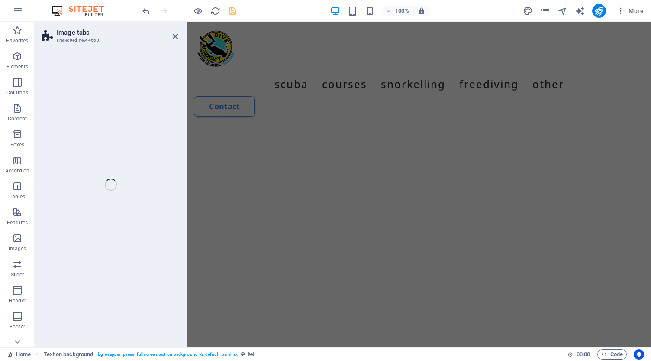
scroll to position [2662, 0]
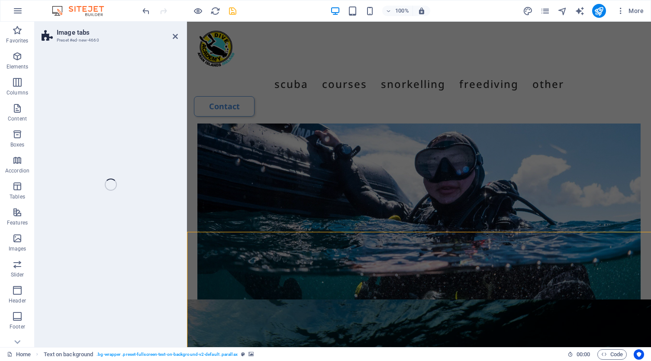
select select "rem"
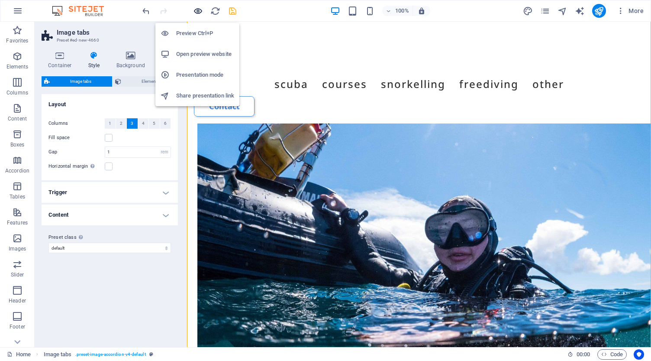
click at [196, 12] on icon "button" at bounding box center [198, 11] width 10 height 10
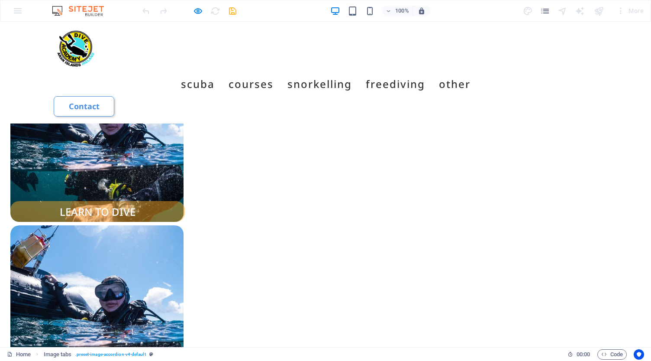
scroll to position [1459, 0]
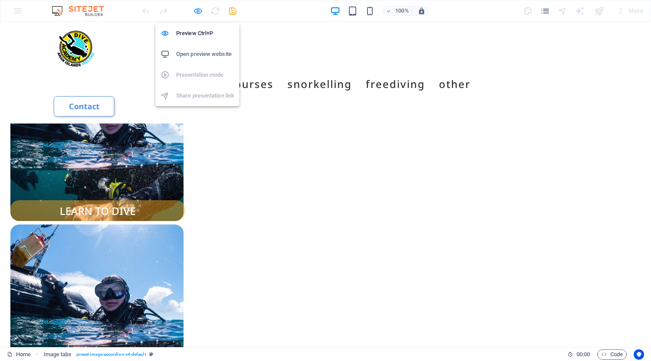
click at [196, 10] on icon "button" at bounding box center [198, 11] width 10 height 10
select select "rem"
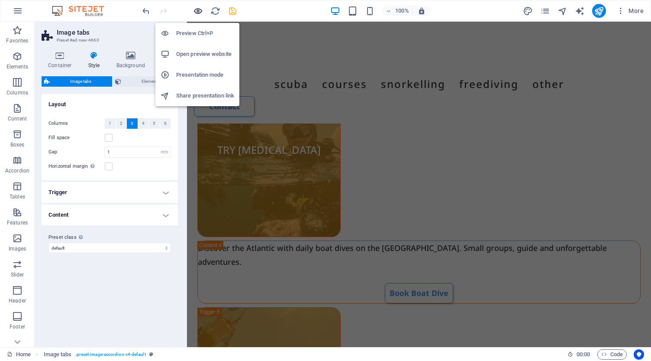
scroll to position [2769, 0]
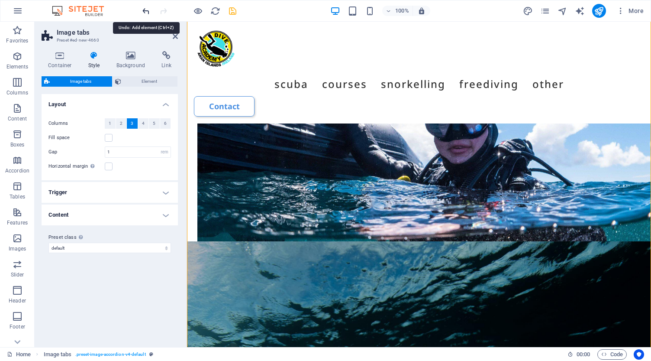
click at [144, 10] on icon "undo" at bounding box center [146, 11] width 10 height 10
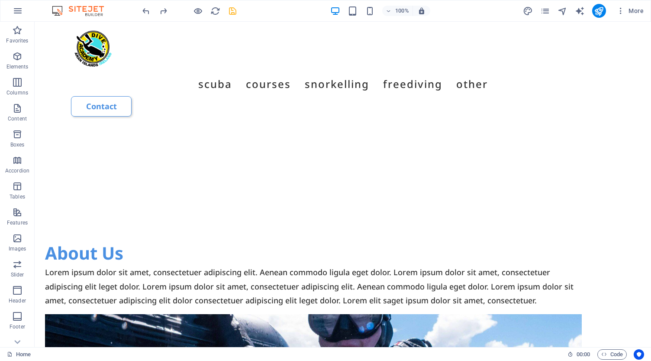
scroll to position [2370, 0]
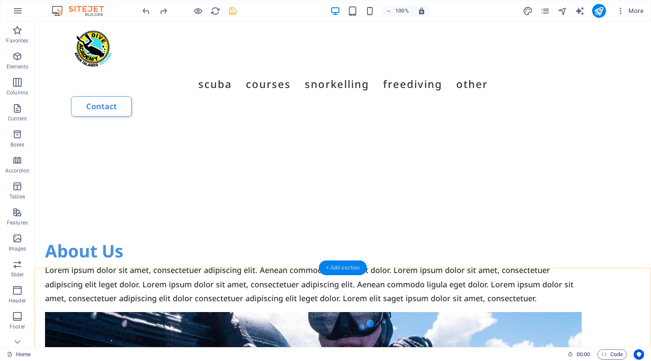
click at [344, 267] on div "+ Add section" at bounding box center [343, 267] width 48 height 15
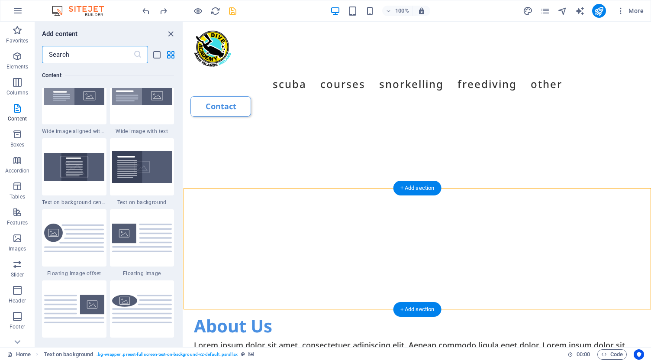
scroll to position [1749, 0]
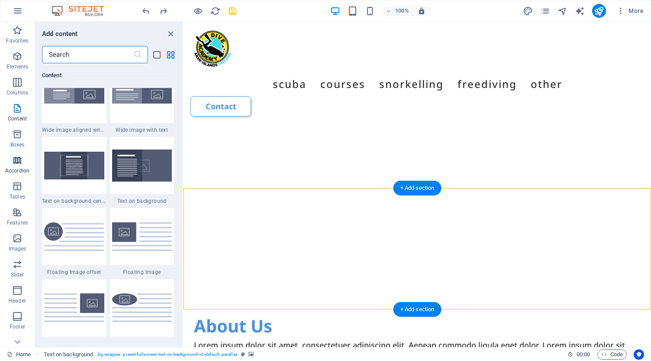
click at [21, 163] on icon "button" at bounding box center [17, 160] width 10 height 10
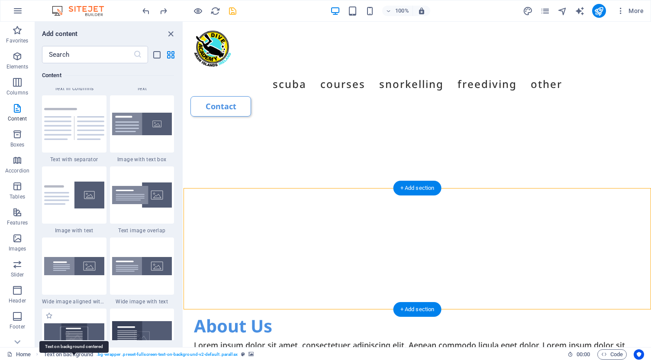
scroll to position [1578, 0]
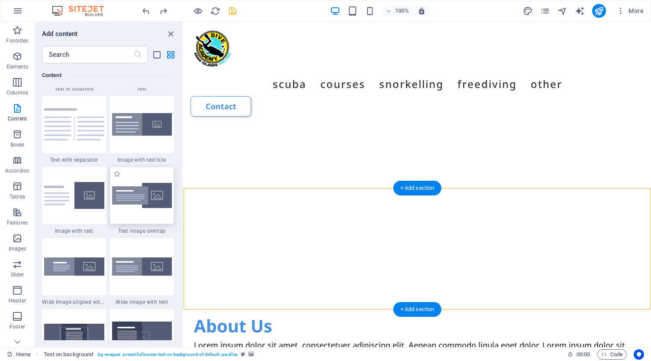
click at [121, 203] on img at bounding box center [142, 196] width 60 height 26
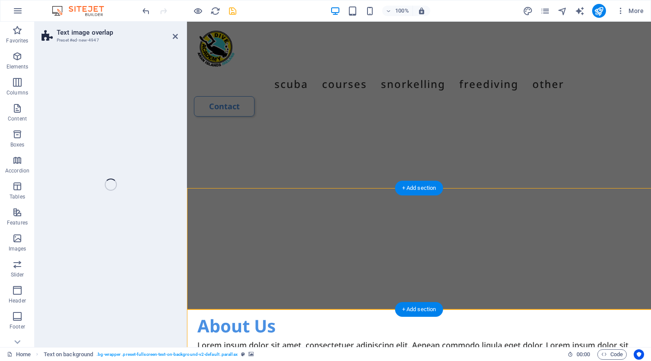
select select "rem"
select select "px"
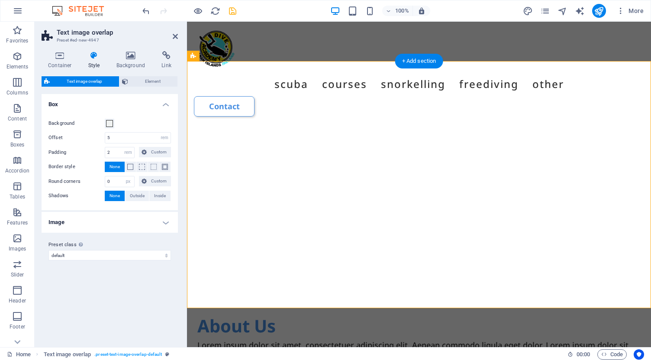
scroll to position [2618, 0]
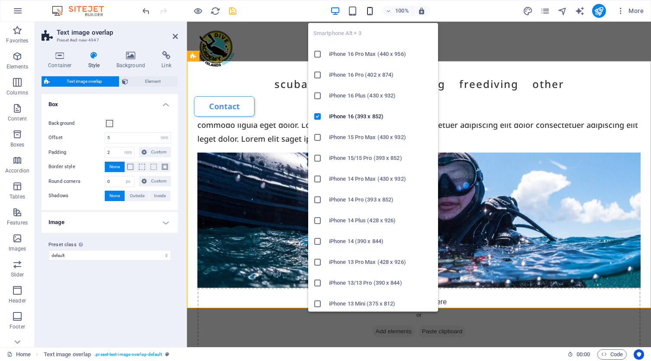
click at [370, 10] on icon "button" at bounding box center [370, 11] width 10 height 10
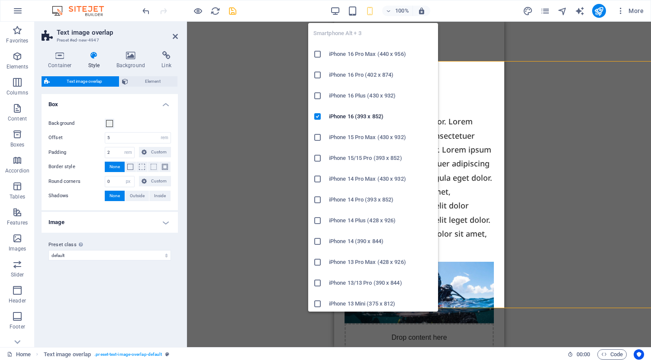
type input "1"
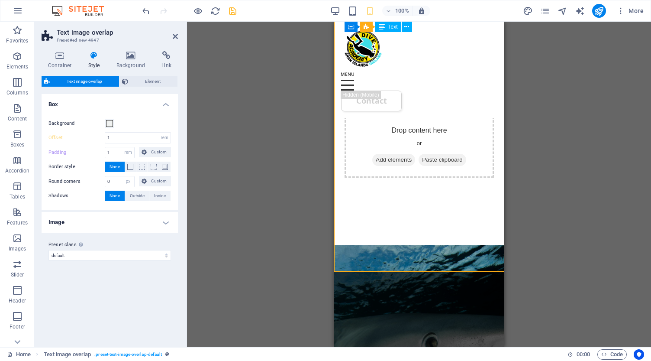
scroll to position [2827, 0]
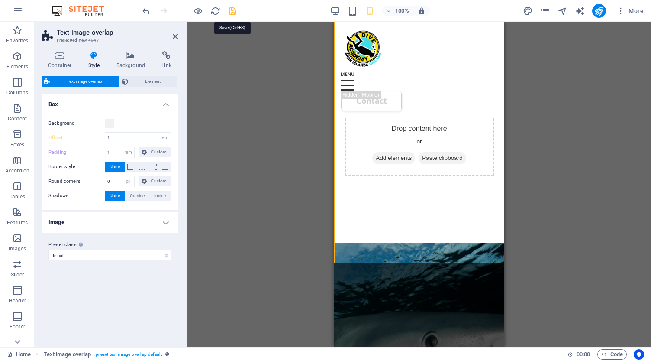
click at [232, 13] on icon "save" at bounding box center [233, 11] width 10 height 10
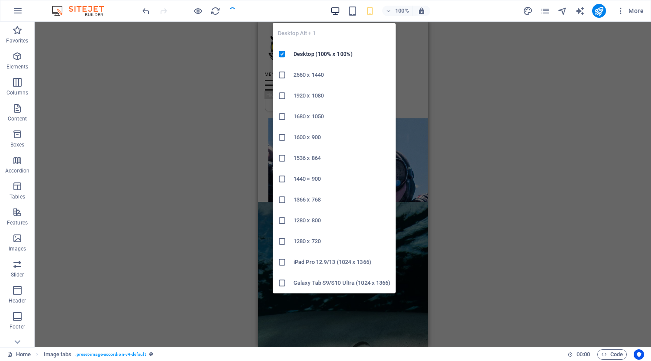
click at [337, 10] on icon "button" at bounding box center [335, 11] width 10 height 10
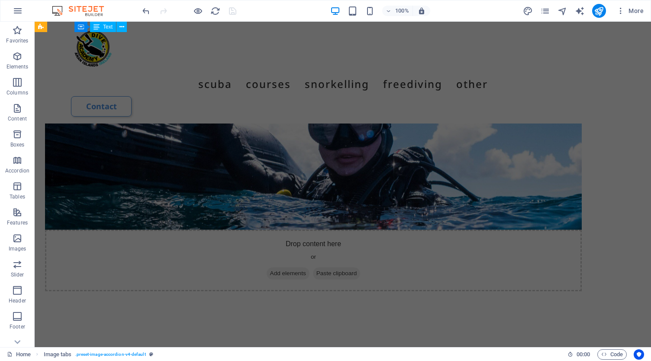
scroll to position [2561, 0]
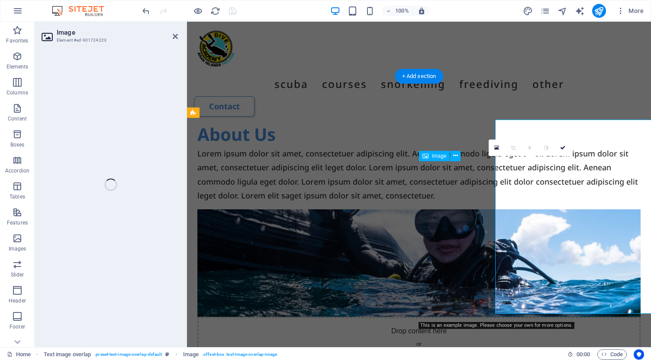
select select "%"
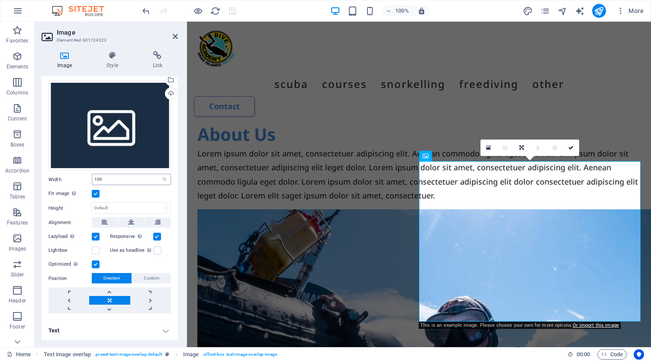
scroll to position [18, 0]
click at [114, 55] on icon at bounding box center [112, 55] width 42 height 9
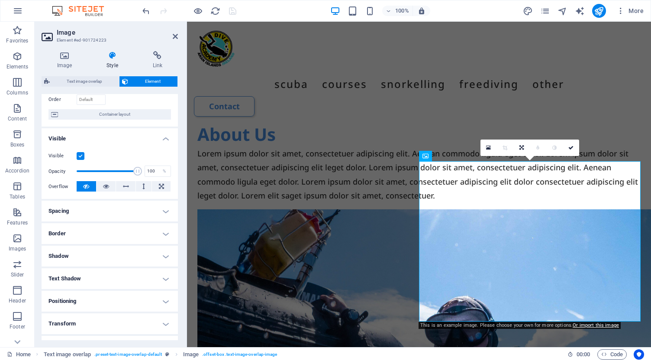
scroll to position [61, 0]
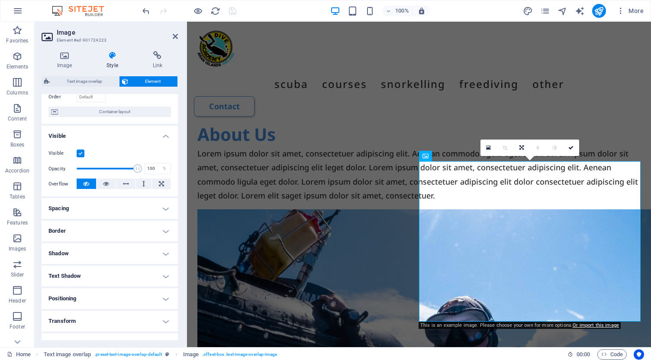
click at [92, 209] on h4 "Spacing" at bounding box center [110, 208] width 136 height 21
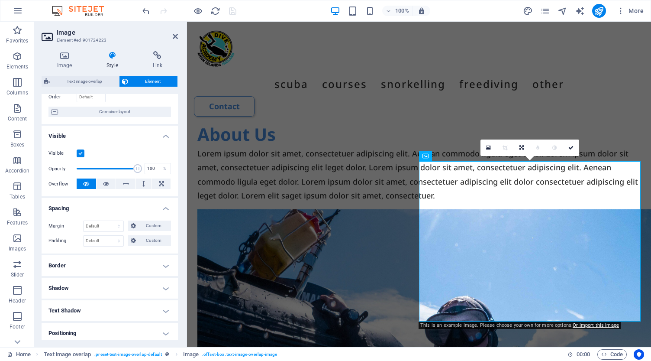
click at [97, 265] on h4 "Border" at bounding box center [110, 265] width 136 height 21
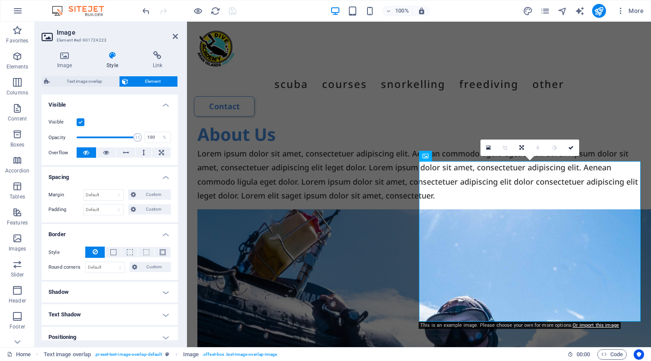
scroll to position [95, 0]
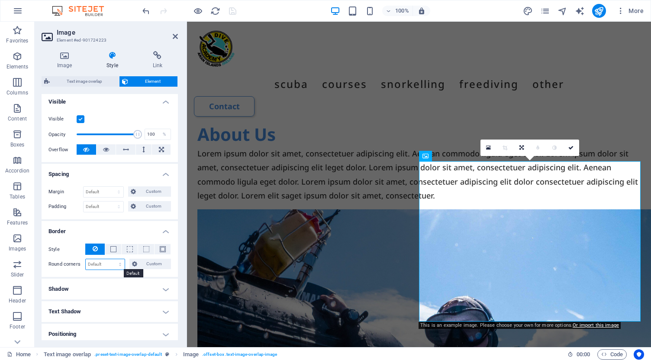
select select "px"
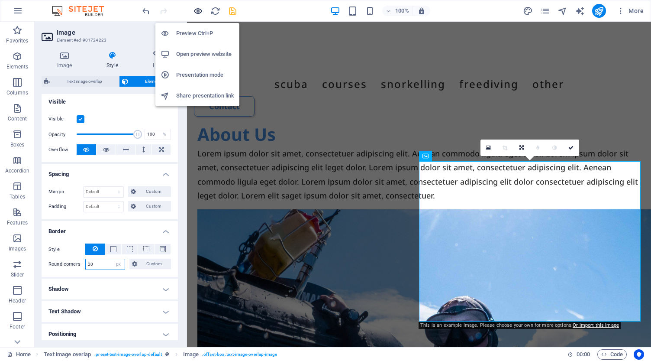
type input "20"
click at [197, 12] on icon "button" at bounding box center [198, 11] width 10 height 10
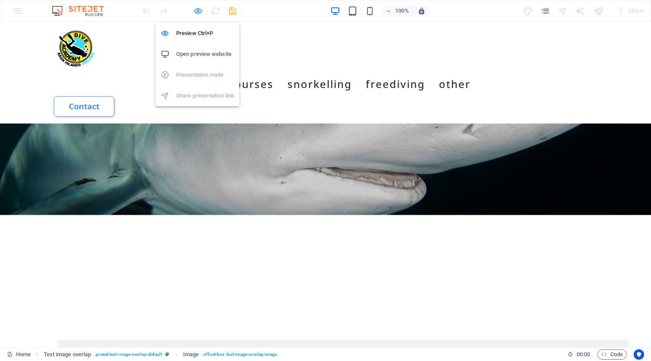
scroll to position [1533, 0]
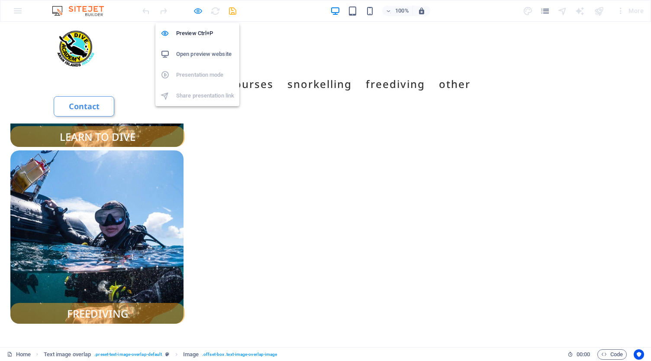
click at [197, 11] on icon "button" at bounding box center [198, 11] width 10 height 10
select select "px"
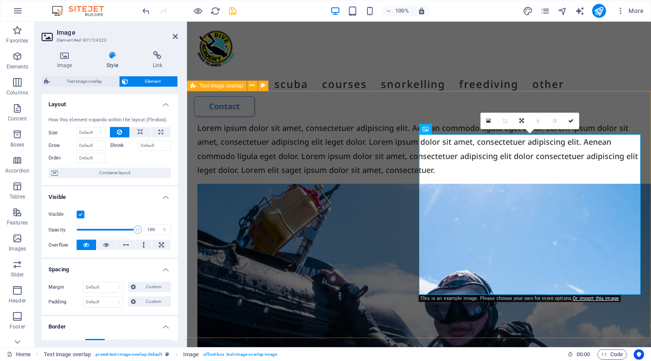
scroll to position [2586, 0]
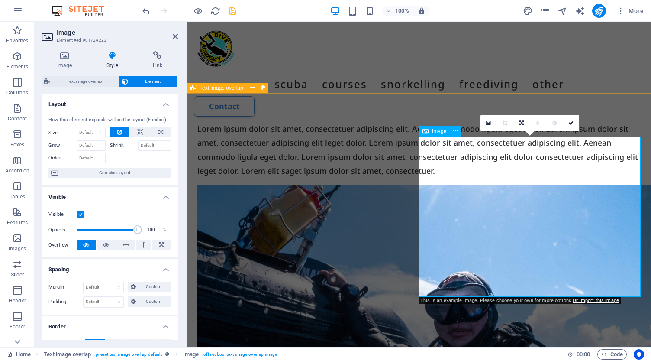
click at [491, 124] on icon at bounding box center [488, 123] width 5 height 6
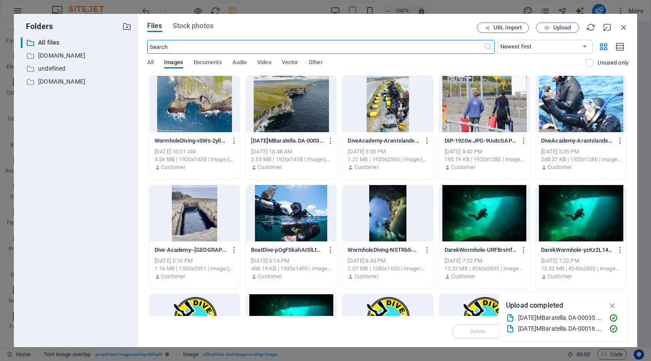
scroll to position [2822, 0]
click at [471, 112] on div at bounding box center [484, 104] width 90 height 56
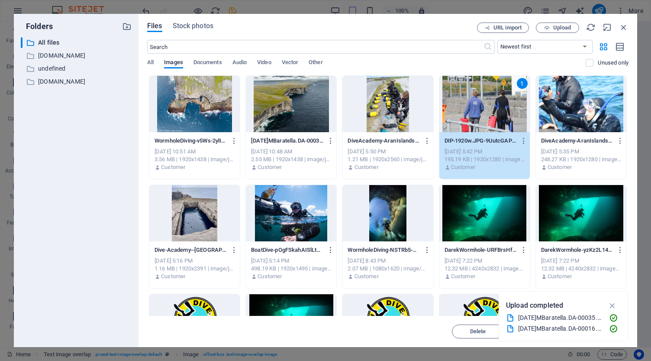
click at [471, 112] on div "1" at bounding box center [484, 104] width 90 height 56
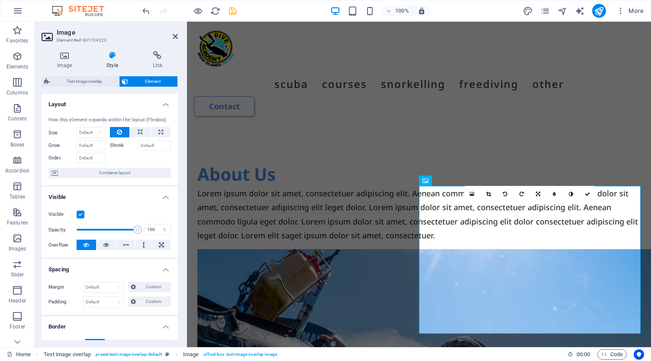
scroll to position [2554, 0]
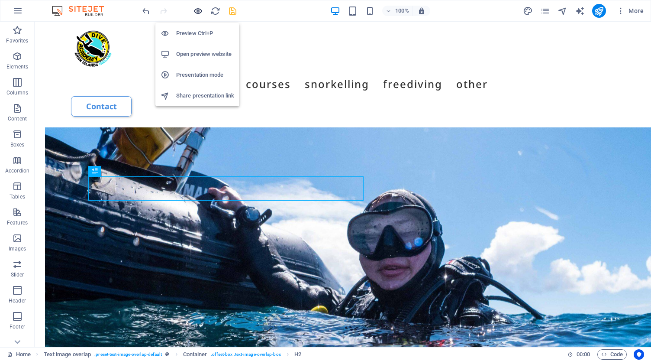
click at [199, 10] on icon "button" at bounding box center [198, 11] width 10 height 10
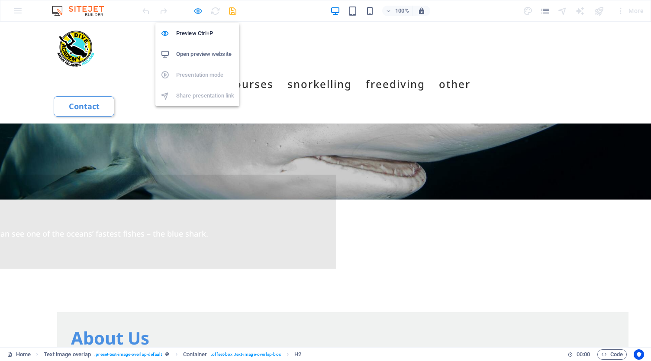
scroll to position [1498, 0]
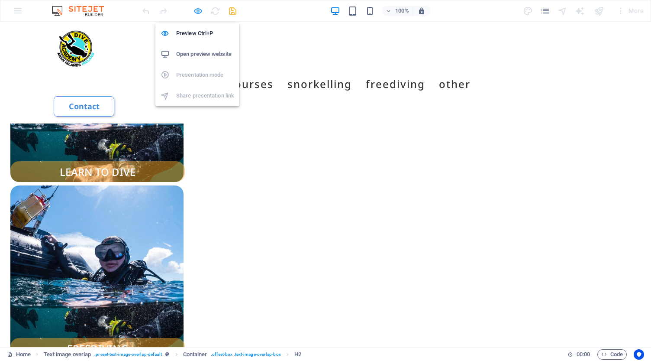
click at [196, 12] on icon "button" at bounding box center [198, 11] width 10 height 10
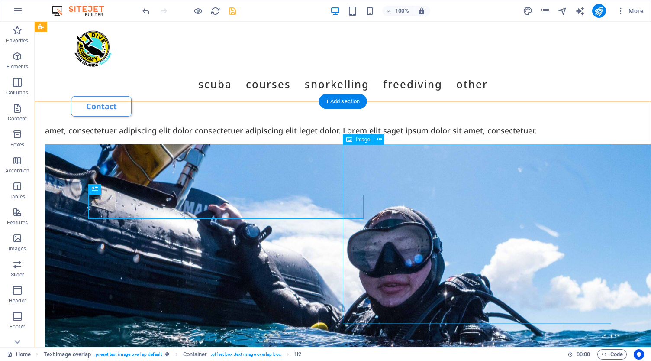
scroll to position [2536, 0]
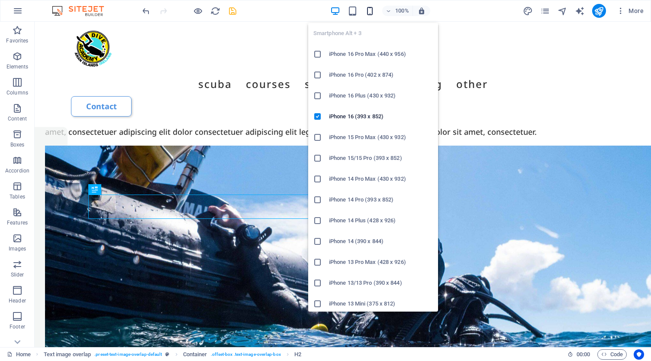
click at [370, 10] on icon "button" at bounding box center [370, 11] width 10 height 10
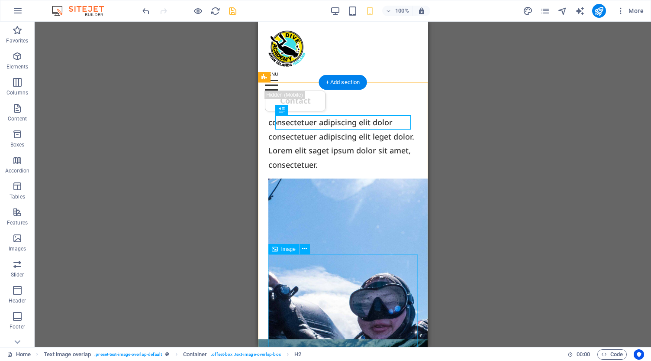
scroll to position [2699, 0]
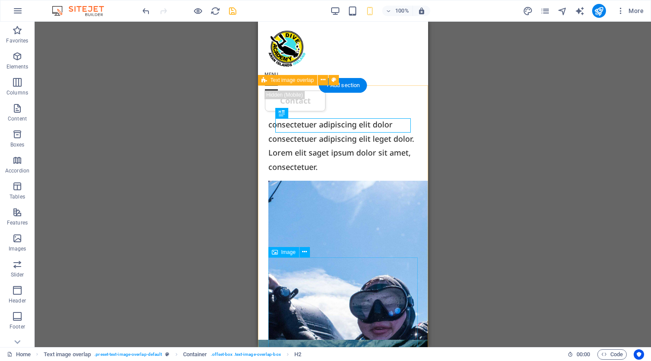
select select "px"
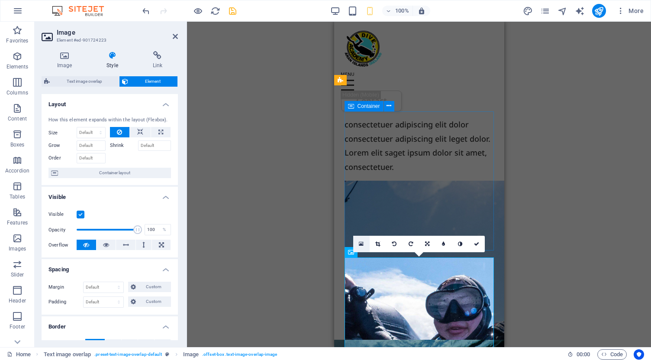
click at [361, 245] on icon at bounding box center [361, 244] width 5 height 6
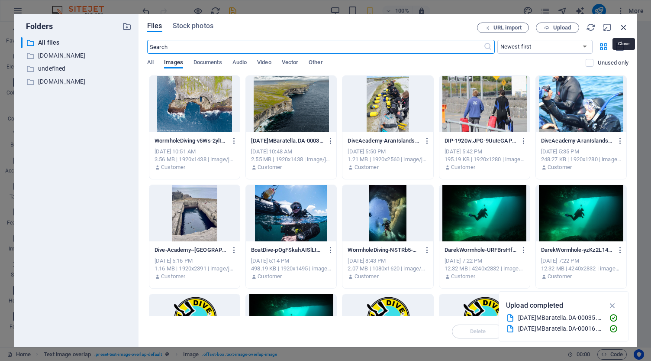
click at [624, 26] on icon "button" at bounding box center [624, 28] width 10 height 10
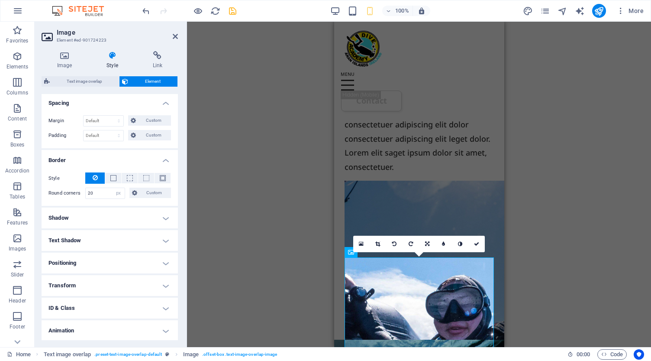
scroll to position [168, 0]
click at [155, 192] on span "Custom" at bounding box center [154, 191] width 29 height 10
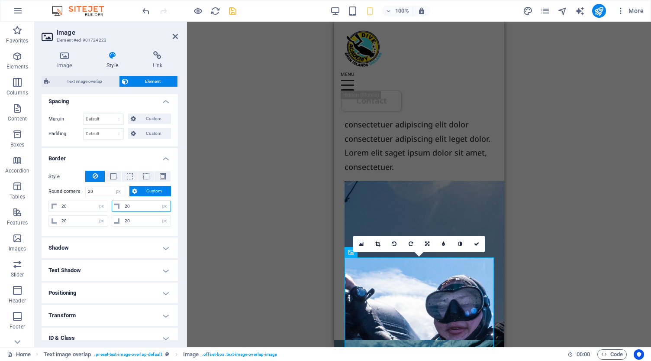
drag, startPoint x: 140, startPoint y: 203, endPoint x: 115, endPoint y: 201, distance: 25.2
click at [115, 201] on div "20 px rem % vh vw" at bounding box center [142, 205] width 60 height 11
type input "0"
select select "DISABLED_OPTION_VALUE"
type input "0"
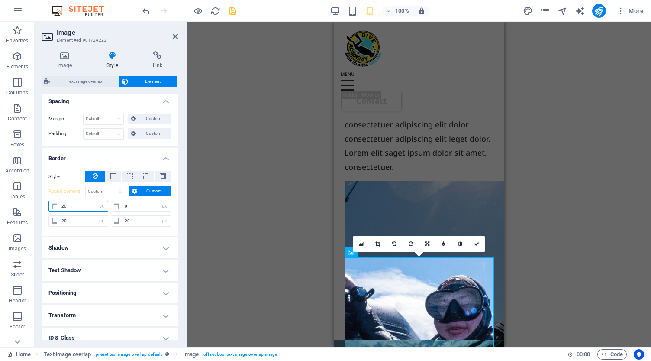
drag, startPoint x: 82, startPoint y: 206, endPoint x: 48, endPoint y: 205, distance: 34.6
click at [48, 205] on div "Style - Width 1 auto px rem % vh vw Custom Custom 1 auto px rem % vh vw 1 auto …" at bounding box center [110, 200] width 136 height 72
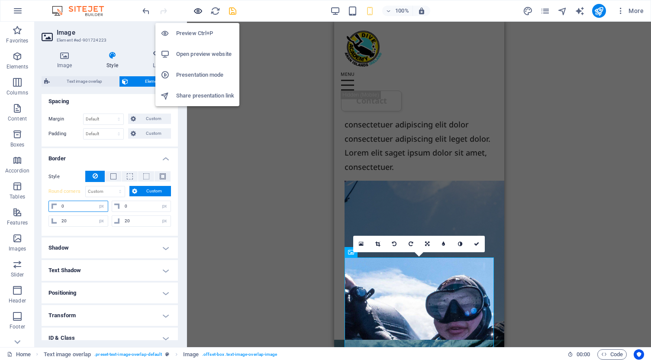
type input "0"
click at [201, 12] on icon "button" at bounding box center [198, 11] width 10 height 10
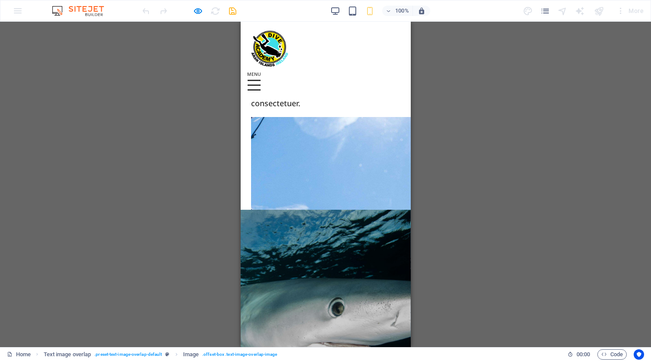
scroll to position [2184, 0]
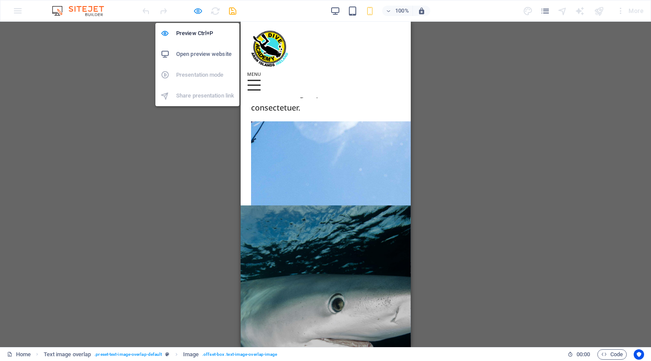
click at [195, 11] on icon "button" at bounding box center [198, 11] width 10 height 10
select select "px"
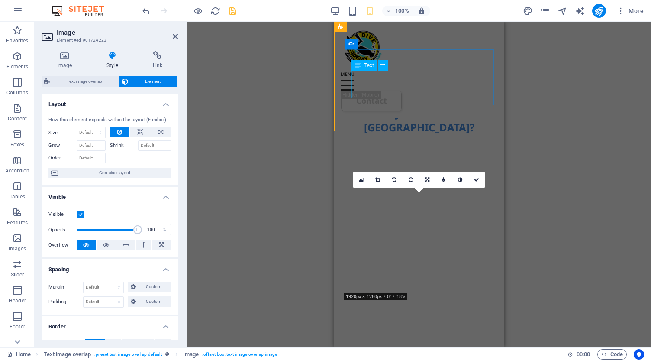
scroll to position [2271, 0]
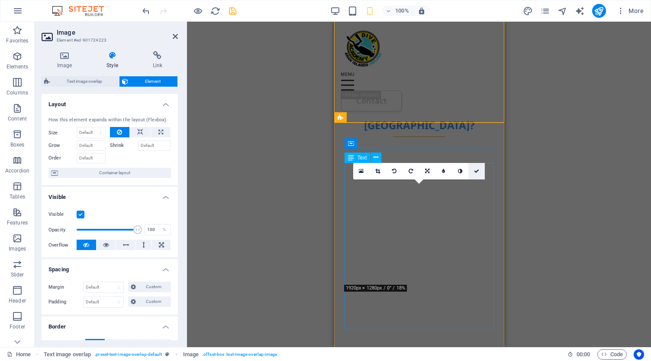
click at [476, 171] on icon at bounding box center [476, 170] width 5 height 5
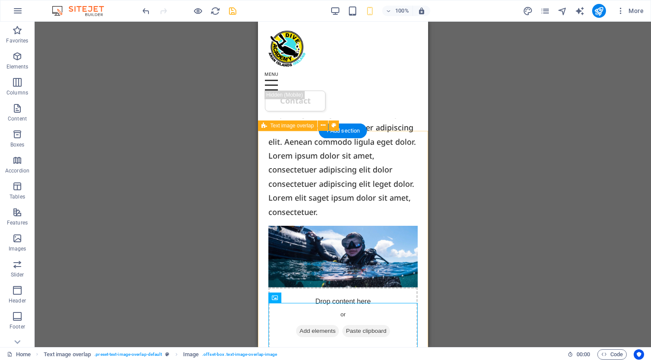
scroll to position [2655, 0]
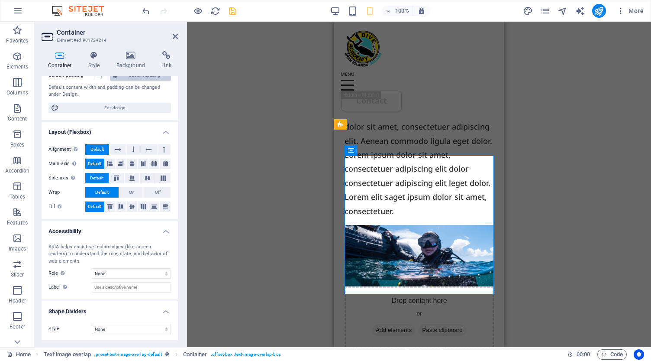
scroll to position [85, 0]
click at [95, 57] on icon at bounding box center [94, 55] width 25 height 9
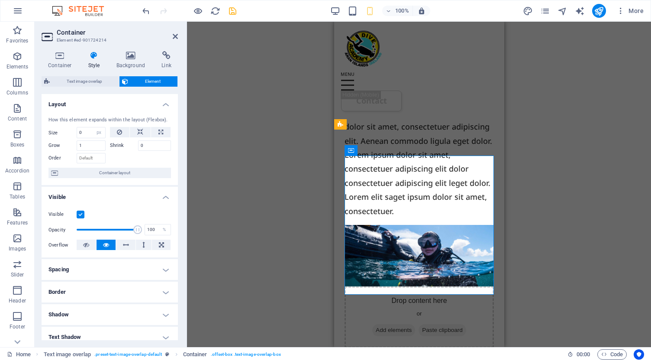
scroll to position [20, 0]
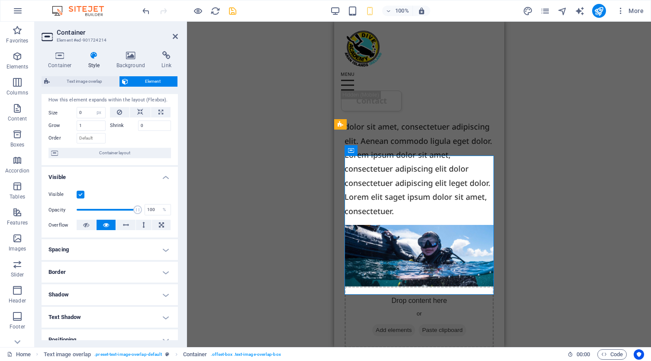
click at [112, 269] on h4 "Border" at bounding box center [110, 271] width 136 height 21
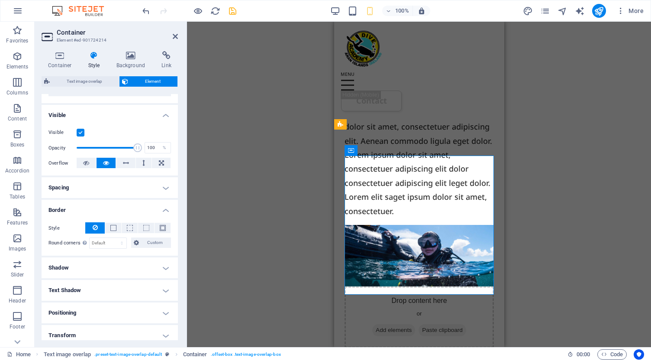
scroll to position [87, 0]
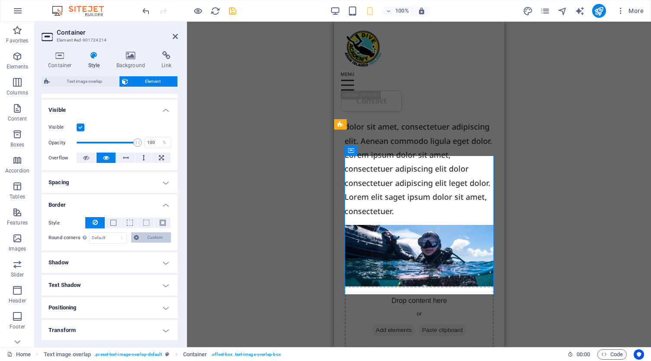
click at [151, 240] on span "Custom" at bounding box center [155, 237] width 27 height 10
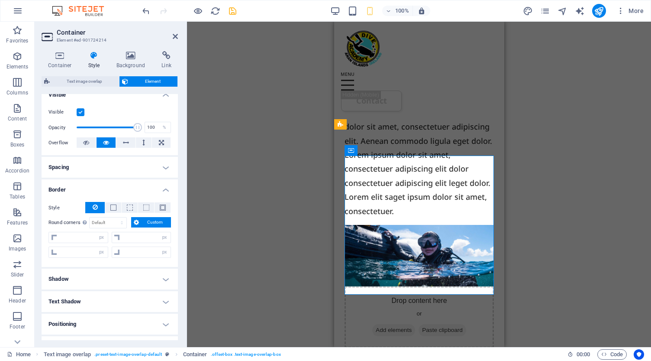
scroll to position [111, 0]
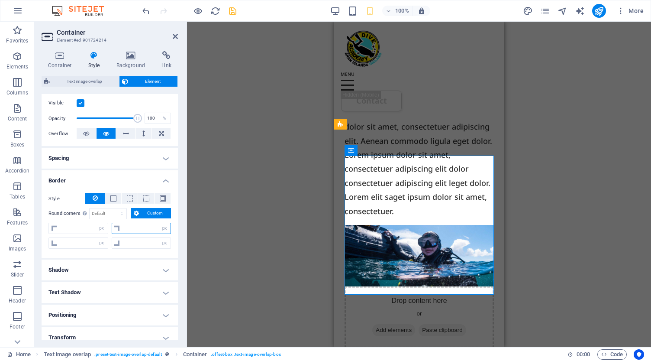
click at [142, 227] on input "number" at bounding box center [146, 228] width 48 height 10
type input "20"
type input "0"
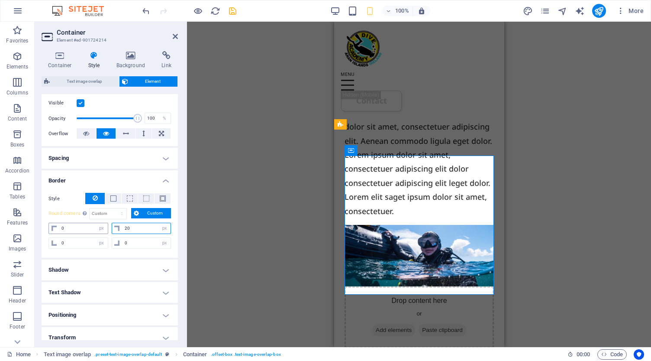
type input "20"
click at [85, 227] on input "0" at bounding box center [83, 228] width 48 height 10
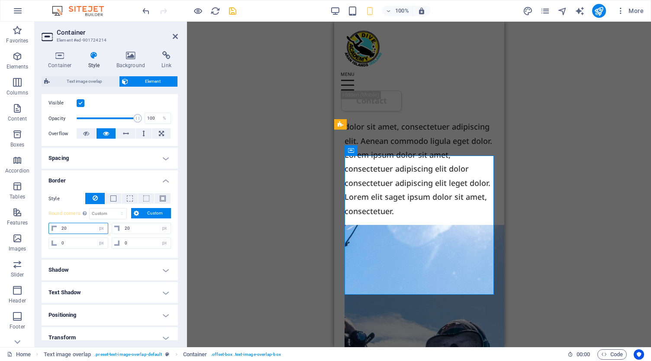
type input "2"
type input "20"
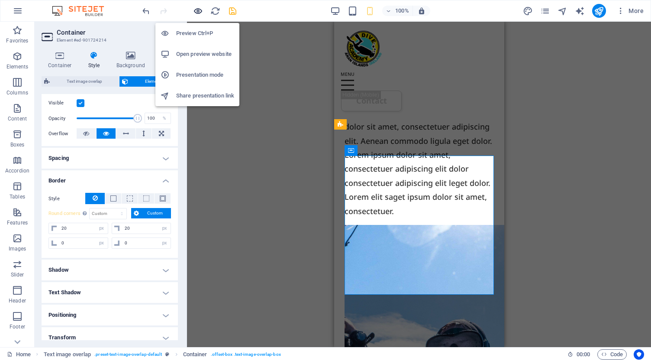
click at [198, 11] on icon "button" at bounding box center [198, 11] width 10 height 10
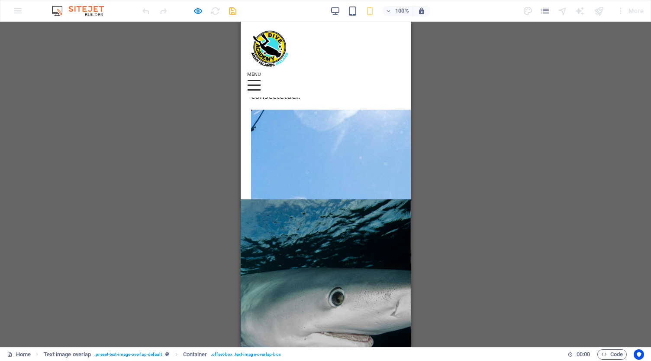
scroll to position [2195, 0]
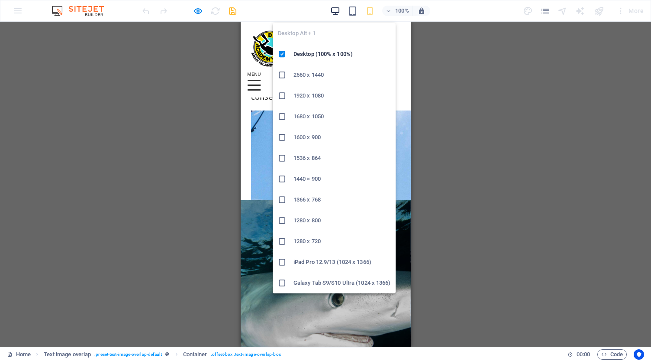
click at [335, 10] on icon "button" at bounding box center [335, 11] width 10 height 10
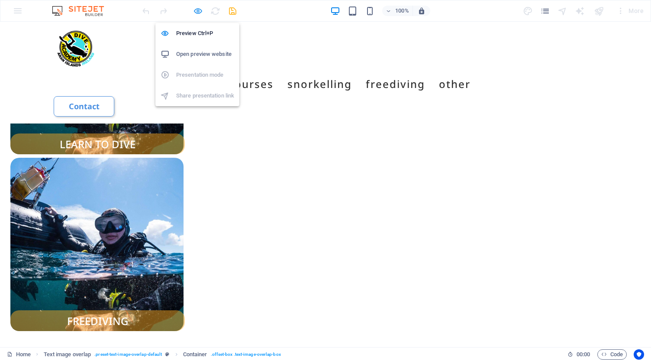
click at [197, 9] on icon "button" at bounding box center [198, 11] width 10 height 10
select select "px"
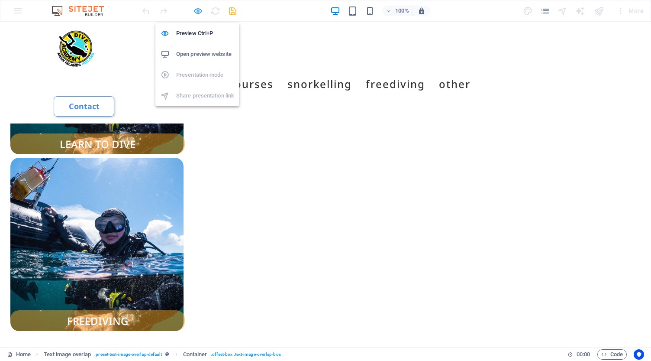
select select "px"
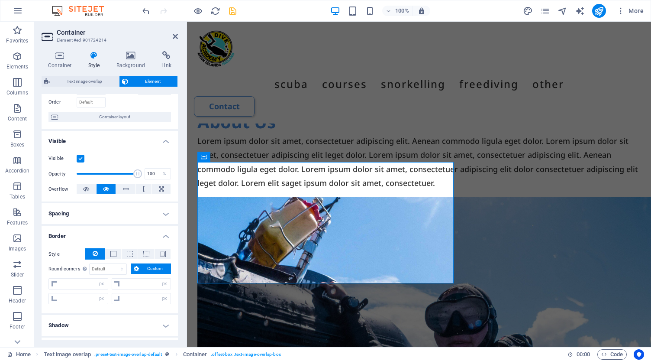
scroll to position [57, 0]
click at [69, 282] on input "number" at bounding box center [83, 282] width 48 height 10
type input "20"
type input "0"
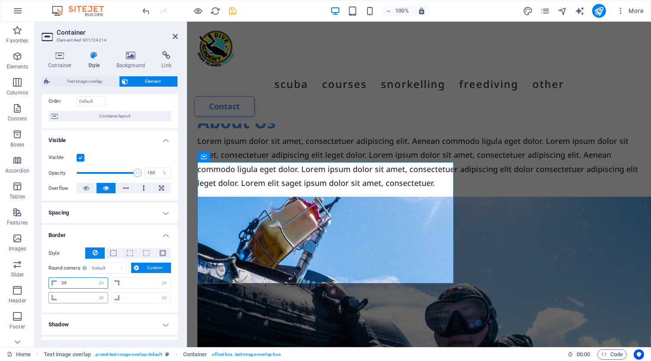
type input "0"
type input "20"
click at [71, 296] on input "0" at bounding box center [83, 297] width 48 height 10
type input "2"
type input "20"
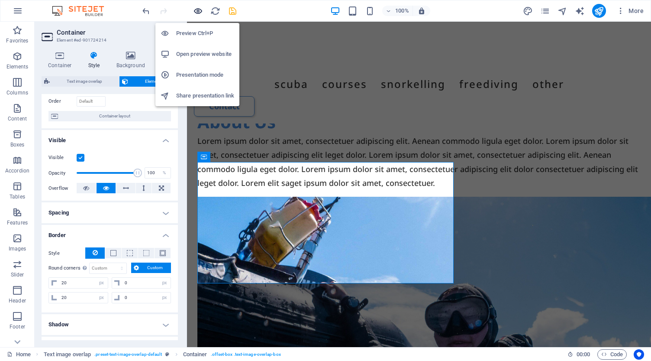
click at [196, 12] on icon "button" at bounding box center [198, 11] width 10 height 10
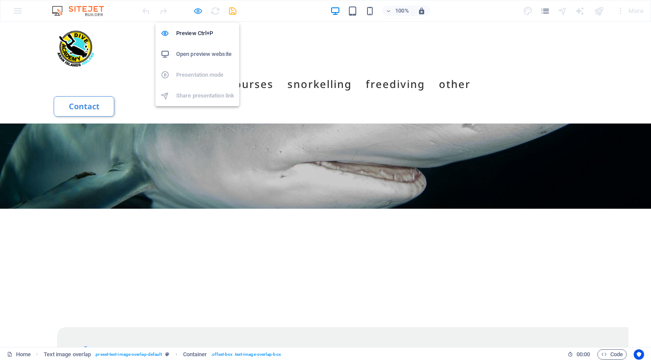
scroll to position [1526, 0]
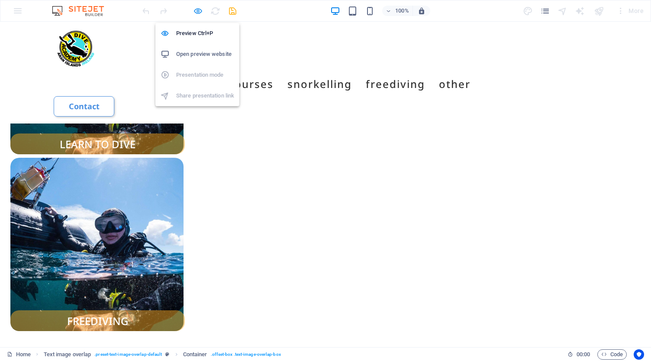
click at [198, 10] on icon "button" at bounding box center [198, 11] width 10 height 10
select select "px"
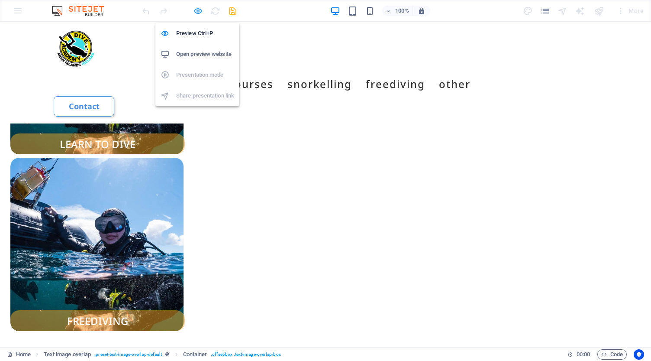
select select "px"
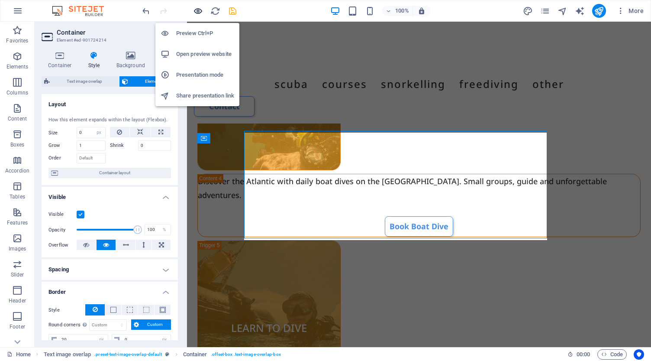
scroll to position [2612, 0]
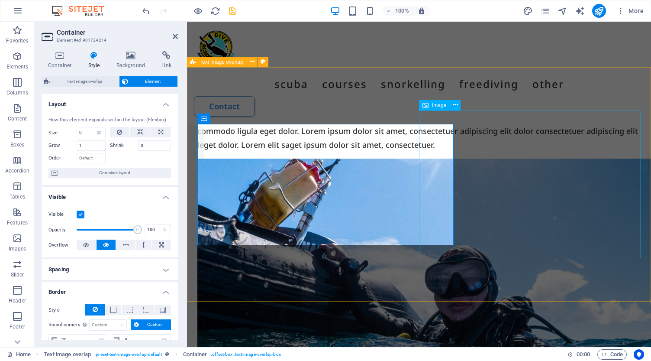
select select "px"
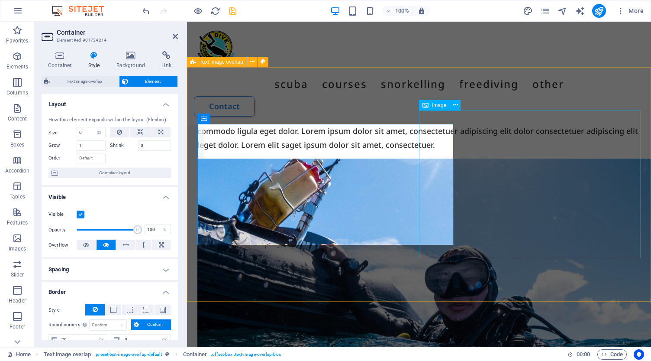
select select "px"
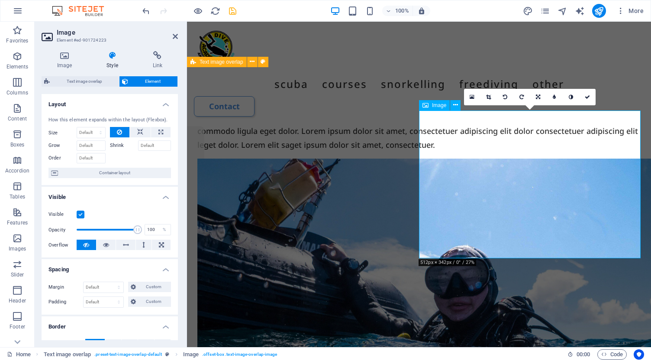
type input "20"
select select "px"
type input "20"
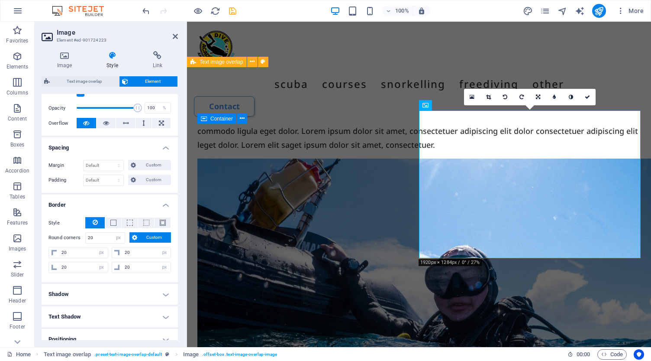
scroll to position [122, 0]
click at [84, 250] on input "20" at bounding box center [83, 251] width 48 height 10
type input "2"
type input "0"
select select "DISABLED_OPTION_VALUE"
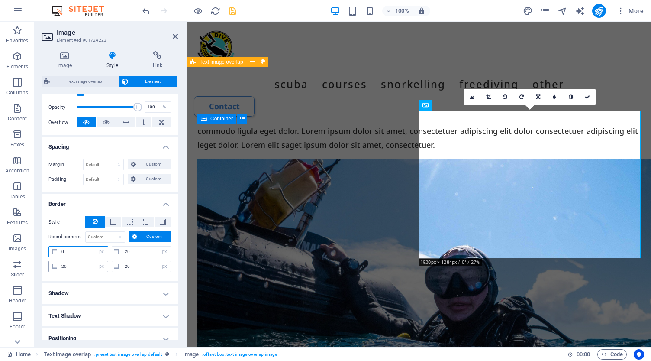
type input "0"
click at [73, 266] on input "20" at bounding box center [83, 266] width 48 height 10
type input "2"
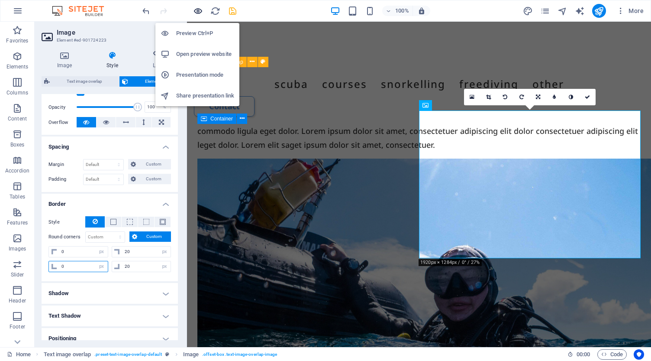
type input "0"
click at [196, 13] on icon "button" at bounding box center [198, 11] width 10 height 10
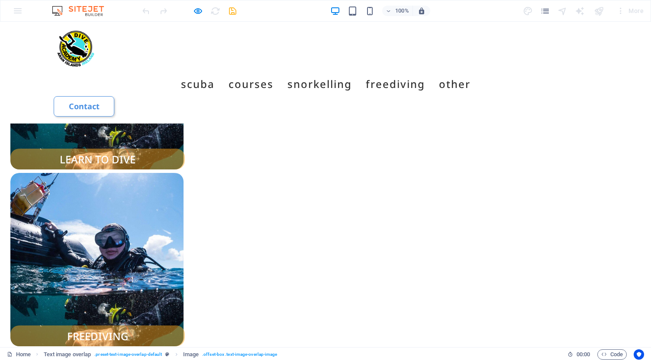
scroll to position [1511, 0]
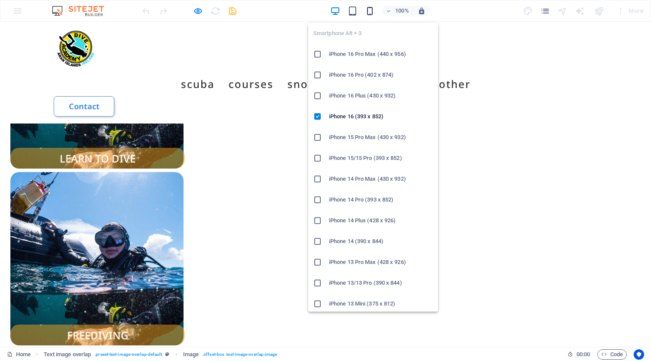
click at [370, 10] on icon "button" at bounding box center [370, 11] width 10 height 10
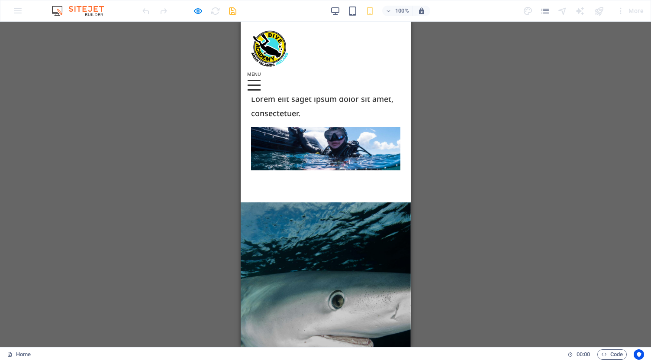
scroll to position [2180, 0]
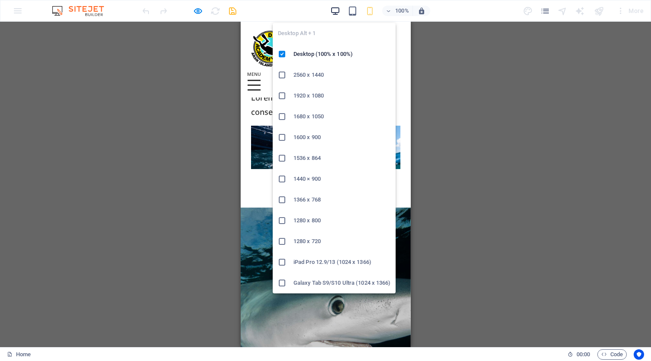
click at [335, 8] on icon "button" at bounding box center [335, 11] width 10 height 10
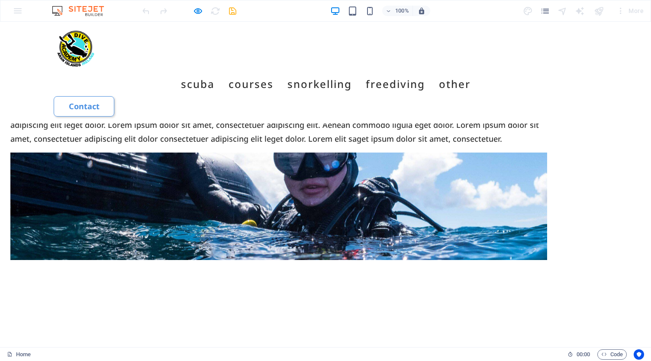
scroll to position [2244, 0]
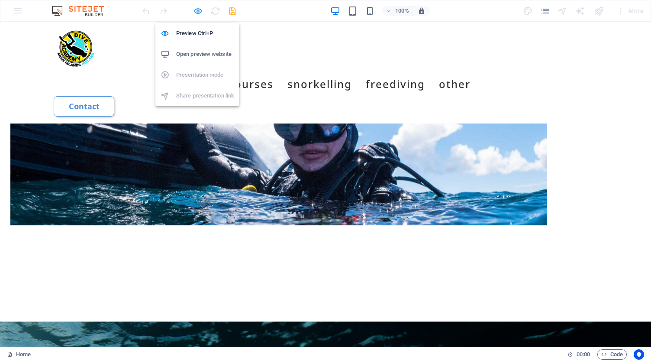
click at [198, 12] on icon "button" at bounding box center [198, 11] width 10 height 10
select select "px"
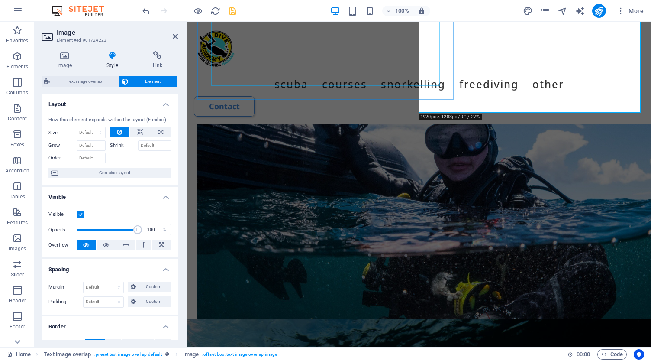
scroll to position [2764, 0]
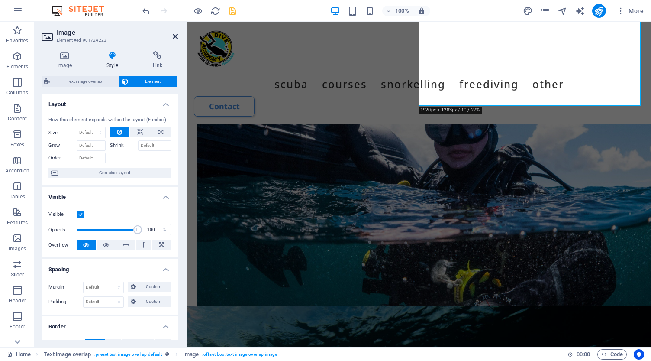
click at [174, 38] on icon at bounding box center [175, 36] width 5 height 7
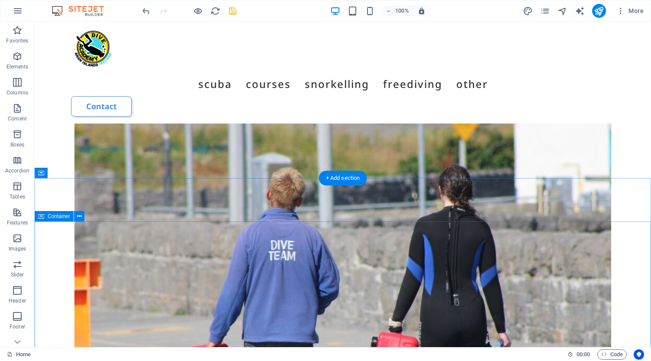
scroll to position [3248, 0]
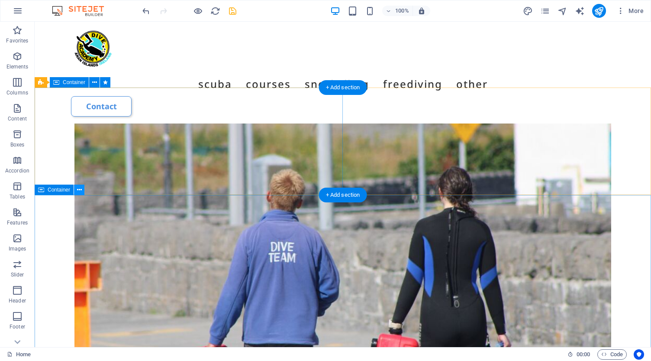
click at [78, 189] on icon at bounding box center [79, 189] width 5 height 9
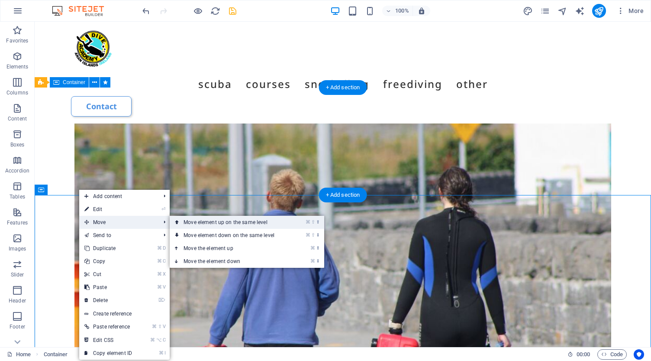
click at [224, 222] on link "⌘ ⇧ ⬆ Move element up on the same level" at bounding box center [231, 222] width 122 height 13
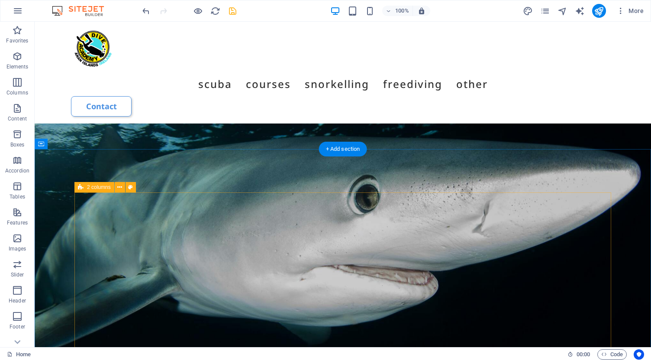
scroll to position [2867, 0]
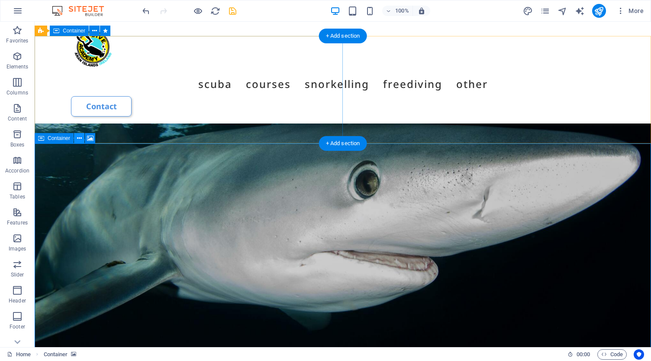
click at [80, 138] on icon at bounding box center [79, 138] width 5 height 9
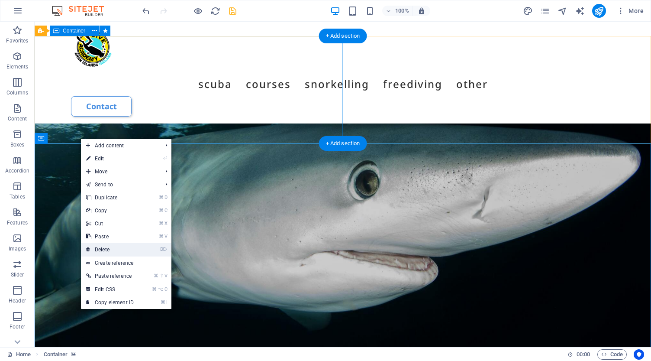
click at [117, 249] on link "⌦ Delete" at bounding box center [110, 249] width 58 height 13
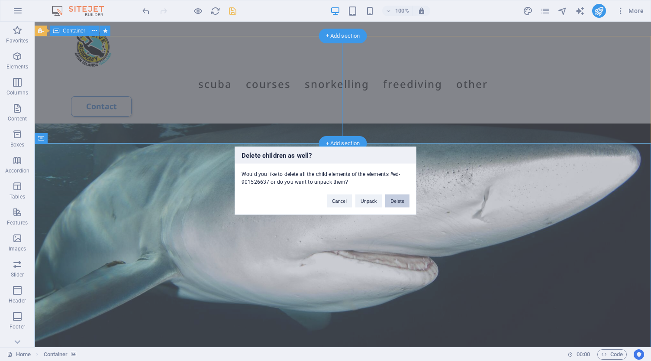
click at [398, 199] on button "Delete" at bounding box center [397, 200] width 24 height 13
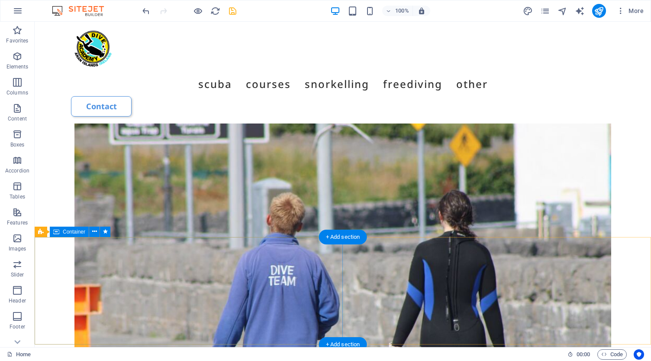
scroll to position [3224, 0]
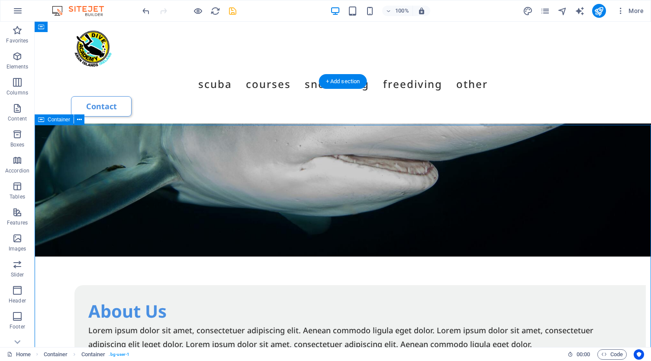
scroll to position [2916, 0]
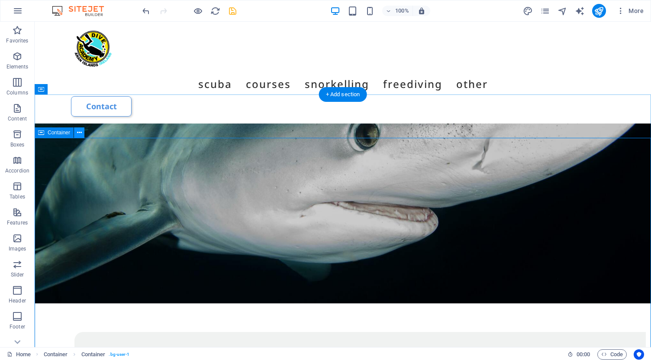
click at [78, 132] on icon at bounding box center [79, 132] width 5 height 9
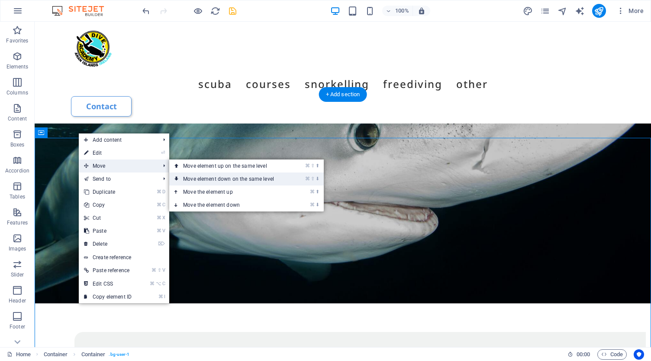
click at [222, 178] on link "⌘ ⇧ ⬇ Move element down on the same level" at bounding box center [230, 178] width 122 height 13
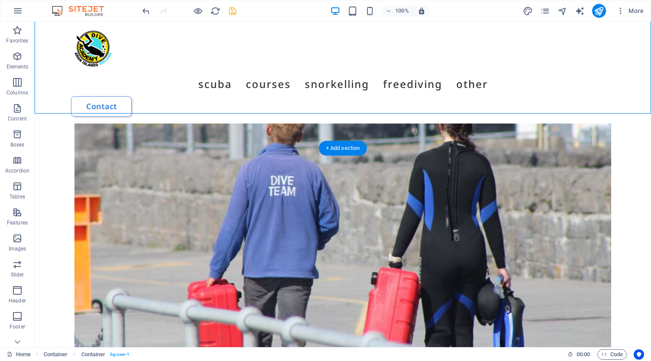
scroll to position [3321, 0]
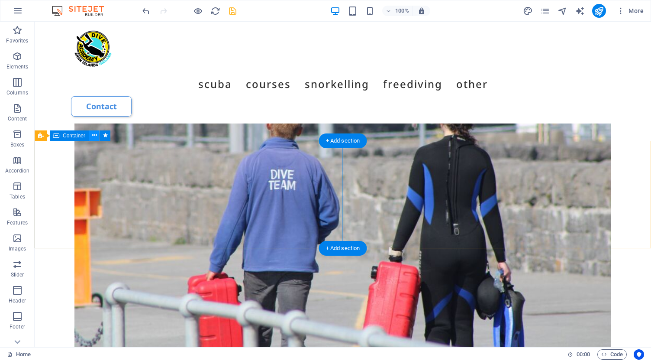
click at [94, 135] on icon at bounding box center [94, 135] width 5 height 9
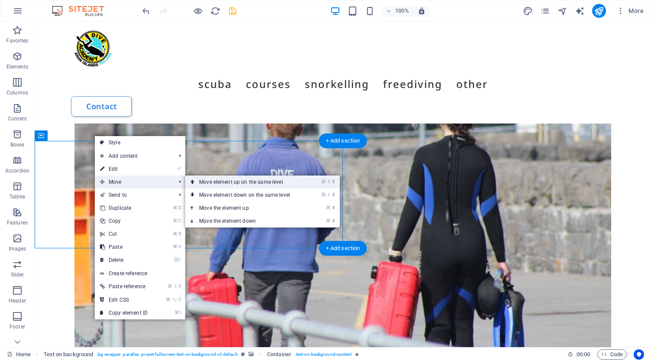
click at [247, 183] on link "⌘ ⇧ ⬆ Move element up on the same level" at bounding box center [246, 181] width 122 height 13
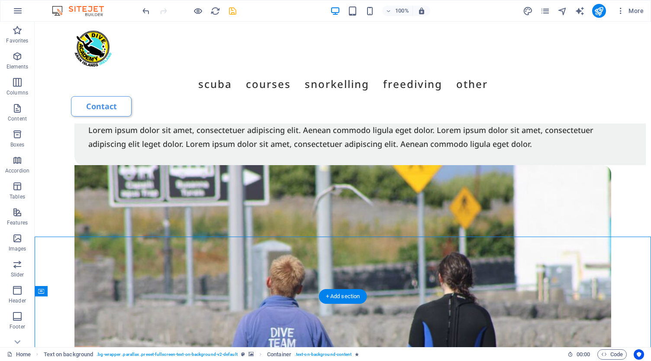
scroll to position [3150, 0]
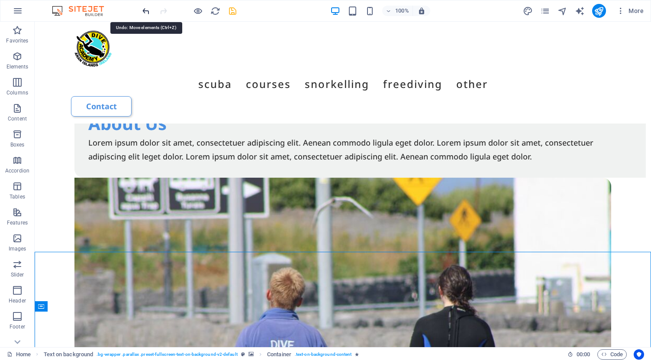
click at [146, 12] on icon "undo" at bounding box center [146, 11] width 10 height 10
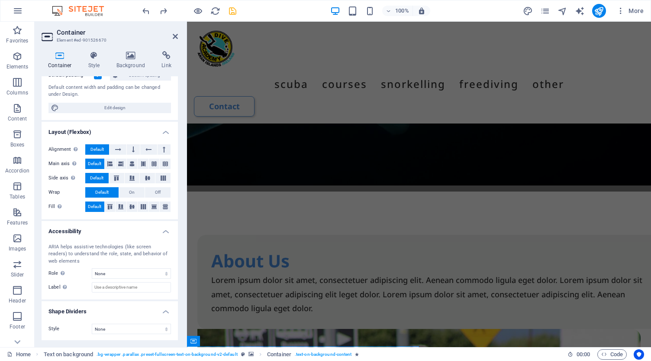
scroll to position [85, 0]
click at [176, 34] on icon at bounding box center [175, 36] width 5 height 7
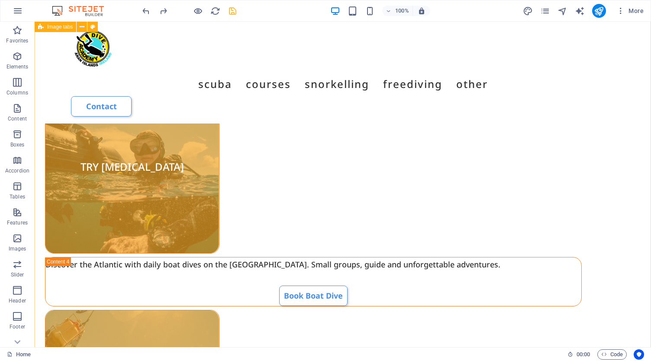
scroll to position [1408, 0]
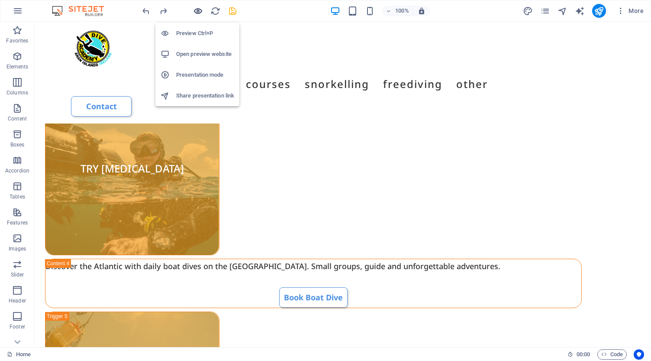
click at [199, 12] on icon "button" at bounding box center [198, 11] width 10 height 10
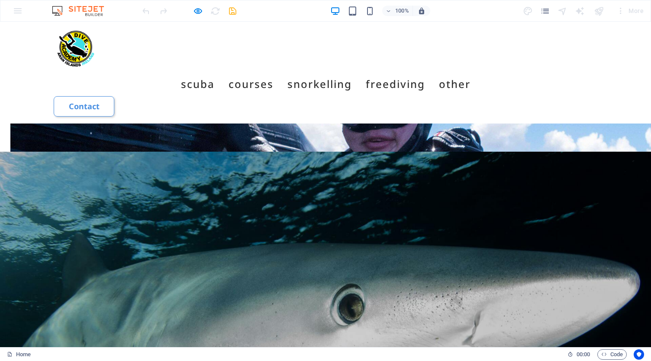
scroll to position [2362, 0]
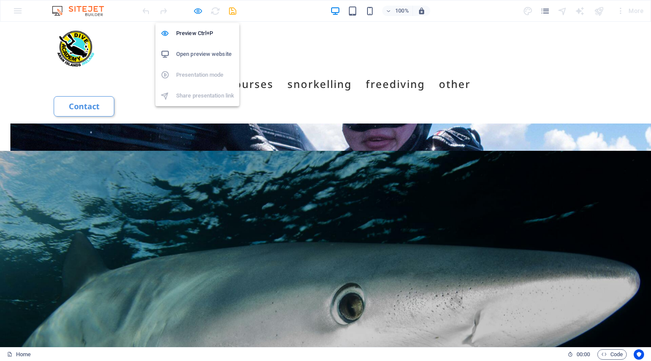
click at [196, 12] on icon "button" at bounding box center [198, 11] width 10 height 10
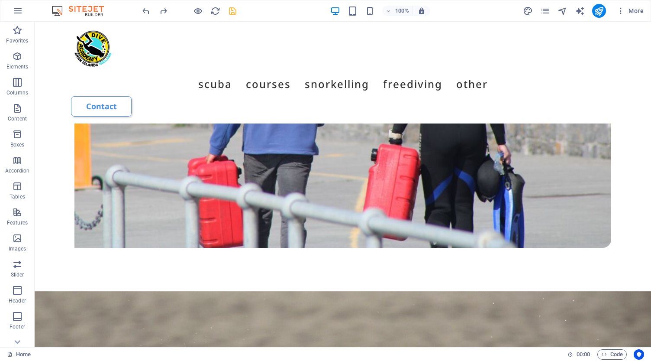
scroll to position [3439, 0]
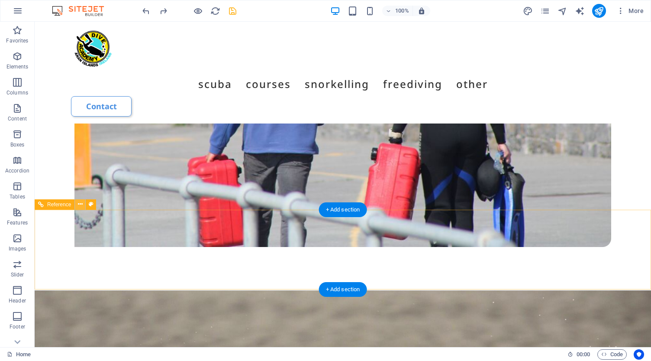
click at [81, 205] on icon at bounding box center [80, 204] width 5 height 9
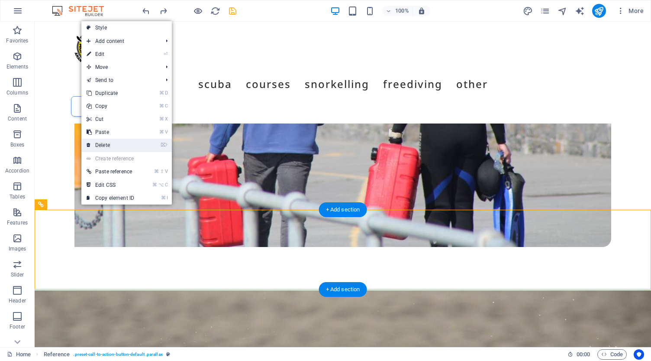
click at [127, 142] on link "⌦ Delete" at bounding box center [110, 144] width 58 height 13
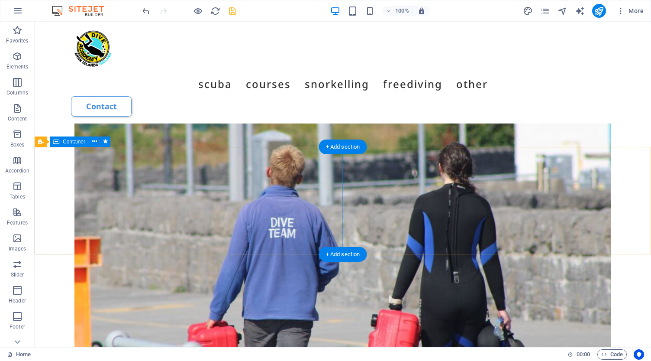
scroll to position [3255, 0]
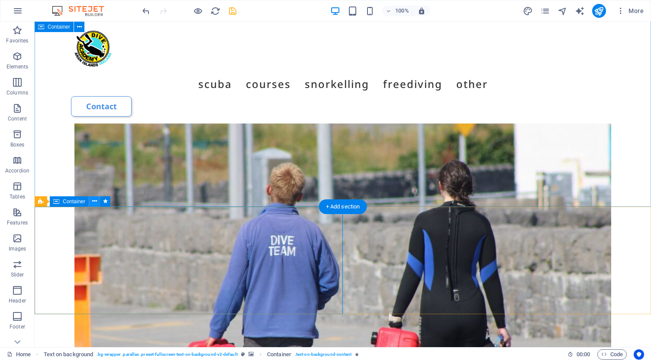
click at [96, 201] on icon at bounding box center [94, 200] width 5 height 9
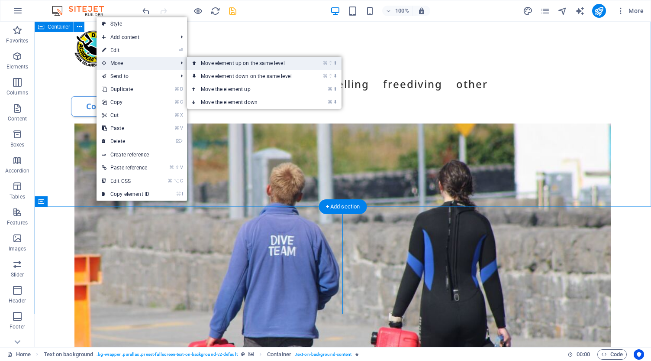
click at [251, 64] on link "⌘ ⇧ ⬆ Move element up on the same level" at bounding box center [248, 63] width 122 height 13
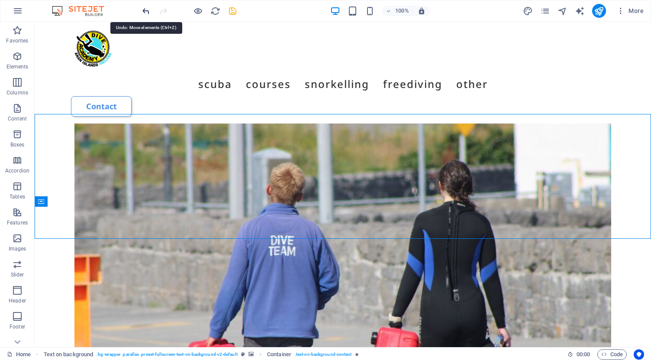
click at [144, 10] on icon "undo" at bounding box center [146, 11] width 10 height 10
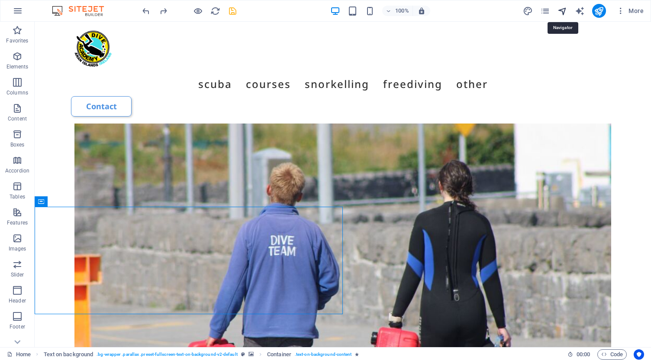
click at [561, 10] on icon "navigator" at bounding box center [562, 11] width 10 height 10
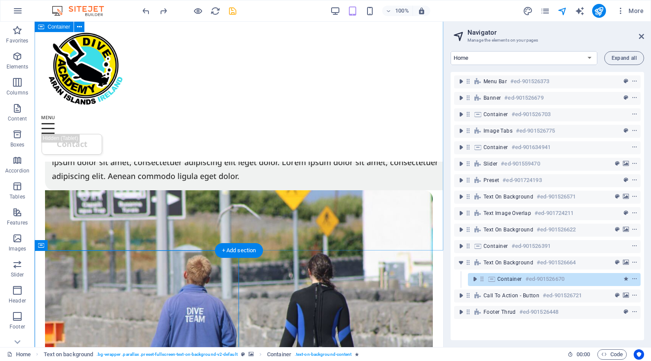
scroll to position [3128, 0]
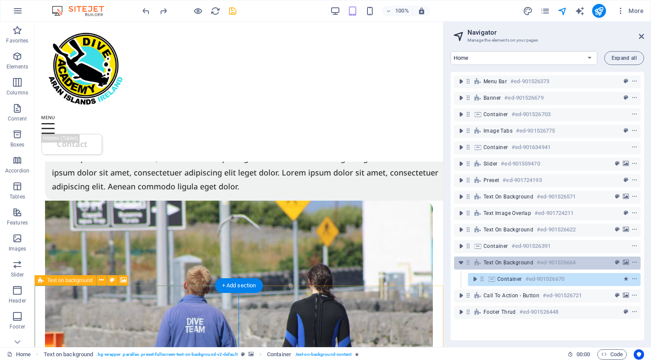
click at [497, 264] on span "Text on background" at bounding box center [508, 262] width 50 height 7
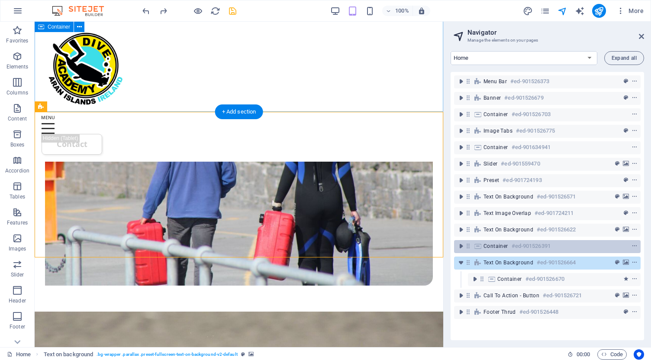
click at [496, 247] on span "Container" at bounding box center [495, 245] width 25 height 7
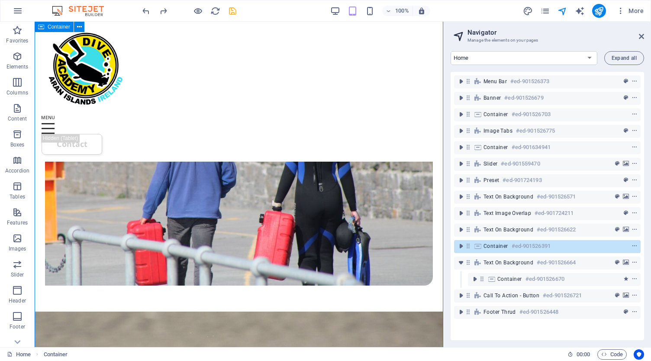
scroll to position [3014, 0]
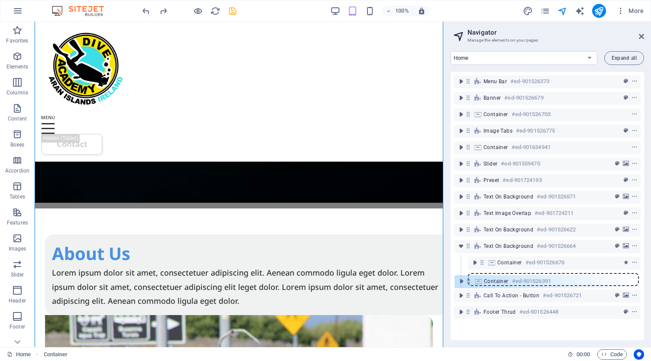
drag, startPoint x: 468, startPoint y: 245, endPoint x: 468, endPoint y: 283, distance: 37.7
click at [468, 283] on div "Menu Bar #ed-901526373 Banner #ed-901526679 Container #ed-901526703 Image tabs …" at bounding box center [547, 206] width 193 height 268
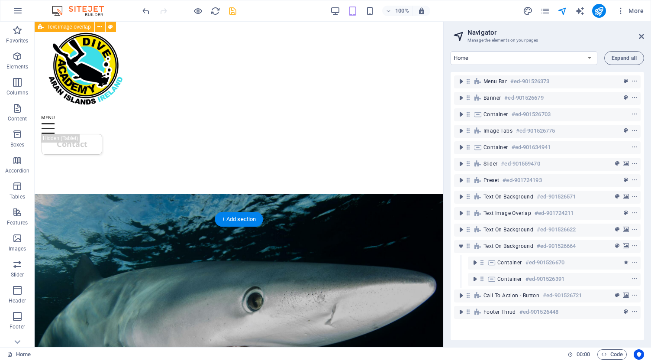
scroll to position [2776, 0]
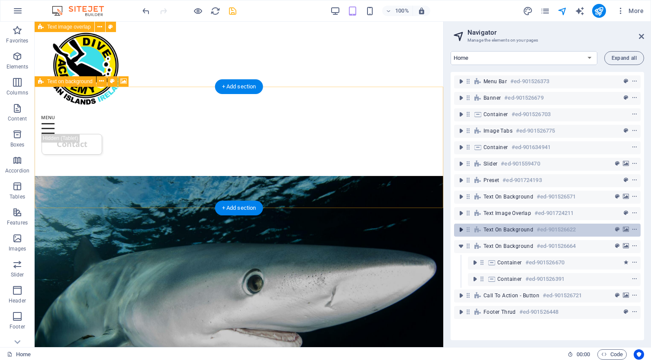
click at [462, 232] on icon "toggle-expand" at bounding box center [461, 229] width 9 height 9
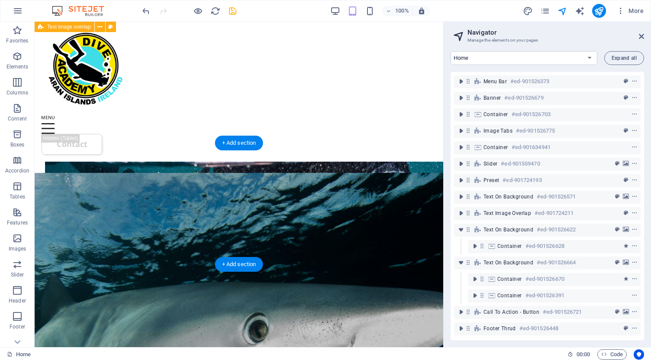
scroll to position [2719, 0]
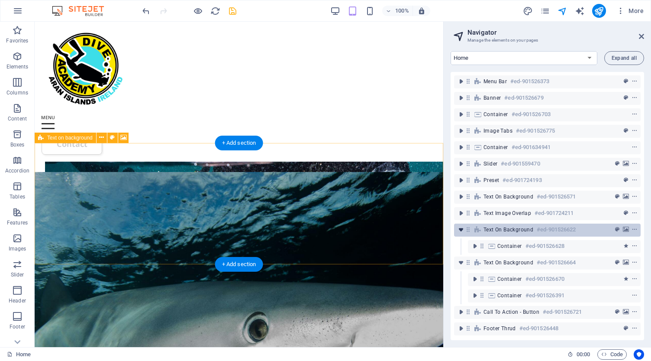
click at [461, 229] on icon "toggle-expand" at bounding box center [461, 229] width 9 height 9
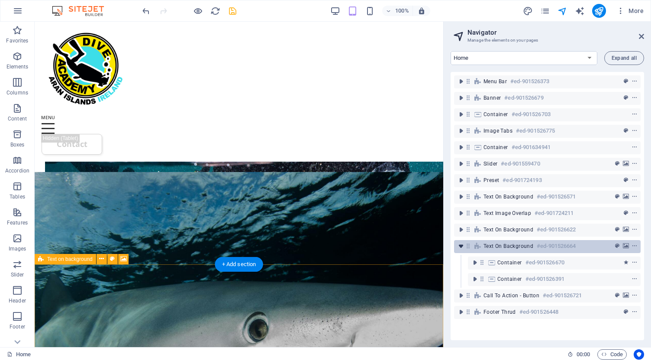
click at [461, 244] on icon "toggle-expand" at bounding box center [461, 246] width 9 height 9
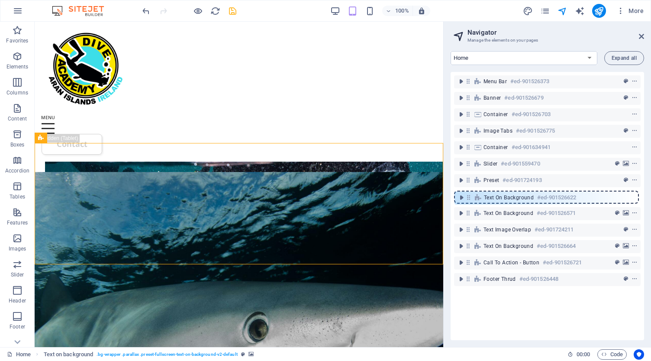
drag, startPoint x: 468, startPoint y: 229, endPoint x: 469, endPoint y: 194, distance: 34.6
click at [469, 194] on div "Menu Bar #ed-901526373 Banner #ed-901526679 Container #ed-901526703 Image tabs …" at bounding box center [547, 206] width 193 height 268
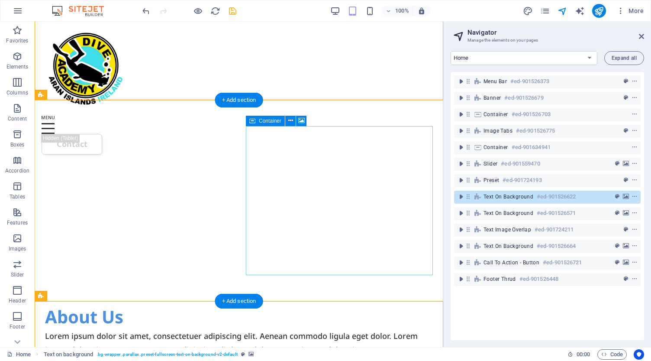
scroll to position [2264, 0]
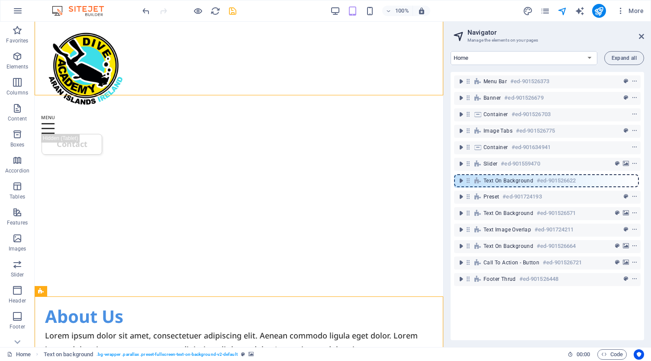
drag, startPoint x: 468, startPoint y: 196, endPoint x: 468, endPoint y: 178, distance: 18.2
click at [468, 178] on div "Menu Bar #ed-901526373 Banner #ed-901526679 Container #ed-901526703 Image tabs …" at bounding box center [547, 206] width 193 height 268
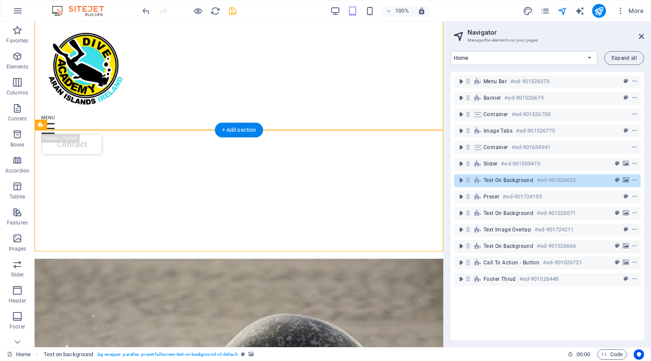
scroll to position [2231, 0]
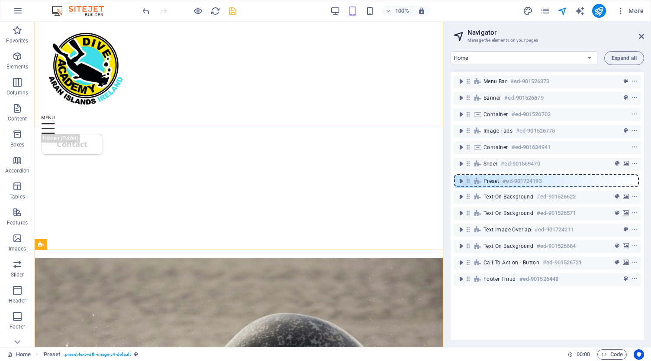
drag, startPoint x: 470, startPoint y: 199, endPoint x: 470, endPoint y: 180, distance: 18.6
click at [470, 180] on div "Menu Bar #ed-901526373 Banner #ed-901526679 Container #ed-901526703 Image tabs …" at bounding box center [547, 206] width 193 height 268
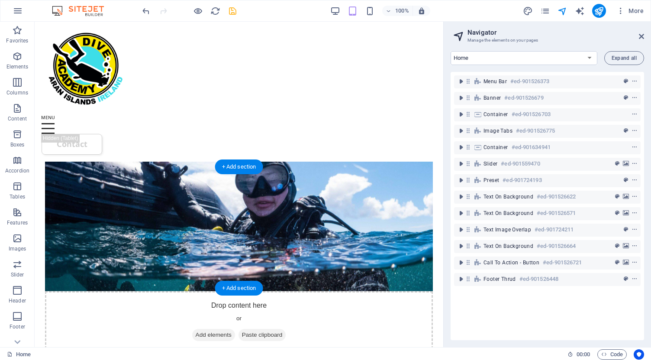
scroll to position [2514, 0]
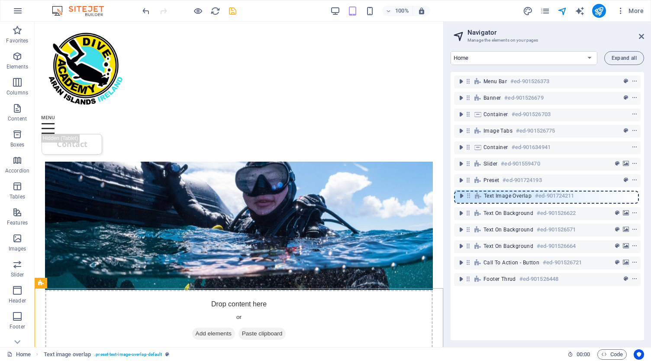
drag, startPoint x: 470, startPoint y: 232, endPoint x: 470, endPoint y: 195, distance: 36.4
click at [470, 195] on div "Menu Bar #ed-901526373 Banner #ed-901526679 Container #ed-901526703 Image tabs …" at bounding box center [547, 206] width 193 height 268
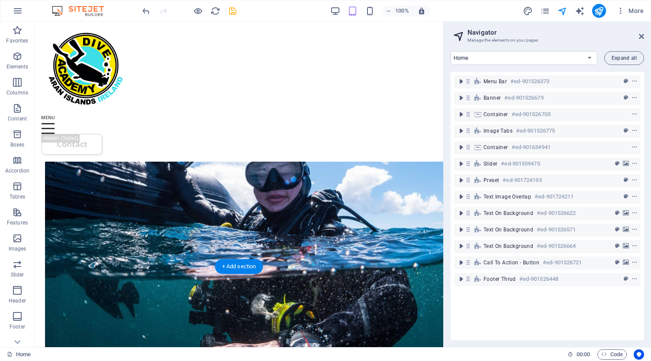
scroll to position [2589, 0]
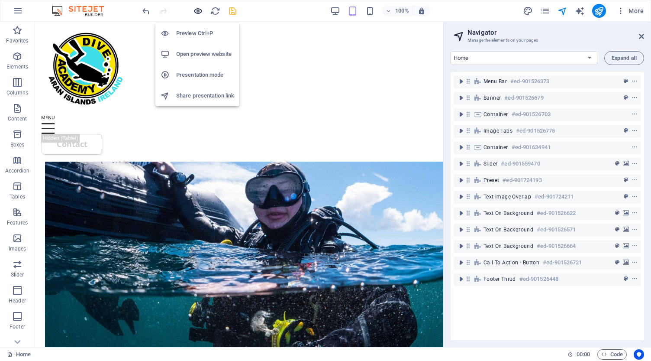
click at [195, 12] on icon "button" at bounding box center [198, 11] width 10 height 10
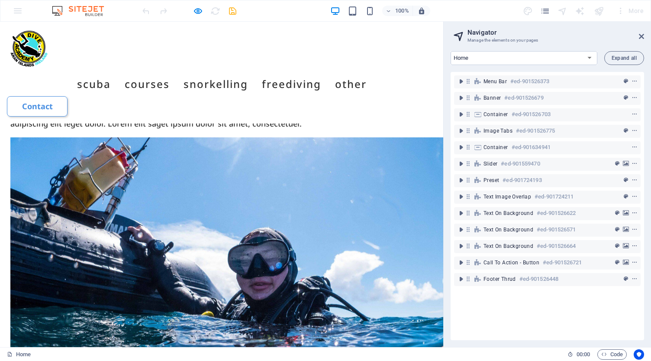
scroll to position [2214, 0]
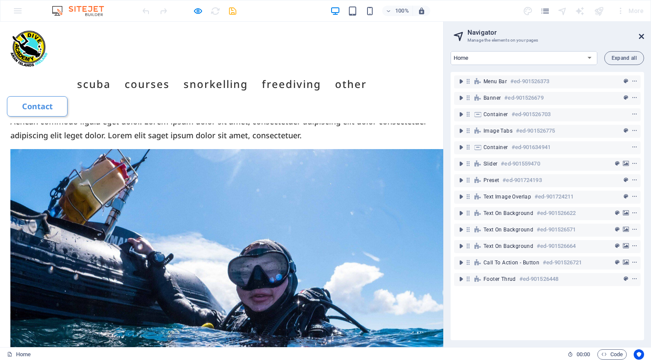
click at [641, 35] on icon at bounding box center [641, 36] width 5 height 7
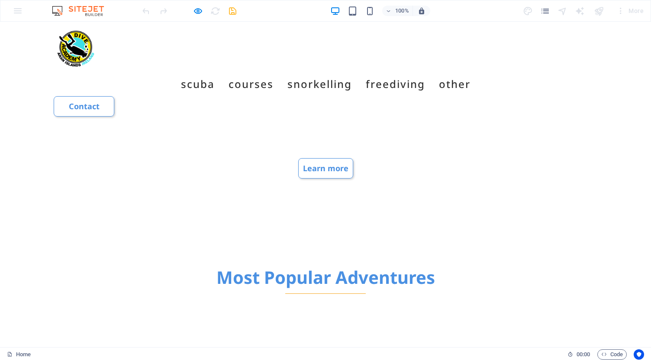
scroll to position [417, 0]
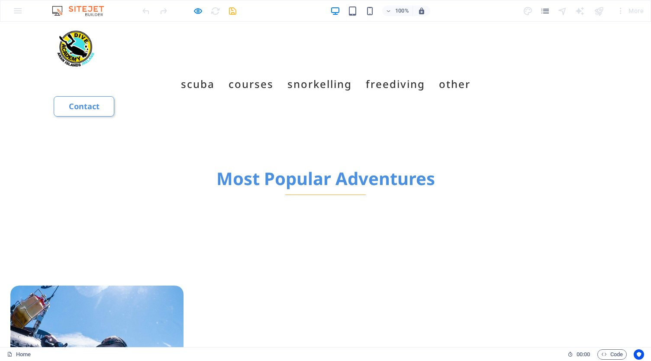
scroll to position [518, 0]
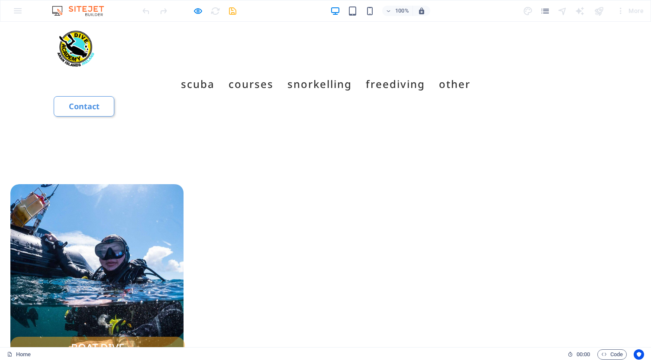
scroll to position [632, 0]
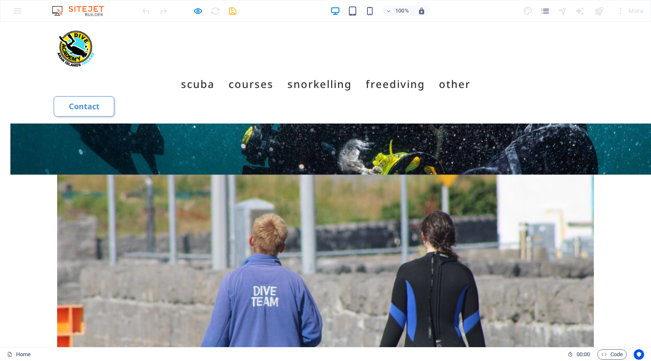
scroll to position [2564, 0]
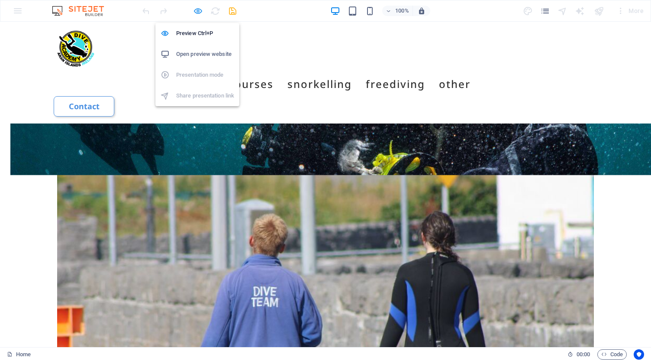
click at [200, 13] on icon "button" at bounding box center [198, 11] width 10 height 10
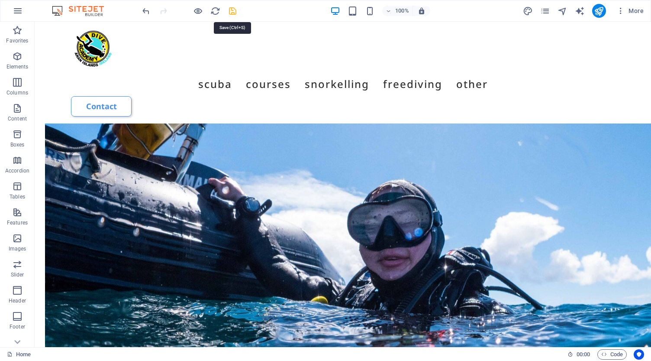
click at [232, 9] on icon "save" at bounding box center [233, 11] width 10 height 10
click at [18, 10] on icon "button" at bounding box center [18, 11] width 10 height 10
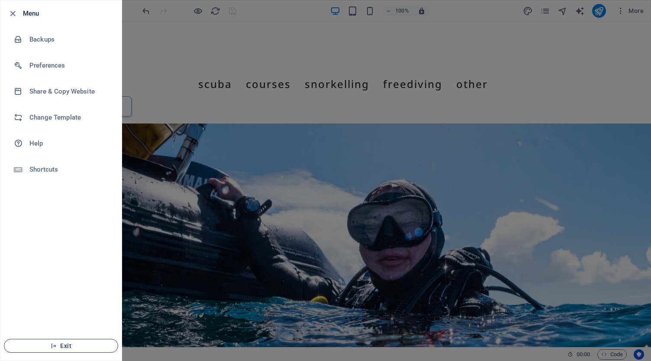
click at [62, 346] on span "Exit" at bounding box center [61, 345] width 100 height 7
